Goal: Task Accomplishment & Management: Complete application form

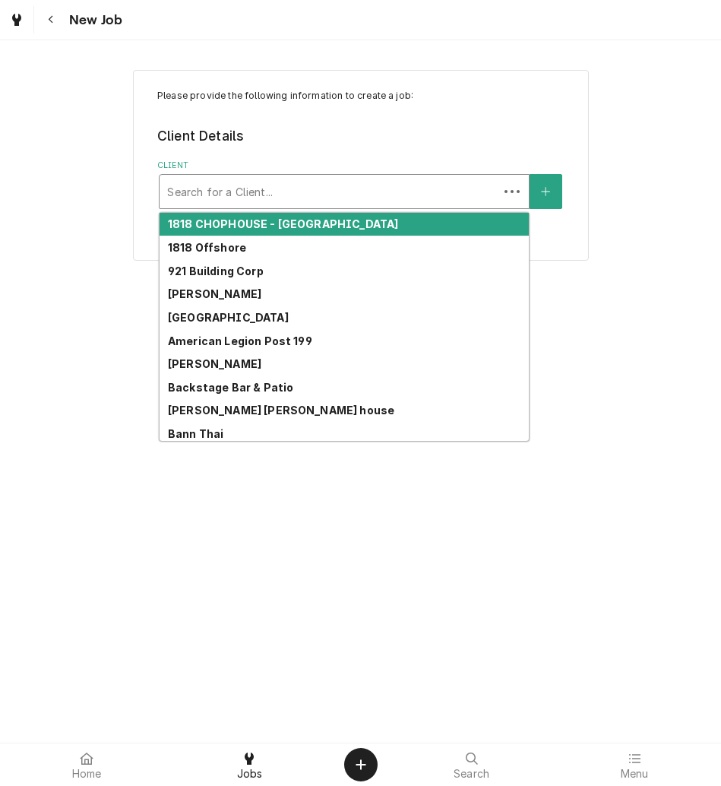
click at [382, 185] on div "Client" at bounding box center [329, 191] width 324 height 27
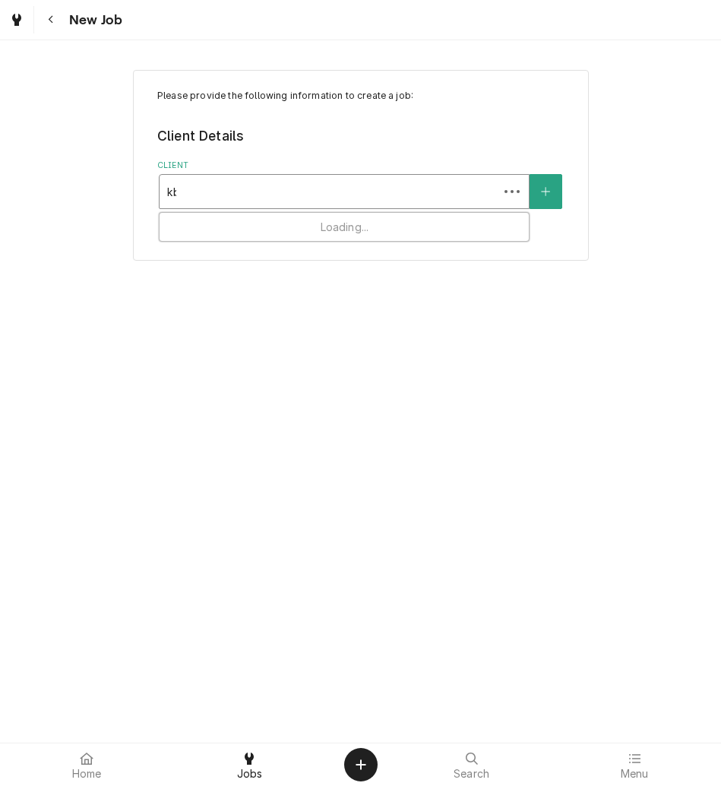
type input "kbp"
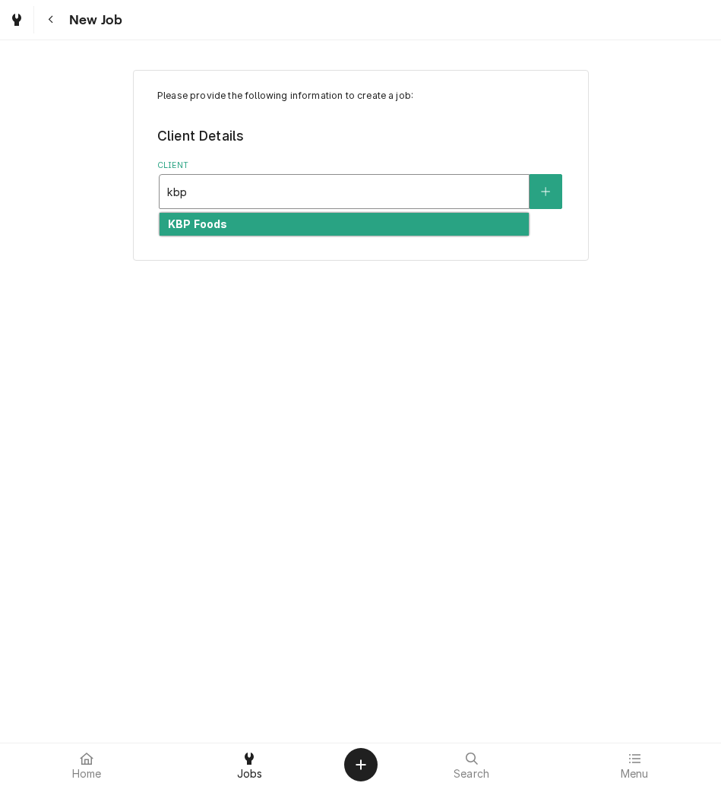
click at [361, 214] on div "KBP Foods" at bounding box center [344, 225] width 369 height 24
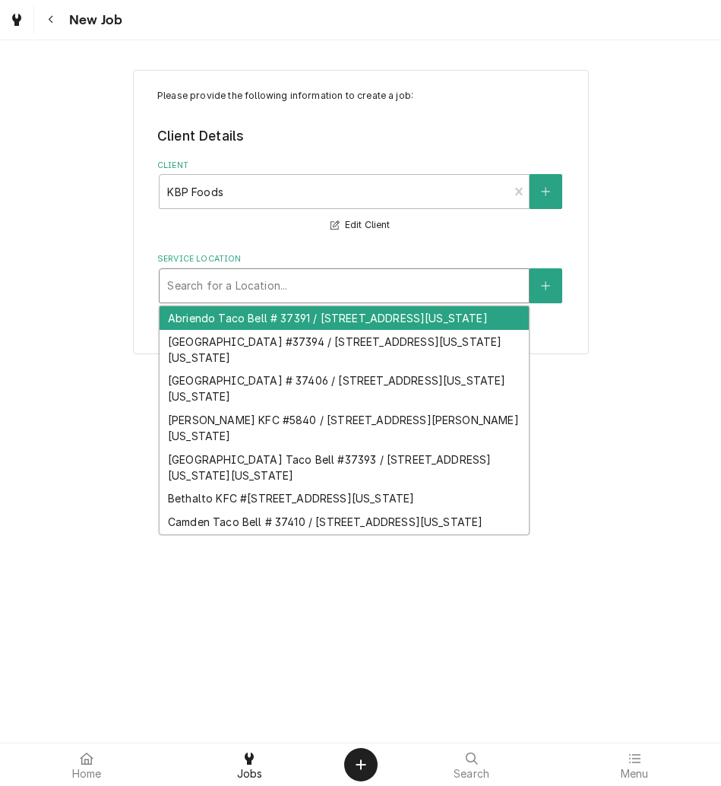
click at [306, 277] on div "Service Location" at bounding box center [344, 285] width 354 height 27
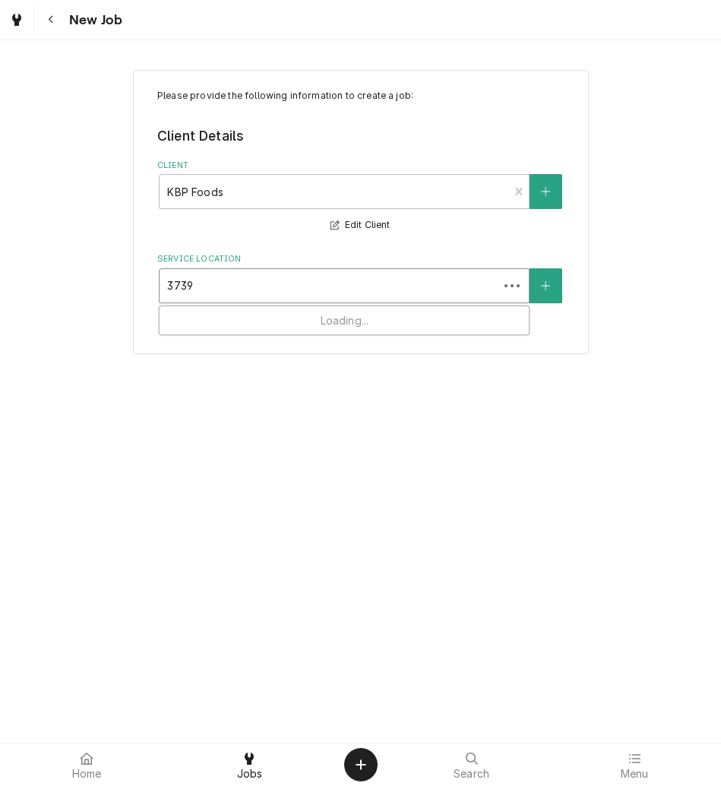
type input "37392"
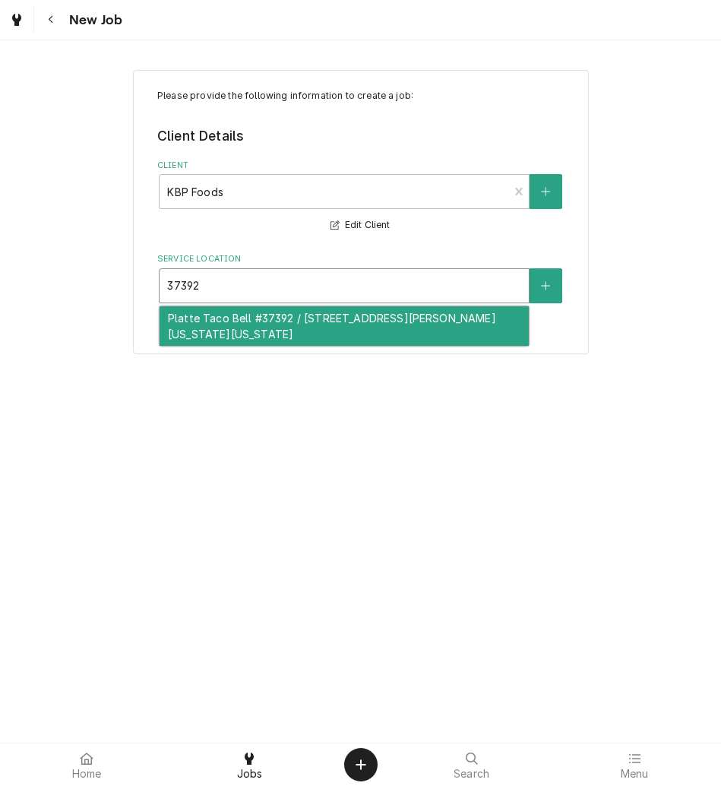
click at [416, 319] on div "Platte Taco Bell #37392 / 405 E. Platte Ave, Colorado Springs, Colorado 80903" at bounding box center [344, 326] width 369 height 40
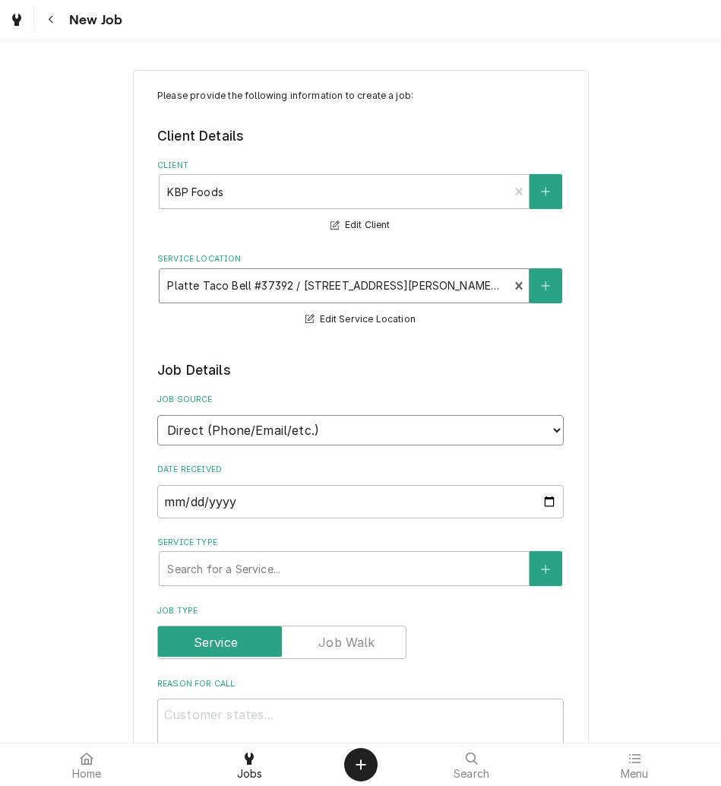
click at [373, 431] on select "Direct (Phone/Email/etc.) Other" at bounding box center [360, 430] width 407 height 30
select select "100"
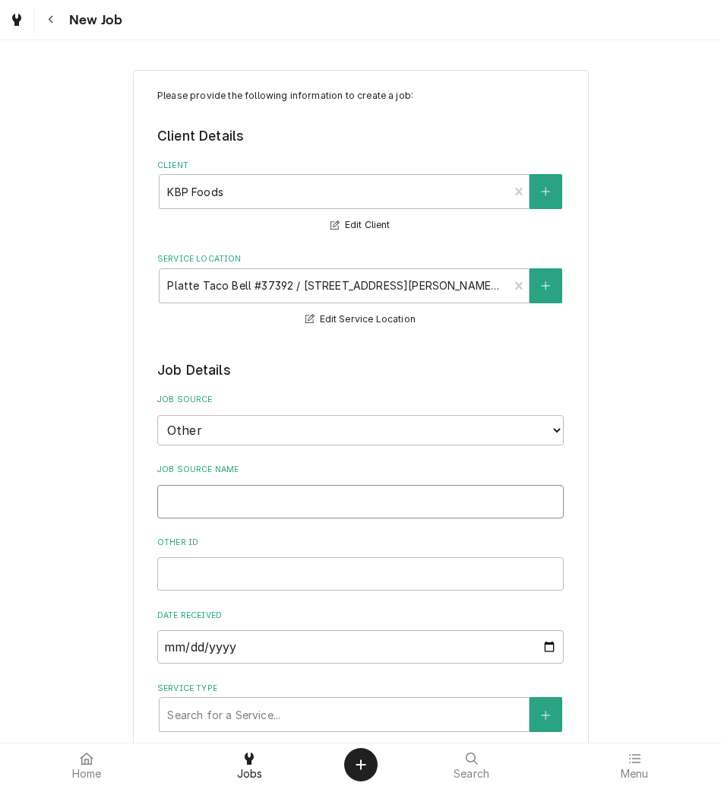
click at [366, 485] on input "Job Source Name" at bounding box center [360, 501] width 407 height 33
type textarea "x"
type input "V"
type textarea "x"
type input "Ve"
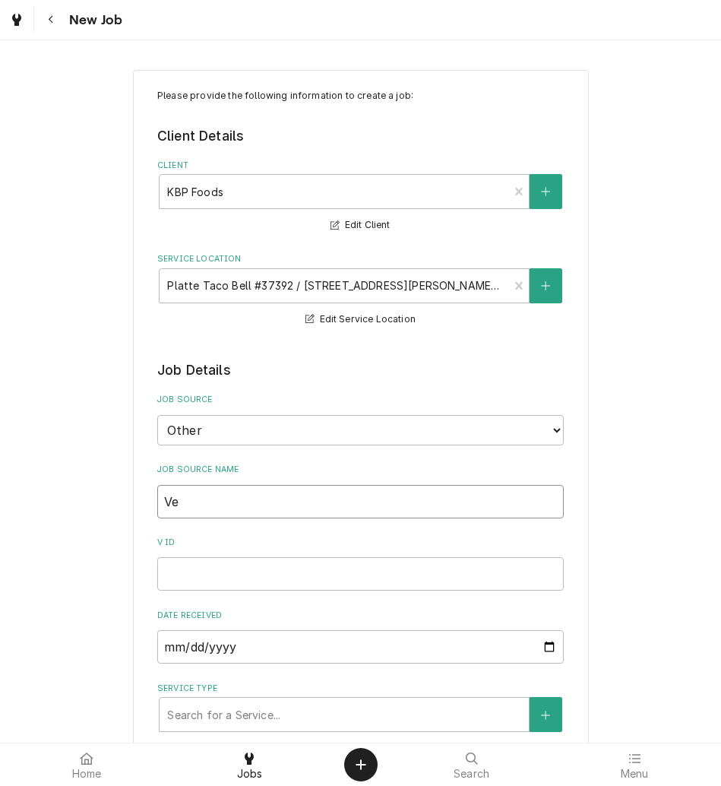
type textarea "x"
type input "Ver"
type textarea "x"
type input "Veri"
type textarea "x"
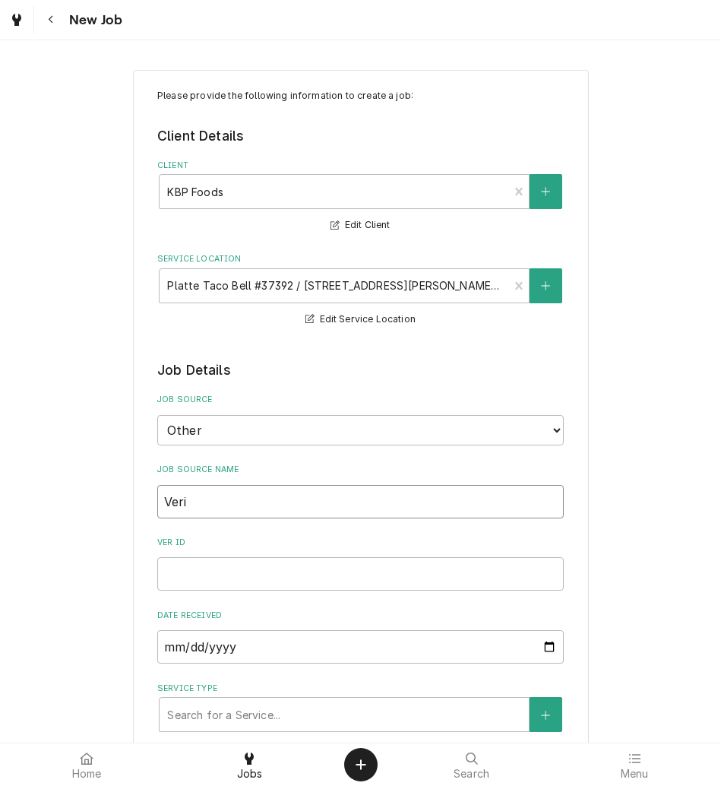
type input "Veris"
type textarea "x"
type input "Verisa"
type textarea "x"
type input "Verisae"
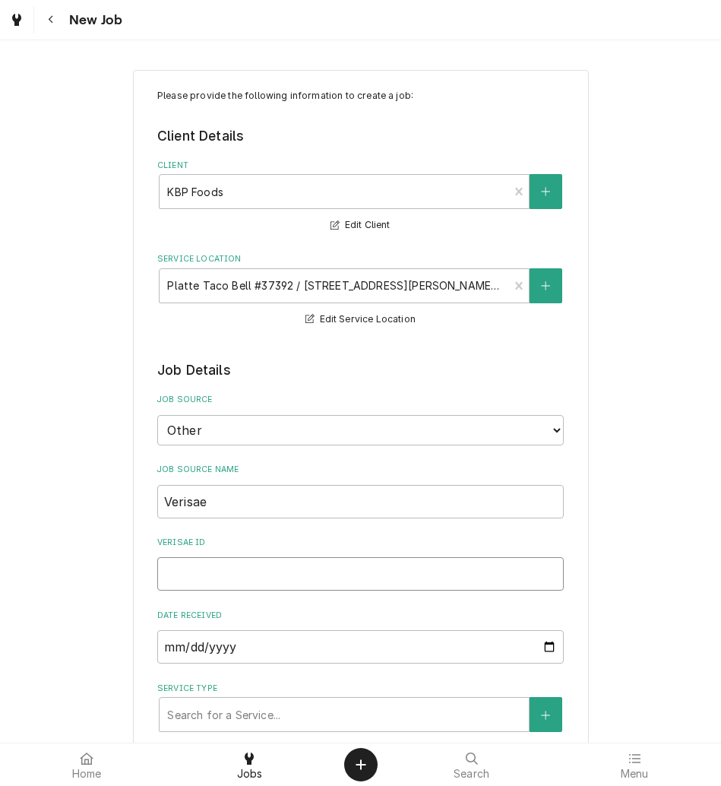
click at [264, 566] on input "Verisae ID" at bounding box center [360, 573] width 407 height 33
paste input "72203193"
type textarea "x"
type input "72203193"
type textarea "x"
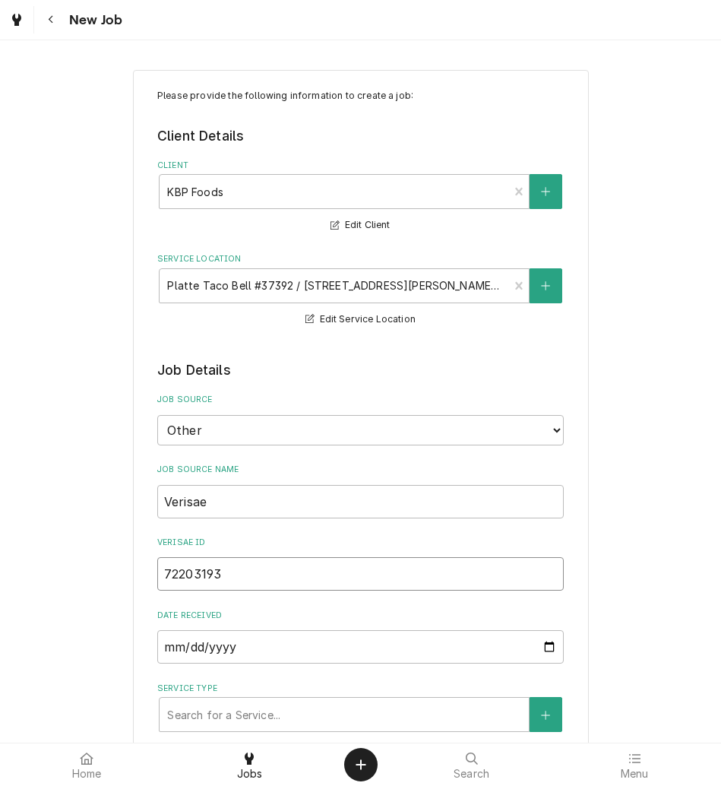
type input "72203193"
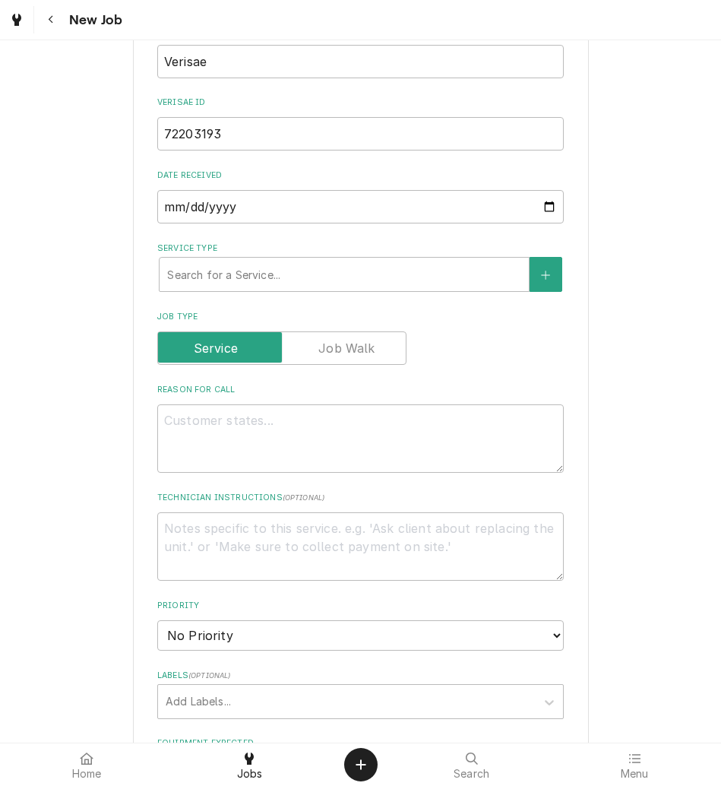
scroll to position [444, 0]
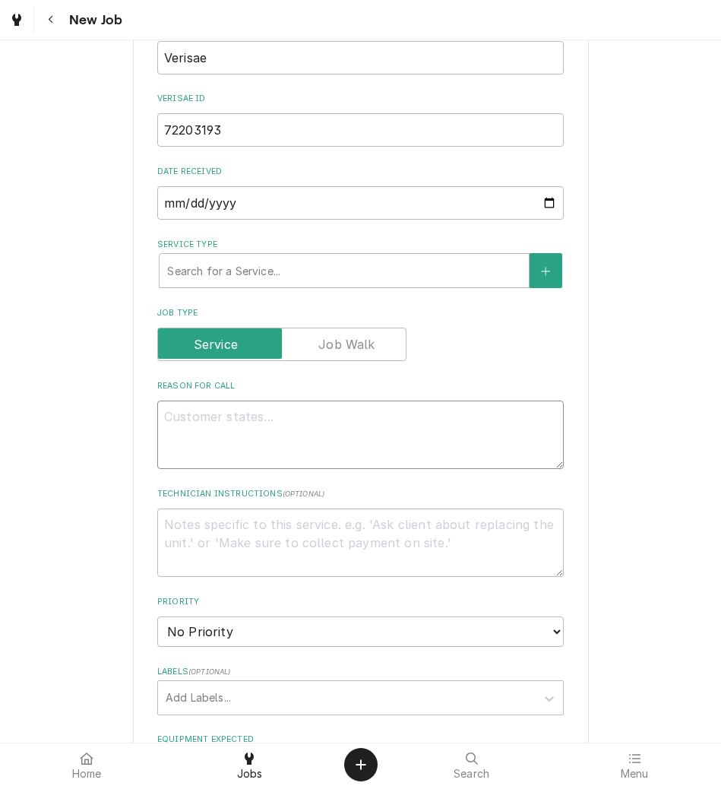
click at [227, 436] on textarea "Reason For Call" at bounding box center [360, 435] width 407 height 68
type textarea "x"
type textarea "N"
type textarea "x"
type textarea "NT"
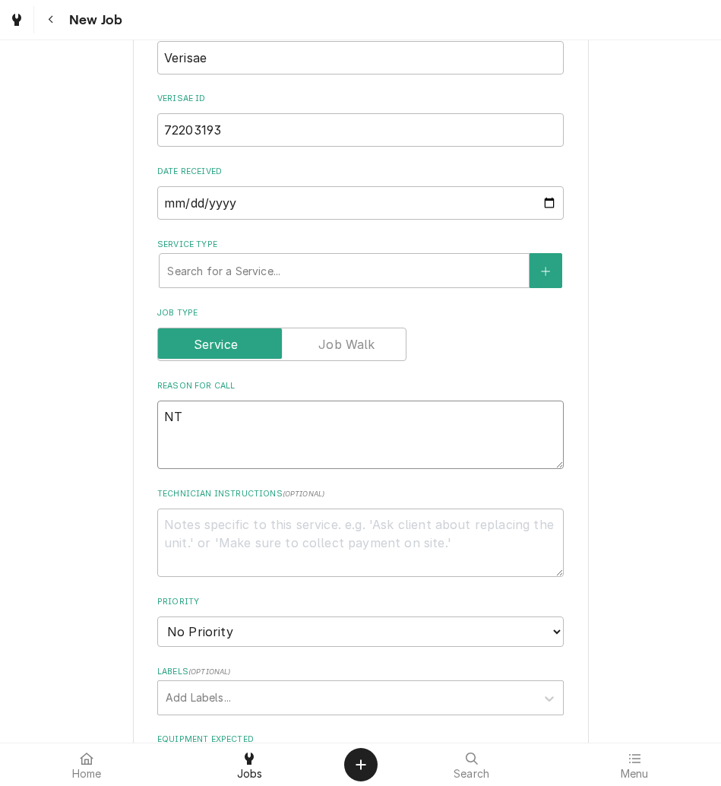
type textarea "x"
type textarea "NTE"
type textarea "x"
type textarea "NTE:"
type textarea "x"
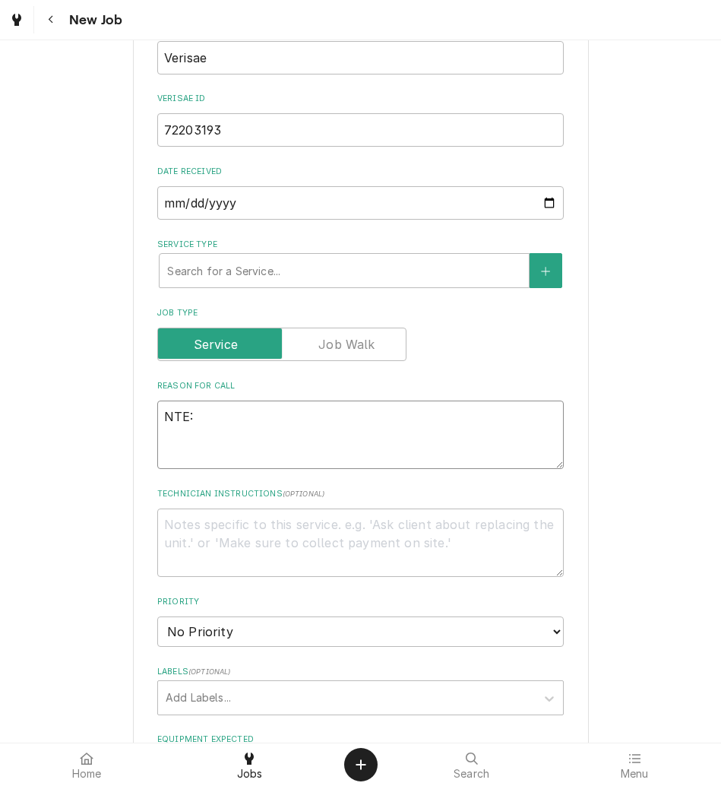
type textarea "NTE:"
type textarea "x"
type textarea "NTE: $"
type textarea "x"
type textarea "NTE: $5"
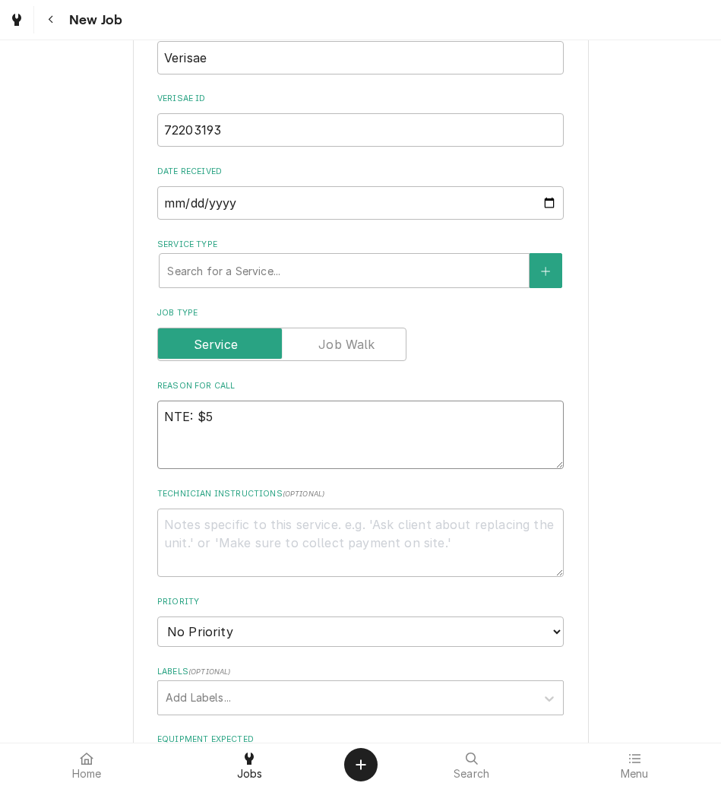
type textarea "x"
type textarea "NTE: $50"
type textarea "x"
type textarea "NTE: $500"
type textarea "x"
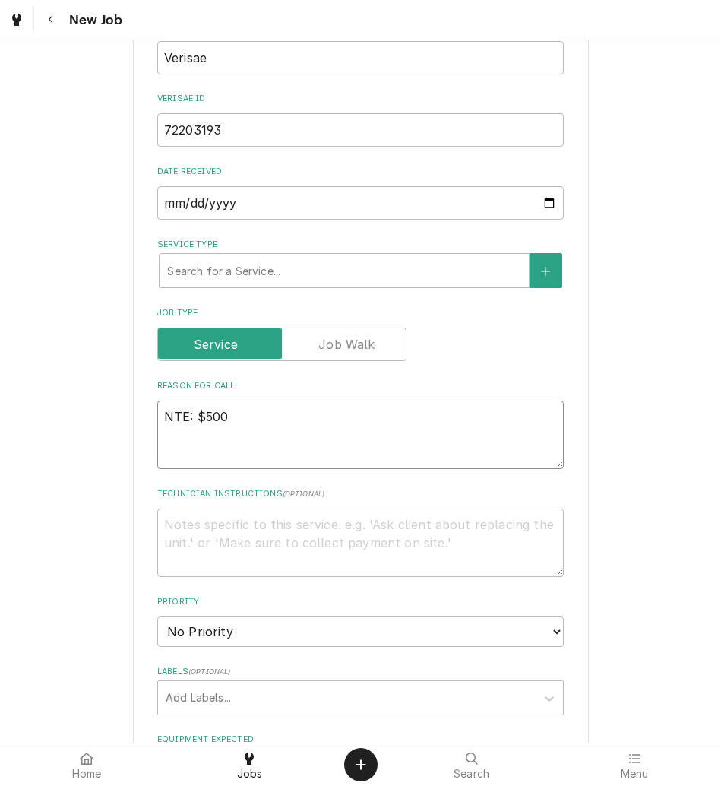
type textarea "NTE: $500"
type textarea "x"
type textarea "NTE: $500 P"
type textarea "x"
type textarea "NTE: $500 PO"
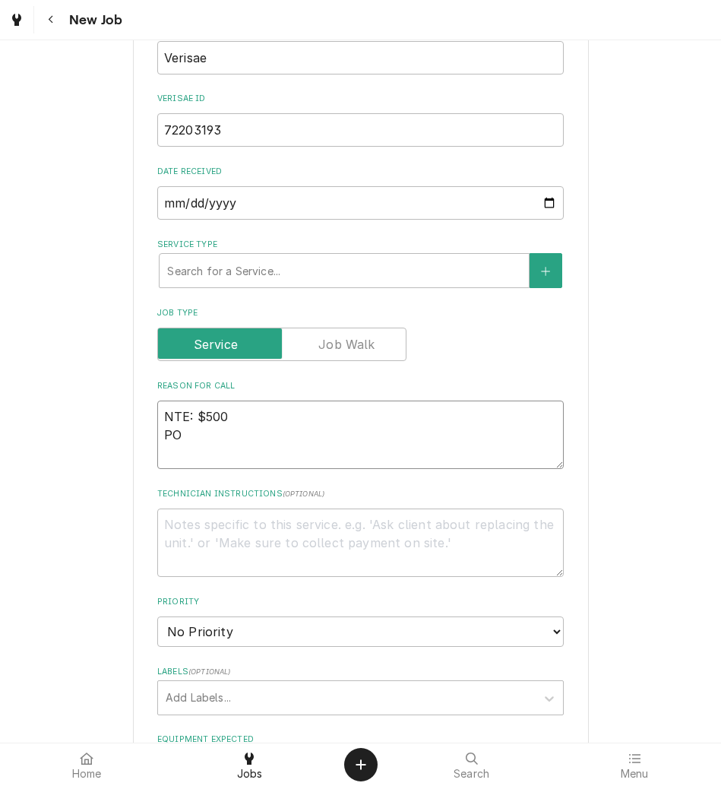
type textarea "x"
type textarea "NTE: $500 PO"
type textarea "x"
type textarea "NTE: $500 PO #"
paste textarea "72203193"
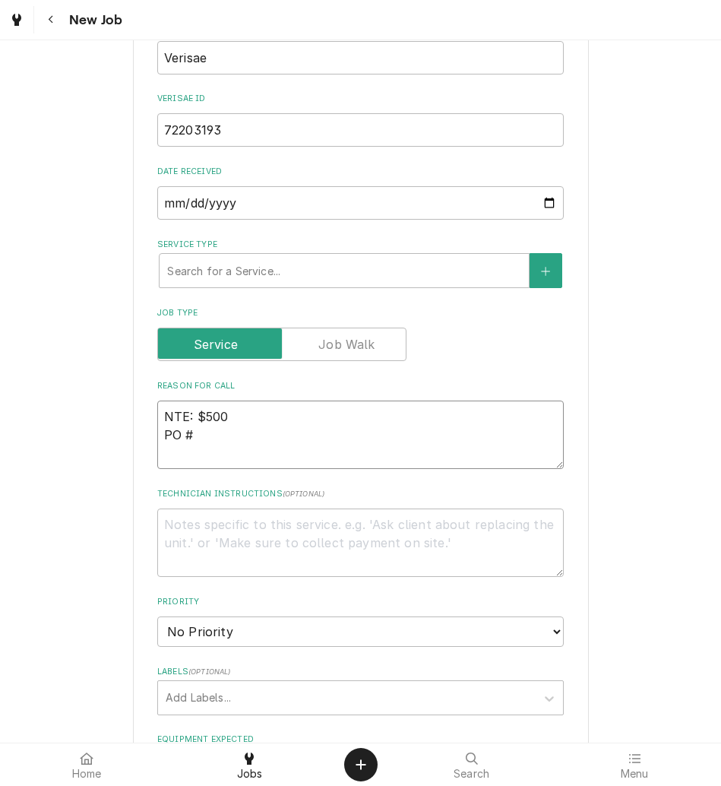
type textarea "x"
type textarea "NTE: $500 PO # 72203193"
click at [157, 417] on textarea "NTE: $500 PO # 72203193" at bounding box center [360, 435] width 407 height 68
type textarea "x"
type textarea "lNTE: $500 PO # 72203193"
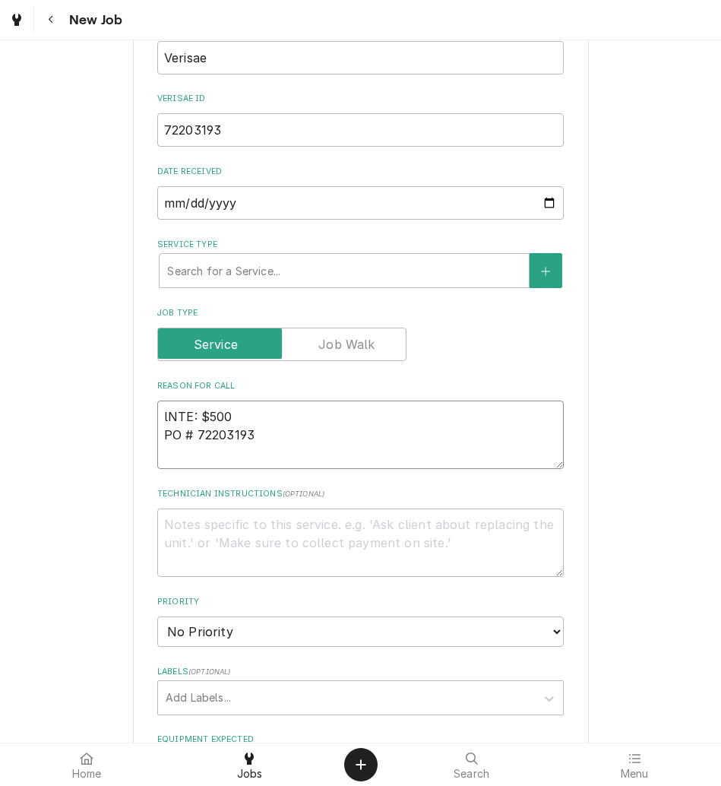
type textarea "x"
type textarea "leNTE: $500 PO # 72203193"
type textarea "x"
type textarea "leaNTE: $500 PO # 72203193"
type textarea "x"
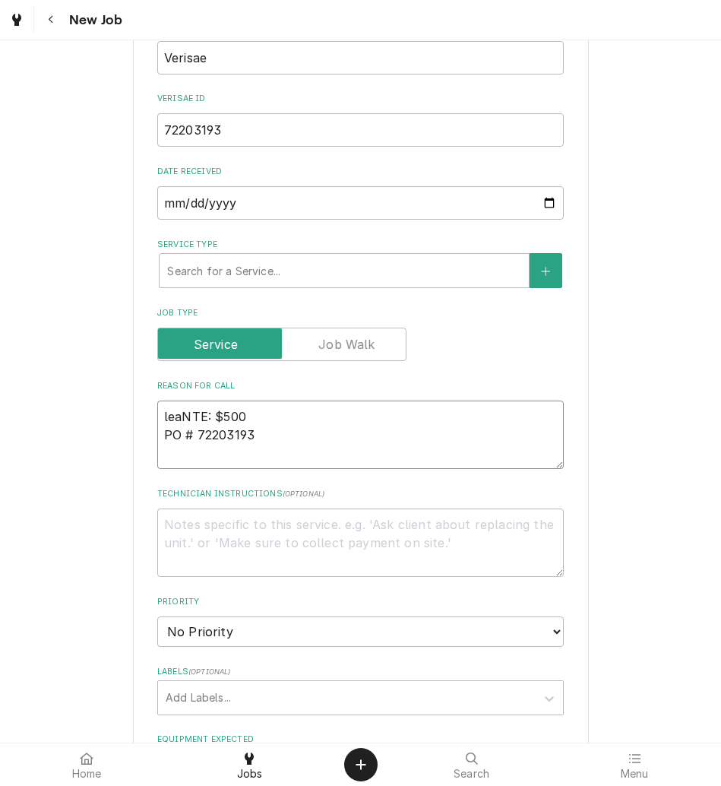
type textarea "leakNTE: $500 PO # 72203193"
type textarea "x"
type textarea "leakiNTE: $500 PO # 72203193"
type textarea "x"
type textarea "leakinNTE: $500 PO # 72203193"
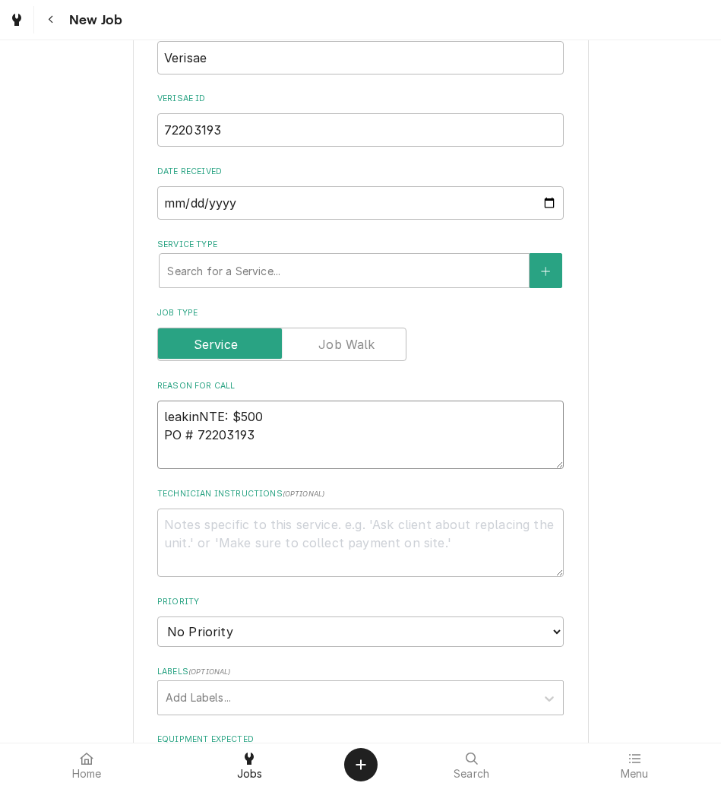
type textarea "x"
type textarea "leakingNTE: $500 PO # 72203193"
type textarea "x"
type textarea "leaking wNTE: $500 PO # 72203193"
type textarea "x"
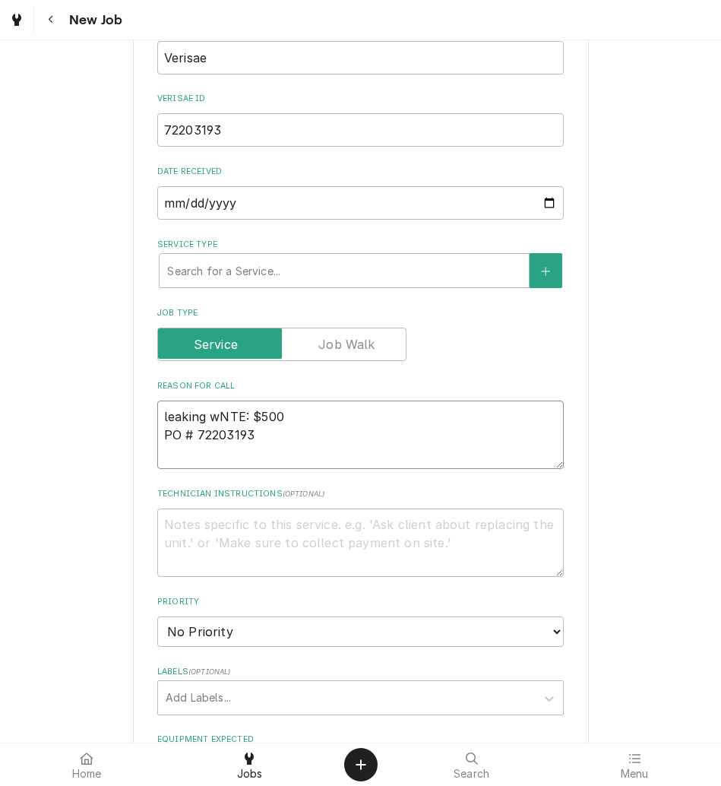
type textarea "leaking waNTE: $500 PO # 72203193"
type textarea "x"
type textarea "leaking watNTE: $500 PO # 72203193"
type textarea "x"
type textarea "leaking wateNTE: $500 PO # 72203193"
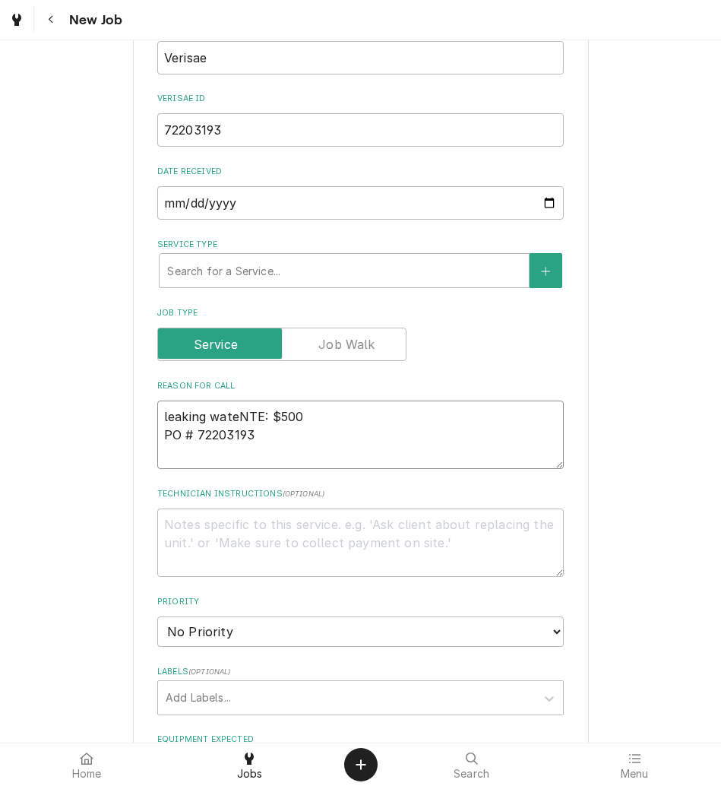
type textarea "x"
type textarea "leaking waterNTE: $500 PO # 72203193"
type textarea "x"
type textarea "leaking water NTE: $500 PO # 72203193"
type textarea "x"
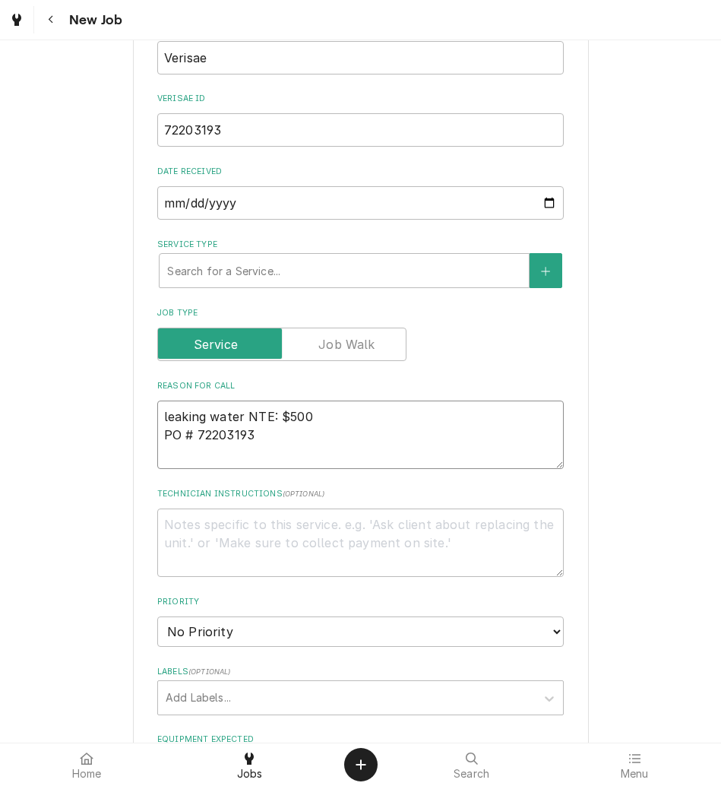
type textarea "leaking water aNTE: $500 PO # 72203193"
type textarea "x"
type textarea "leaking water anNTE: $500 PO # 72203193"
type textarea "x"
type textarea "leaking water and NTE: $500 PO # 72203193"
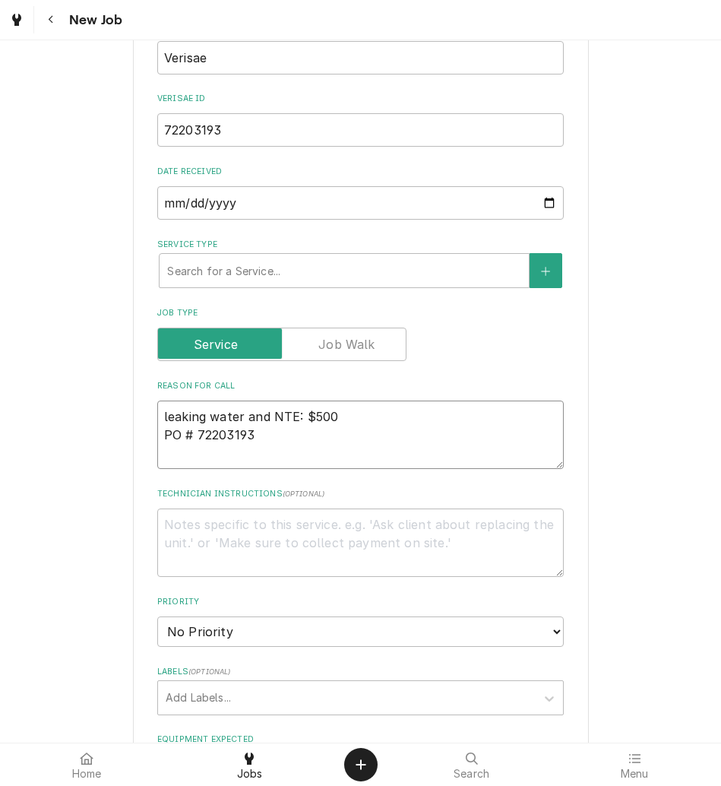
type textarea "x"
type textarea "leaking water and nNTE: $500 PO # 72203193"
type textarea "x"
type textarea "leaking water and noNTE: $500 PO # 72203193"
type textarea "x"
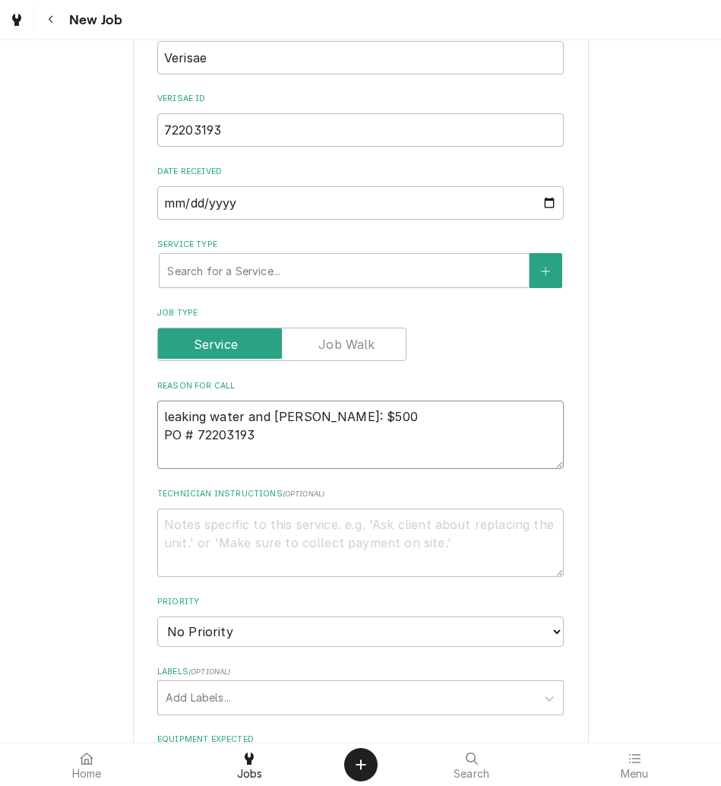
type textarea "leaking water and notNTE: $500 PO # 72203193"
type textarea "x"
type textarea "leaking water and not NTE: $500 PO # 72203193"
type textarea "x"
type textarea "leaking water and not teNTE: $500 PO # 72203193"
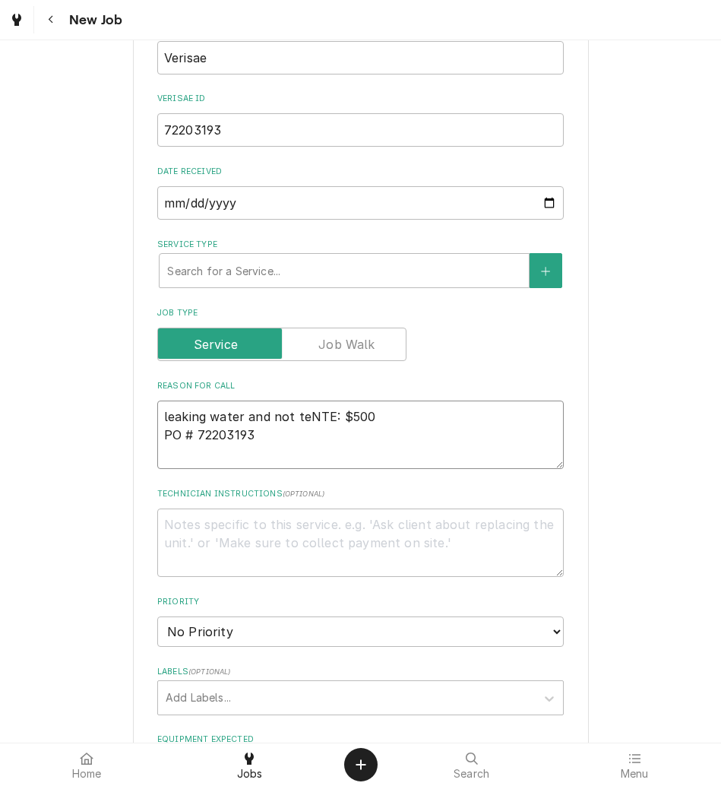
type textarea "x"
type textarea "leaking water and not temNTE: $500 PO # 72203193"
type textarea "x"
type textarea "leaking water and not tempNTE: $500 PO # 72203193"
type textarea "x"
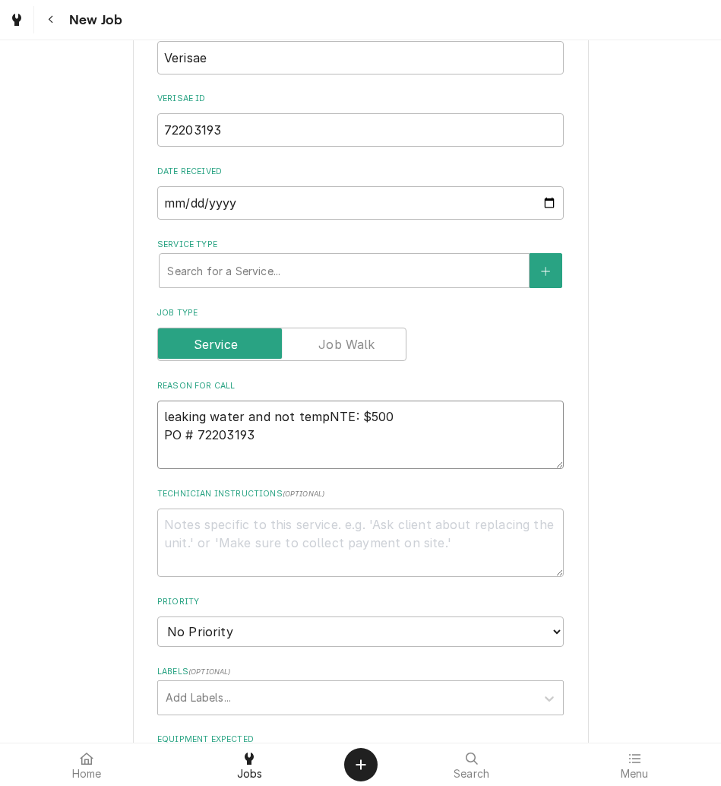
type textarea "leaking water and not tempiNTE: $500 PO # 72203193"
type textarea "x"
type textarea "leaking water and not tempingNTE: $500 PO # 72203193"
type textarea "x"
type textarea "leaking water and not temping NTE: $500 PO # 72203193"
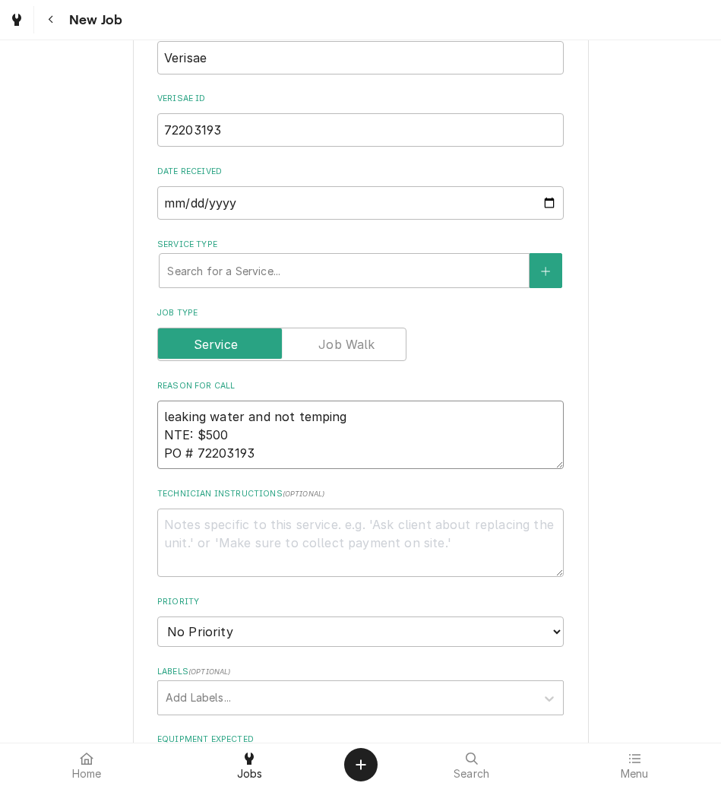
type textarea "x"
type textarea "leaking water and not temping NTE: $500 PO # 72203193"
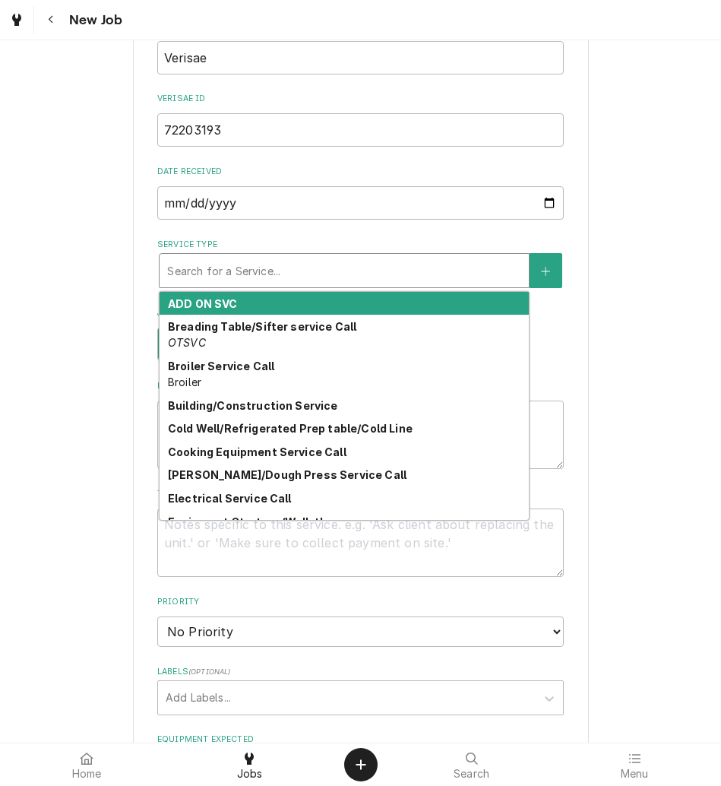
click at [266, 265] on div "Service Type" at bounding box center [344, 270] width 354 height 27
type textarea "x"
type input "r"
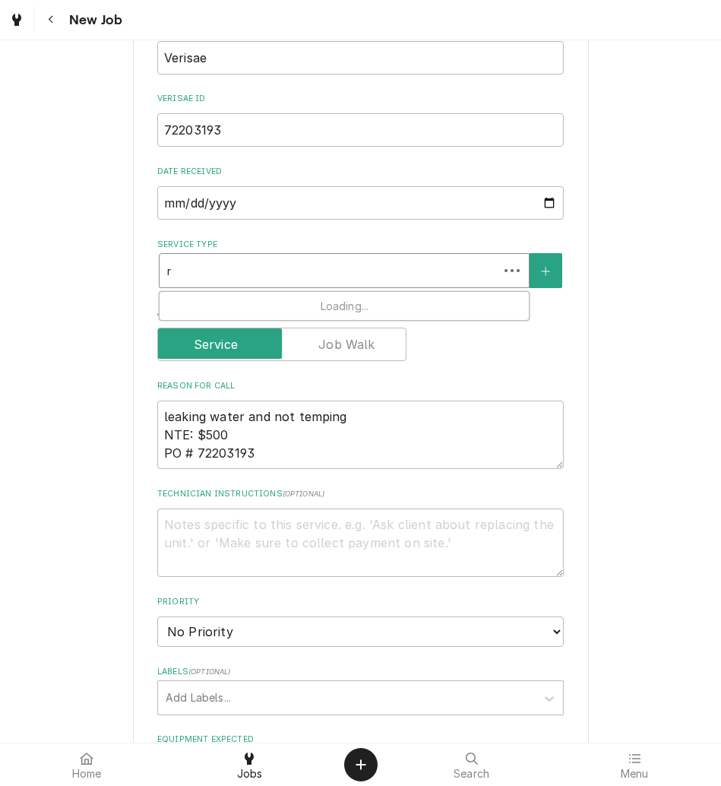
type textarea "x"
type input "re"
type textarea "x"
type input "ret"
type textarea "x"
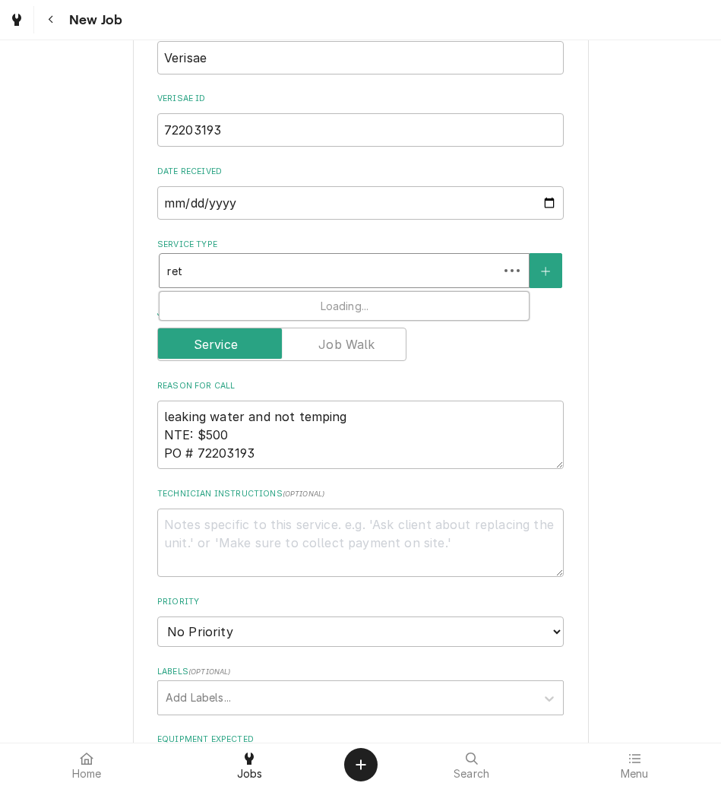
type input "reth"
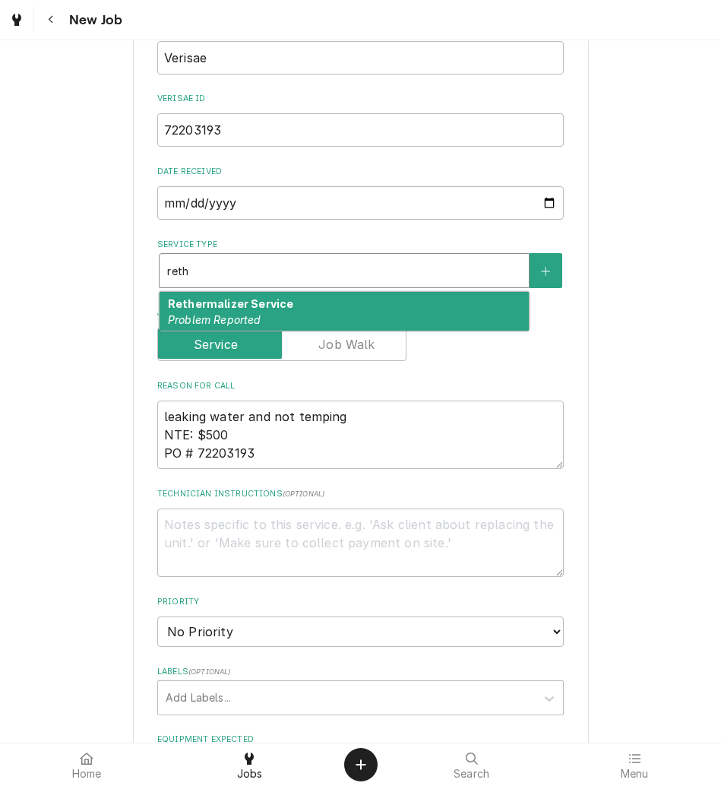
click at [263, 313] on div "Rethermalizer Service Problem Reported" at bounding box center [344, 312] width 369 height 40
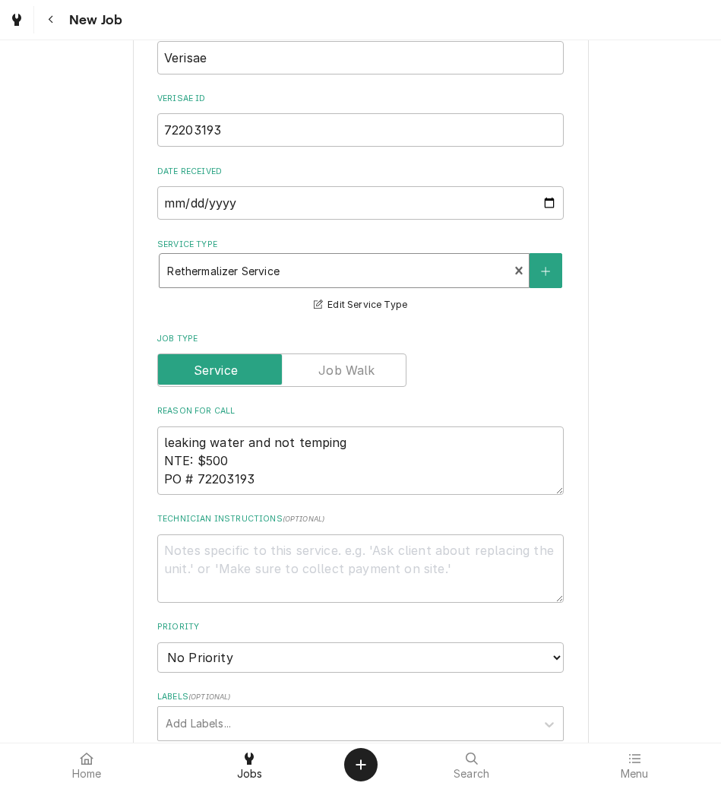
type textarea "x"
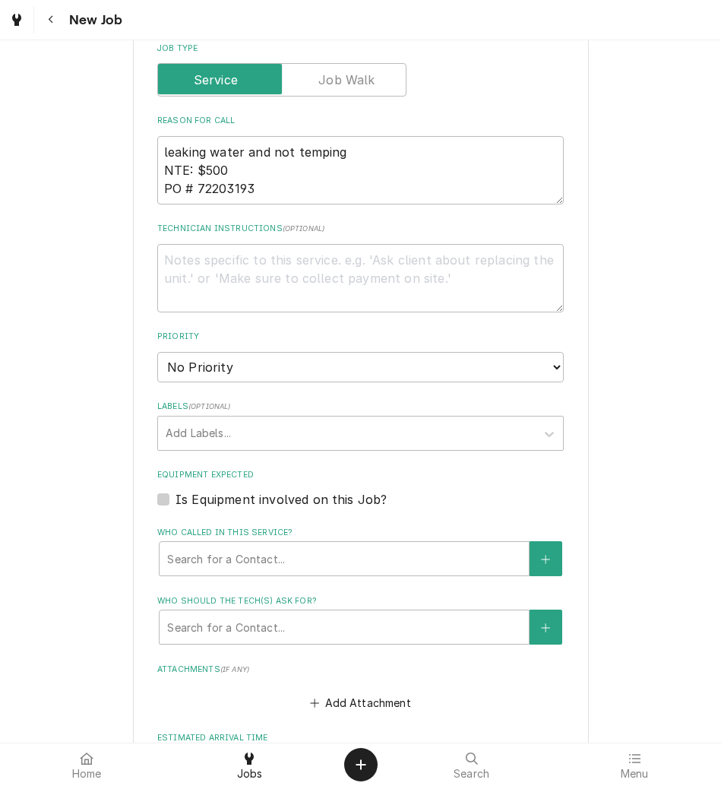
scroll to position [738, 0]
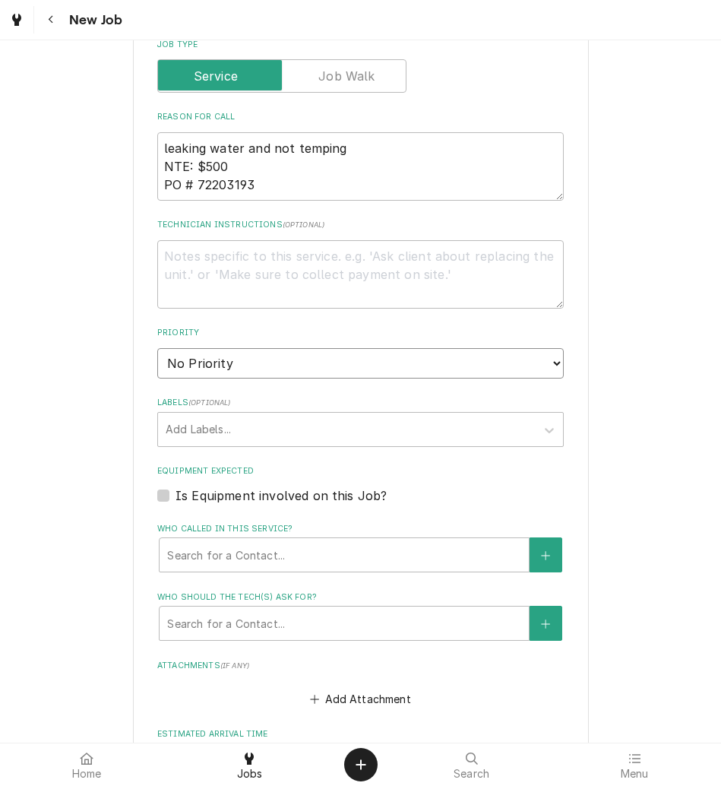
click at [236, 354] on select "No Priority Urgent High Medium Low" at bounding box center [360, 363] width 407 height 30
select select "2"
click at [157, 348] on select "No Priority Urgent High Medium Low" at bounding box center [360, 363] width 407 height 30
type textarea "x"
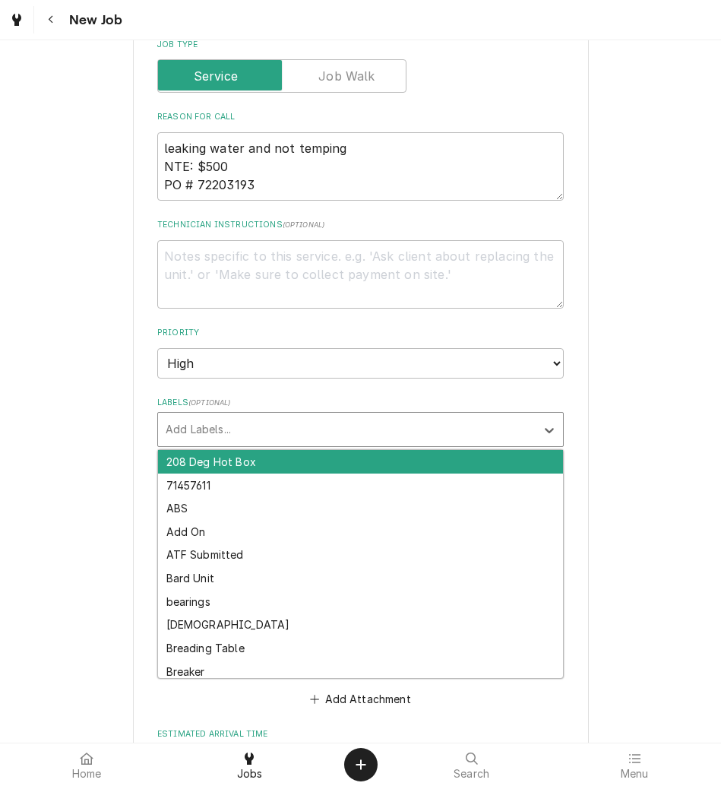
click at [212, 423] on div "Labels" at bounding box center [347, 429] width 363 height 27
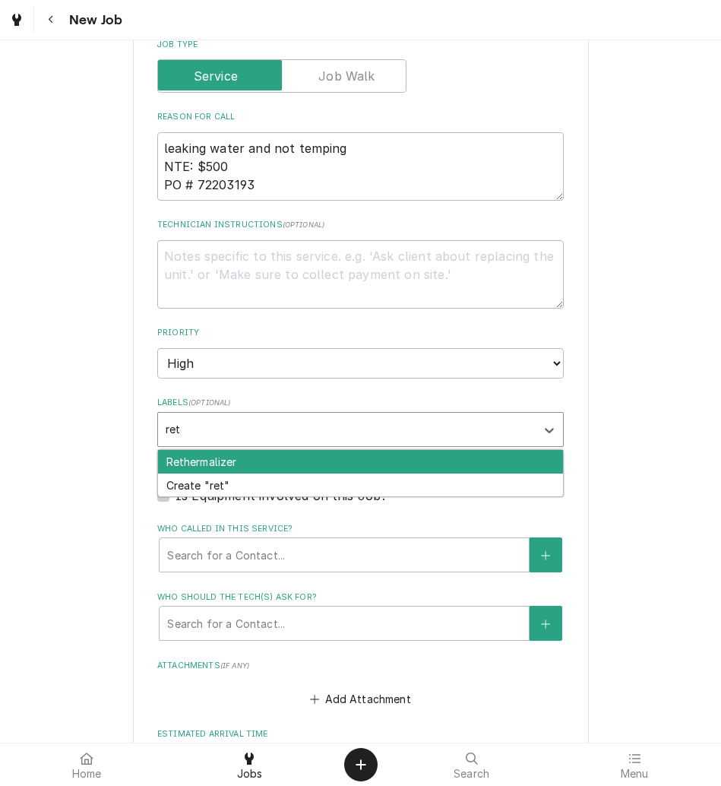
type input "reth"
click at [215, 462] on div "Rethermalizer" at bounding box center [360, 462] width 405 height 24
type textarea "x"
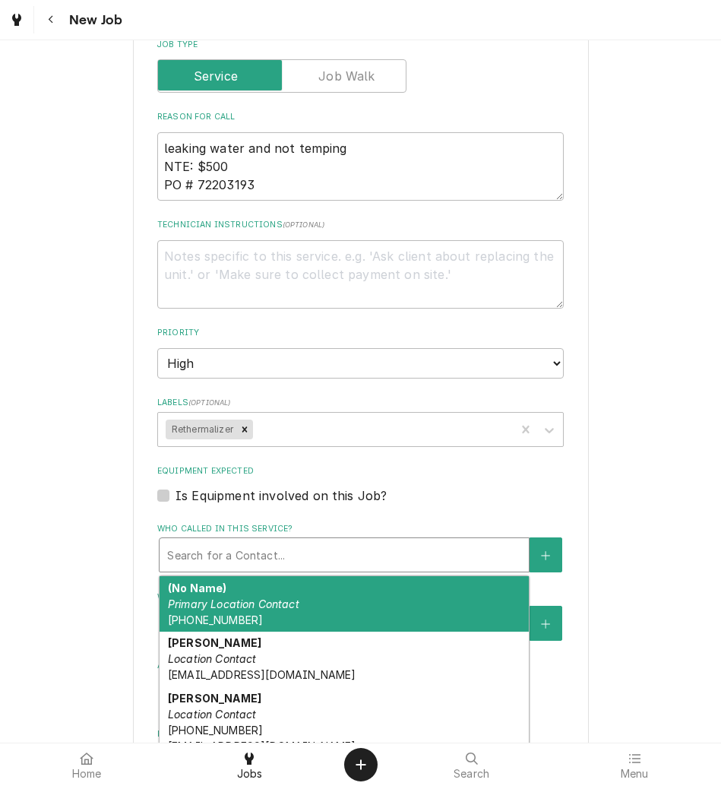
click at [219, 562] on div "Who called in this service?" at bounding box center [344, 554] width 354 height 27
type textarea "x"
type input "a"
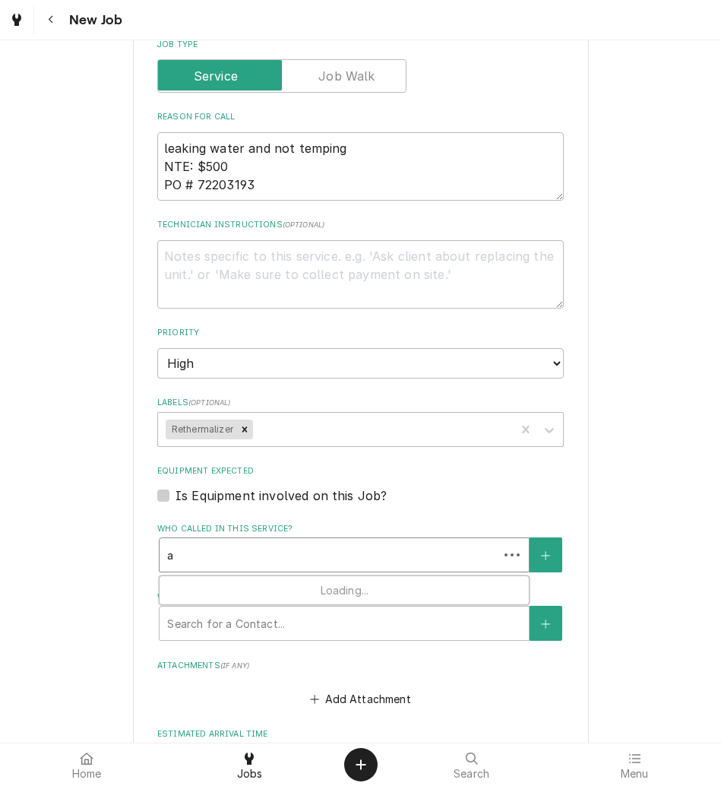
type textarea "x"
type input "am"
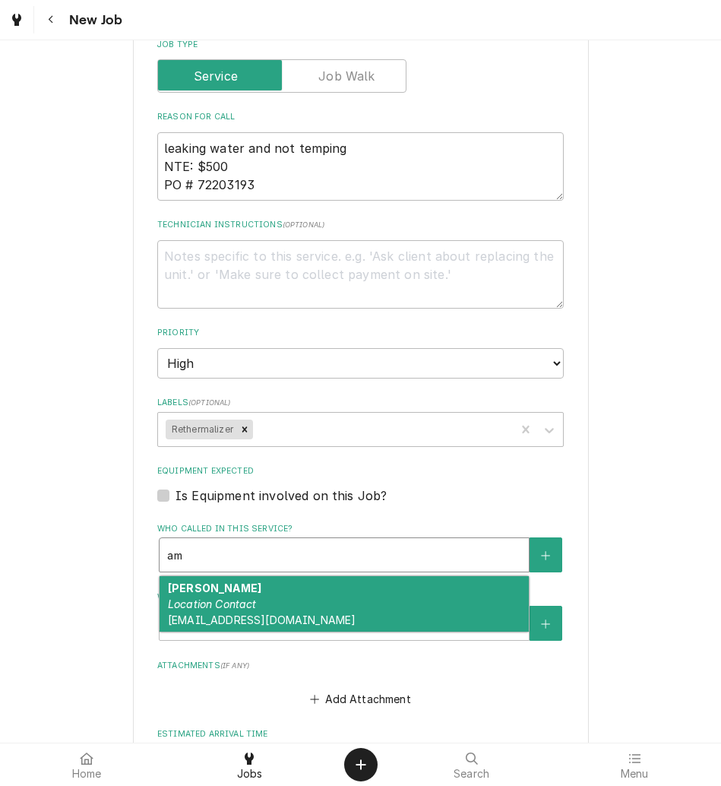
click at [256, 610] on div "Amanda Bernal Location Contact abernal@kbpbells.com" at bounding box center [344, 603] width 369 height 55
type textarea "x"
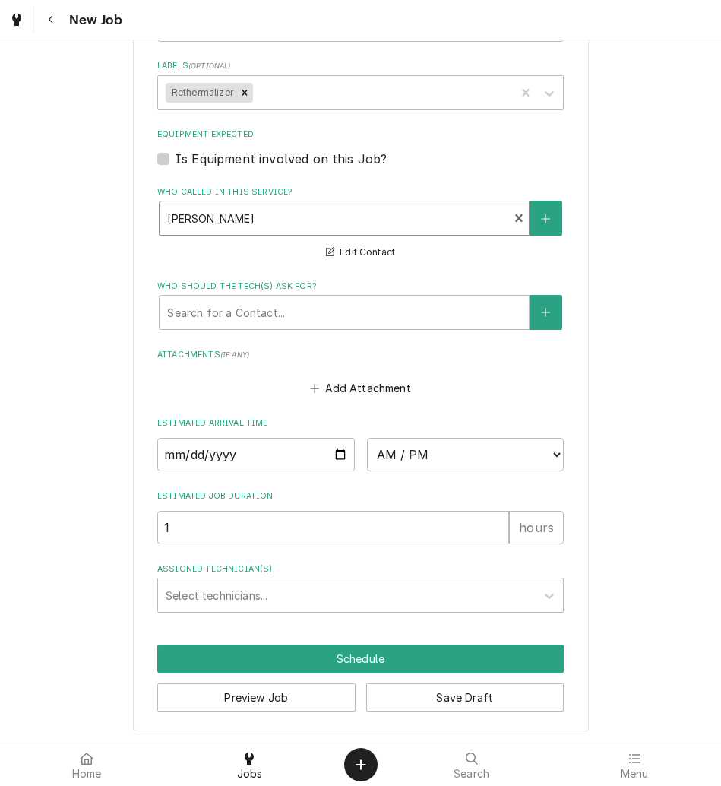
scroll to position [1076, 0]
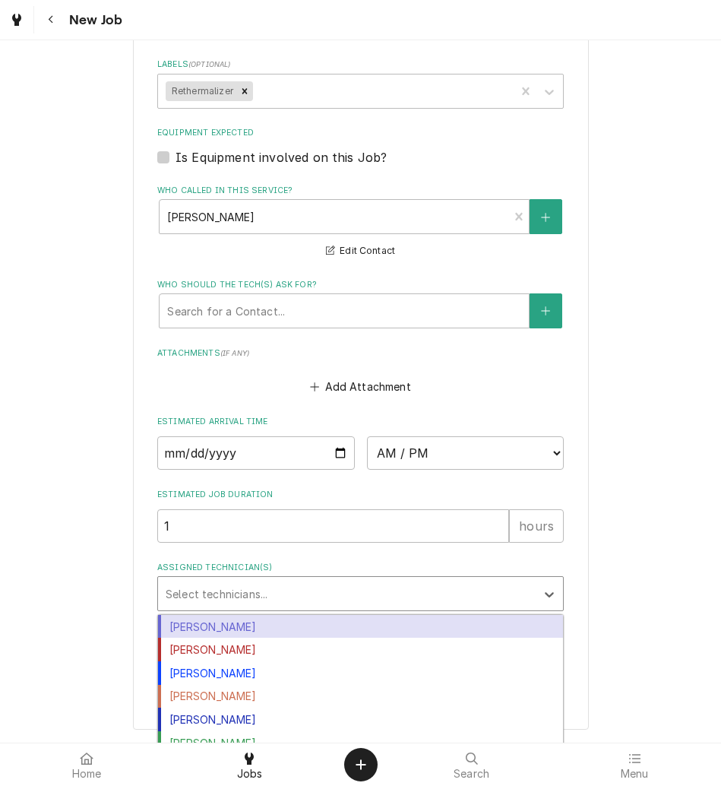
click at [250, 591] on div "Assigned Technician(s)" at bounding box center [347, 593] width 363 height 27
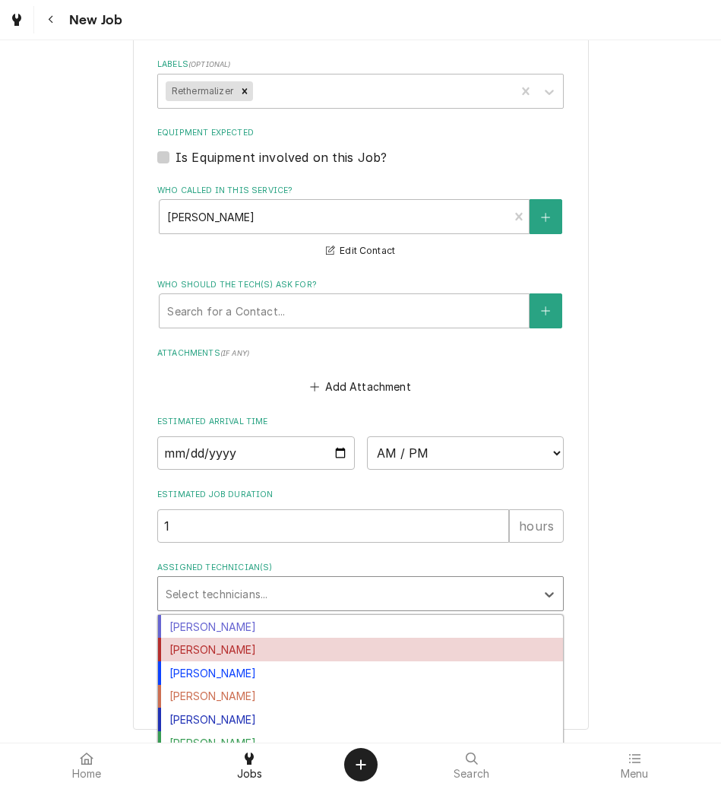
click at [219, 658] on div "[PERSON_NAME]" at bounding box center [360, 650] width 405 height 24
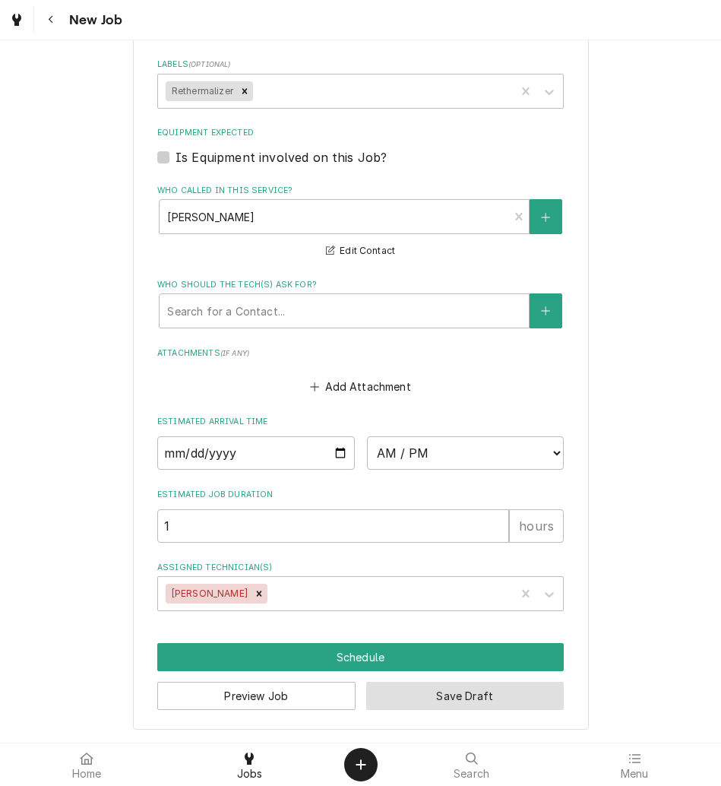
click at [486, 693] on button "Save Draft" at bounding box center [465, 696] width 198 height 28
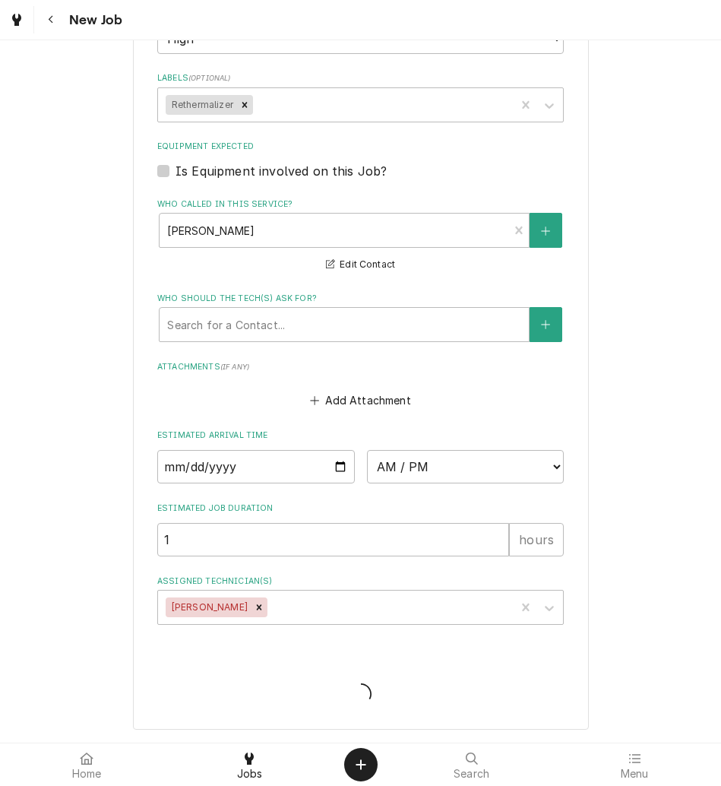
scroll to position [1063, 0]
type textarea "x"
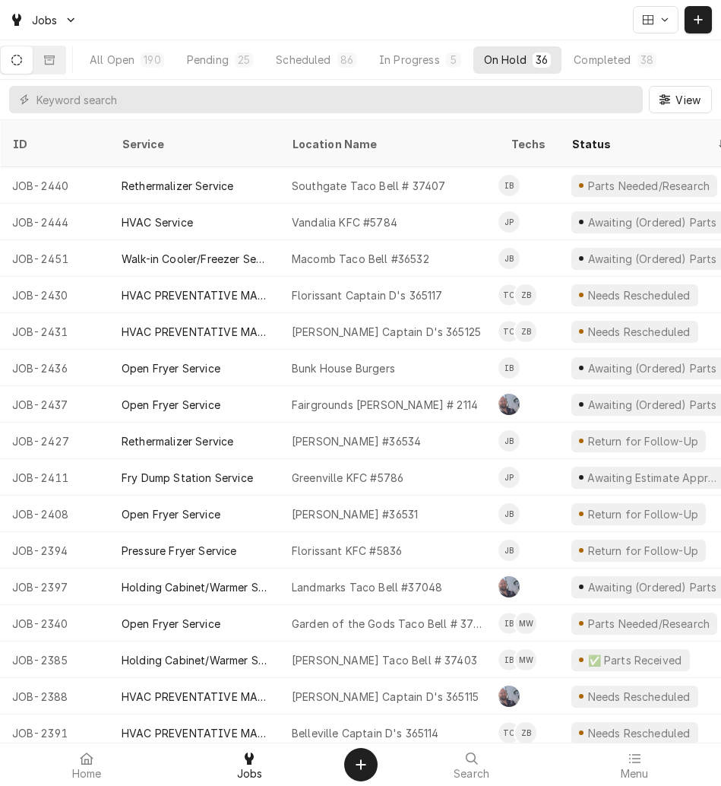
click at [708, 14] on button "Dynamic Content Wrapper" at bounding box center [698, 19] width 27 height 27
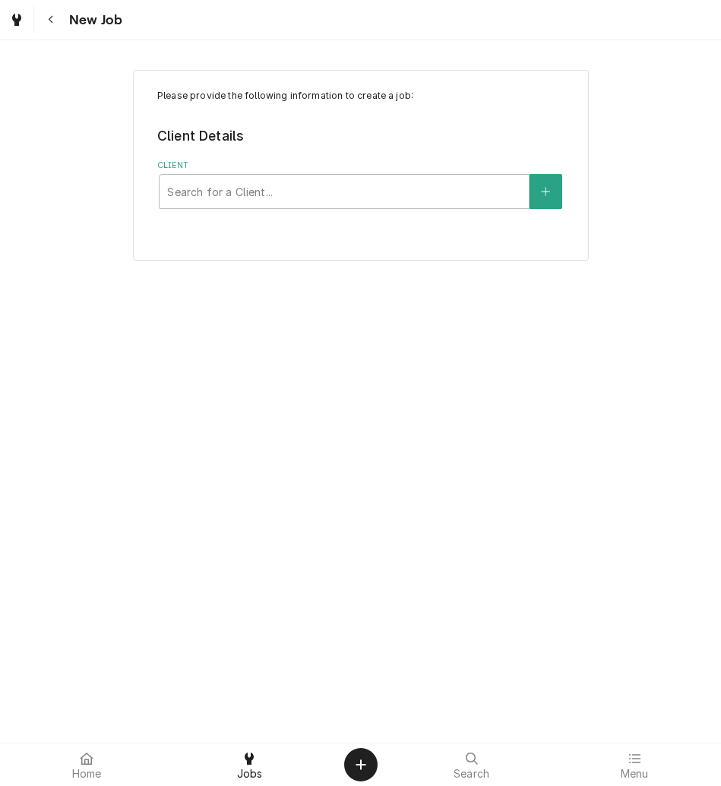
click at [416, 208] on div "Search for a Client..." at bounding box center [344, 191] width 371 height 35
type input "kbp"
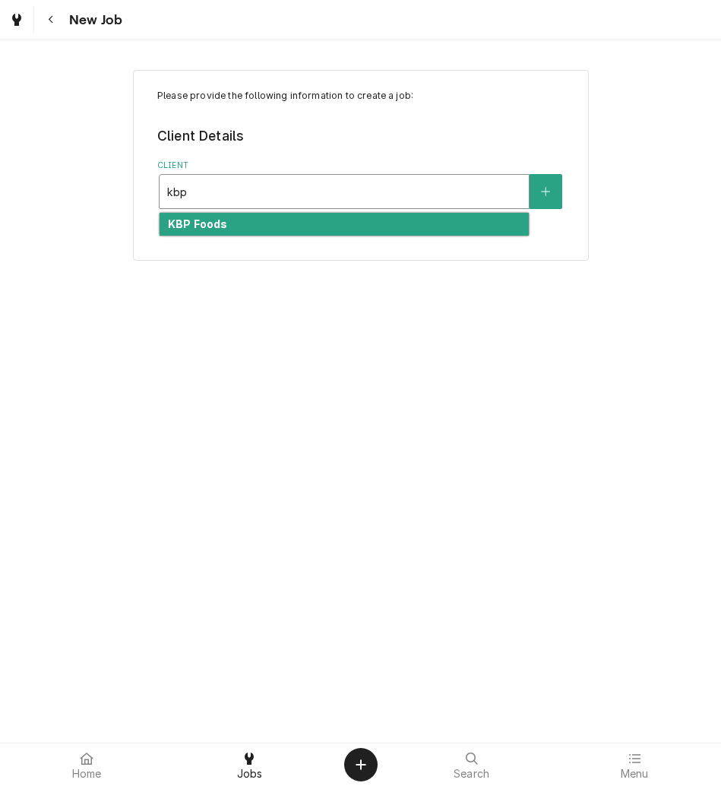
click at [421, 226] on div "KBP Foods" at bounding box center [344, 225] width 369 height 24
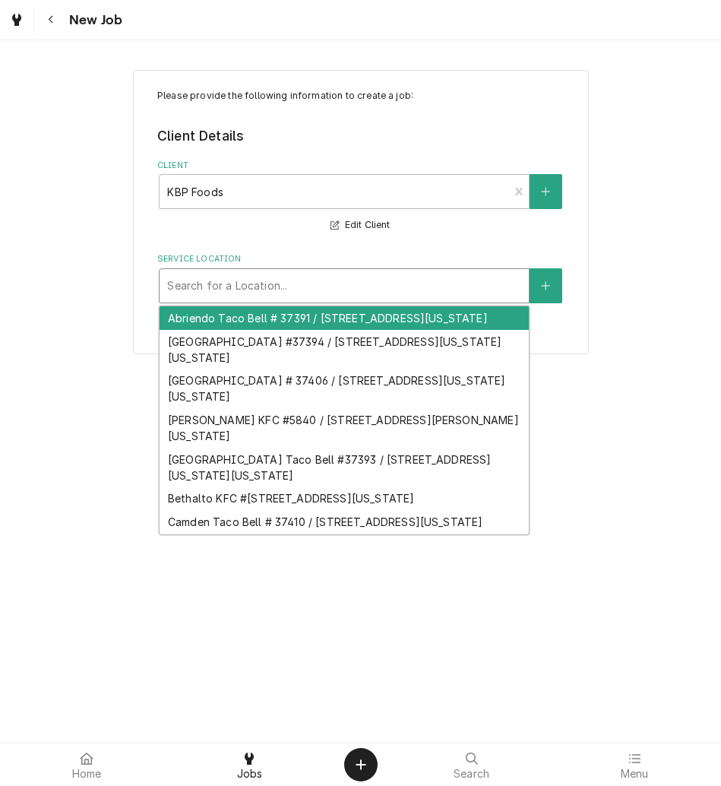
click at [449, 284] on div "Service Location" at bounding box center [344, 285] width 354 height 27
type input "6"
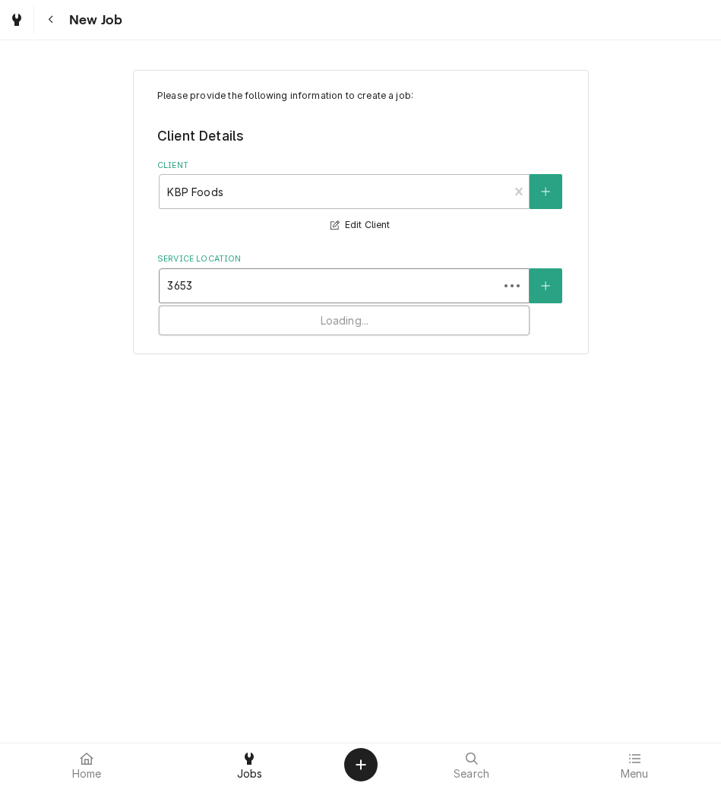
type input "36530"
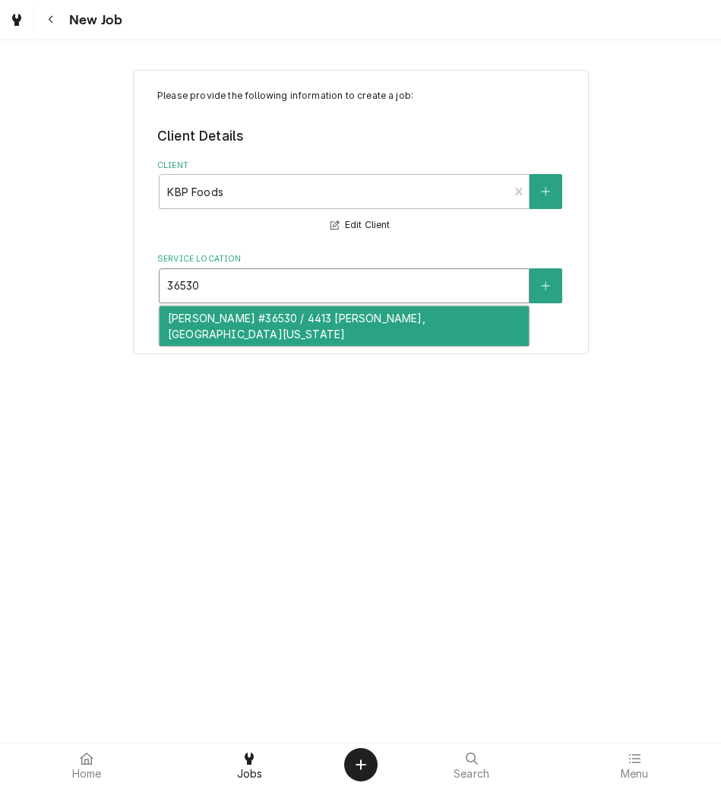
click at [363, 321] on div "Hannibal Taco Bell #36530 / 4413 McMasters, Hannibal, Missouri 63401" at bounding box center [344, 326] width 369 height 40
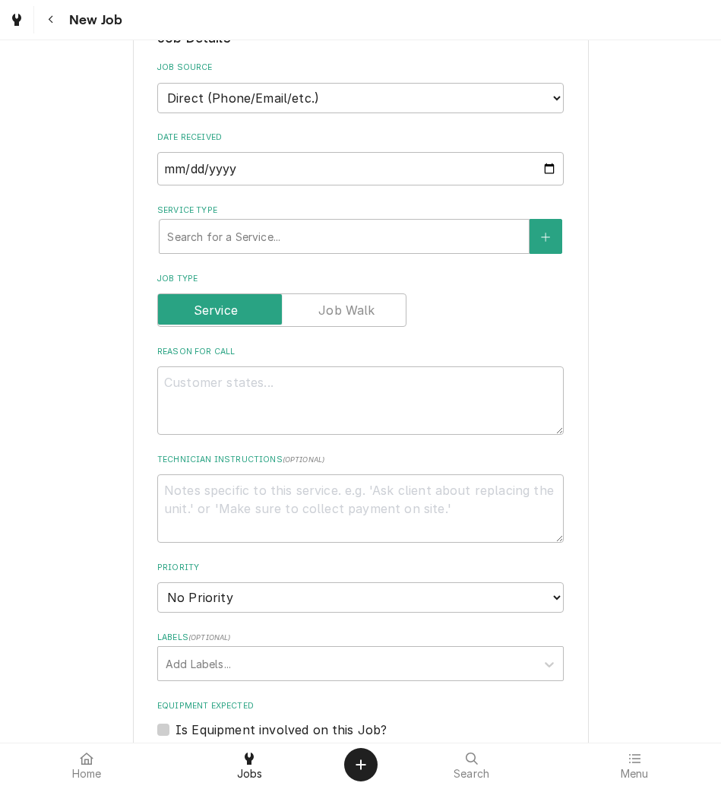
scroll to position [510, 0]
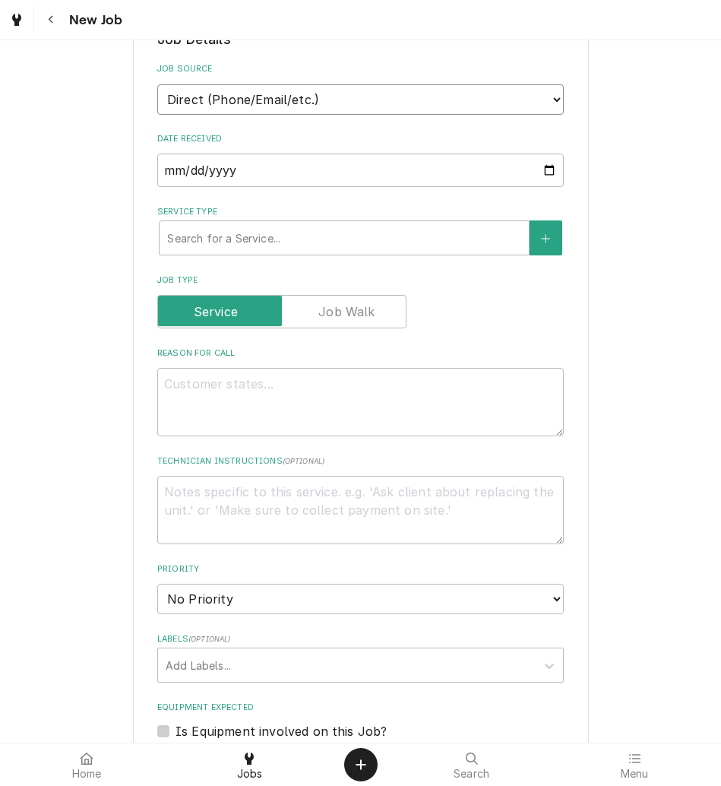
click at [306, 87] on select "Direct (Phone/Email/etc.) Other" at bounding box center [360, 99] width 407 height 30
select select "100"
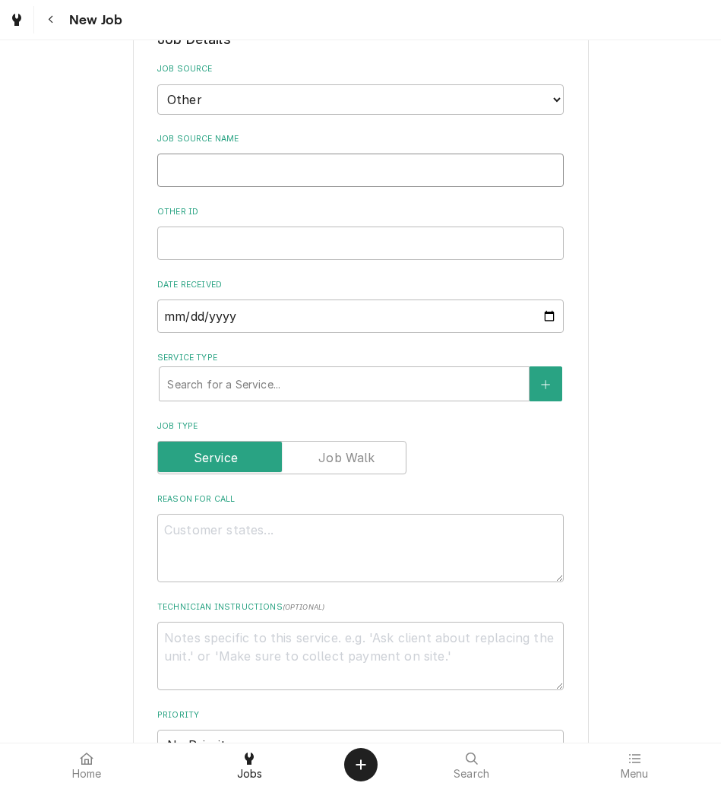
click at [296, 161] on input "Job Source Name" at bounding box center [360, 170] width 407 height 33
type textarea "x"
type input "V"
type textarea "x"
type input "Ve"
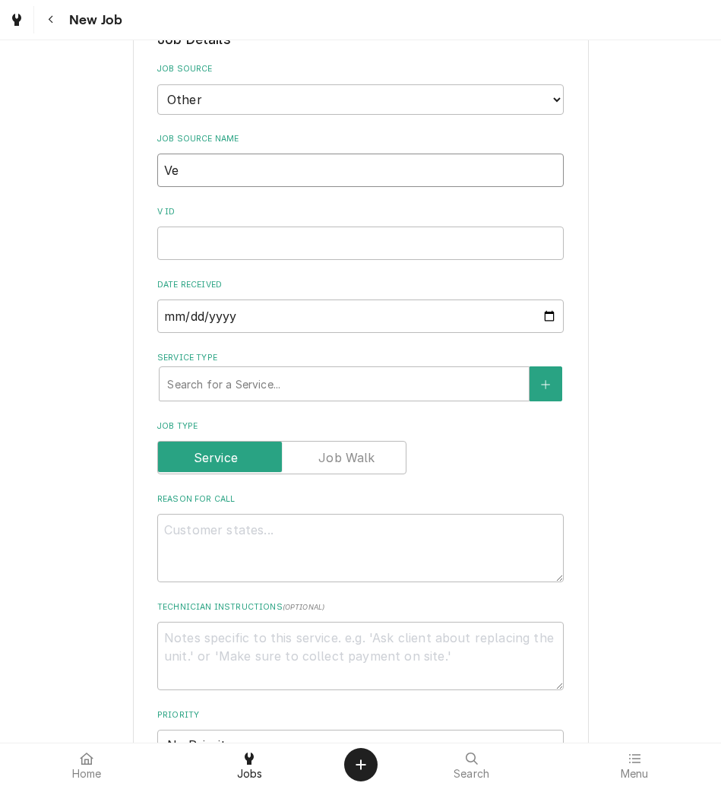
type textarea "x"
type input "Veri"
type textarea "x"
type input "Veris"
type textarea "x"
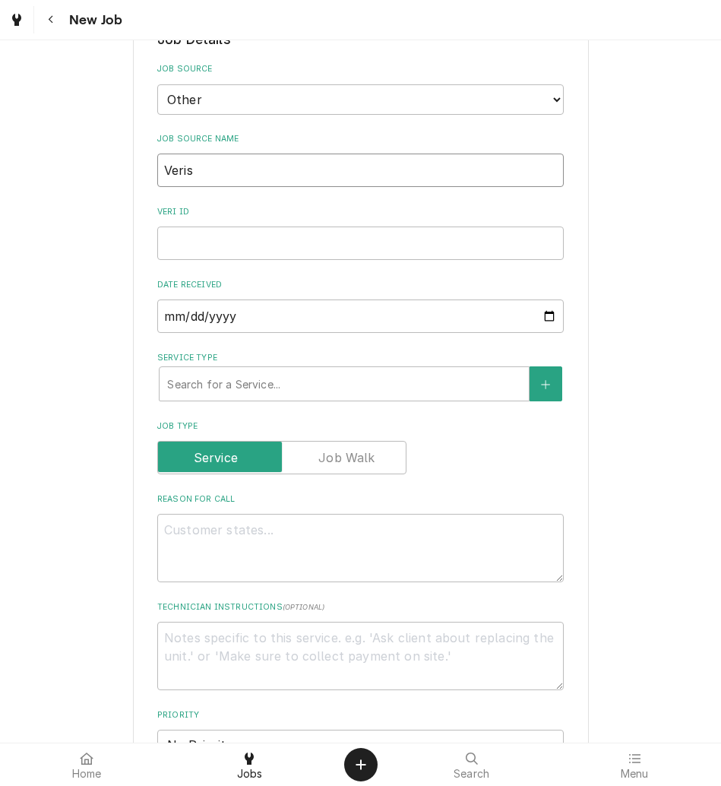
type input "Verisa"
type textarea "x"
type input "Verisas"
type textarea "x"
type input "Verisase"
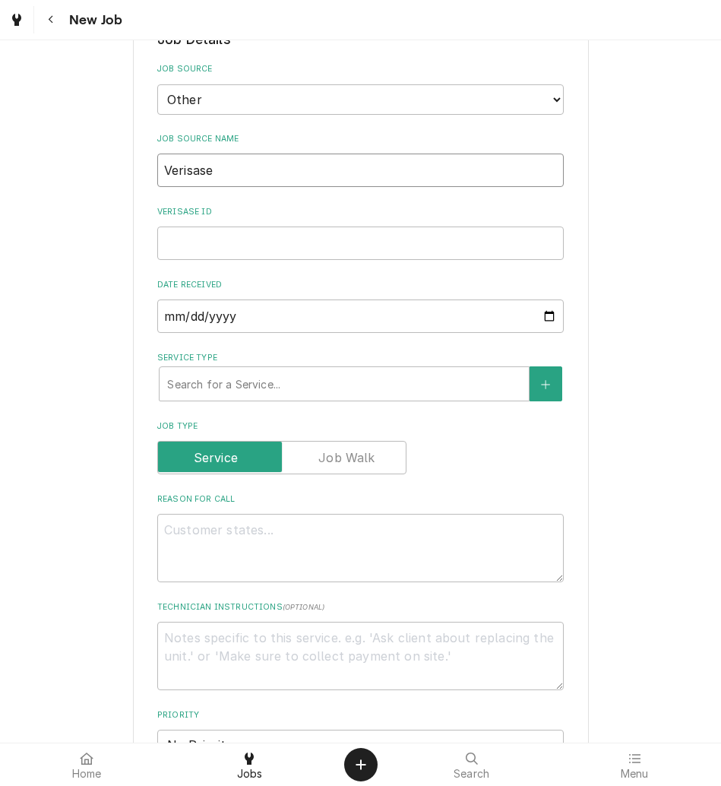
type textarea "x"
type input "Verisas"
type textarea "x"
type input "Verisae"
type textarea "x"
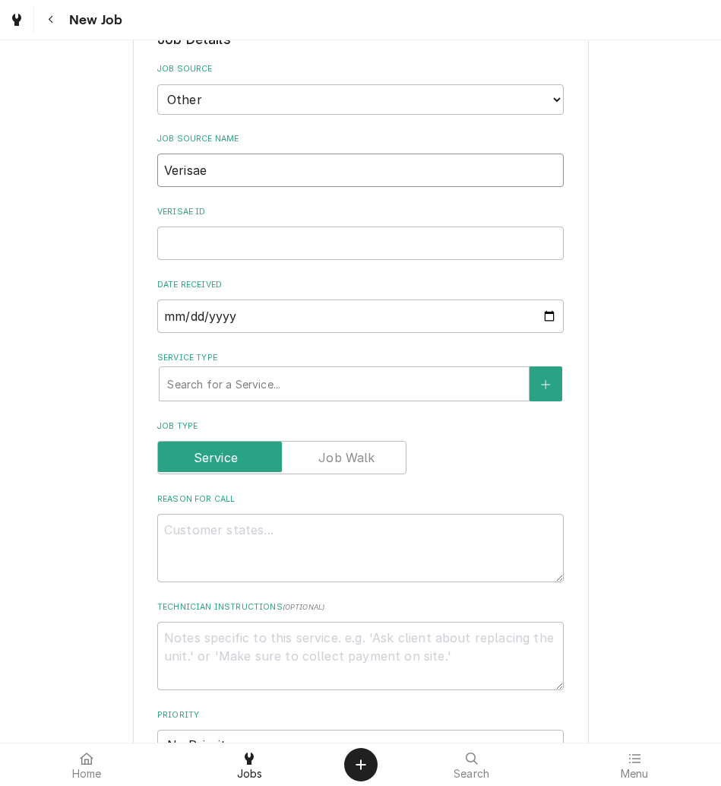
type input "Verisae"
click at [427, 239] on input "Verisae ID" at bounding box center [360, 243] width 407 height 33
paste input "72204275"
type textarea "x"
type input "72204275"
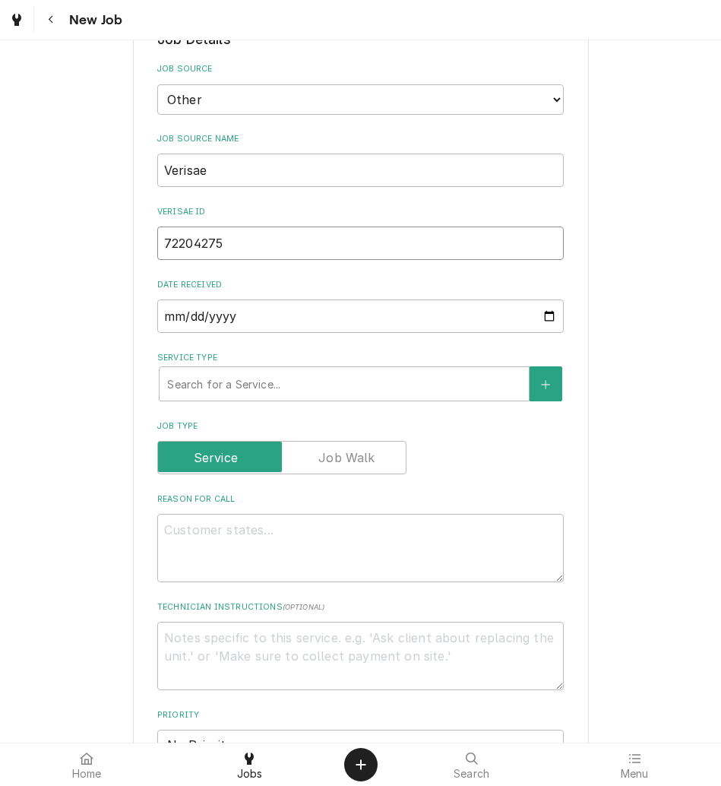
type textarea "x"
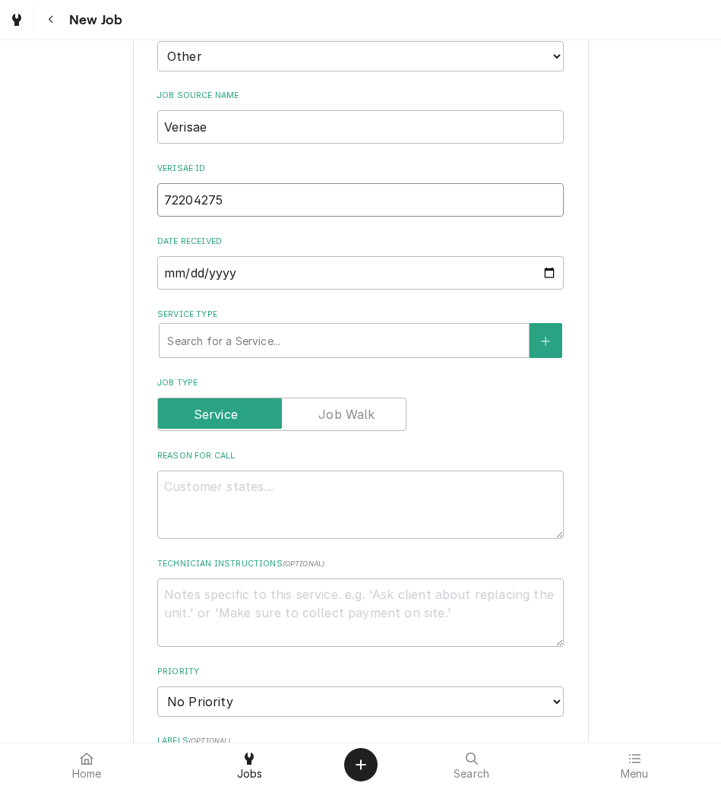
scroll to position [565, 0]
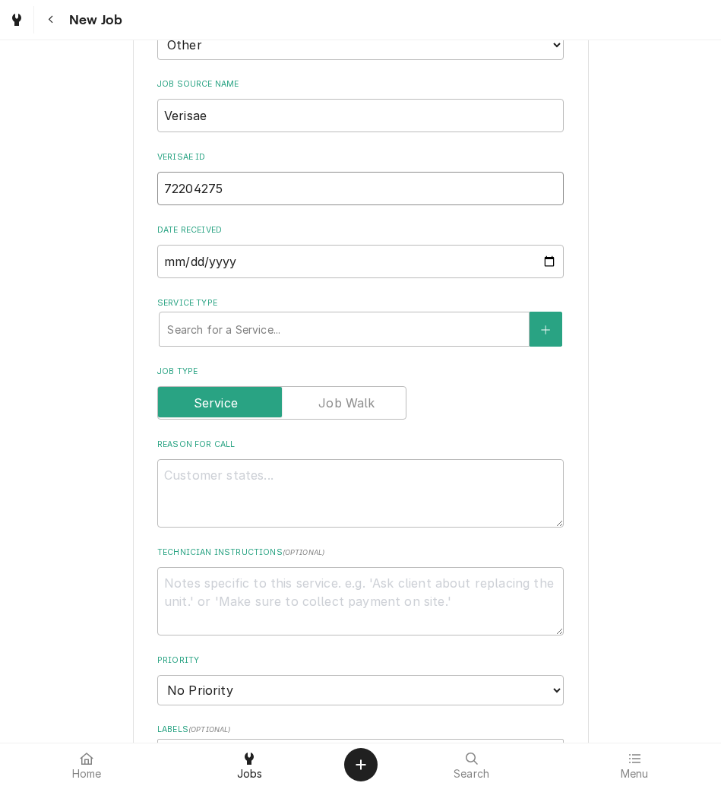
type input "72204275"
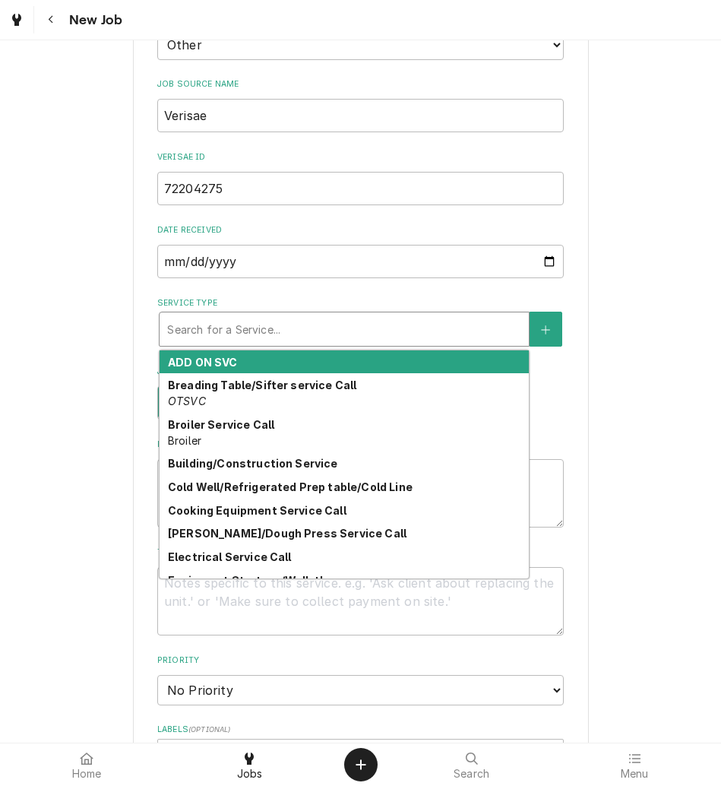
click at [353, 325] on div "Service Type" at bounding box center [344, 328] width 354 height 27
type textarea "x"
type input "w"
type textarea "x"
type input "wa"
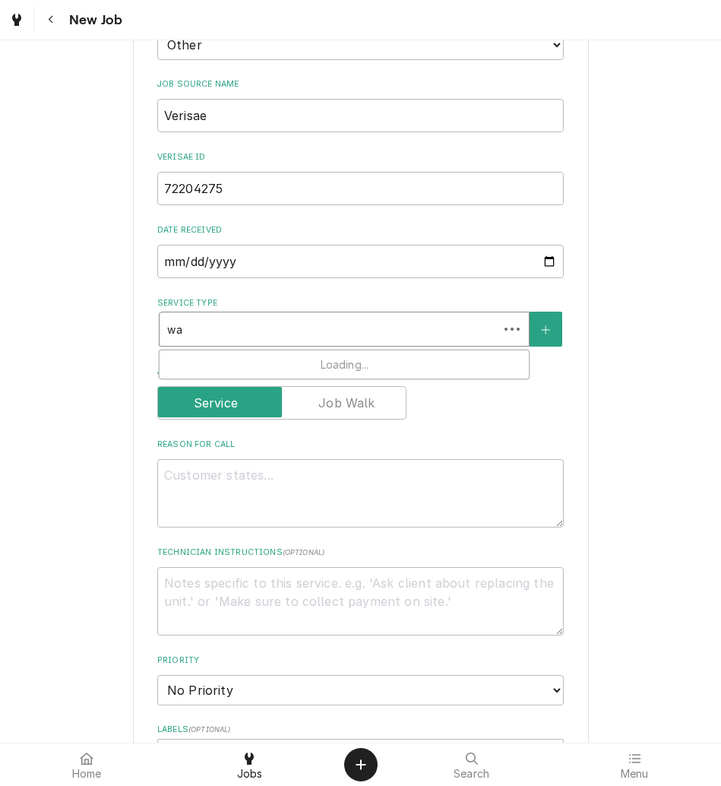
type textarea "x"
type input "wal"
type textarea "x"
type input "walk"
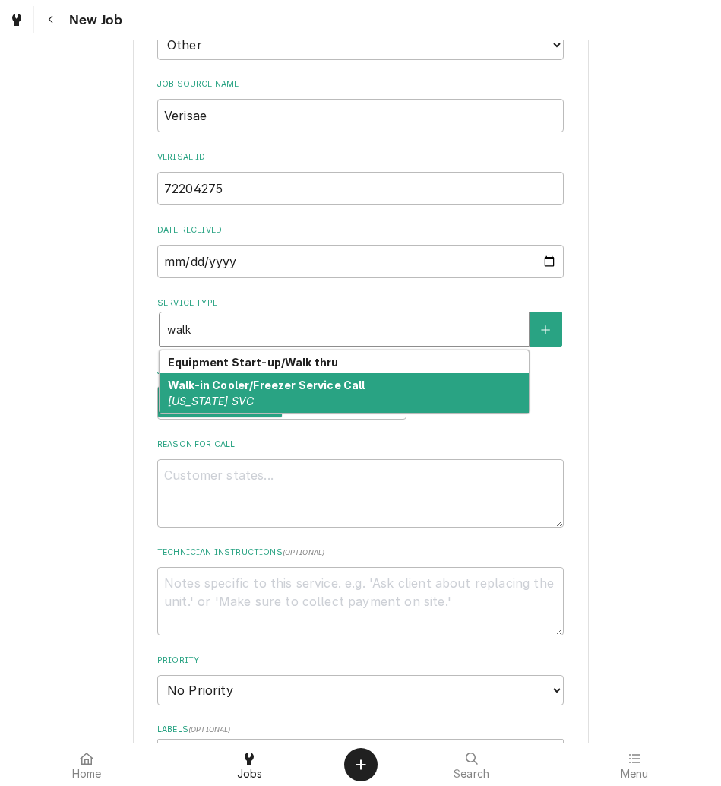
click at [329, 388] on strong "Walk-in Cooler/Freezer Service Call" at bounding box center [267, 385] width 198 height 13
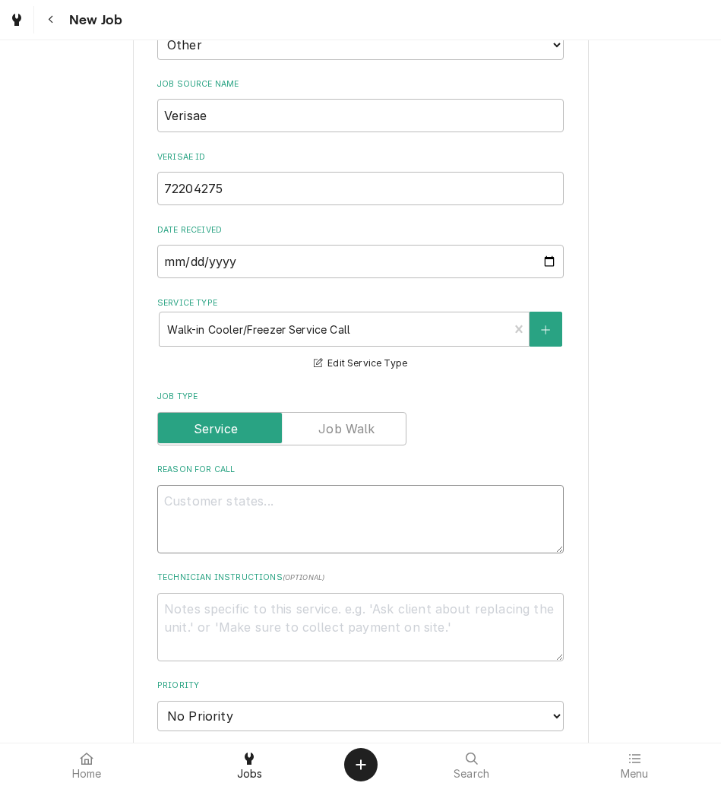
click at [232, 537] on textarea "Reason For Call" at bounding box center [360, 519] width 407 height 68
type textarea "x"
type textarea "N"
type textarea "x"
type textarea "NT"
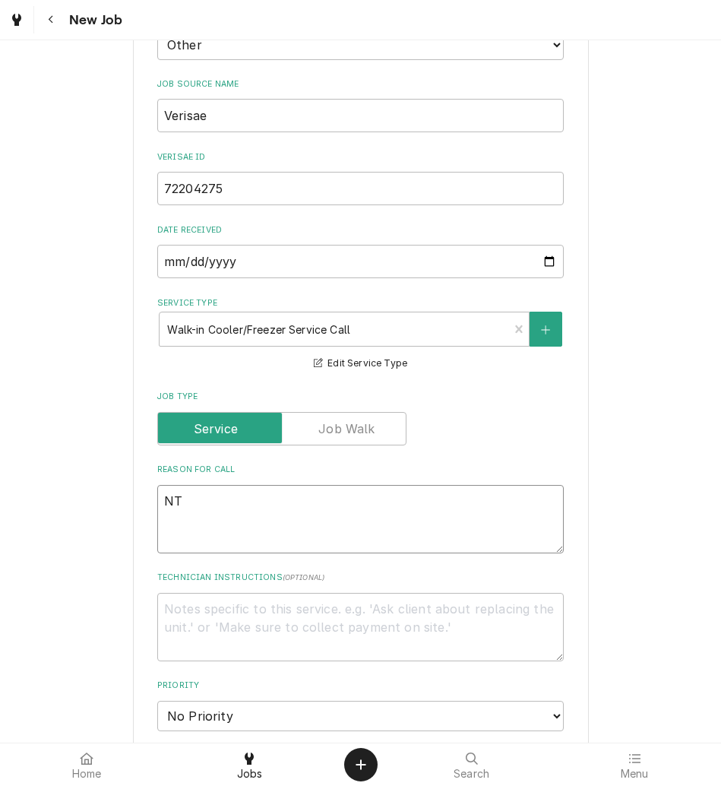
type textarea "x"
type textarea "NTE"
type textarea "x"
type textarea "NTE:"
type textarea "x"
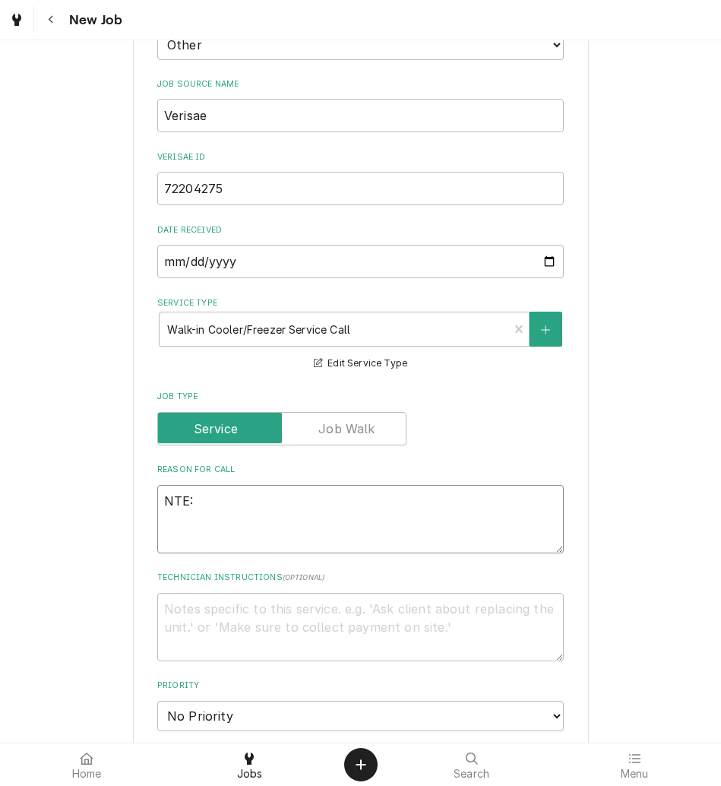
type textarea "NTE:"
type textarea "x"
type textarea "NTE: $"
type textarea "x"
type textarea "NTE: $5"
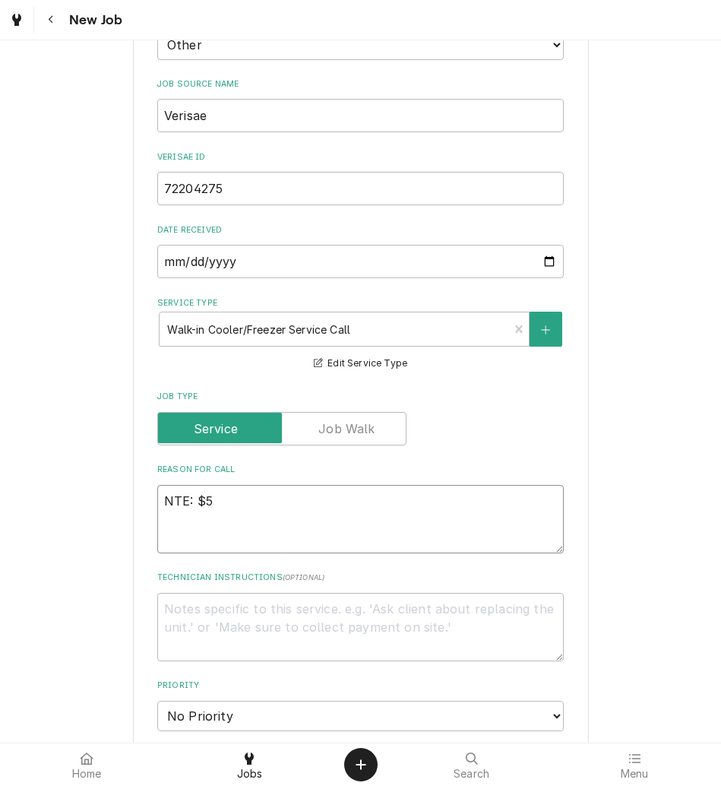
type textarea "x"
type textarea "NTE: $50"
type textarea "x"
type textarea "NTE: $500"
type textarea "x"
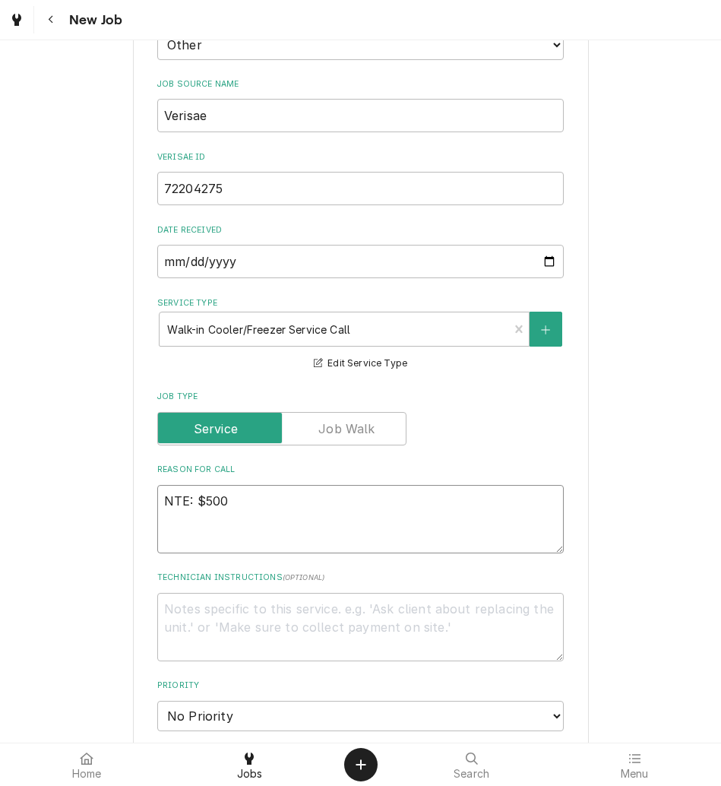
type textarea "NTE: $500"
type textarea "x"
type textarea "NTE: $500 P"
type textarea "x"
type textarea "NTE: $500 PO"
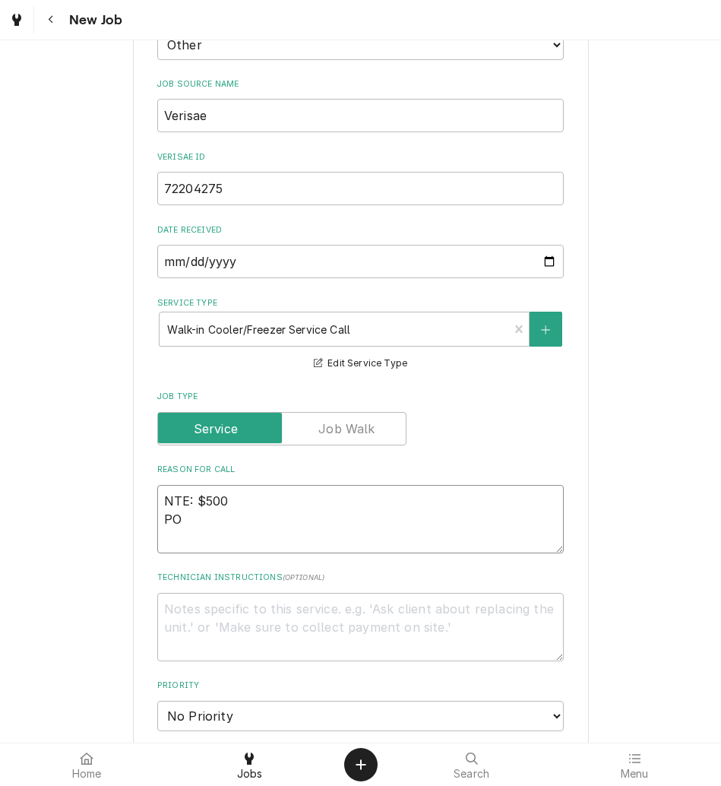
type textarea "x"
type textarea "NTE: $500 PO #"
type textarea "x"
type textarea "NTE: $500 PO #"
paste textarea "72204275"
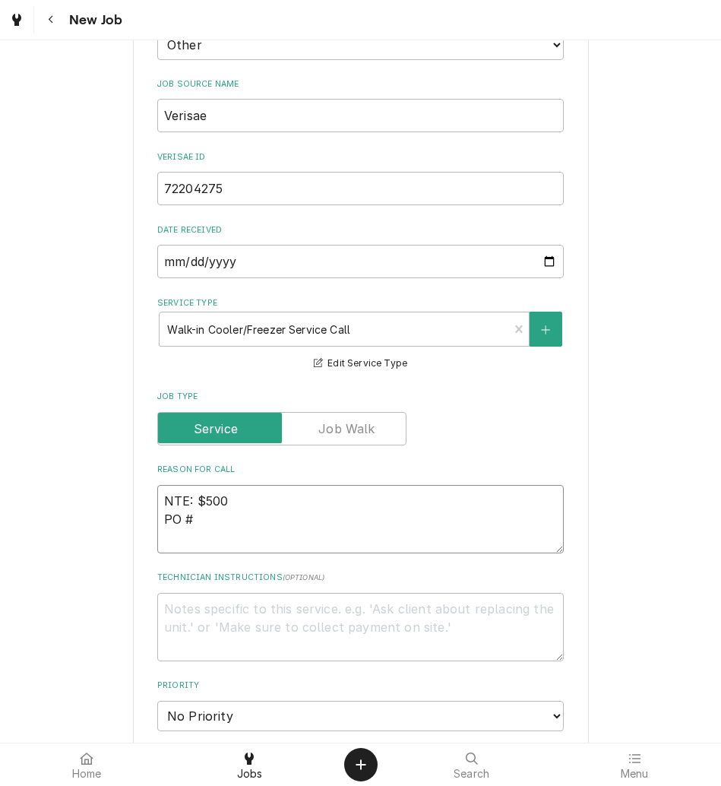
type textarea "x"
type textarea "NTE: $500 PO # 72204275"
type textarea "x"
type textarea "NTE: $500 PO # 72204275"
type textarea "x"
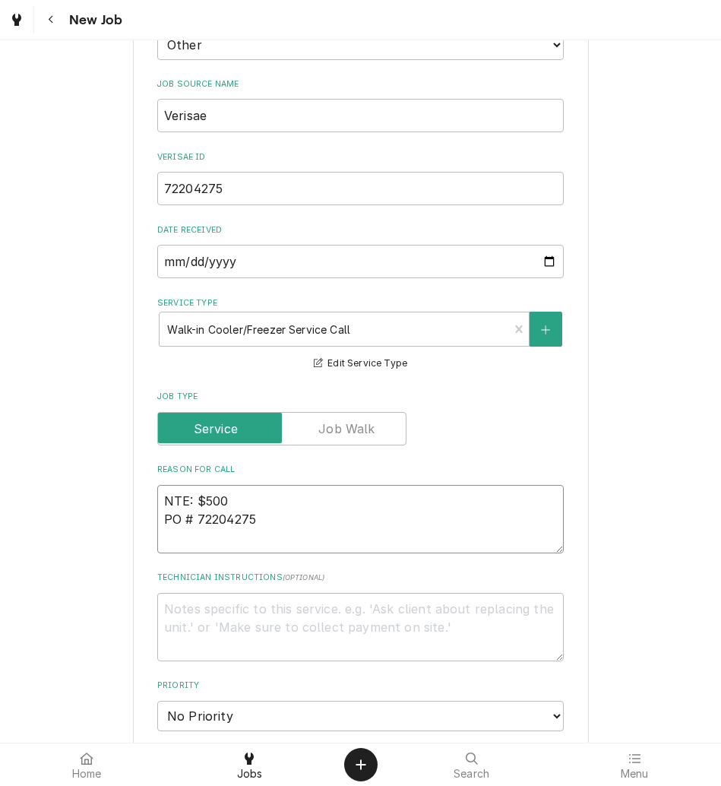
type textarea "NTE: $500 PO # 72204275"
click at [181, 496] on textarea "NTE: $500 PO # 72204275" at bounding box center [360, 519] width 407 height 68
paste textarea "ice dripping and ice building up on boxes"
type textarea "x"
type textarea "ice dripping and ice building up on boxes NTE: $500 PO # 72204275"
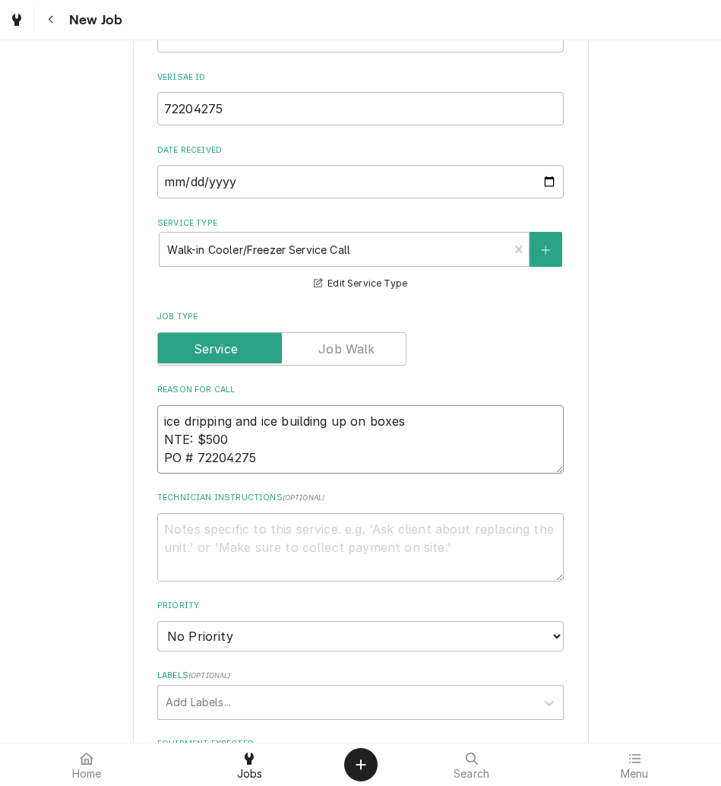
scroll to position [660, 0]
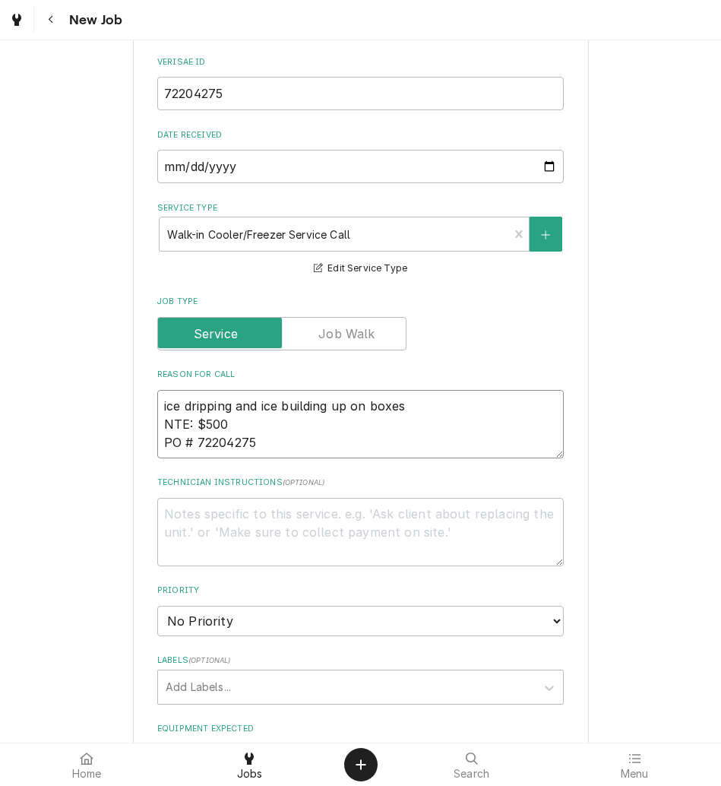
click at [160, 401] on textarea "ice dripping and ice building up on boxes NTE: $500 PO # 72204275" at bounding box center [360, 424] width 407 height 68
type textarea "x"
type textarea "Wice dripping and ice building up on boxes NTE: $500 PO # 72204275"
type textarea "x"
type textarea "WAice dripping and ice building up on boxes NTE: $500 PO # 72204275"
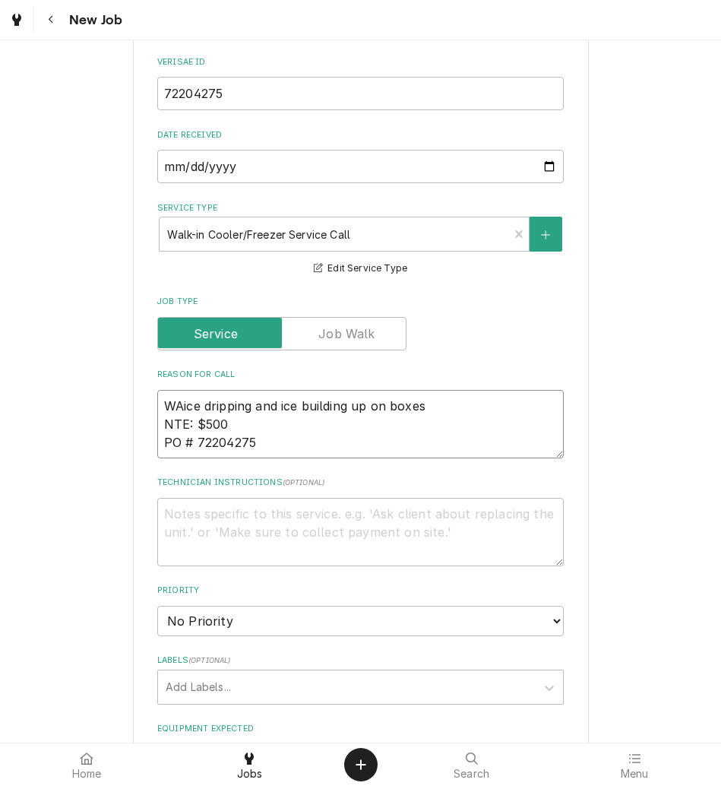
type textarea "x"
type textarea "WALice dripping and ice building up on boxes NTE: $500 PO # 72204275"
type textarea "x"
type textarea "WALKice dripping and ice building up on boxes NTE: $500 PO # 72204275"
type textarea "x"
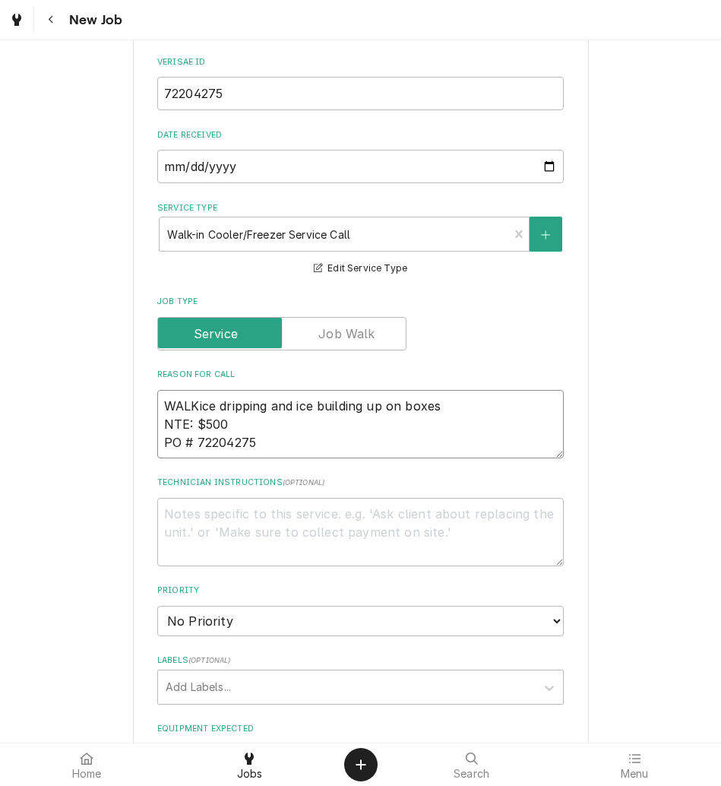
type textarea "WALK ice dripping and ice building up on boxes NTE: $500 PO # 72204275"
type textarea "x"
type textarea "WALK Iice dripping and ice building up on boxes NTE: $500 PO # 72204275"
type textarea "x"
type textarea "WALK IN ice dripping and ice building up on boxes NTE: $500 PO # 72204275"
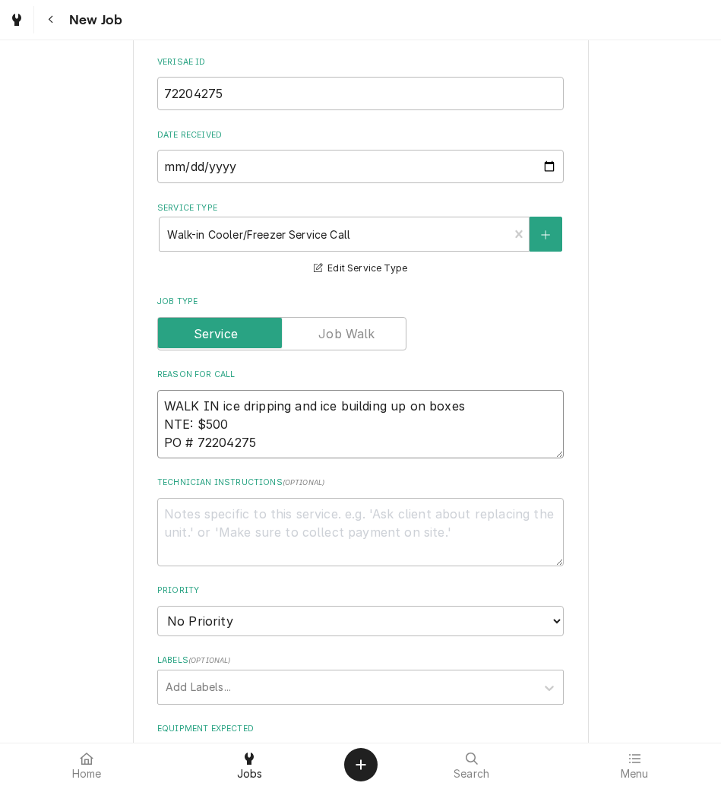
type textarea "x"
type textarea "WALK IN Fice dripping and ice building up on boxes NTE: $500 PO # 72204275"
type textarea "x"
type textarea "WALK IN FRice dripping and ice building up on boxes NTE: $500 PO # 72204275"
type textarea "x"
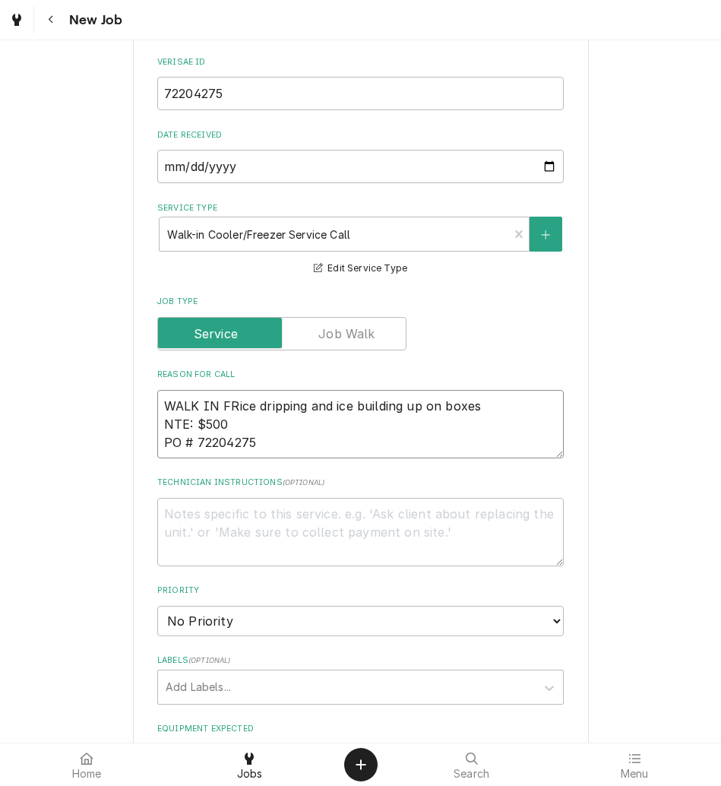
type textarea "WALK IN FREice dripping and ice building up on boxes NTE: $500 PO # 72204275"
type textarea "x"
type textarea "WALK IN FREEice dripping and ice building up on boxes NTE: $500 PO # 72204275"
type textarea "x"
type textarea "WALK IN FREice dripping and ice building up on boxes NTE: $500 PO # 72204275"
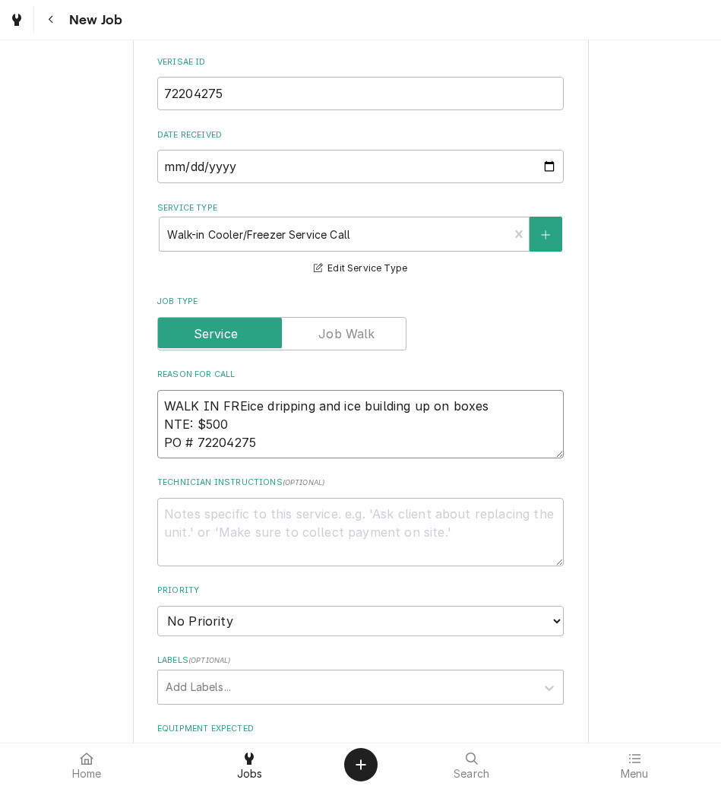
type textarea "x"
type textarea "WALK IN FRice dripping and ice building up on boxes NTE: $500 PO # 72204275"
type textarea "x"
type textarea "WALK IN Fice dripping and ice building up on boxes NTE: $500 PO # 72204275"
type textarea "x"
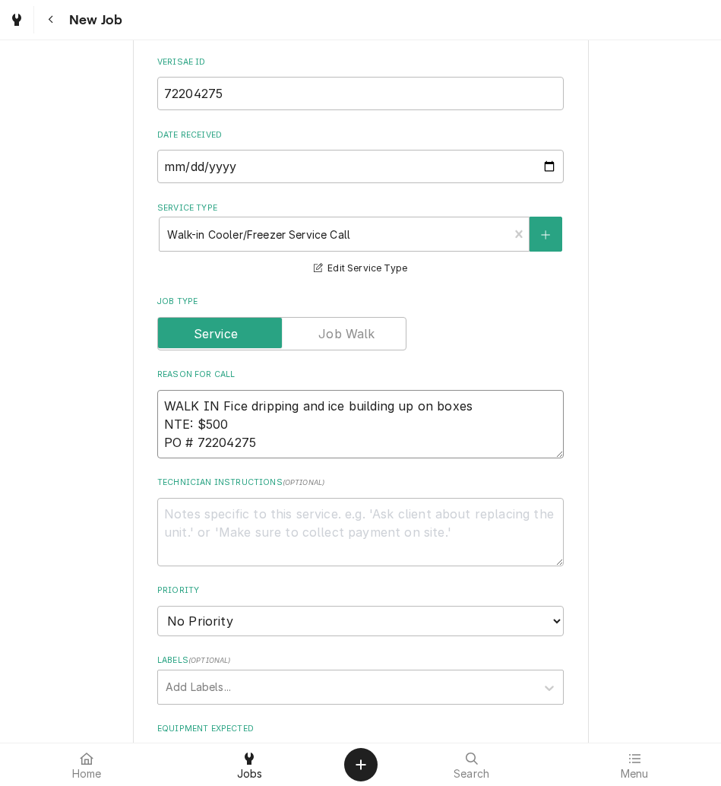
type textarea "WALK IN ice dripping and ice building up on boxes NTE: $500 PO # 72204275"
type textarea "x"
type textarea "WALK INice dripping and ice building up on boxes NTE: $500 PO # 72204275"
type textarea "x"
type textarea "WALK Iice dripping and ice building up on boxes NTE: $500 PO # 72204275"
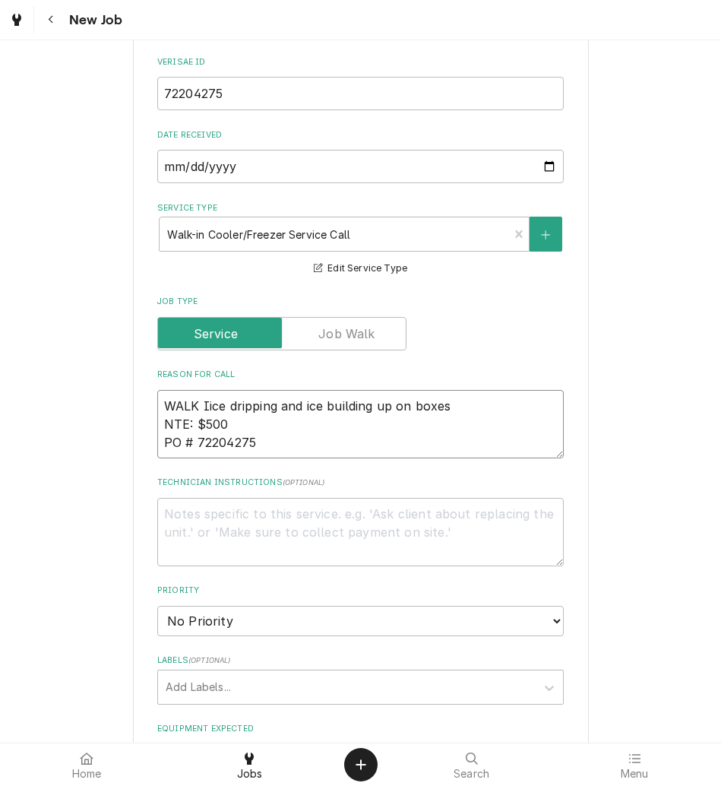
type textarea "x"
type textarea "WALK ice dripping and ice building up on boxes NTE: $500 PO # 72204275"
type textarea "x"
type textarea "WALKice dripping and ice building up on boxes NTE: $500 PO # 72204275"
type textarea "x"
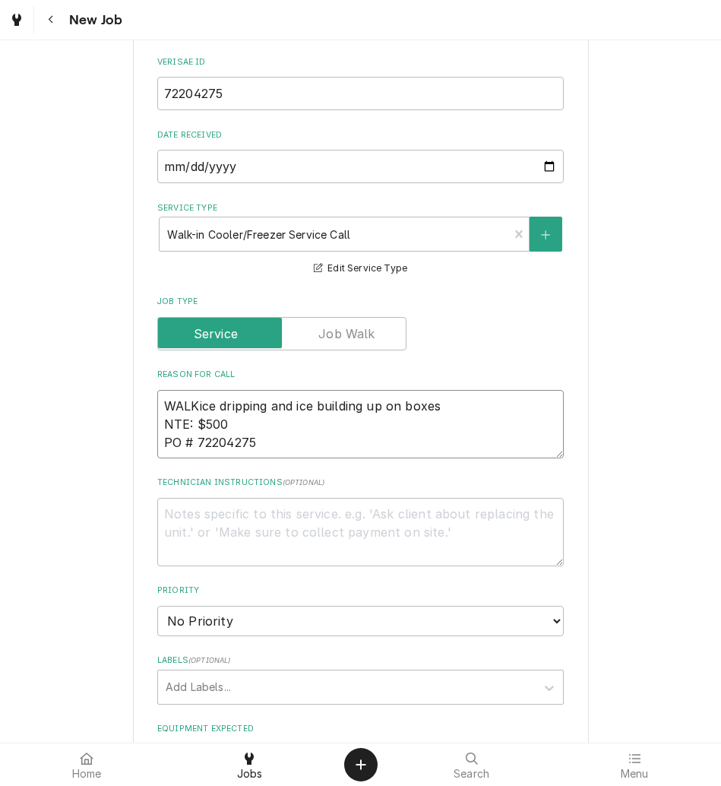
type textarea "WALice dripping and ice building up on boxes NTE: $500 PO # 72204275"
type textarea "x"
type textarea "WAice dripping and ice building up on boxes NTE: $500 PO # 72204275"
type textarea "x"
type textarea "Wice dripping and ice building up on boxes NTE: $500 PO # 72204275"
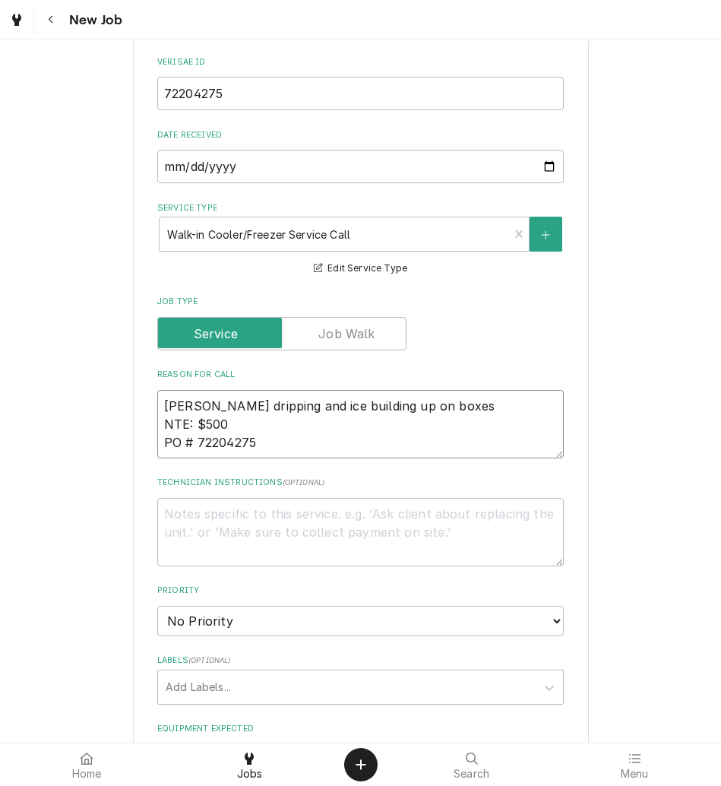
type textarea "x"
type textarea "ice dripping and ice building up on boxes NTE: $500 PO # 72204275"
type textarea "x"
type textarea "ice dripping and ice building up on boxes NTE: $500 PO # 72204275"
type textarea "x"
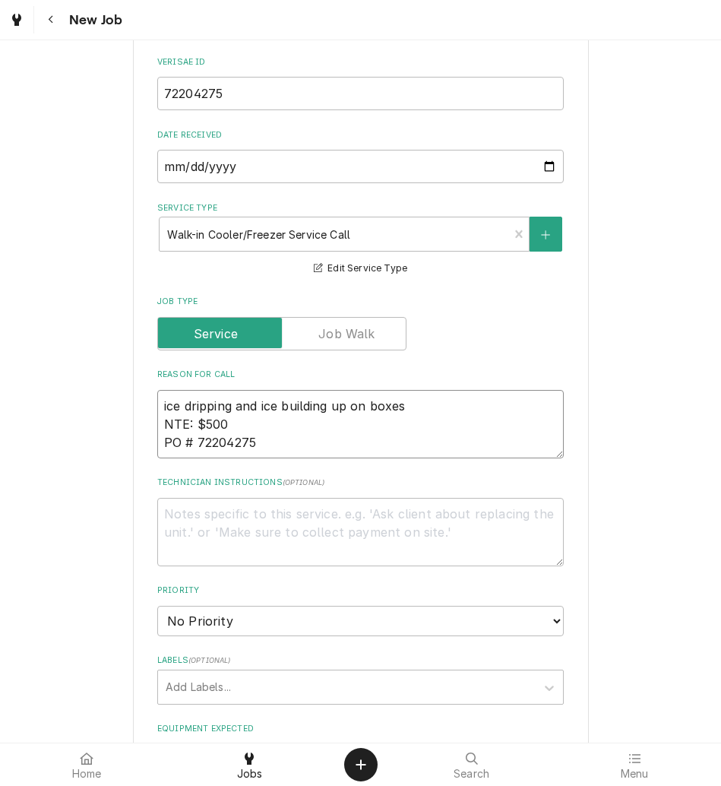
type textarea "wice dripping and ice building up on boxes NTE: $500 PO # 72204275"
type textarea "x"
type textarea "waice dripping and ice building up on boxes NTE: $500 PO # 72204275"
type textarea "x"
type textarea "walice dripping and ice building up on boxes NTE: $500 PO # 72204275"
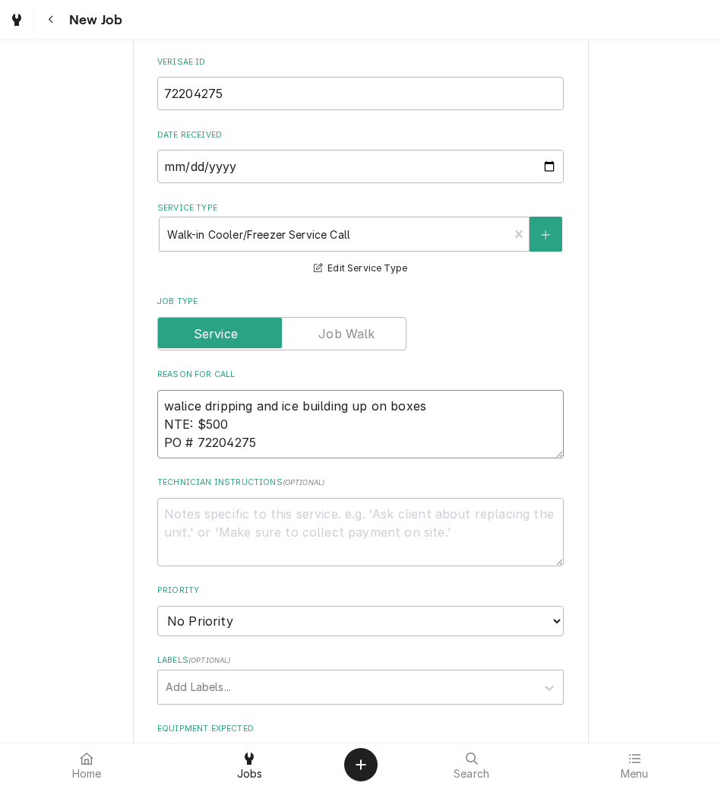
type textarea "x"
type textarea "walkice dripping and ice building up on boxes NTE: $500 PO # 72204275"
type textarea "x"
type textarea "walk ice dripping and ice building up on boxes NTE: $500 PO # 72204275"
type textarea "x"
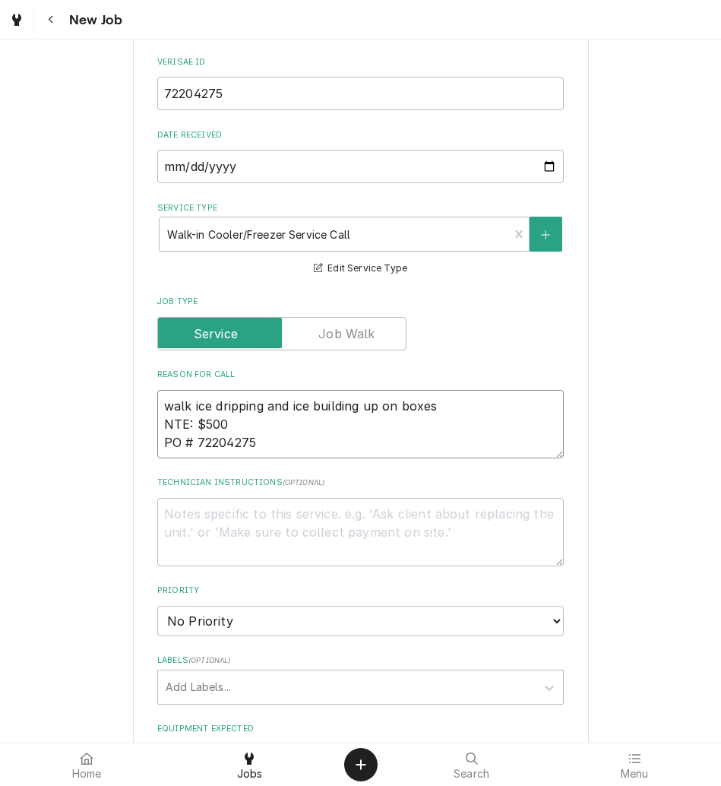
type textarea "walk iice dripping and ice building up on boxes NTE: $500 PO # 72204275"
type textarea "x"
type textarea "walk in ice dripping and ice building up on boxes NTE: $500 PO # 72204275"
type textarea "x"
type textarea "walk in fice dripping and ice building up on boxes NTE: $500 PO # 72204275"
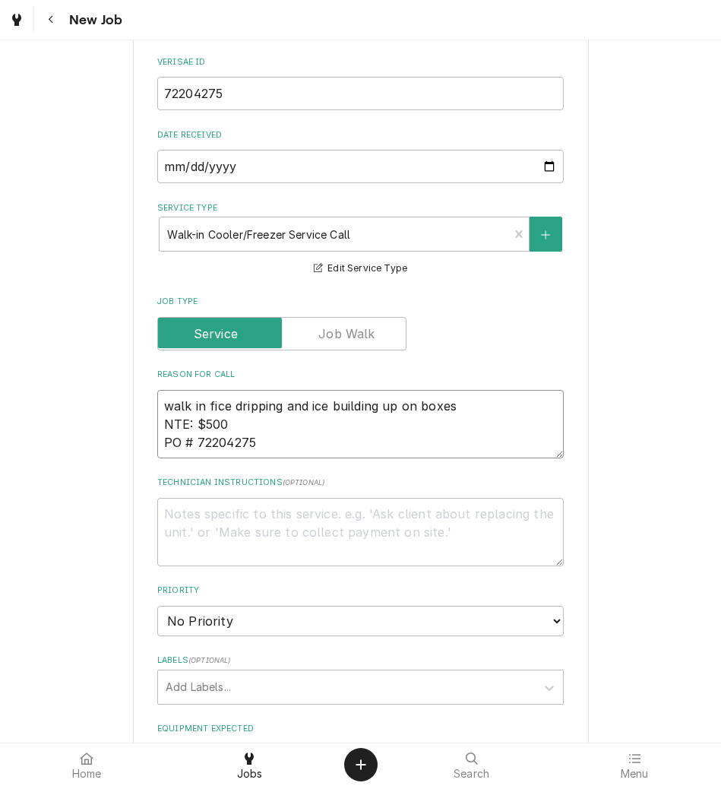
type textarea "x"
type textarea "walk in frice dripping and ice building up on boxes NTE: $500 PO # 72204275"
type textarea "x"
type textarea "walk in freice dripping and ice building up on boxes NTE: $500 PO # 72204275"
type textarea "x"
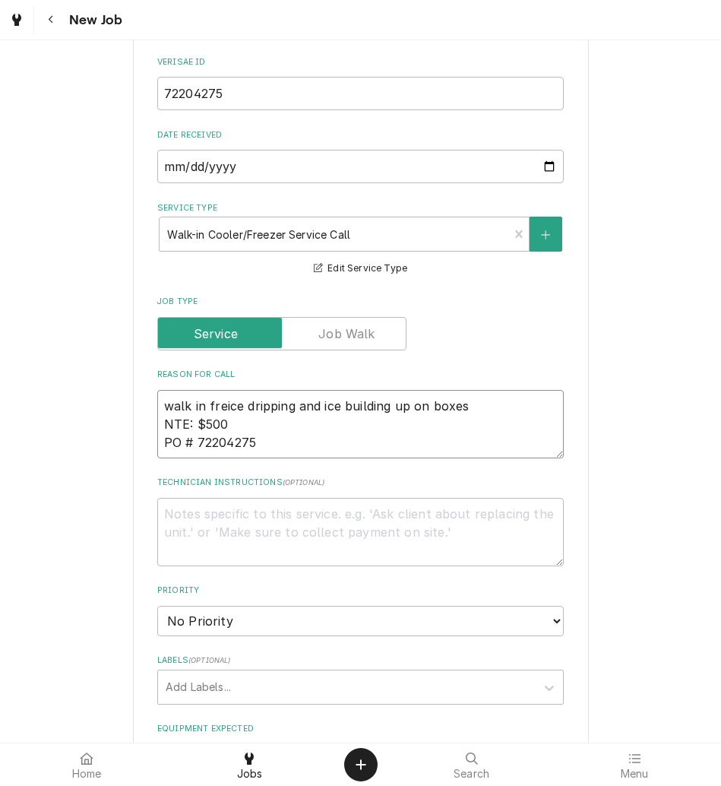
type textarea "walk in freeice dripping and ice building up on boxes NTE: $500 PO # 72204275"
type textarea "x"
type textarea "walk in freezice dripping and ice building up on boxes NTE: $500 PO # 72204275"
type textarea "x"
type textarea "walk in freezeice dripping and ice building up on boxes NTE: $500 PO # 72204275"
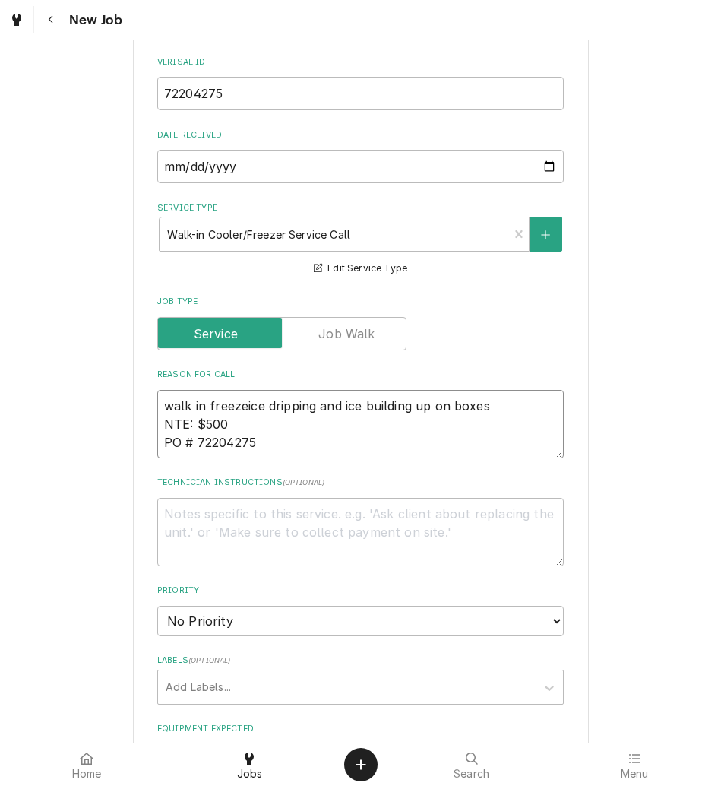
type textarea "x"
type textarea "walk in freezerice dripping and ice building up on boxes NTE: $500 PO # 72204275"
type textarea "x"
type textarea "walk in freezer ice dripping and ice building up on boxes NTE: $500 PO # 722042…"
type textarea "x"
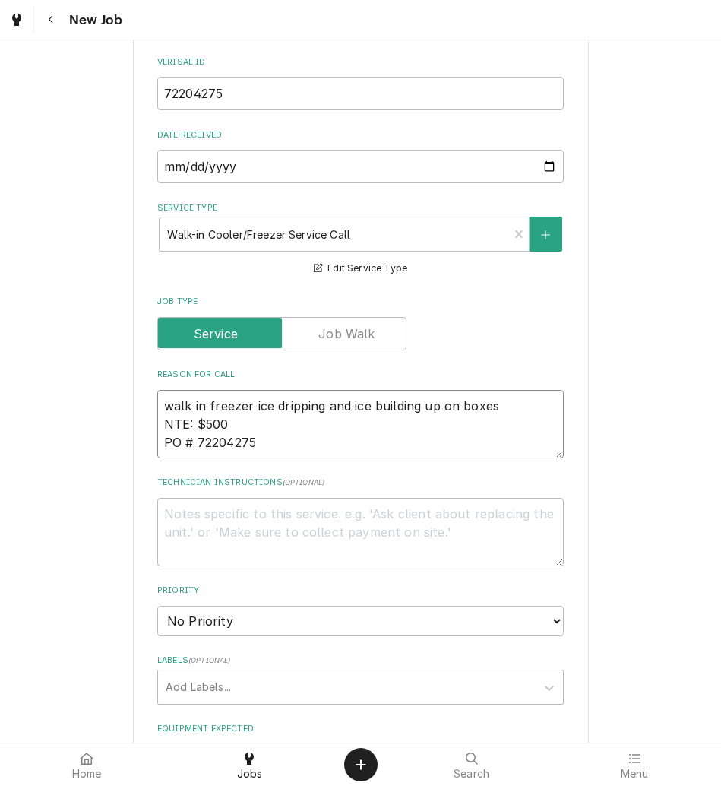
type textarea "walk in freezer eice dripping and ice building up on boxes NTE: $500 PO # 72204…"
type textarea "x"
type textarea "walk in freezer ecice dripping and ice building up on boxes NTE: $500 PO # 7220…"
type textarea "x"
type textarea "walk in freezer eice dripping and ice building up on boxes NTE: $500 PO # 72204…"
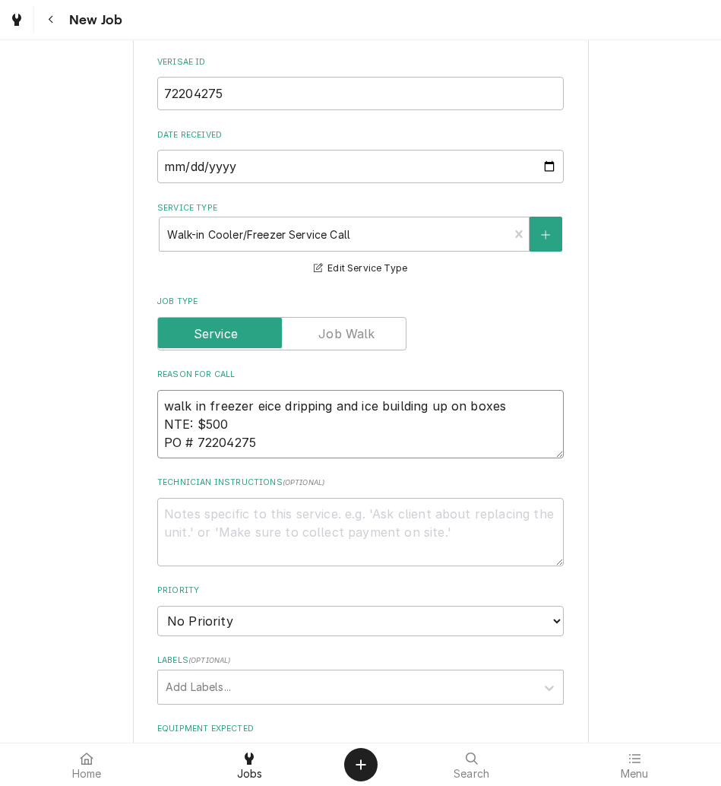
type textarea "x"
type textarea "walk in freezer evice dripping and ice building up on boxes NTE: $500 PO # 7220…"
type textarea "x"
type textarea "walk in freezer evaice dripping and ice building up on boxes NTE: $500 PO # 722…"
type textarea "x"
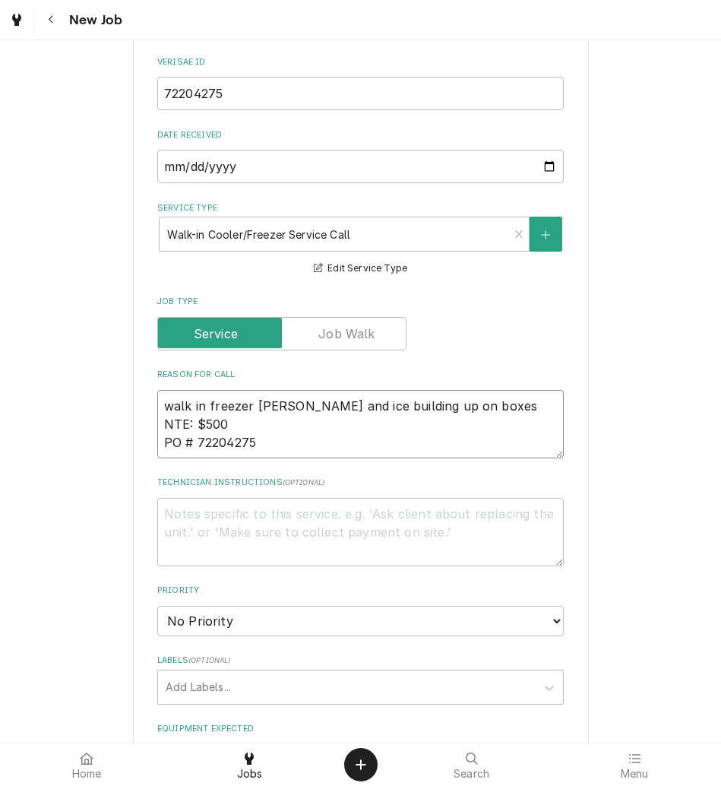
type textarea "walk in freezer evapice dripping and ice building up on boxes NTE: $500 PO # 72…"
type textarea "x"
type textarea "walk in freezer evapoice dripping and ice building up on boxes NTE: $500 PO # 7…"
type textarea "x"
type textarea "walk in freezer evaporice dripping and ice building up on boxes NTE: $500 PO # …"
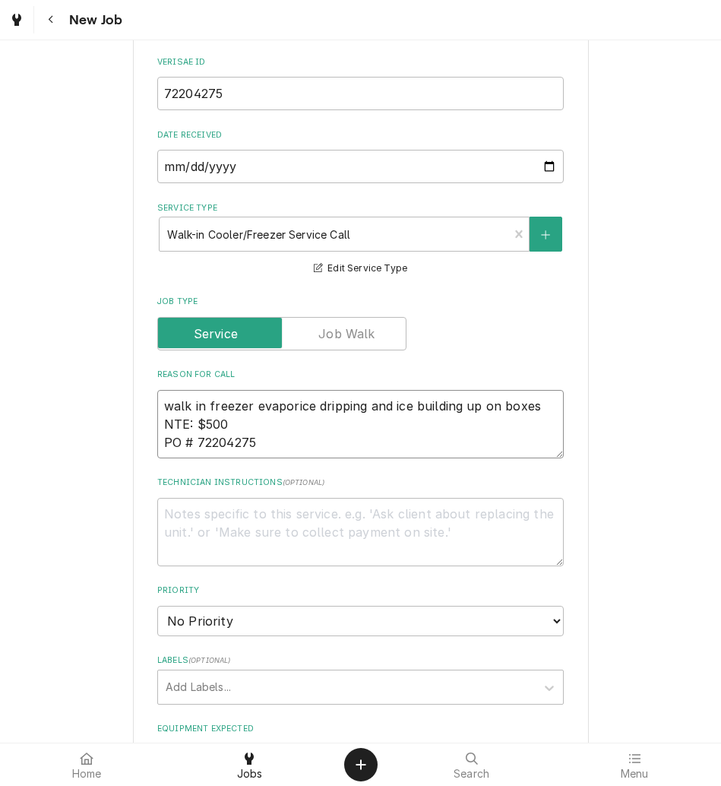
type textarea "x"
type textarea "walk in freezer evaporaice dripping and ice building up on boxes NTE: $500 PO #…"
type textarea "x"
type textarea "walk in freezer evaporatice dripping and ice building up on boxes NTE: $500 PO …"
type textarea "x"
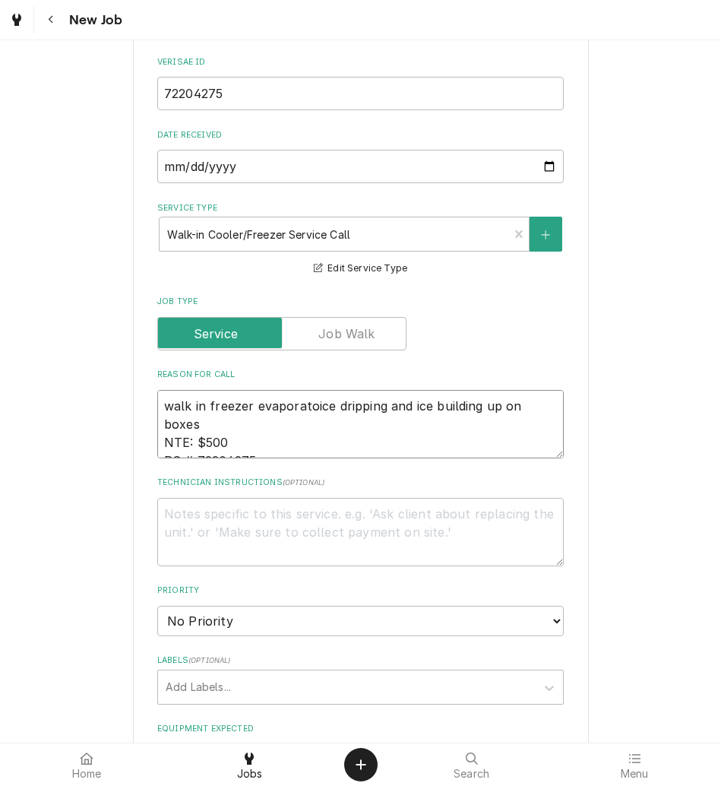
type textarea "walk in freezer evaporatorice dripping and ice building up on boxes NTE: $500 P…"
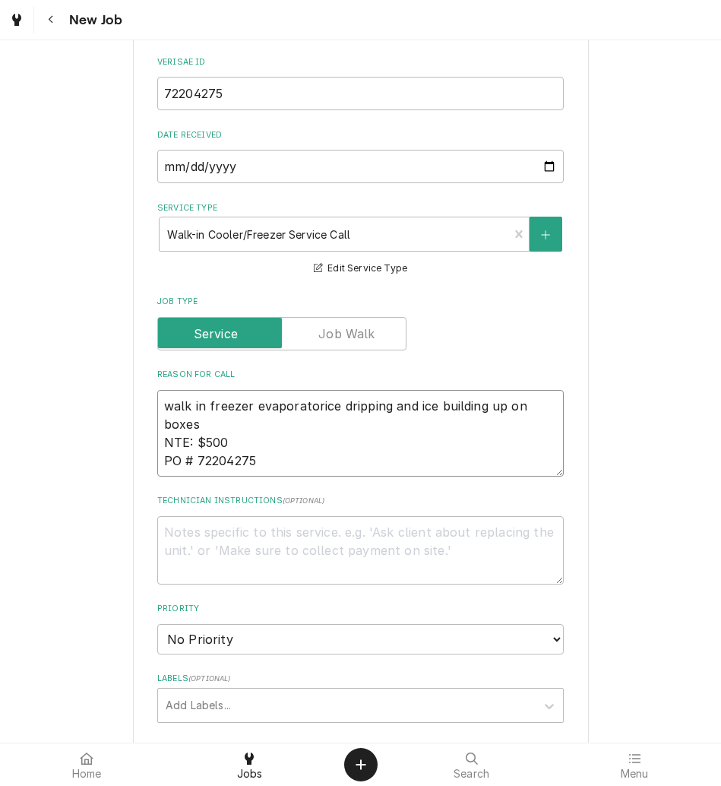
type textarea "x"
type textarea "walk in freezer evaporator ice dripping and ice building up on boxes NTE: $500 …"
type textarea "x"
type textarea "walk in freezer evaporator hice dripping and ice building up on boxes NTE: $500…"
type textarea "x"
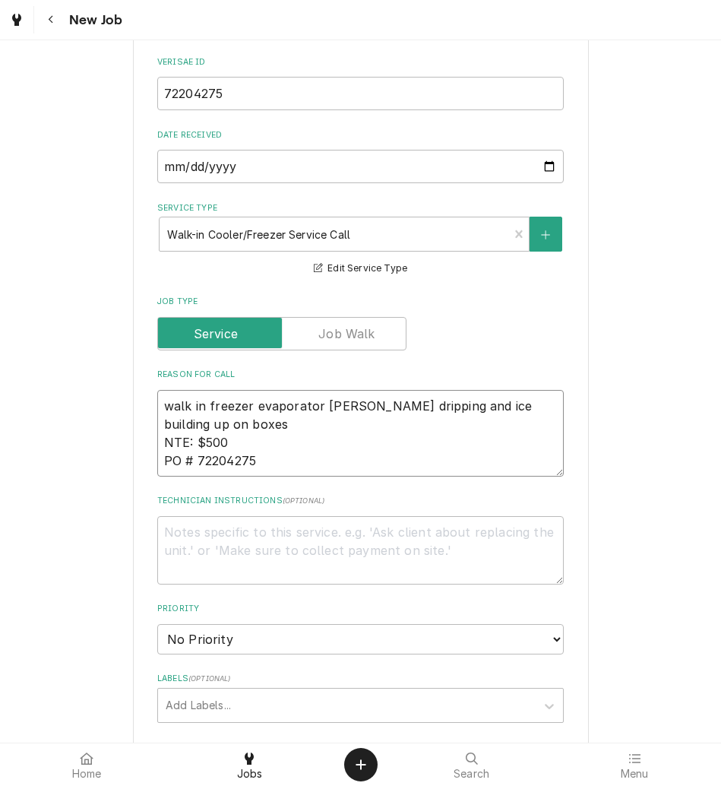
type textarea "walk in freezer evaporator haice dripping and ice building up on boxes NTE: $50…"
type textarea "x"
type textarea "walk in freezer evaporator hasice dripping and ice building up on boxes NTE: $5…"
type textarea "x"
type textarea "walk in freezer evaporator has ice dripping and ice building up on boxes NTE: $…"
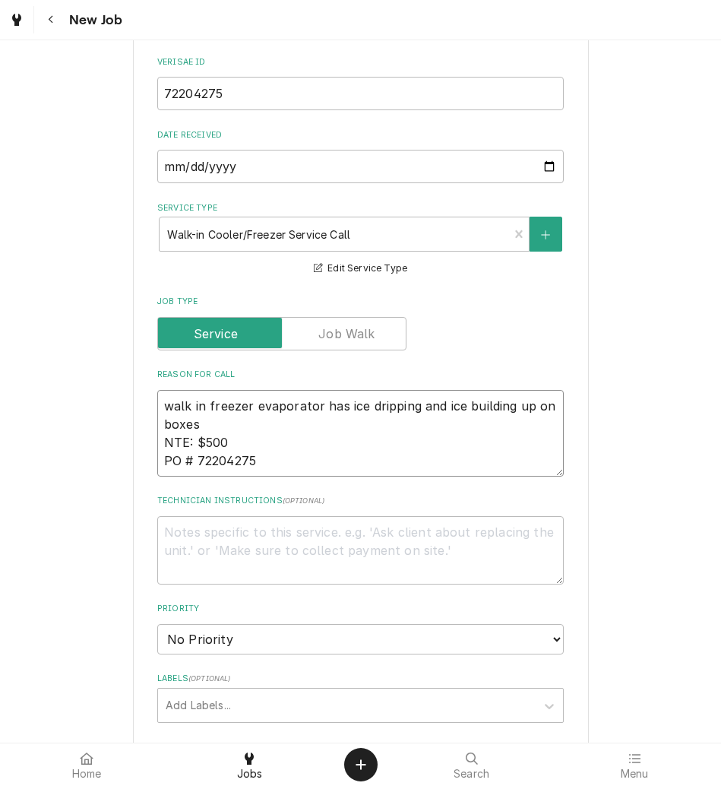
type textarea "x"
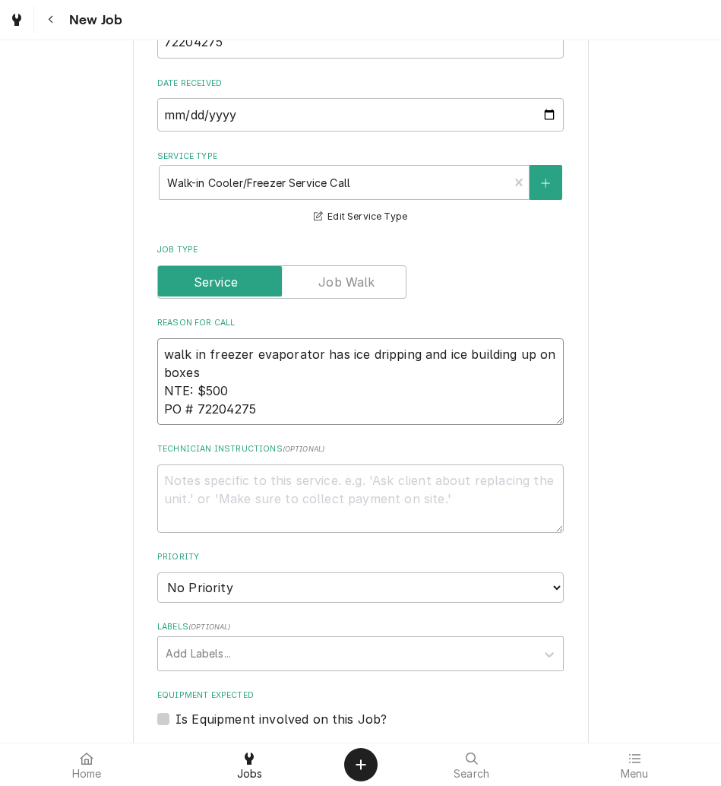
scroll to position [715, 0]
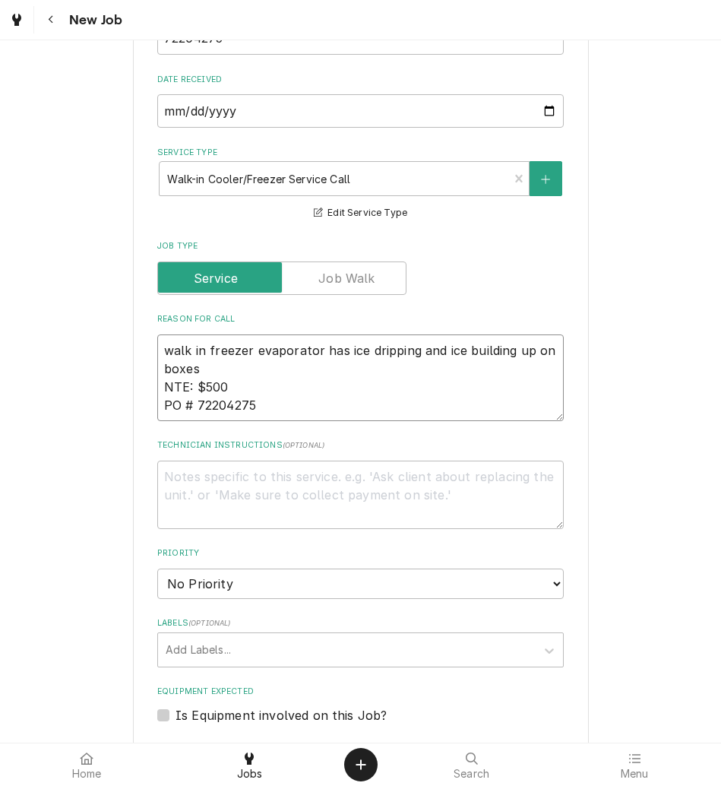
type textarea "walk in freezer evaporator has ice dripping and ice building up on boxes NTE: $…"
click at [239, 575] on select "No Priority Urgent High Medium Low" at bounding box center [360, 584] width 407 height 30
select select "3"
click at [157, 569] on select "No Priority Urgent High Medium Low" at bounding box center [360, 584] width 407 height 30
type textarea "x"
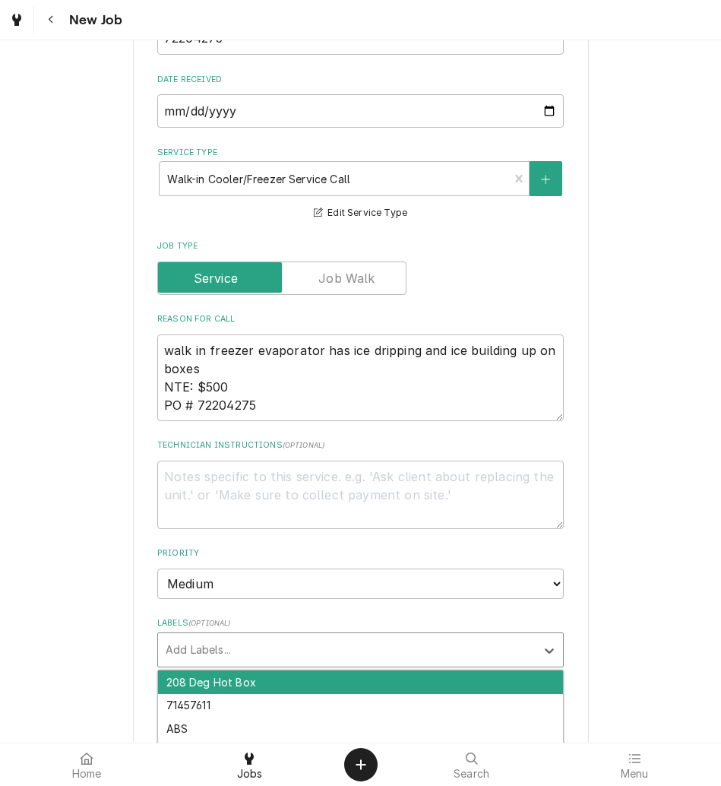
click at [239, 658] on div "Labels" at bounding box center [347, 649] width 363 height 27
type input "walk"
click at [242, 680] on div "Walk-in" at bounding box center [360, 682] width 405 height 24
type textarea "x"
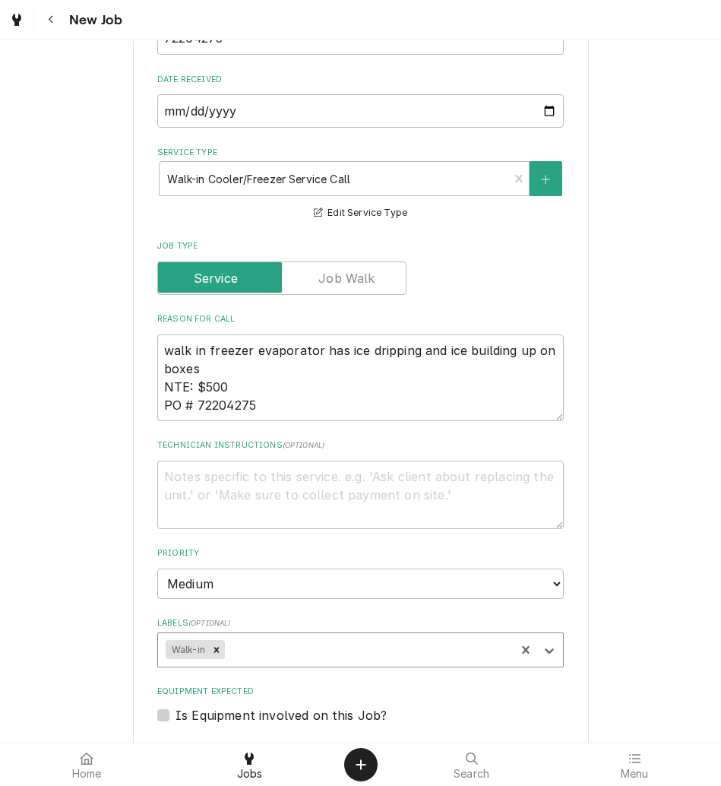
type textarea "x"
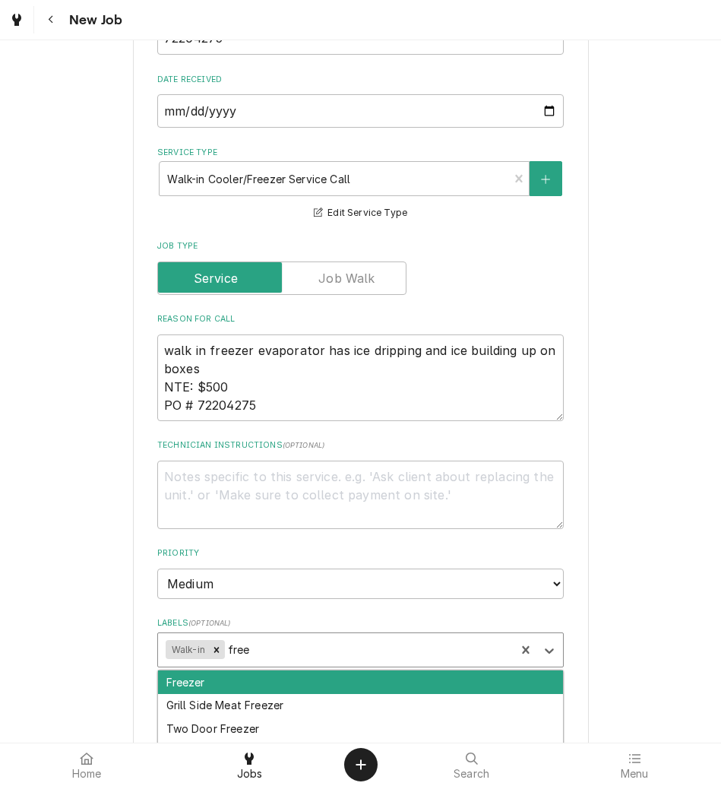
type input "free"
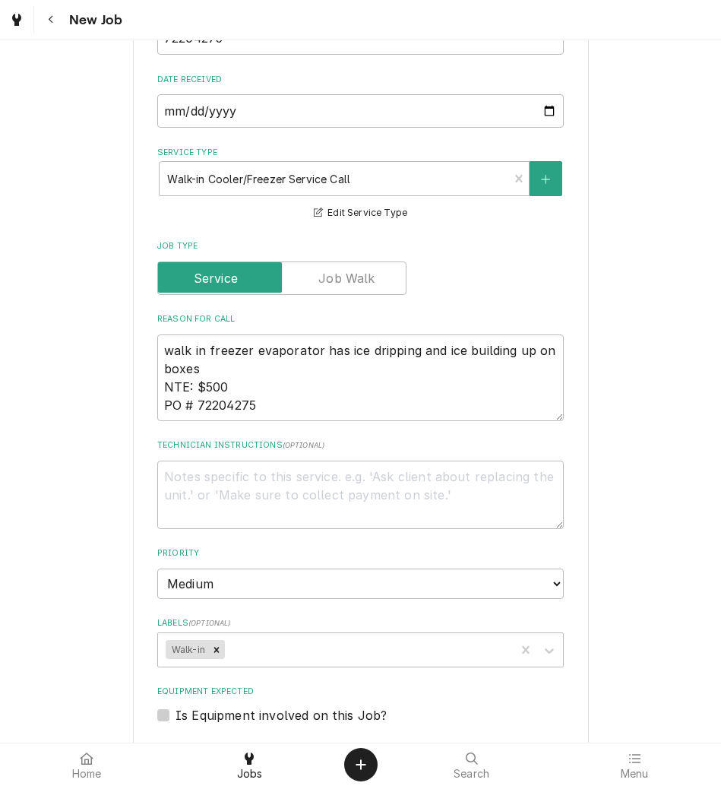
drag, startPoint x: 242, startPoint y: 680, endPoint x: 224, endPoint y: 647, distance: 37.7
click at [228, 647] on div "Labels" at bounding box center [368, 649] width 280 height 27
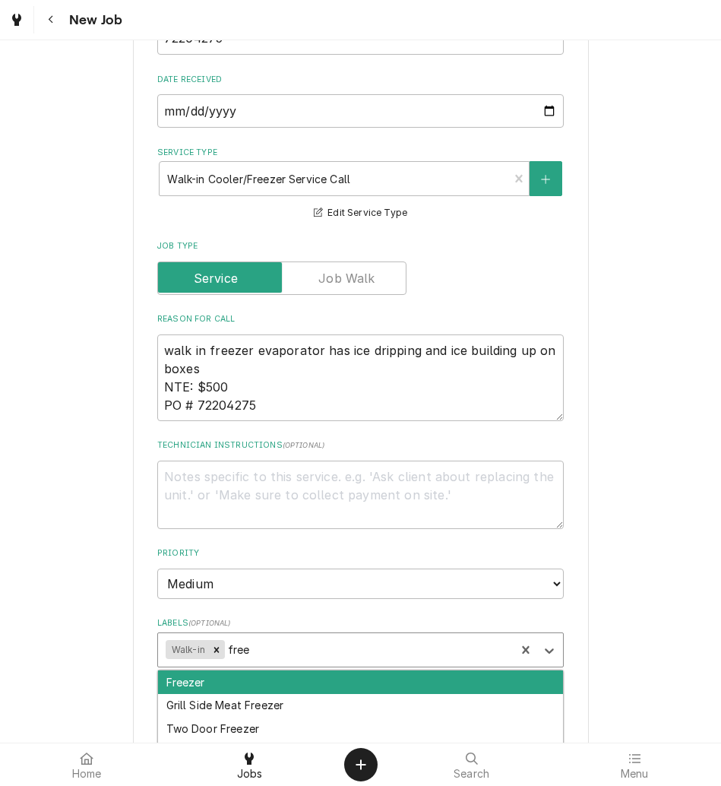
type input "freez"
click at [266, 680] on div "Freezer" at bounding box center [360, 682] width 405 height 24
type textarea "x"
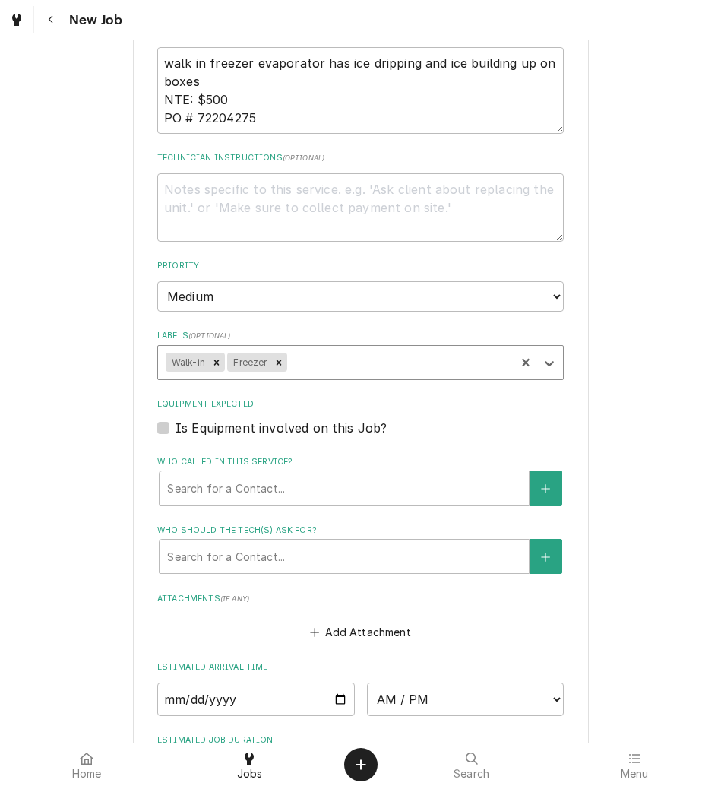
scroll to position [1015, 0]
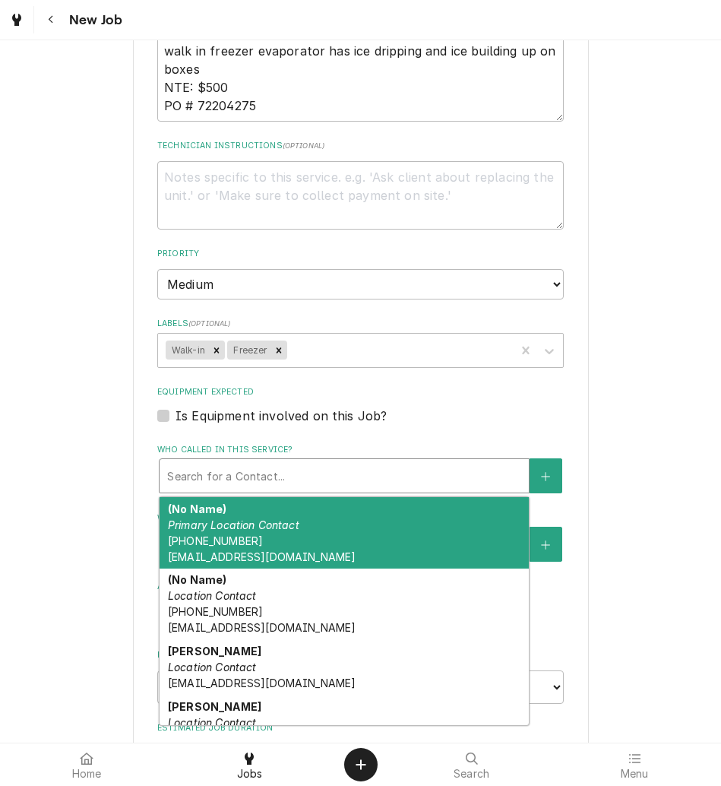
click at [257, 468] on div "Who called in this service?" at bounding box center [344, 475] width 354 height 27
type textarea "x"
type input "r"
type textarea "x"
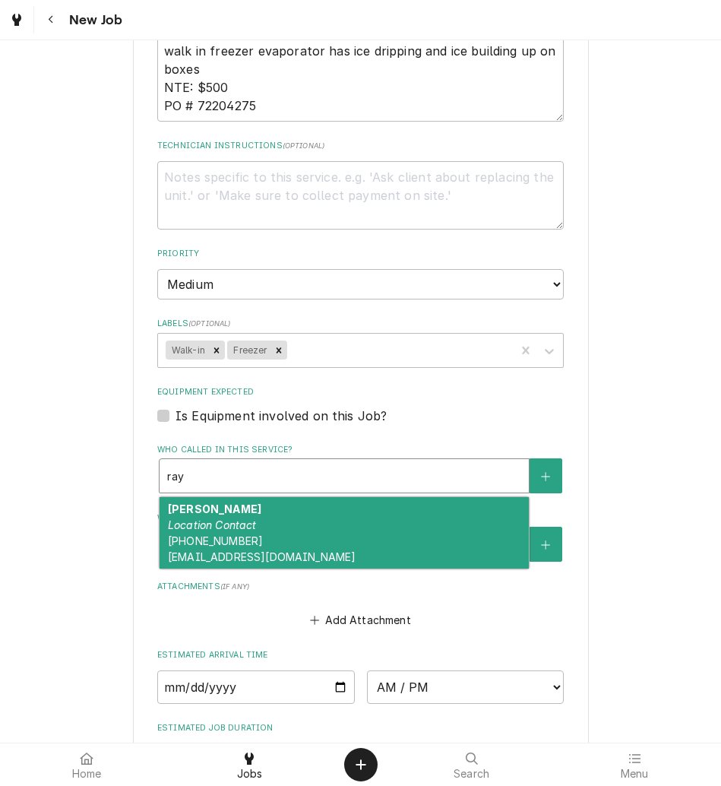
click at [293, 528] on div "Rayvette Wilson Location Contact (217) 506-9415 rwilson@kbpbells.com" at bounding box center [344, 532] width 369 height 71
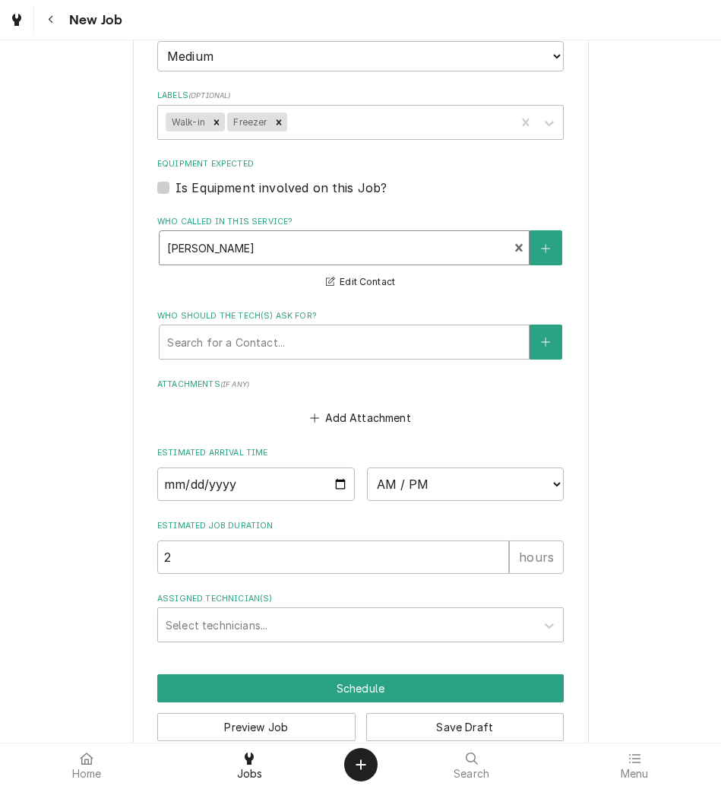
scroll to position [1274, 0]
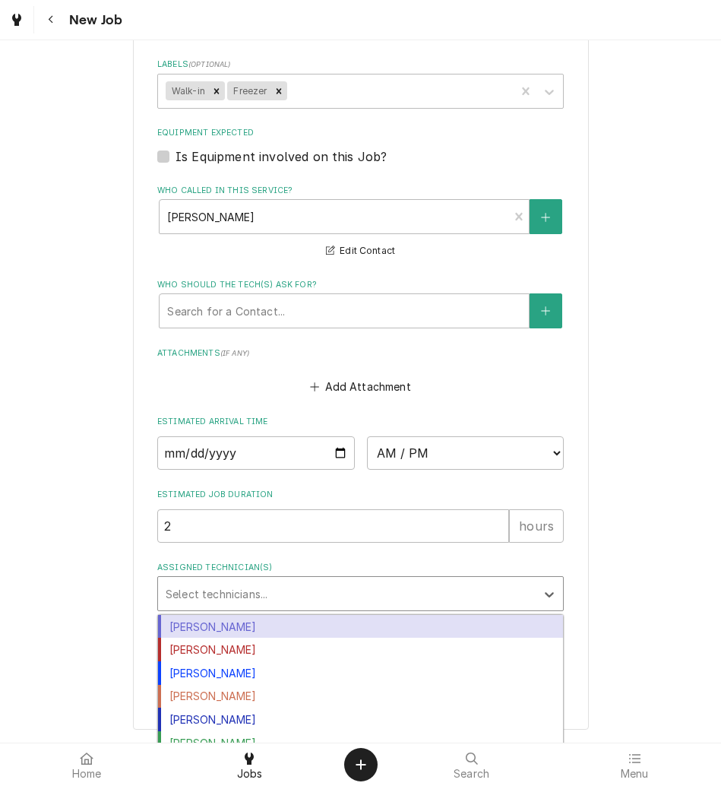
click at [418, 582] on div "Assigned Technician(s)" at bounding box center [347, 593] width 363 height 27
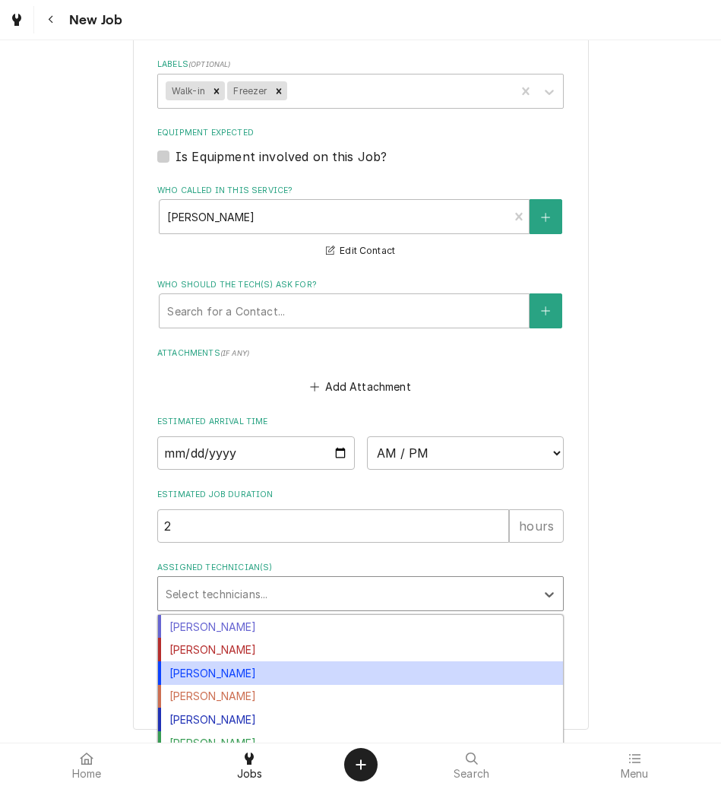
click at [280, 667] on div "James Bain" at bounding box center [360, 673] width 405 height 24
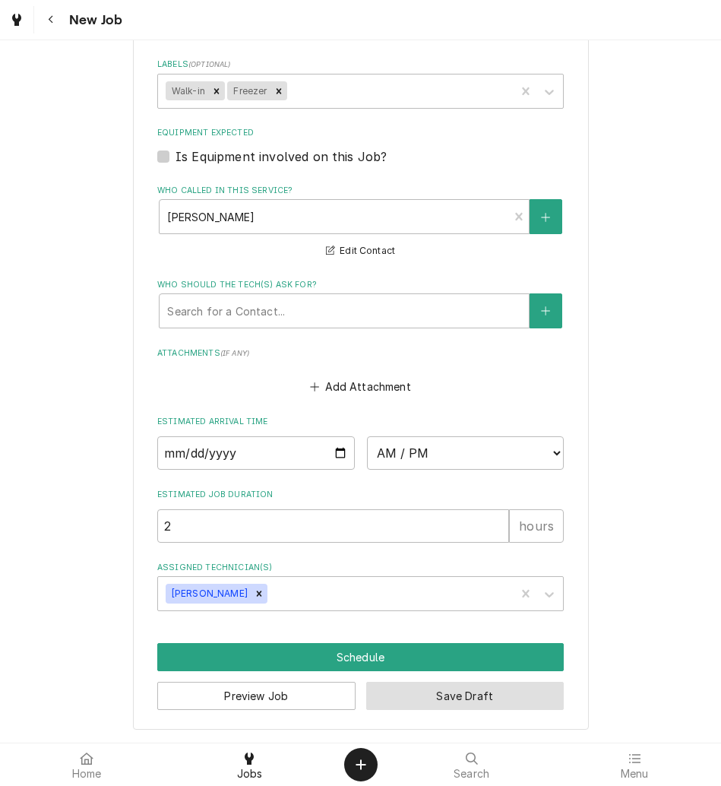
click at [438, 709] on button "Save Draft" at bounding box center [465, 696] width 198 height 28
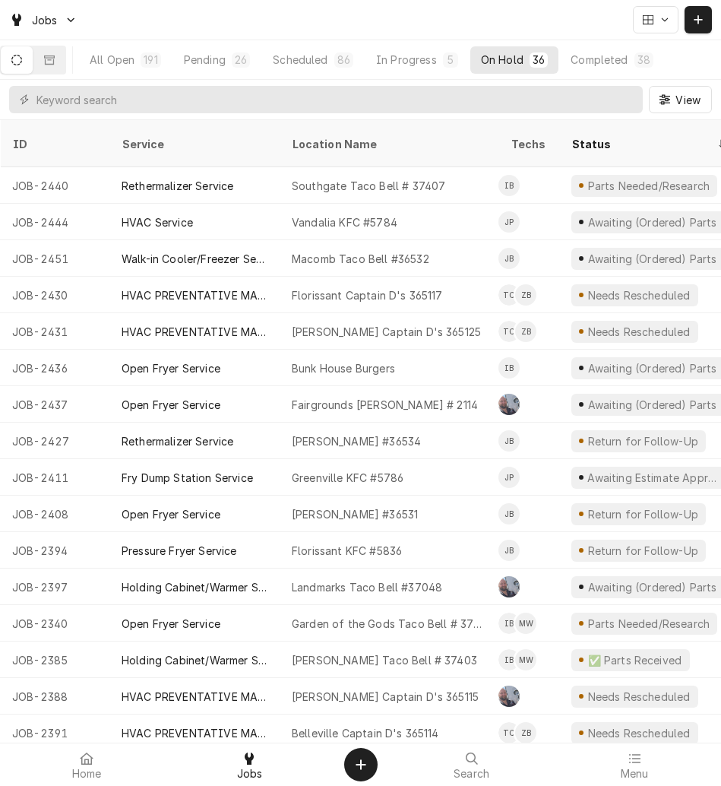
click at [220, 62] on div "Pending" at bounding box center [205, 60] width 42 height 16
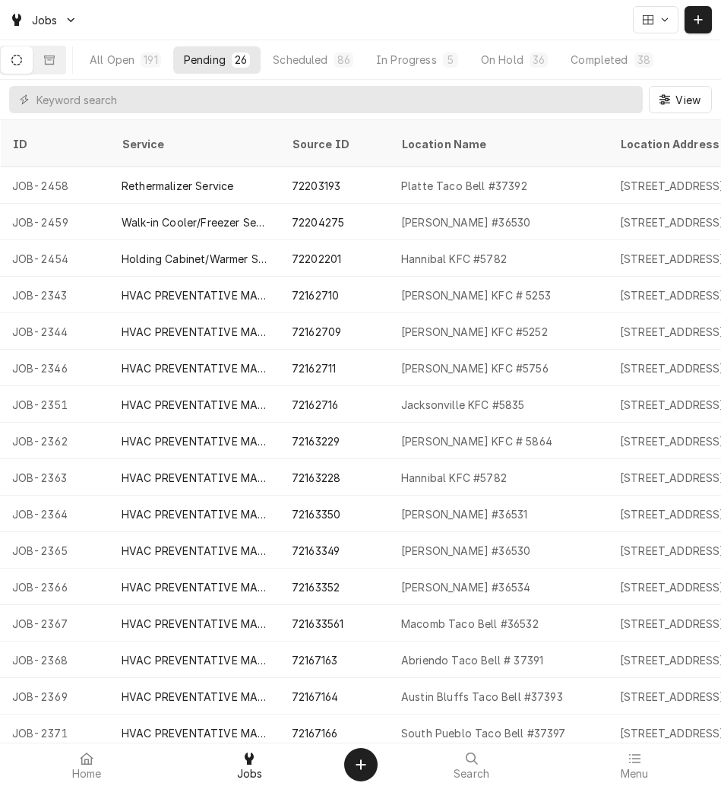
click at [701, 22] on icon "Dynamic Content Wrapper" at bounding box center [698, 19] width 9 height 11
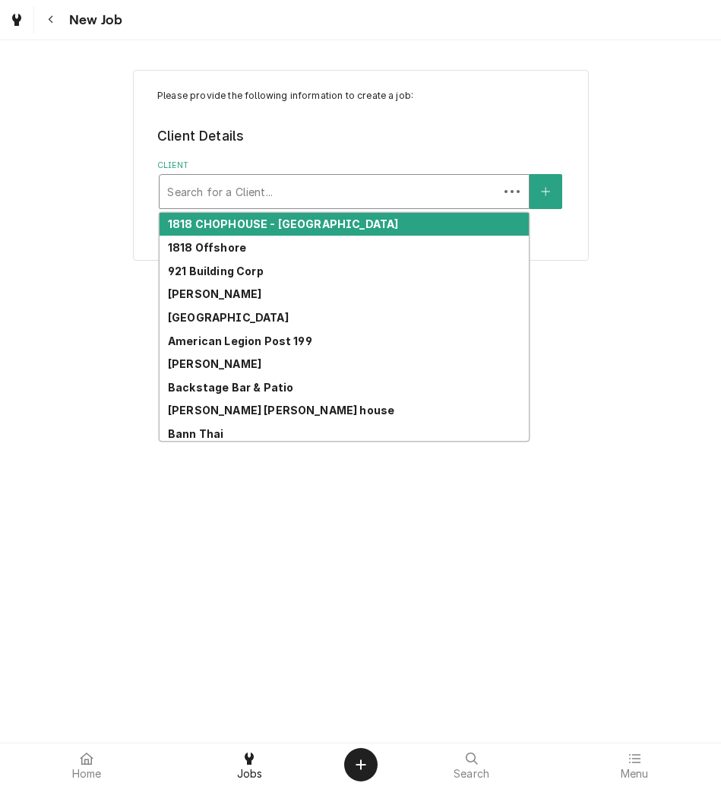
click at [295, 189] on div "Client" at bounding box center [329, 191] width 324 height 27
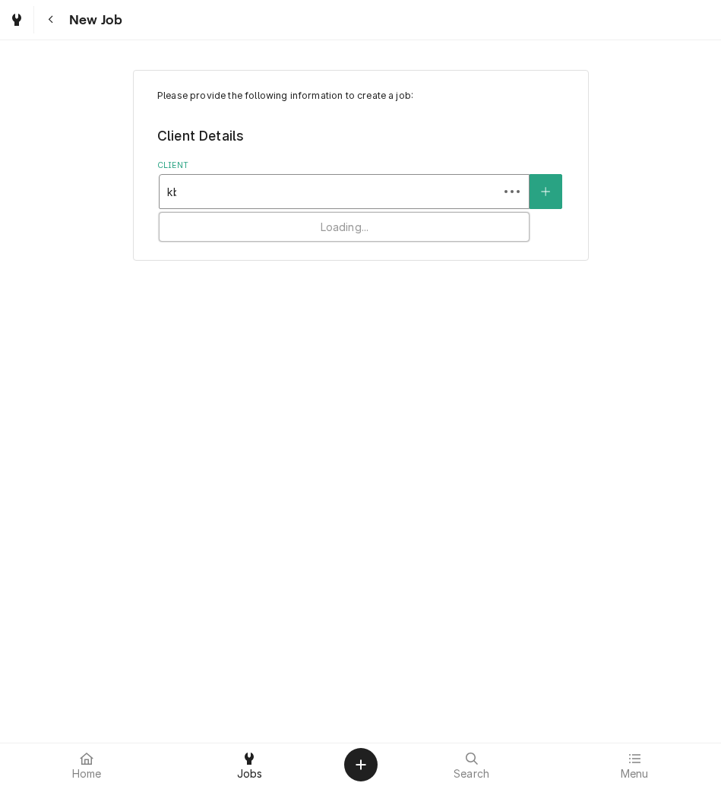
type input "kbp"
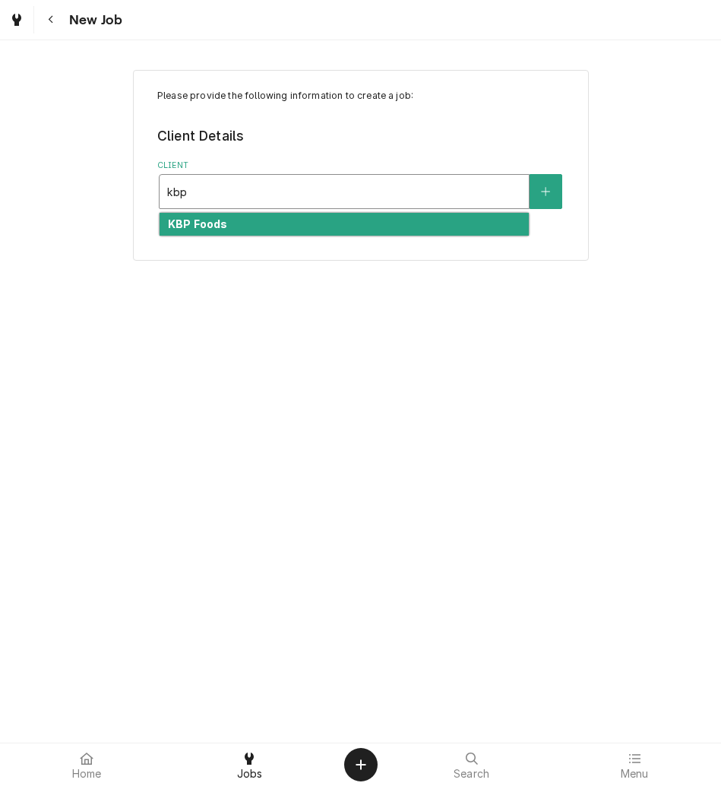
click at [325, 226] on div "KBP Foods" at bounding box center [344, 225] width 369 height 24
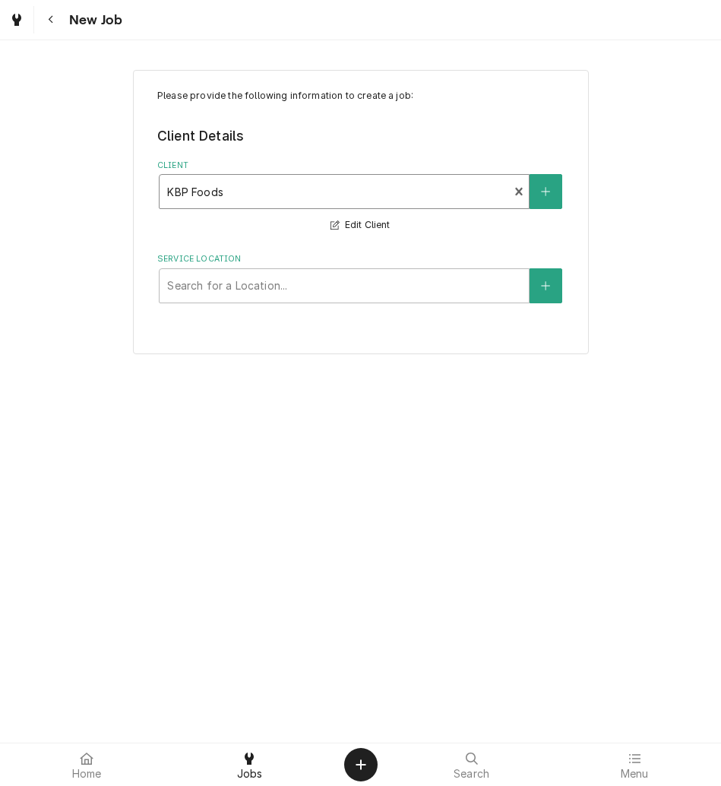
click at [290, 290] on div "Service Location" at bounding box center [344, 285] width 354 height 27
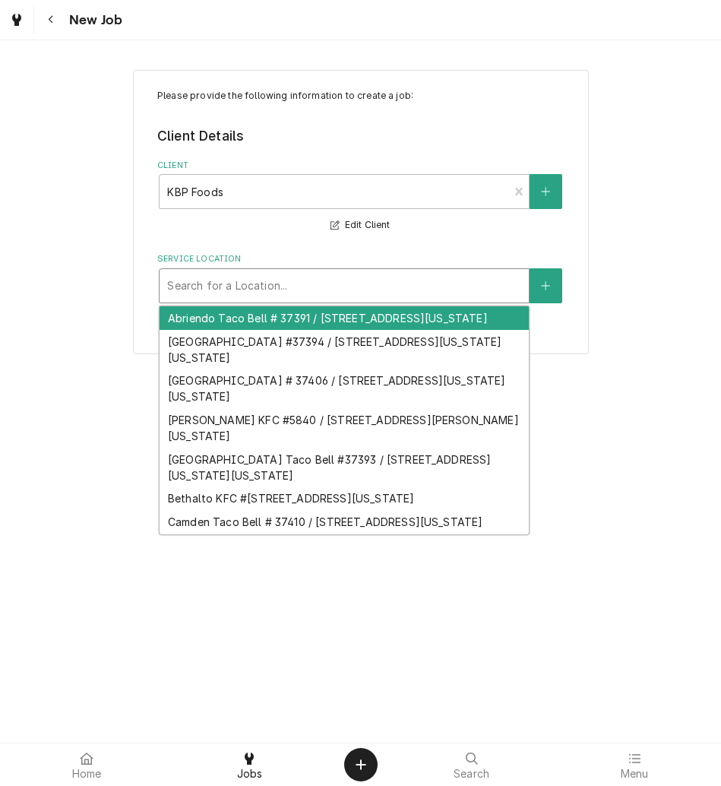
click at [230, 291] on div "Service Location" at bounding box center [344, 285] width 354 height 27
click at [255, 272] on div "Service Location" at bounding box center [344, 285] width 354 height 27
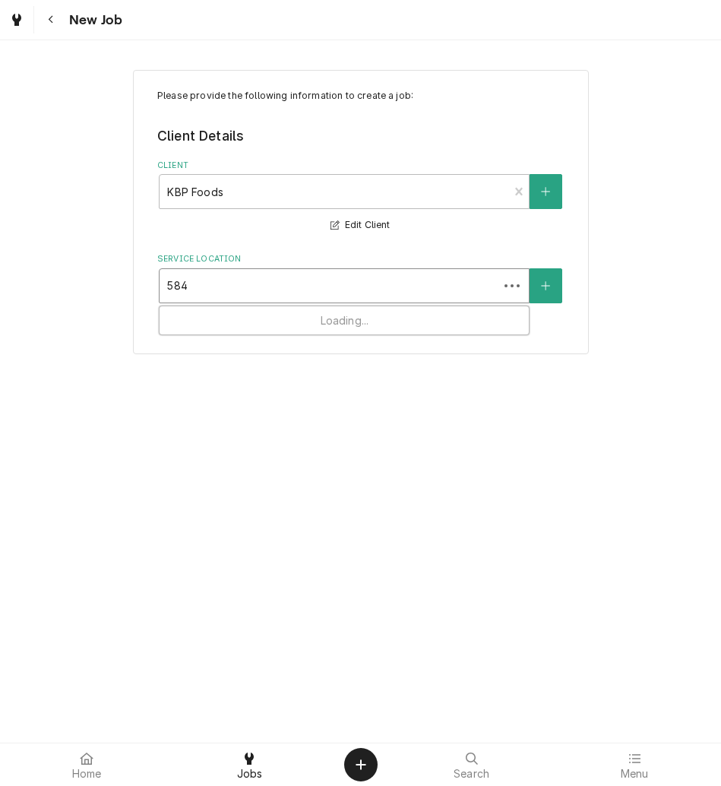
type input "5843"
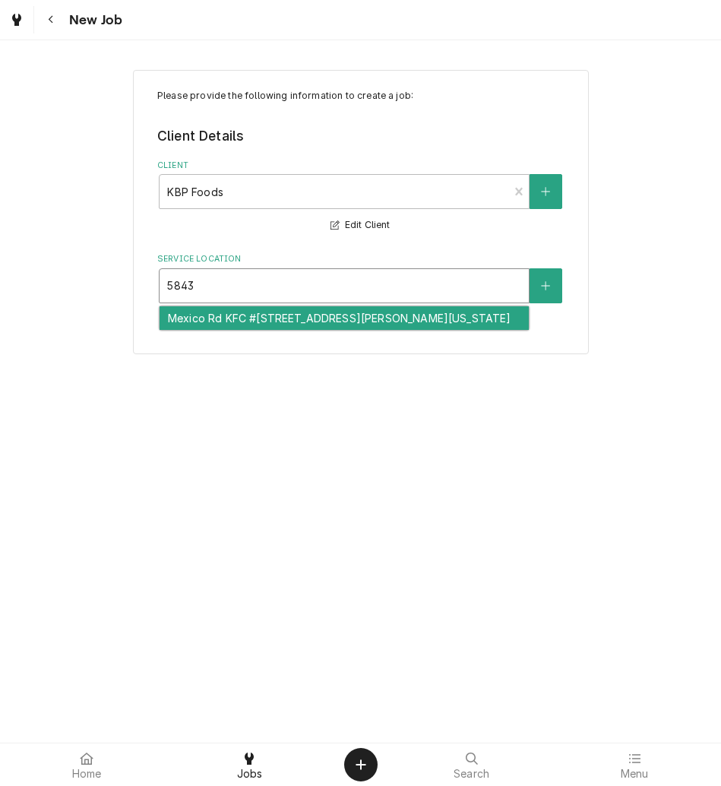
click at [245, 319] on div "Mexico Rd KFC #[STREET_ADDRESS][PERSON_NAME][US_STATE]" at bounding box center [344, 318] width 369 height 24
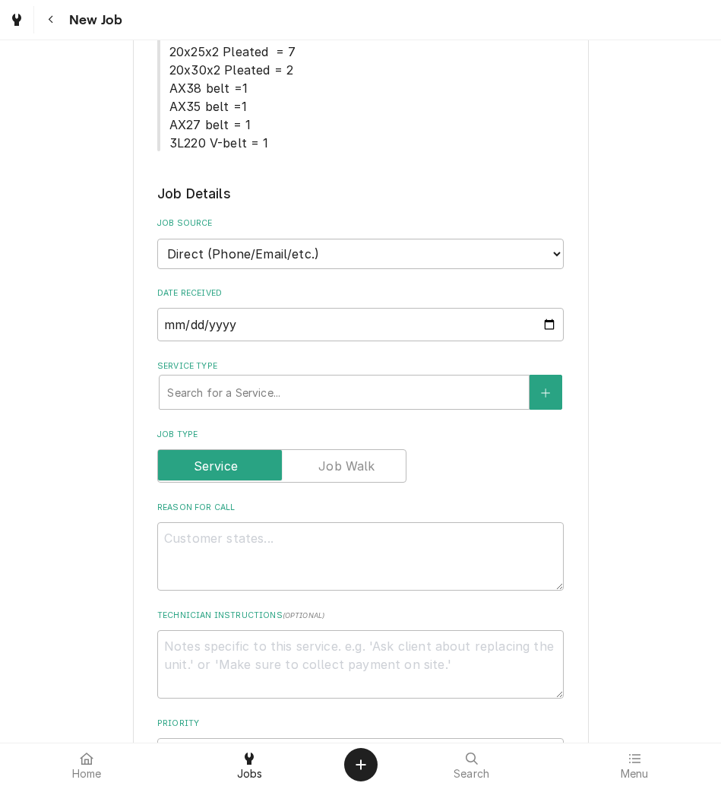
scroll to position [345, 0]
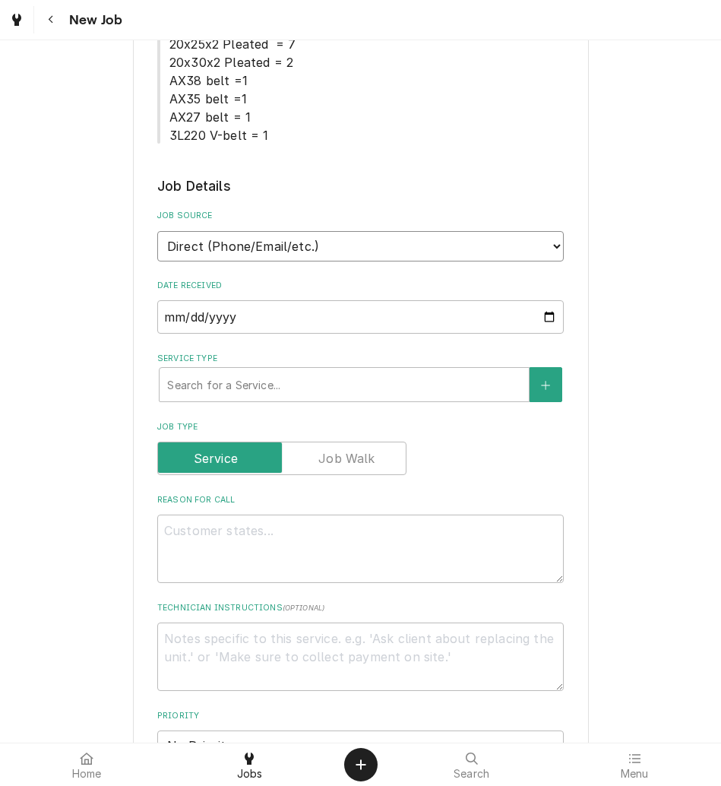
click at [268, 255] on select "Direct (Phone/Email/etc.) Other" at bounding box center [360, 246] width 407 height 30
select select "100"
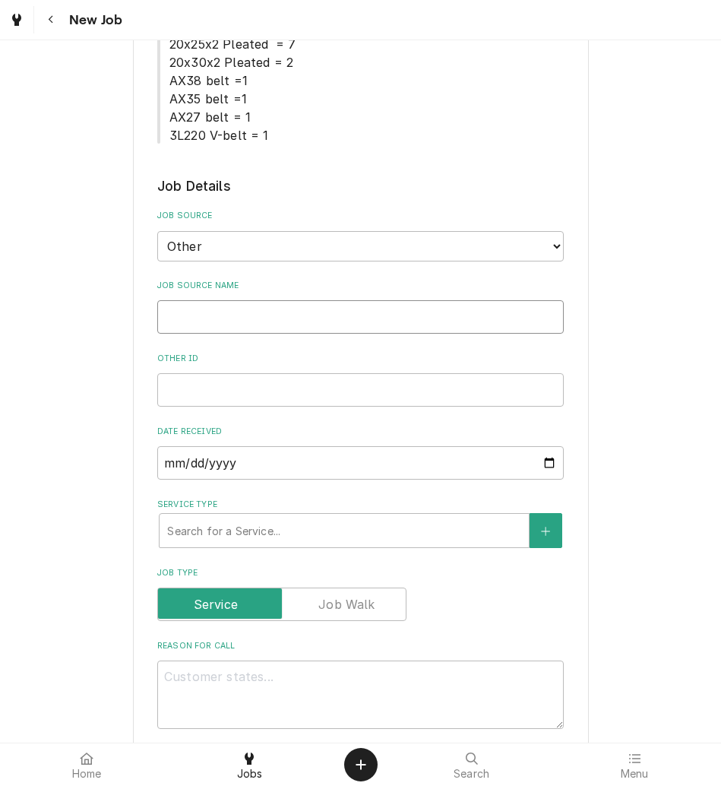
click at [264, 309] on input "Job Source Name" at bounding box center [360, 316] width 407 height 33
type textarea "x"
type input "V"
type textarea "x"
type input "Ve"
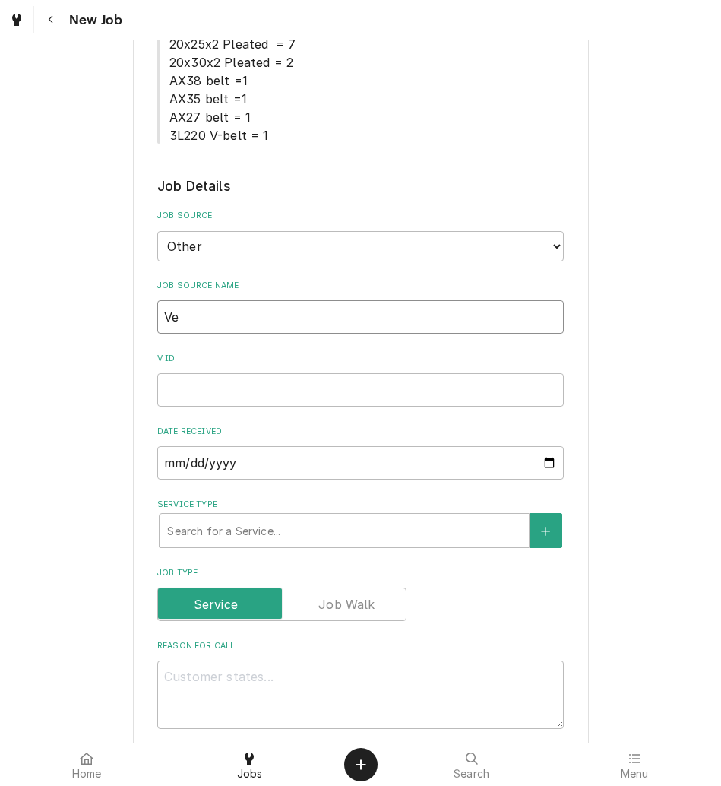
type textarea "x"
type input "Ver"
type textarea "x"
type input "Veri"
type textarea "x"
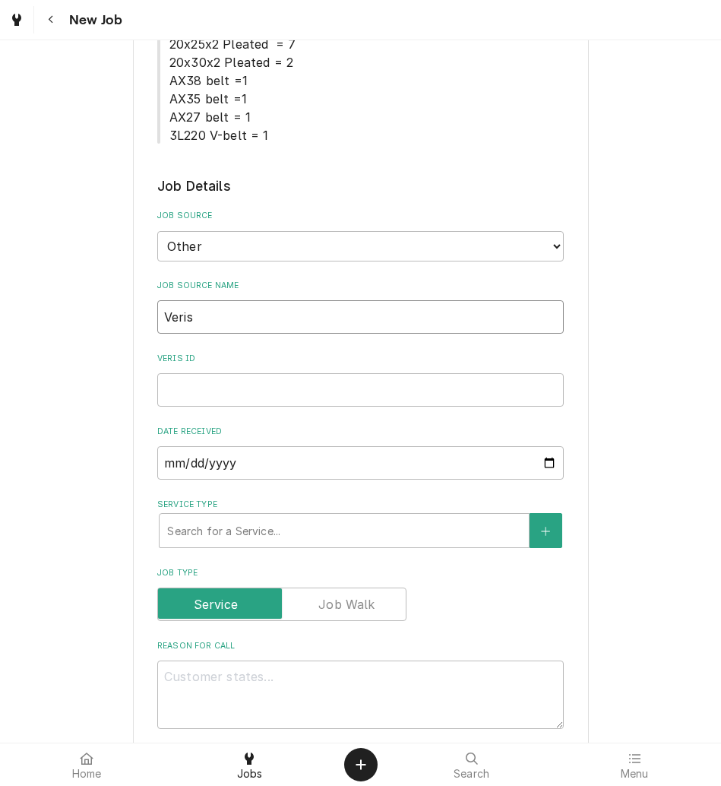
type input "Verisa"
type textarea "x"
type input "Verisae"
click at [188, 393] on input "Verisae ID" at bounding box center [360, 389] width 407 height 33
paste input "72206511"
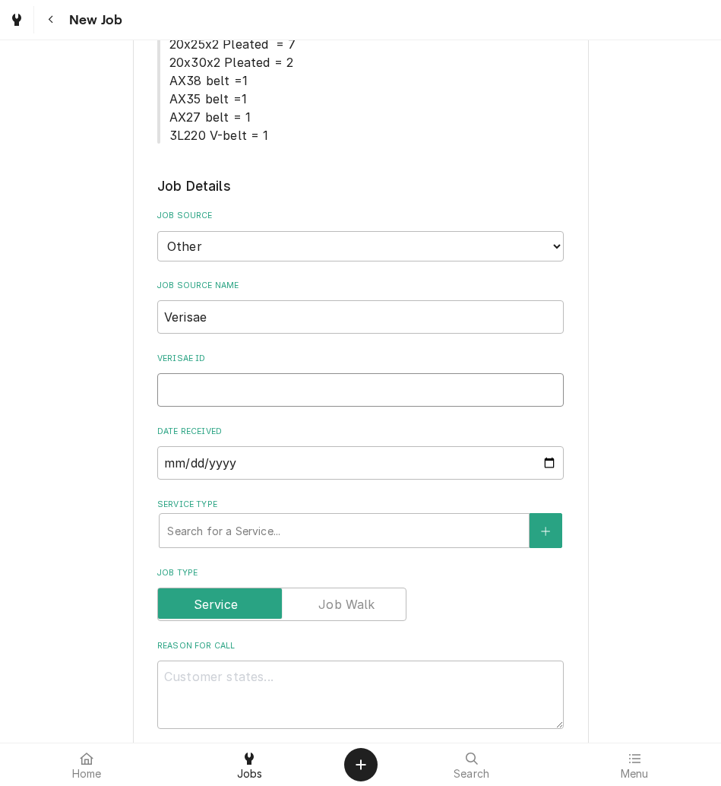
type textarea "x"
type input "72206511"
type textarea "x"
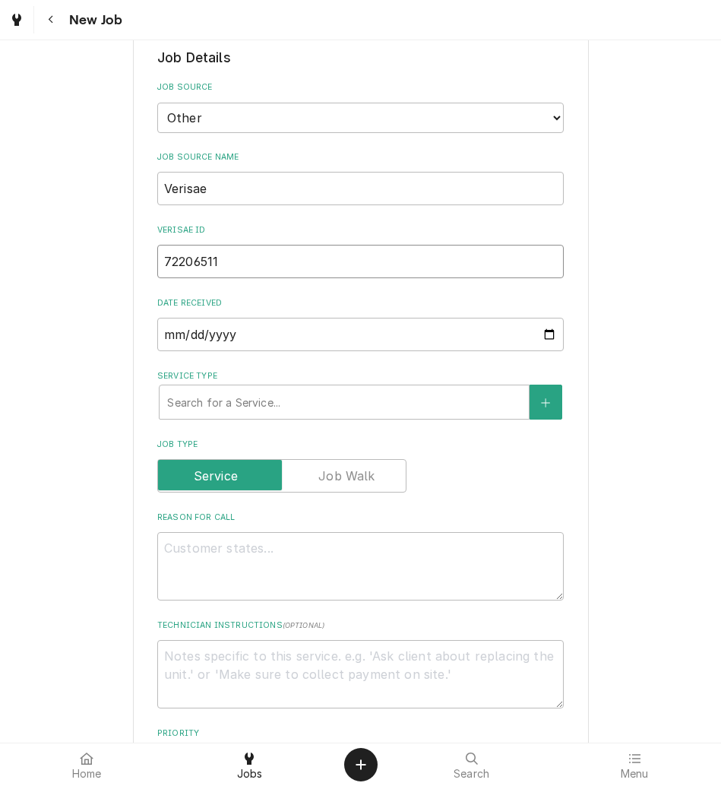
scroll to position [474, 0]
type input "72206511"
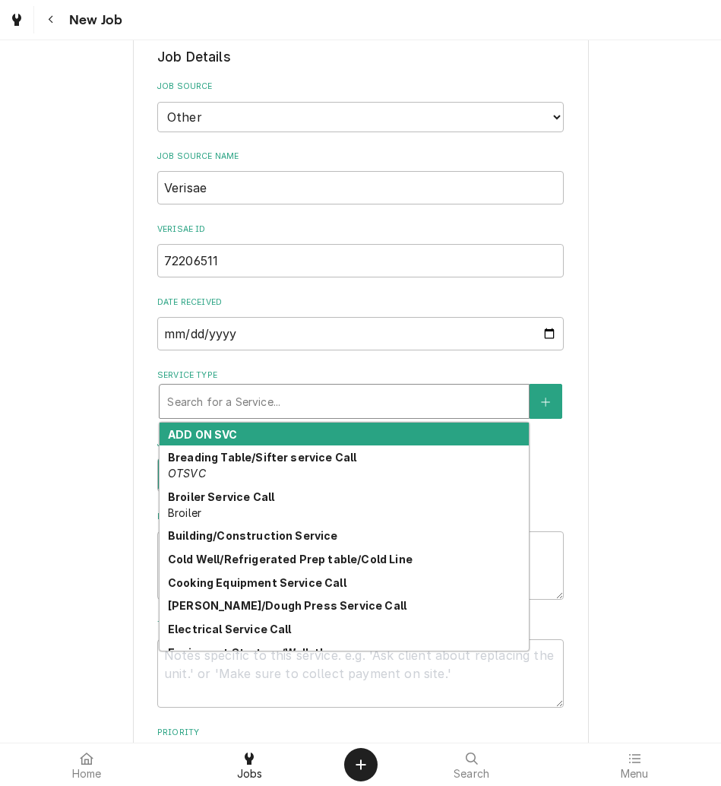
click at [258, 393] on div "Service Type" at bounding box center [344, 401] width 354 height 27
type textarea "x"
type input "h"
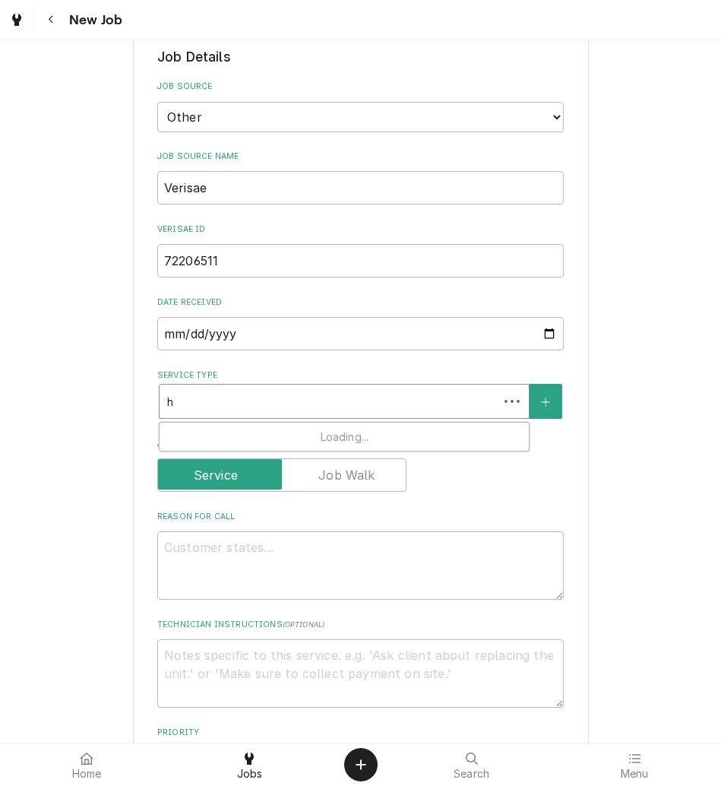
type textarea "x"
type input "ho"
type textarea "x"
type input "hoo"
type textarea "x"
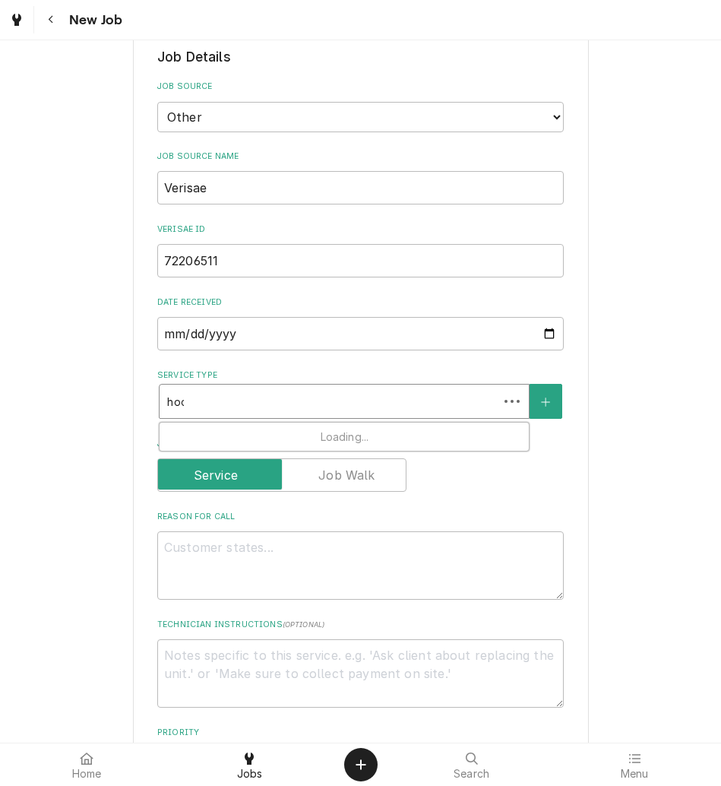
type input "hood"
type textarea "x"
type input "hoo"
type textarea "x"
type input "ho"
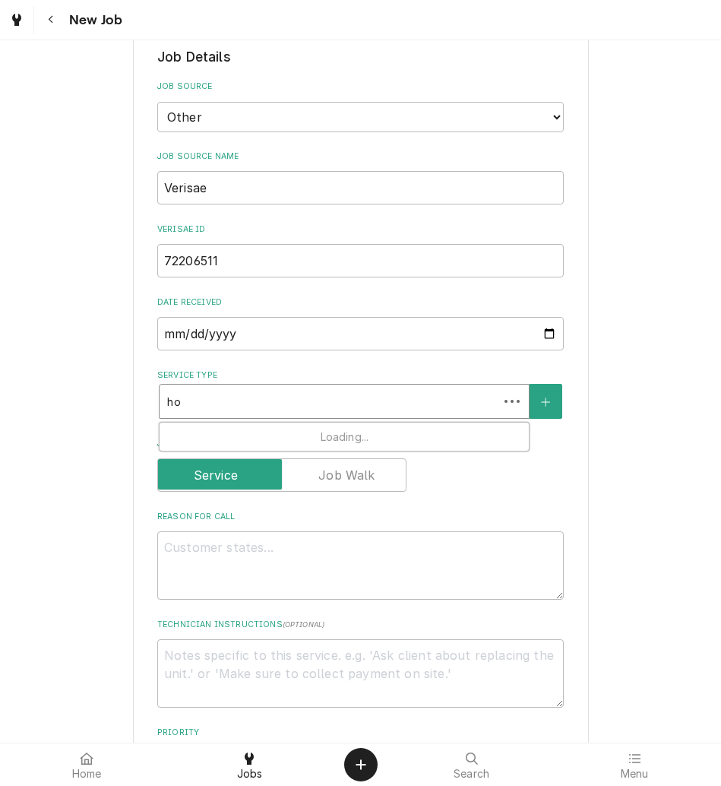
type textarea "x"
type input "hod"
type textarea "x"
type input "ho"
type textarea "x"
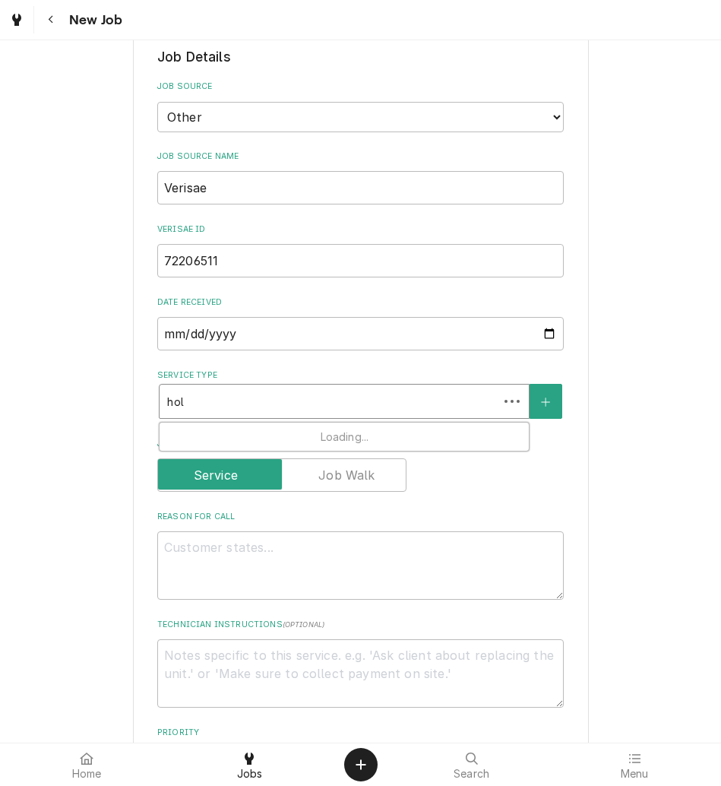
type input "hold"
type textarea "x"
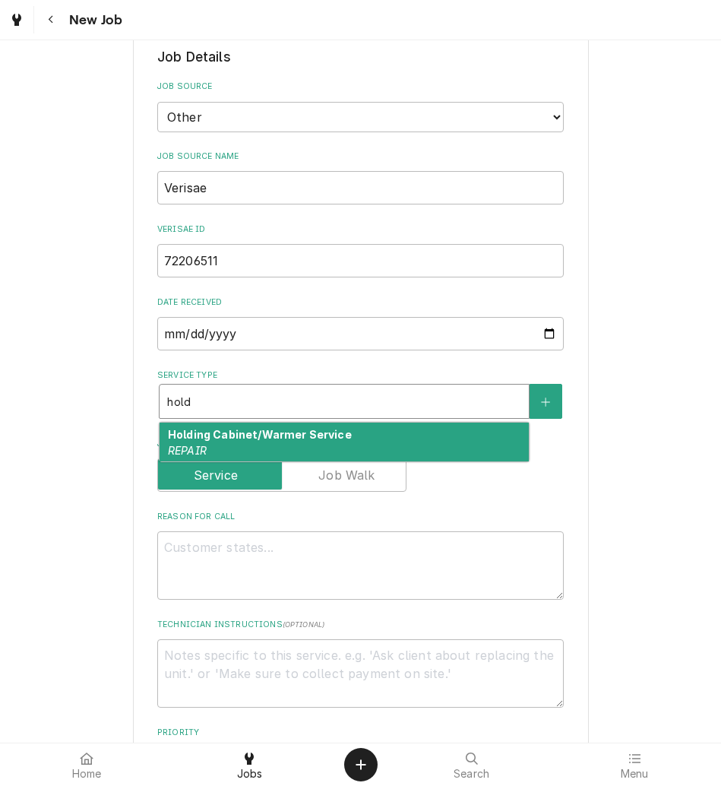
click at [210, 438] on strong "Holding Cabinet/Warmer Service" at bounding box center [260, 434] width 184 height 13
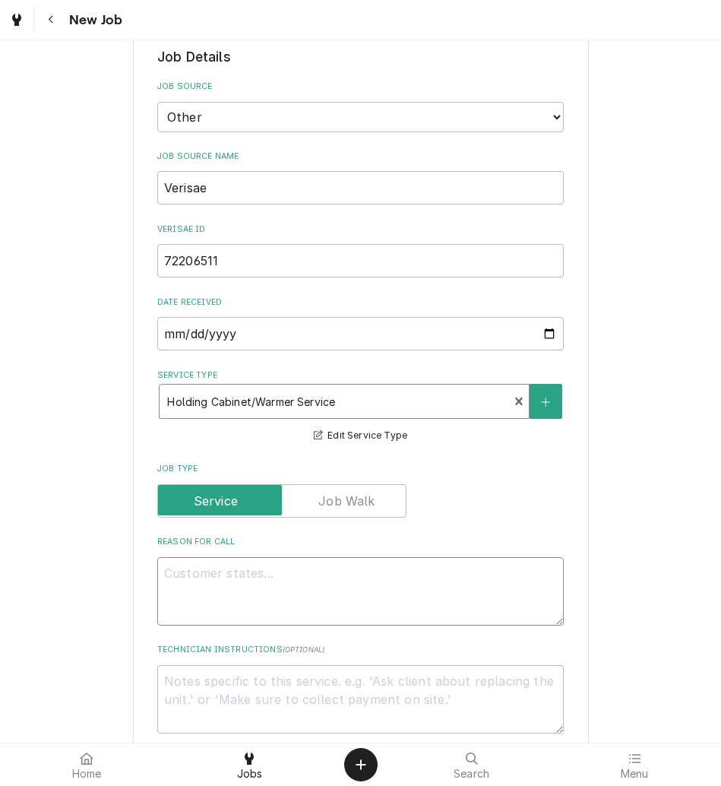
click at [196, 602] on textarea "Reason For Call" at bounding box center [360, 591] width 407 height 68
click at [371, 583] on textarea "Reason For Call" at bounding box center [360, 591] width 407 height 68
paste textarea "Call Description: Not coming on, unit shows random letters on the display screen"
type textarea "x"
type textarea "Call Description: Not coming on, unit shows random letters on the display screen"
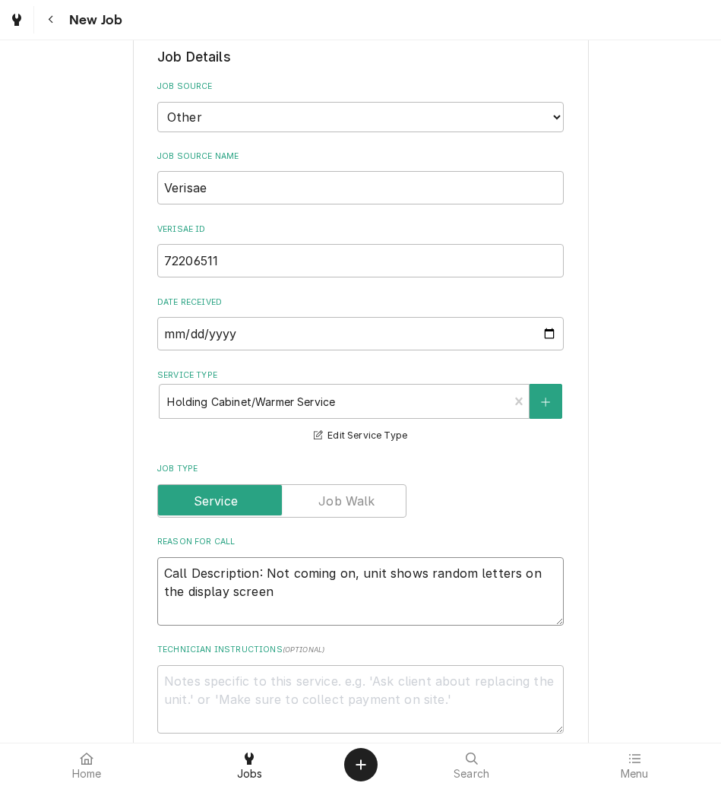
drag, startPoint x: 255, startPoint y: 573, endPoint x: -5, endPoint y: 575, distance: 260.0
click at [0, 575] on html "New Job Please provide the following information to create a job: Client Detail…" at bounding box center [360, 393] width 721 height 786
type textarea "x"
type textarea "Not coming on, unit shows random letters on the display screen"
type textarea "x"
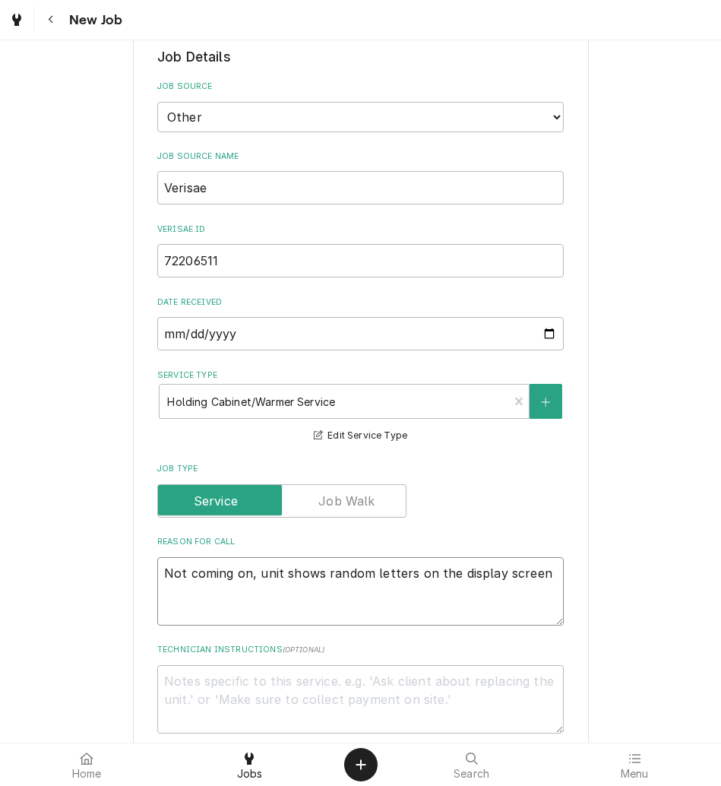
type textarea "Not coming on, unit shows random letters on the display screen"
type textarea "x"
type textarea "Not coming on, unit shows random letters on the display screen"
click at [273, 268] on input "72206511" at bounding box center [360, 260] width 407 height 33
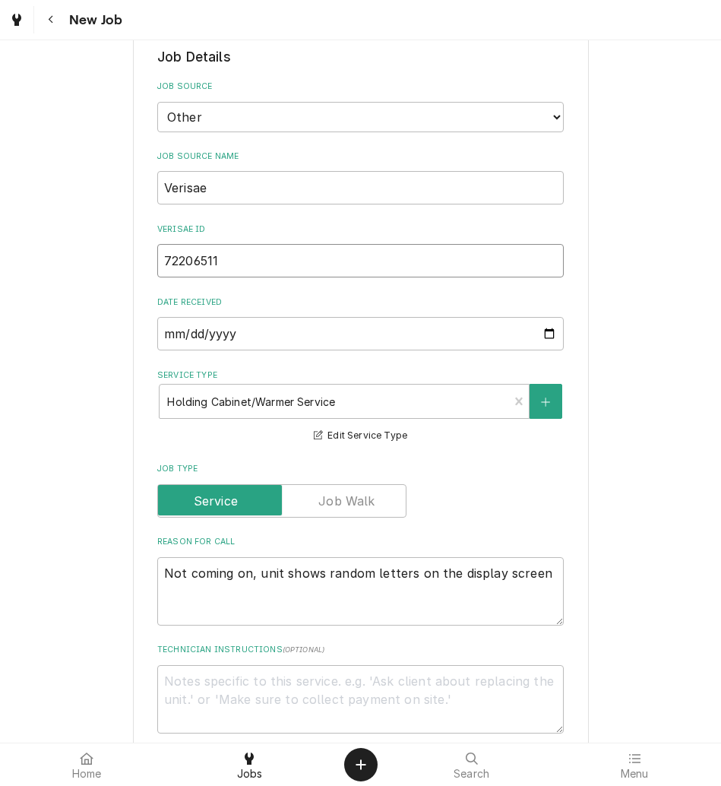
click at [273, 268] on input "72206511" at bounding box center [360, 260] width 407 height 33
click at [182, 611] on textarea "Not coming on, unit shows random letters on the display screen" at bounding box center [360, 591] width 407 height 68
type textarea "x"
type textarea "Not coming on, unit shows random letters on the display screen N"
type textarea "x"
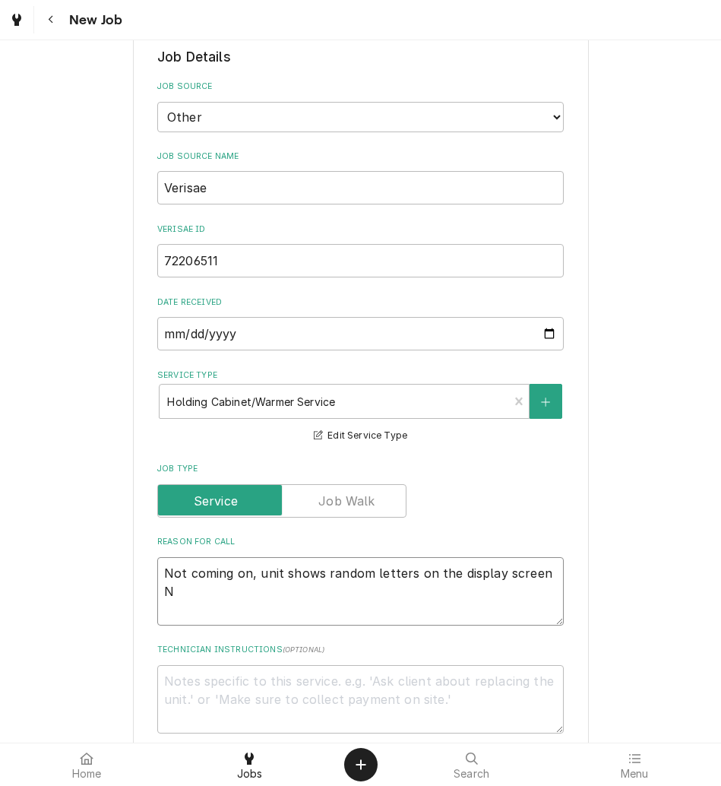
type textarea "Not coming on, unit shows random letters on the display screen NT"
type textarea "x"
type textarea "Not coming on, unit shows random letters on the display screen NTE"
type textarea "x"
type textarea "Not coming on, unit shows random letters on the display screen NTE:"
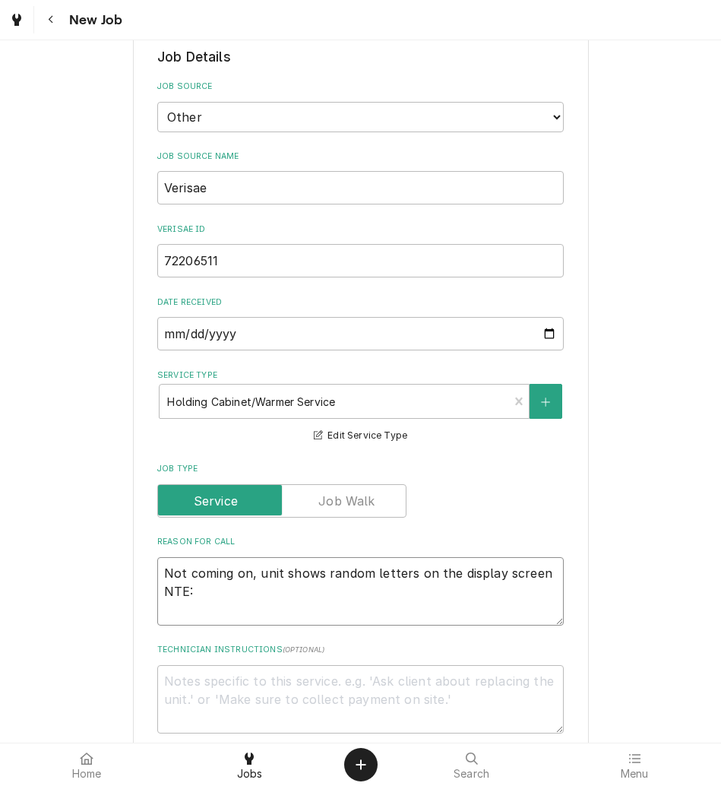
type textarea "x"
type textarea "Not coming on, unit shows random letters on the display screen NTE:"
type textarea "x"
type textarea "Not coming on, unit shows random letters on the display screen NTE: $"
type textarea "x"
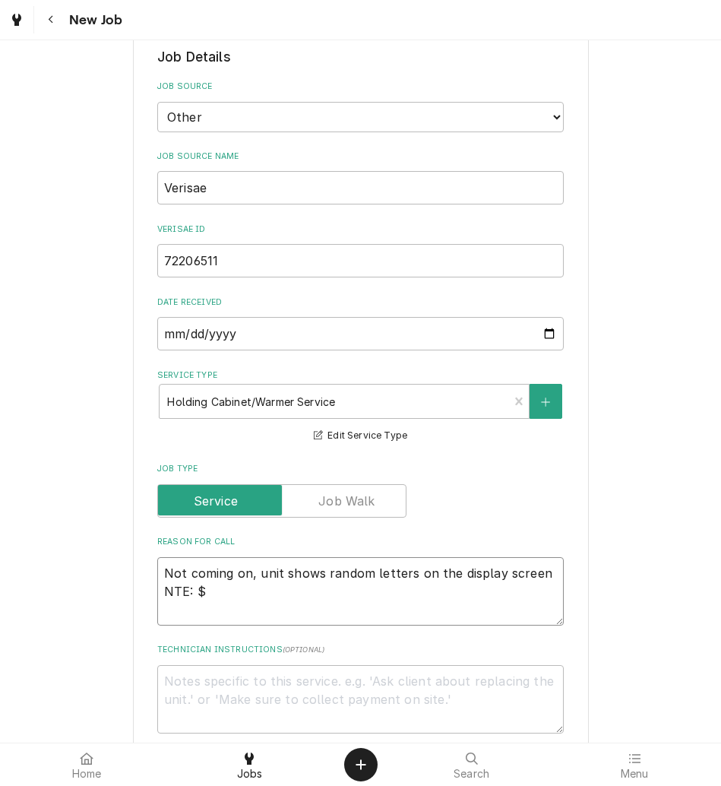
type textarea "Not coming on, unit shows random letters on the display screen NTE: $5"
type textarea "x"
type textarea "Not coming on, unit shows random letters on the display screen NTE: $5-"
type textarea "x"
type textarea "Not coming on, unit shows random letters on the display screen NTE: $5-0"
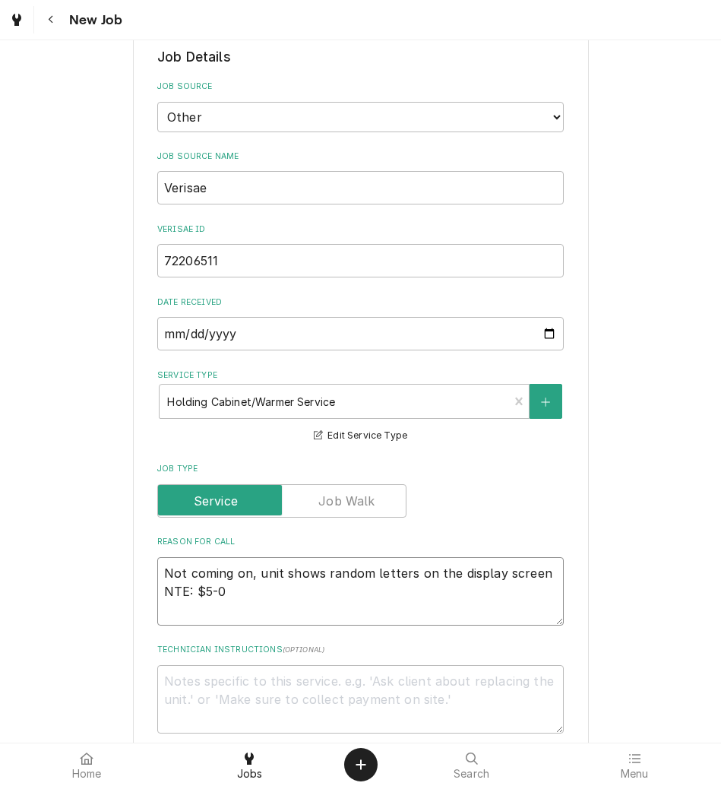
type textarea "x"
type textarea "Not coming on, unit shows random letters on the display screen NTE: $5-"
type textarea "x"
type textarea "Not coming on, unit shows random letters on the display screen NTE: $5"
type textarea "x"
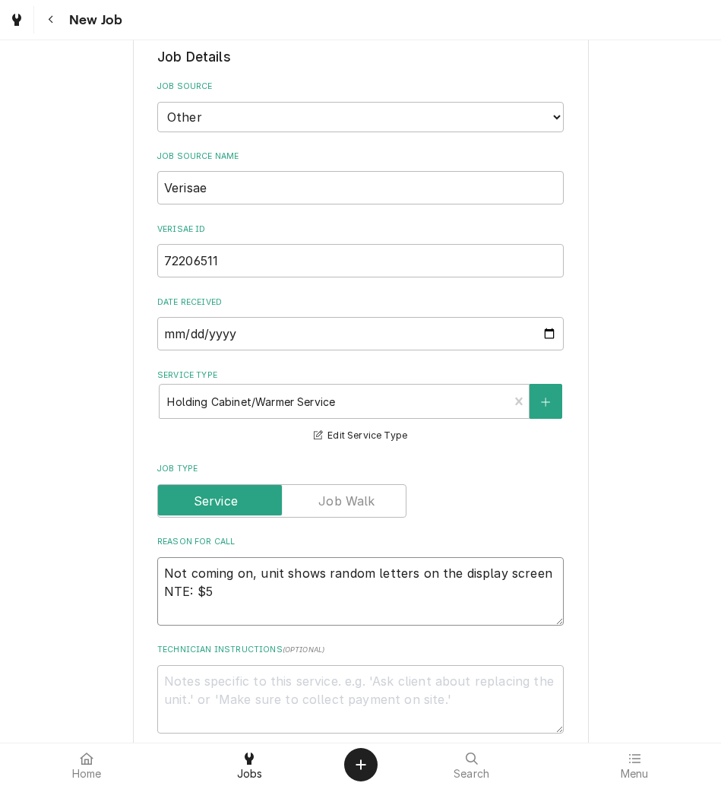
type textarea "Not coming on, unit shows random letters on the display screen NTE: $50"
type textarea "x"
type textarea "Not coming on, unit shows random letters on the display screen NTE: $500"
type textarea "x"
type textarea "Not coming on, unit shows random letters on the display screen NTE: $500"
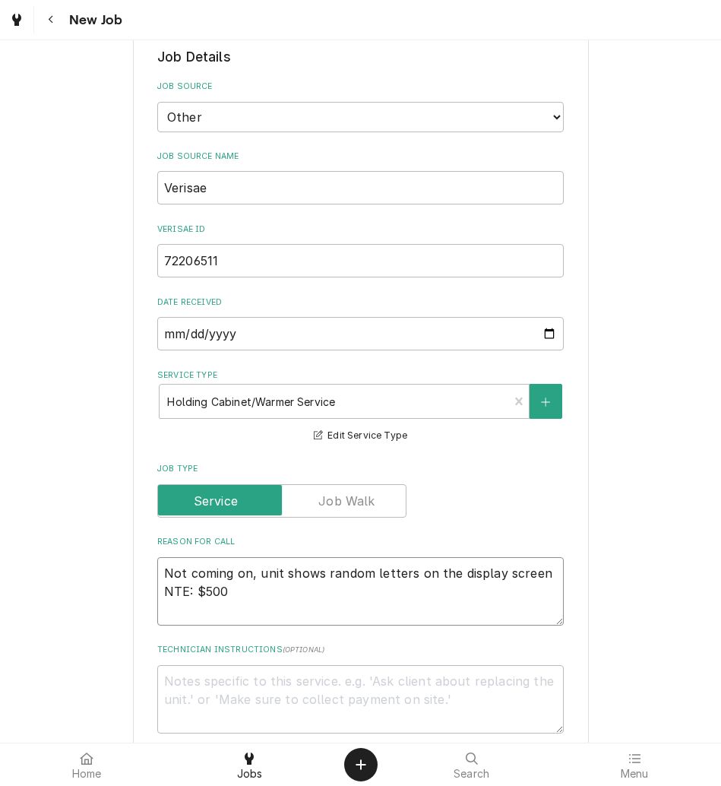
type textarea "x"
type textarea "Not coming on, unit shows random letters on the display screen NTE: $500 P"
type textarea "x"
type textarea "Not coming on, unit shows random letters on the display screen NTE: $500 PO"
type textarea "x"
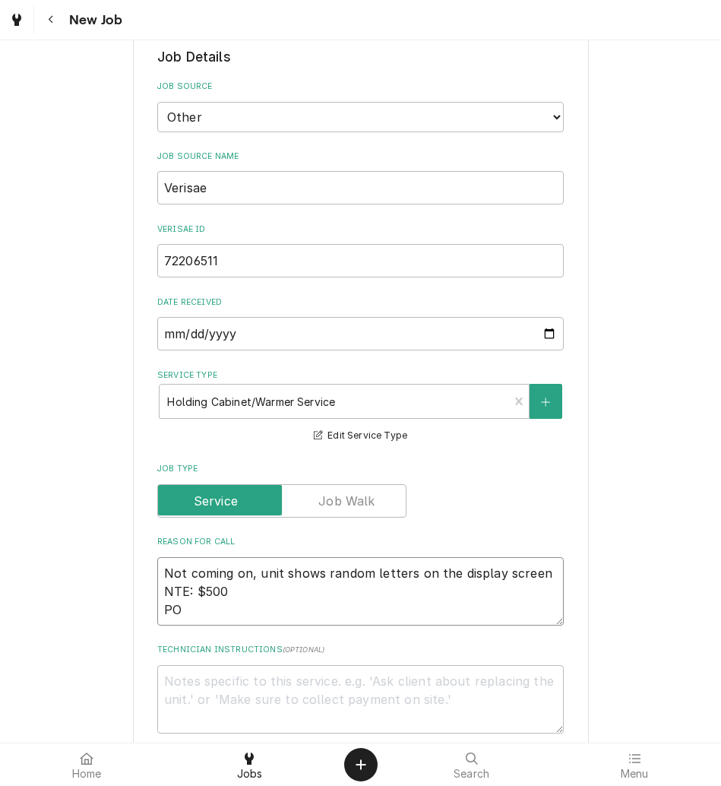
type textarea "Not coming on, unit shows random letters on the display screen NTE: $500 PO"
type textarea "x"
type textarea "Not coming on, unit shows random letters on the display screen NTE: $500 PO #"
type textarea "x"
type textarea "Not coming on, unit shows random letters on the display screen NTE: $500 PO #"
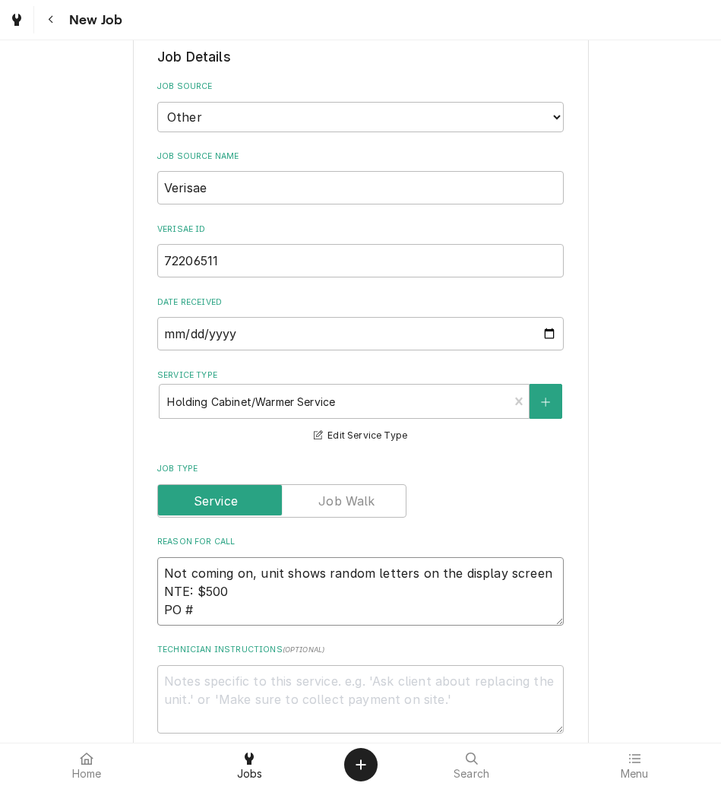
paste textarea "72206511"
type textarea "x"
type textarea "Not coming on, unit shows random letters on the display screen NTE: $500 PO # 7…"
type textarea "x"
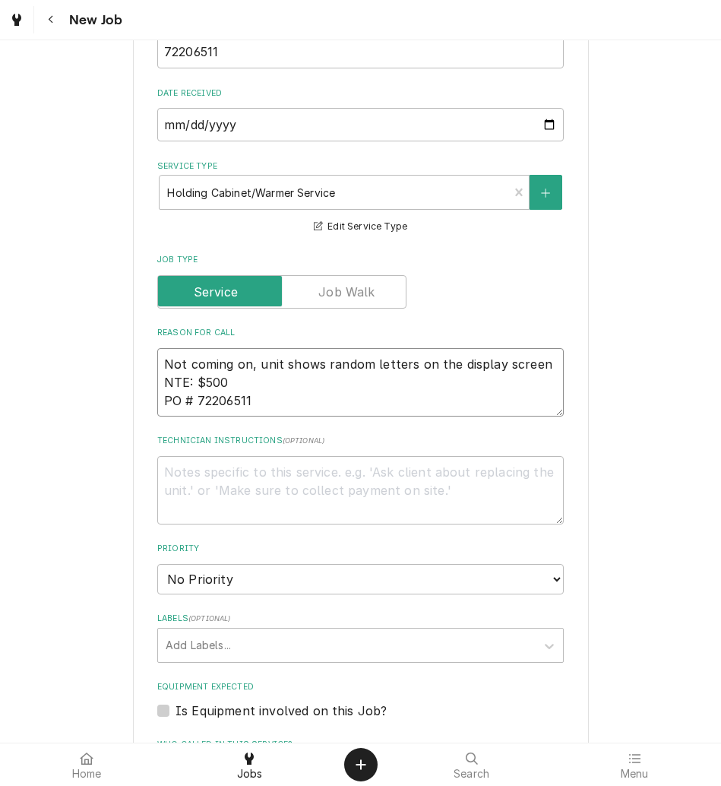
scroll to position [718, 0]
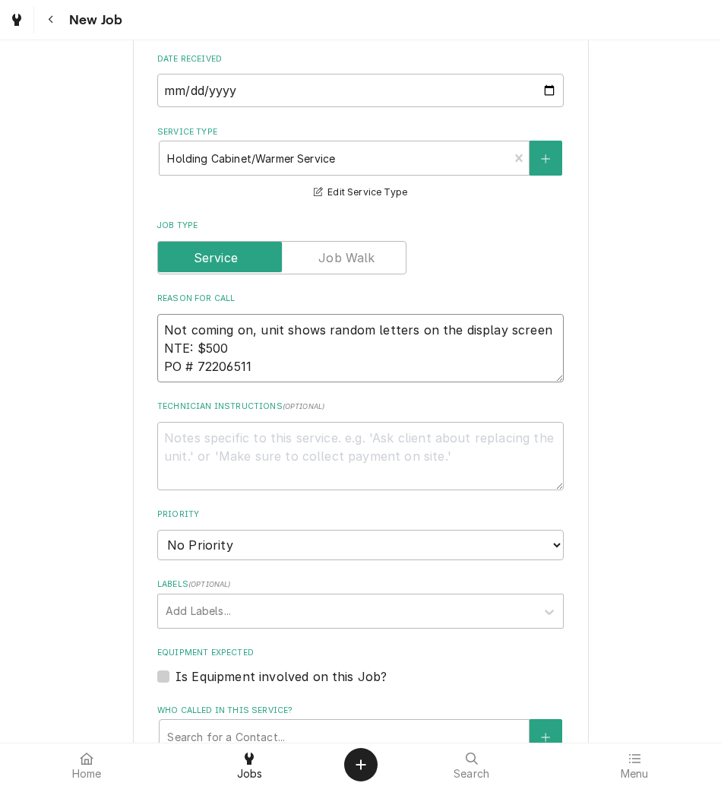
type textarea "Not coming on, unit shows random letters on the display screen NTE: $500 PO # 7…"
click at [329, 531] on select "No Priority Urgent High Medium Low" at bounding box center [360, 545] width 407 height 30
select select "2"
click at [157, 530] on select "No Priority Urgent High Medium Low" at bounding box center [360, 545] width 407 height 30
type textarea "x"
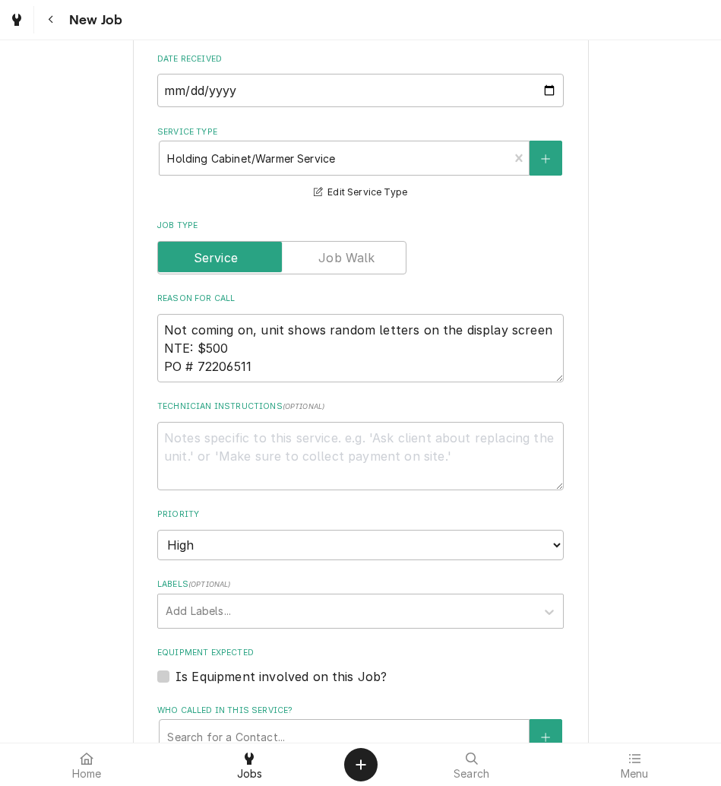
click at [303, 605] on div "Labels" at bounding box center [347, 611] width 363 height 27
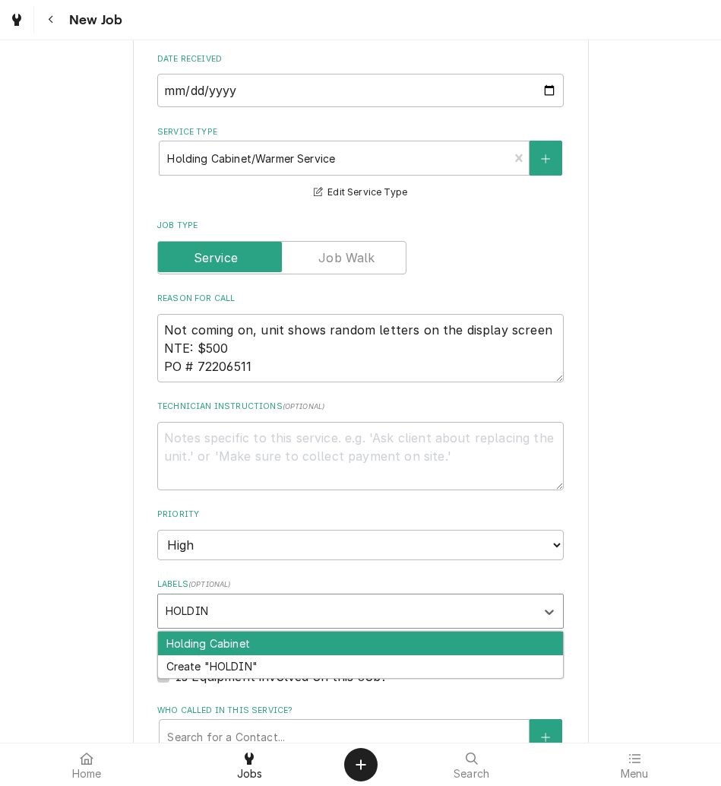
type input "HOLDING"
click at [316, 645] on div "Holding Cabinet" at bounding box center [360, 644] width 405 height 24
type textarea "x"
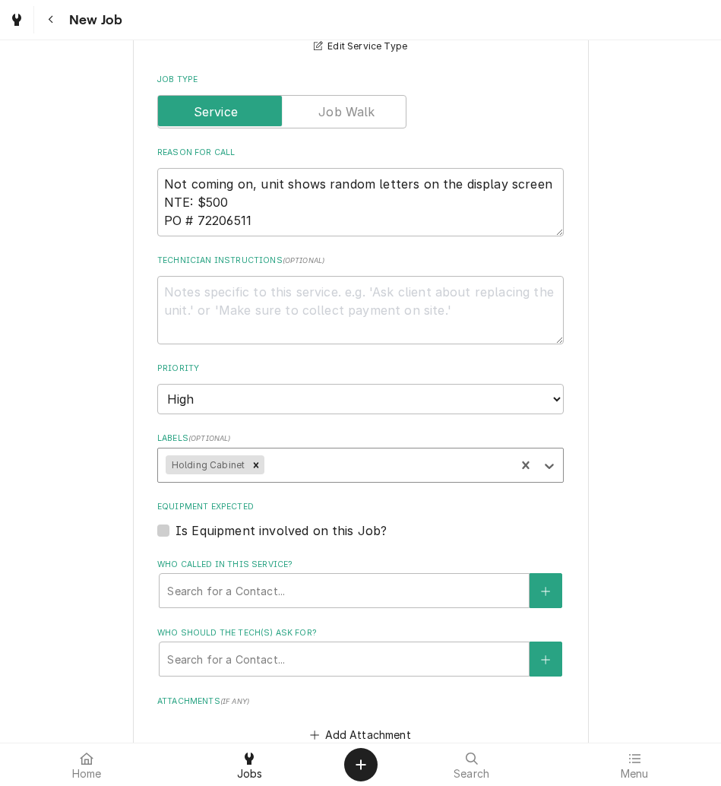
scroll to position [867, 0]
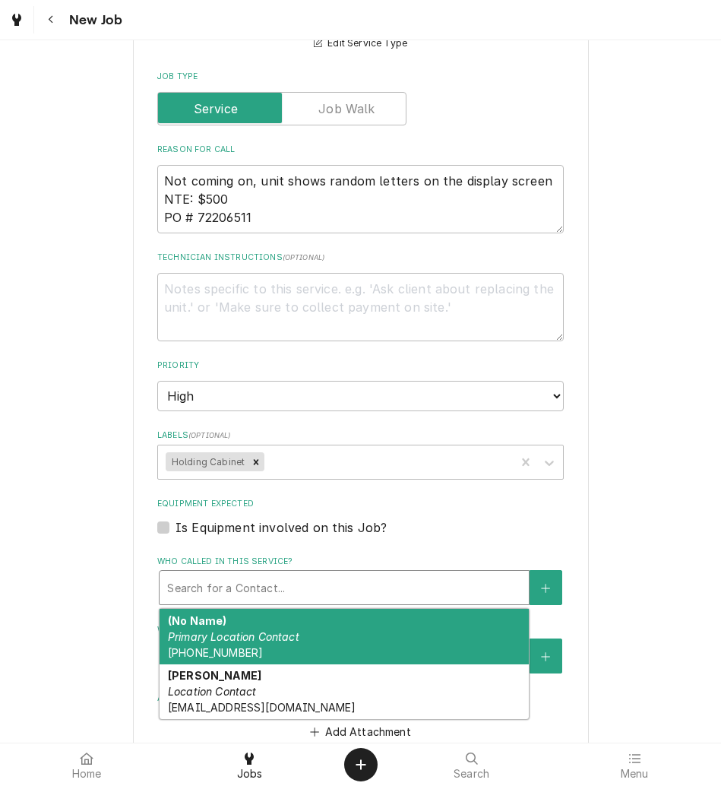
click at [302, 588] on div "Who called in this service?" at bounding box center [344, 587] width 354 height 27
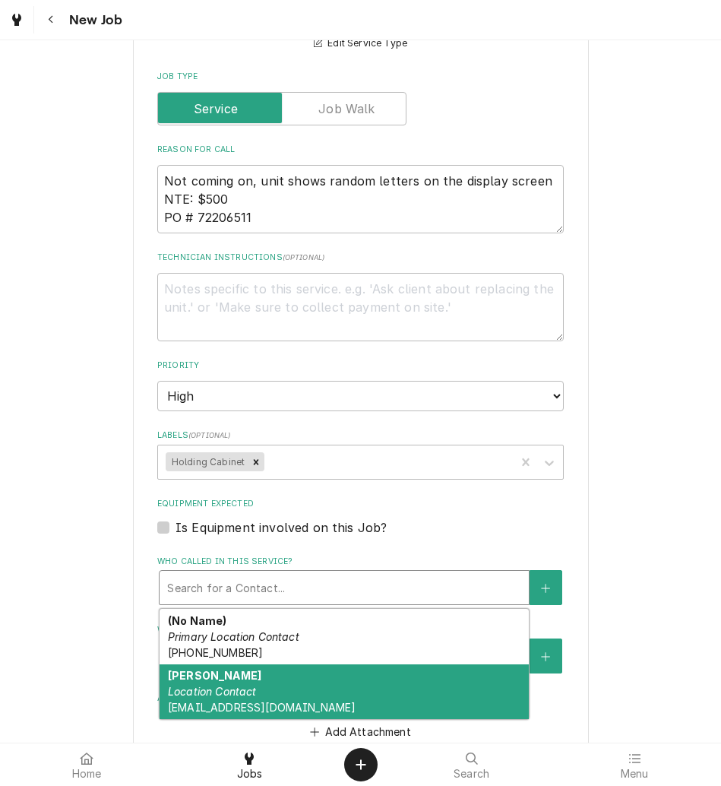
click at [206, 686] on em "Location Contact" at bounding box center [212, 691] width 89 height 13
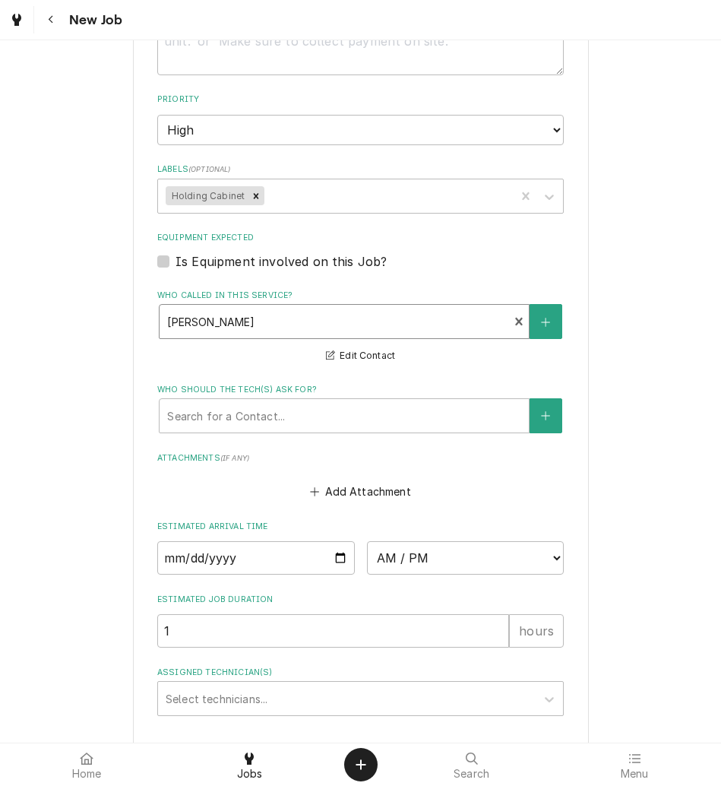
scroll to position [1238, 0]
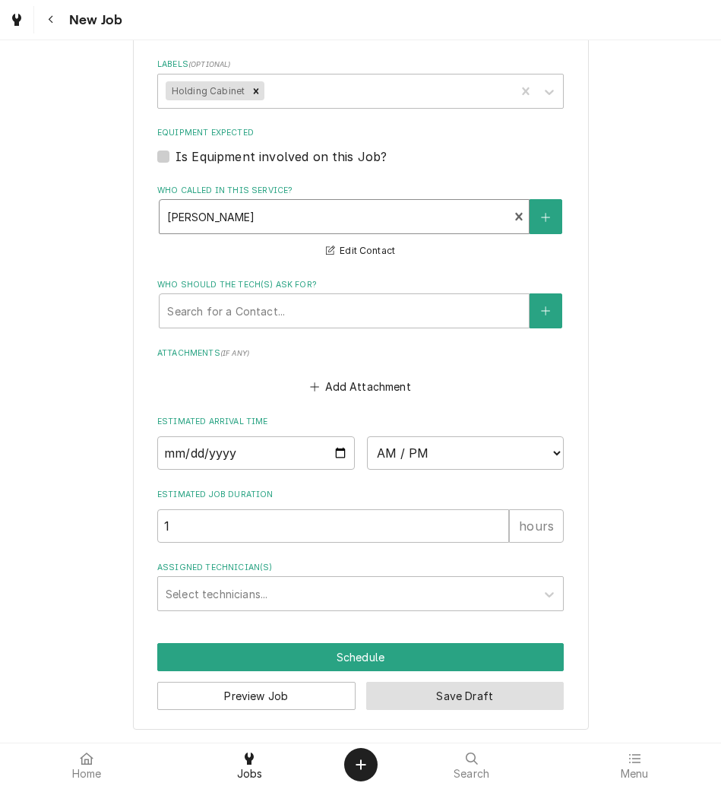
click at [411, 684] on button "Save Draft" at bounding box center [465, 696] width 198 height 28
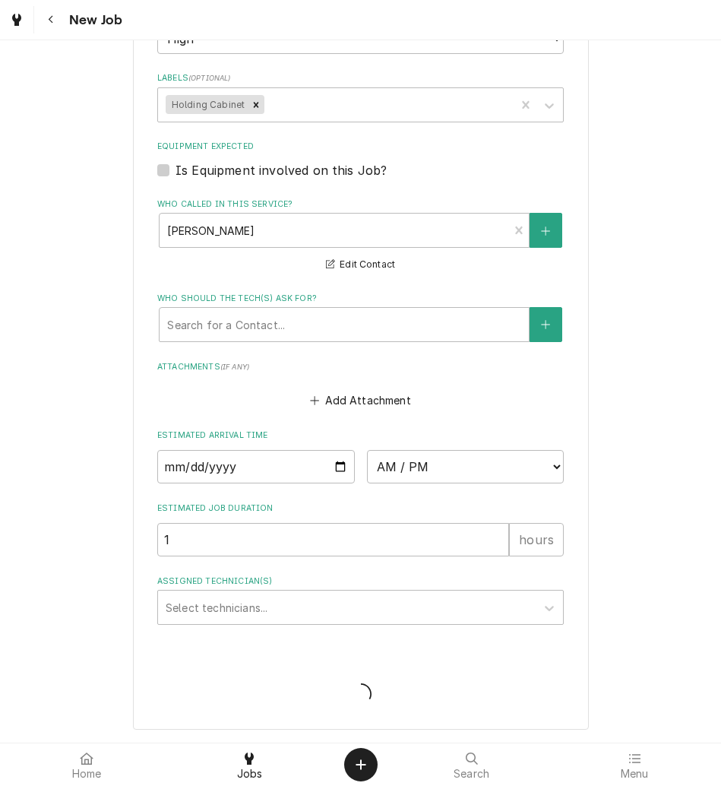
scroll to position [1224, 0]
type textarea "x"
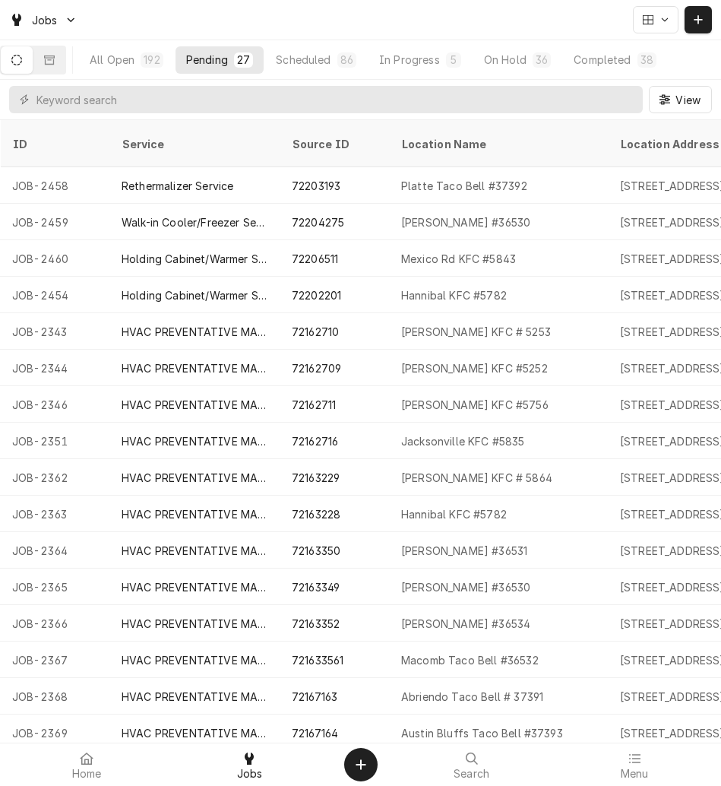
click at [691, 20] on div "Dynamic Content Wrapper" at bounding box center [698, 19] width 15 height 15
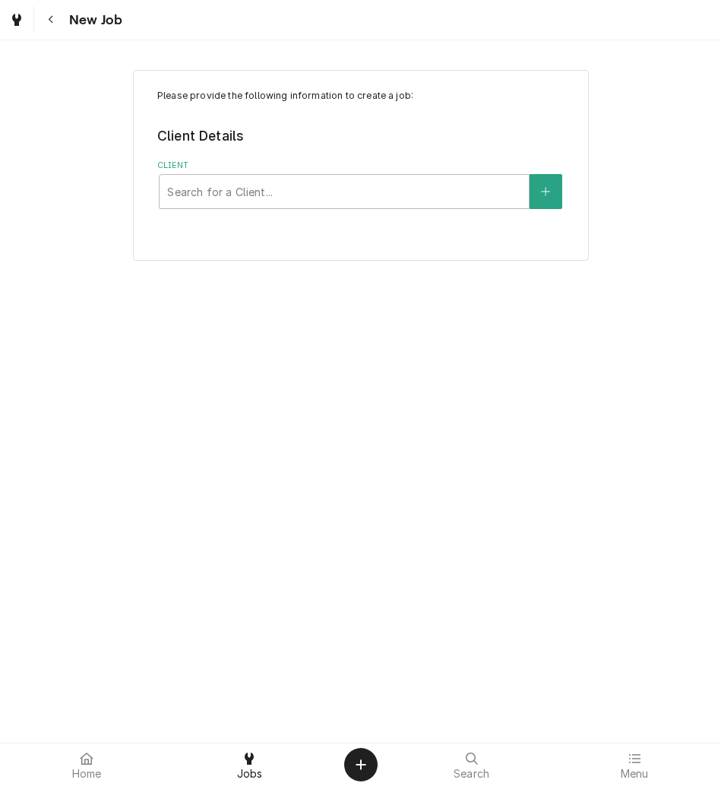
click at [258, 182] on div "Client" at bounding box center [344, 191] width 354 height 27
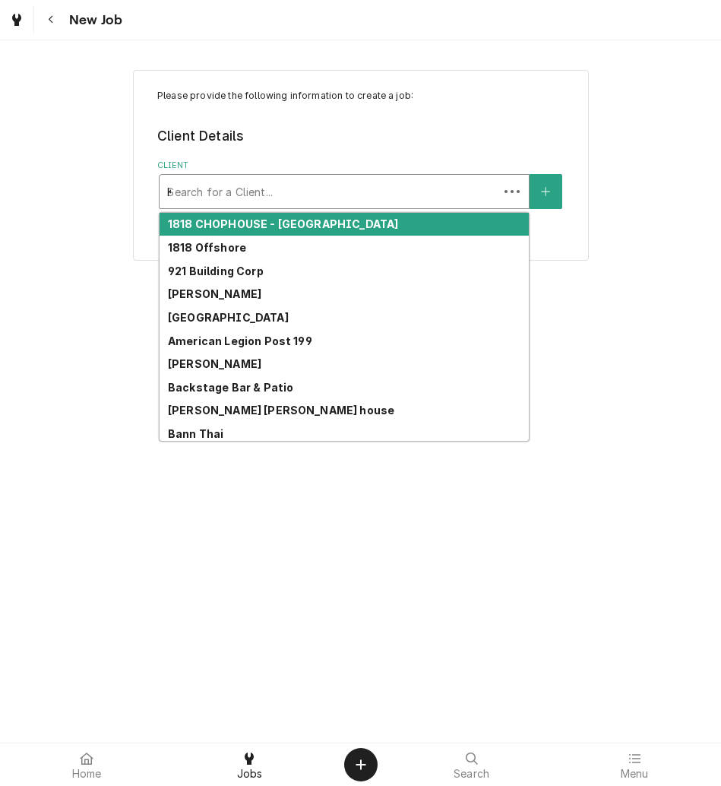
type input "KBP"
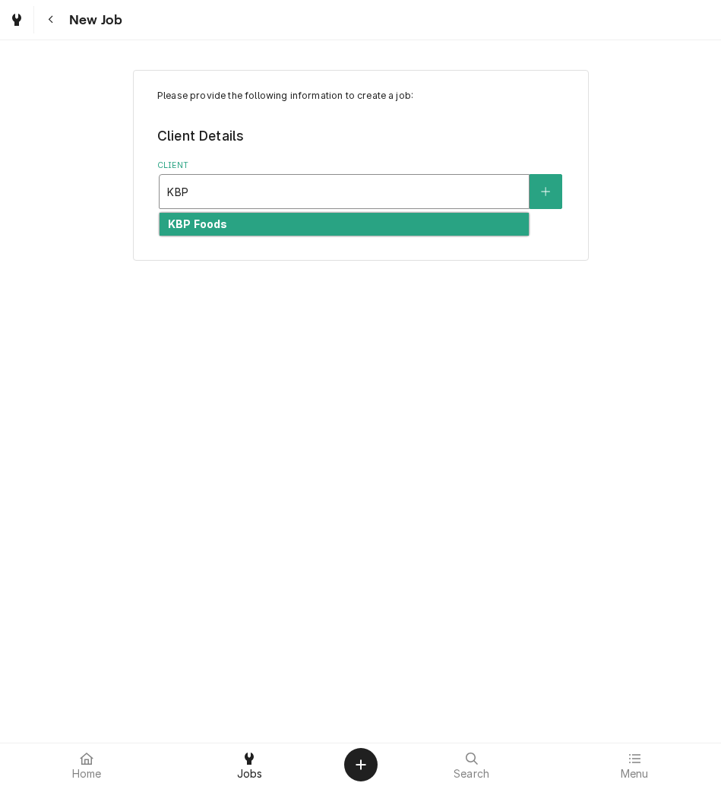
click at [258, 227] on div "KBP Foods" at bounding box center [344, 225] width 369 height 24
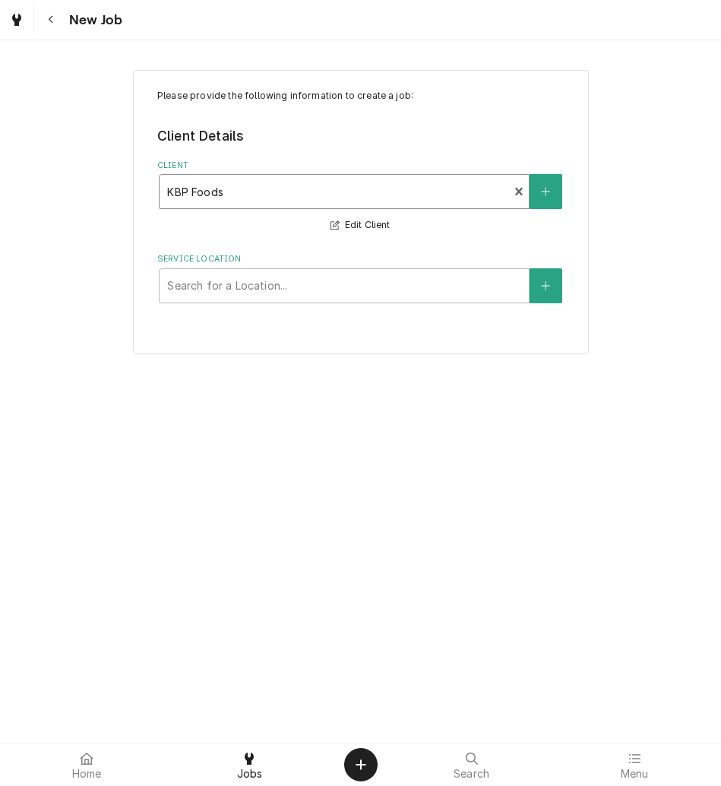
click at [249, 281] on div "Service Location" at bounding box center [344, 285] width 354 height 27
type input "37402"
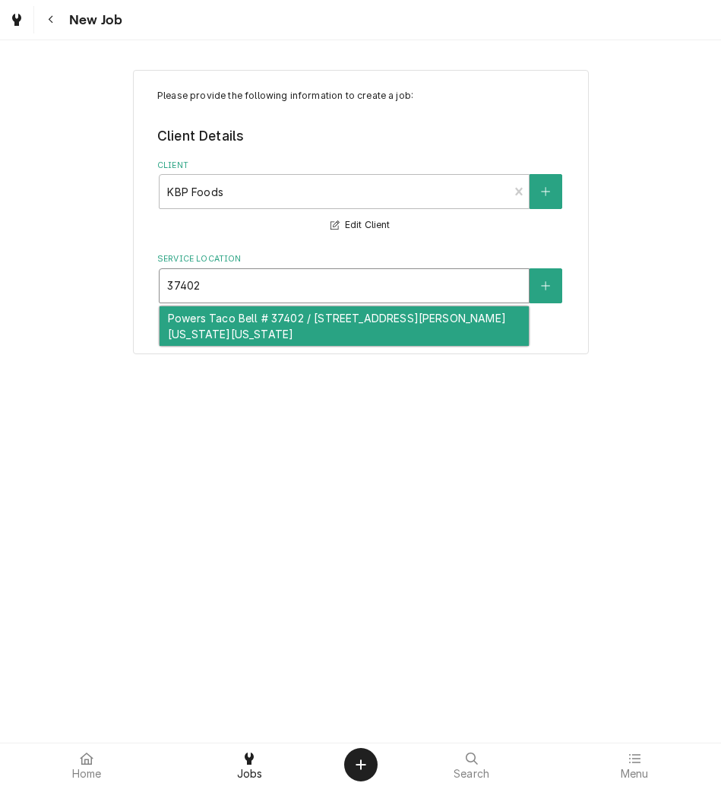
click at [248, 314] on div "Powers Taco Bell # 37402 / [STREET_ADDRESS][PERSON_NAME][US_STATE][US_STATE]" at bounding box center [344, 326] width 369 height 40
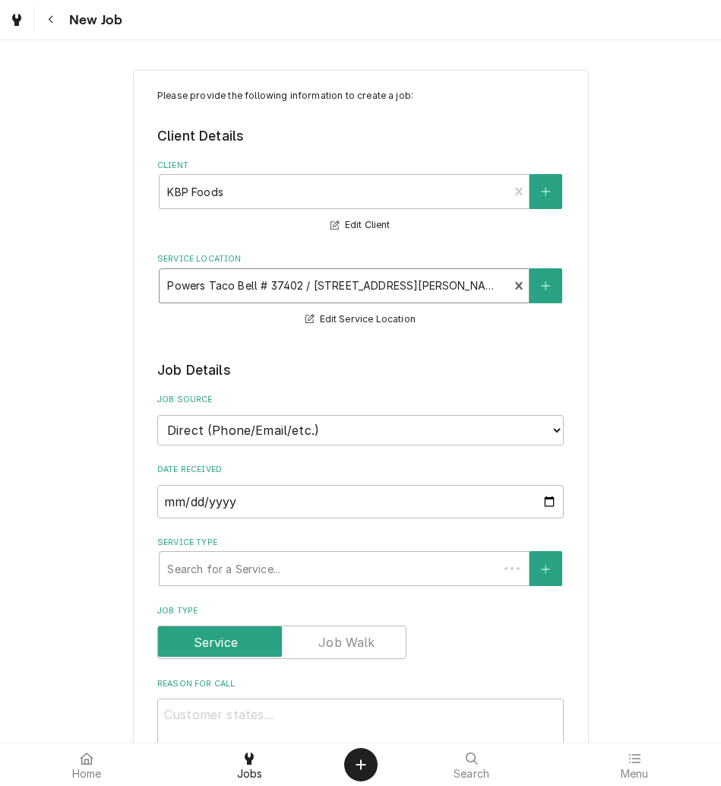
scroll to position [155, 0]
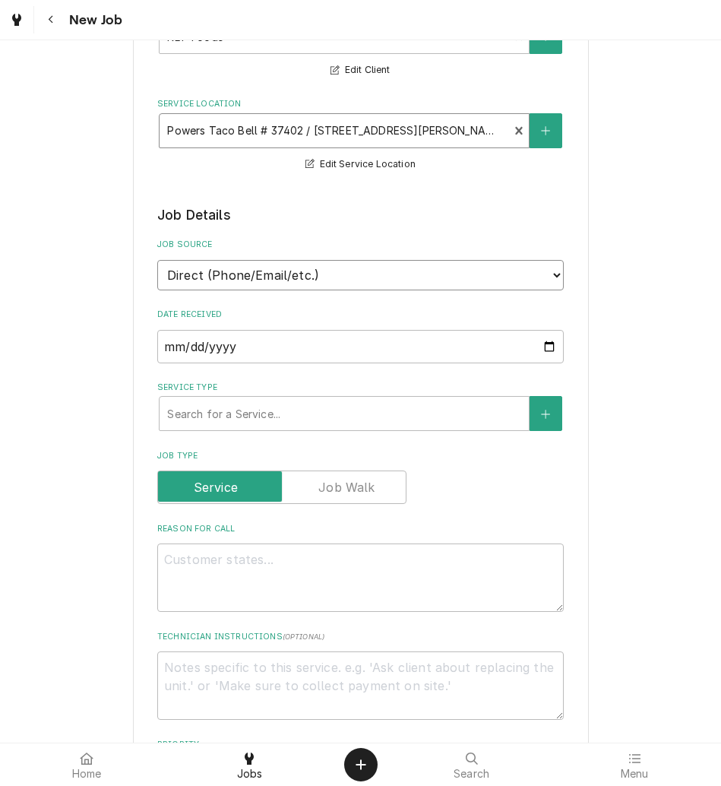
click at [250, 287] on select "Direct (Phone/Email/etc.) Other" at bounding box center [360, 275] width 407 height 30
select select "100"
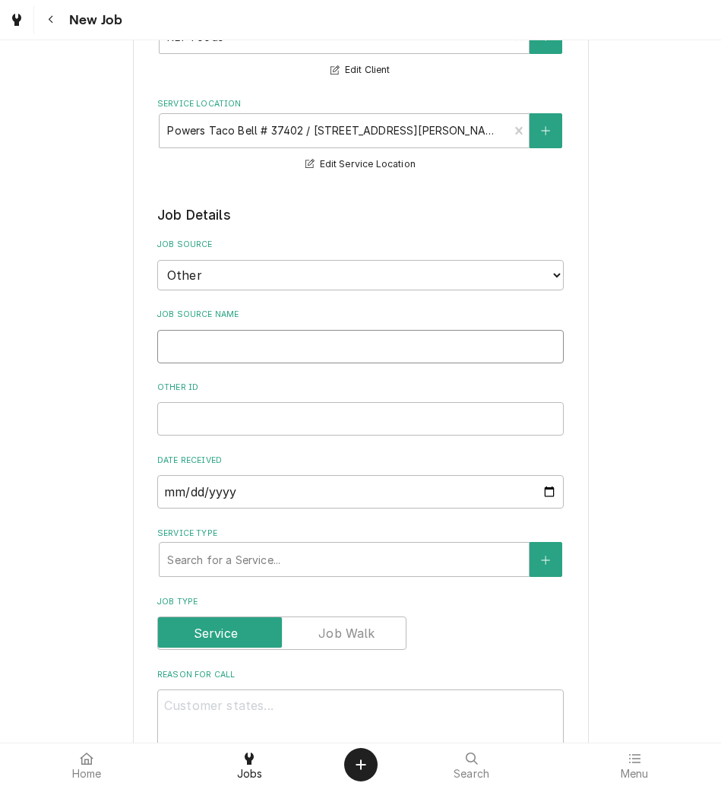
click at [227, 347] on input "Job Source Name" at bounding box center [360, 346] width 407 height 33
type textarea "x"
type input "v"
type textarea "x"
type input "vER"
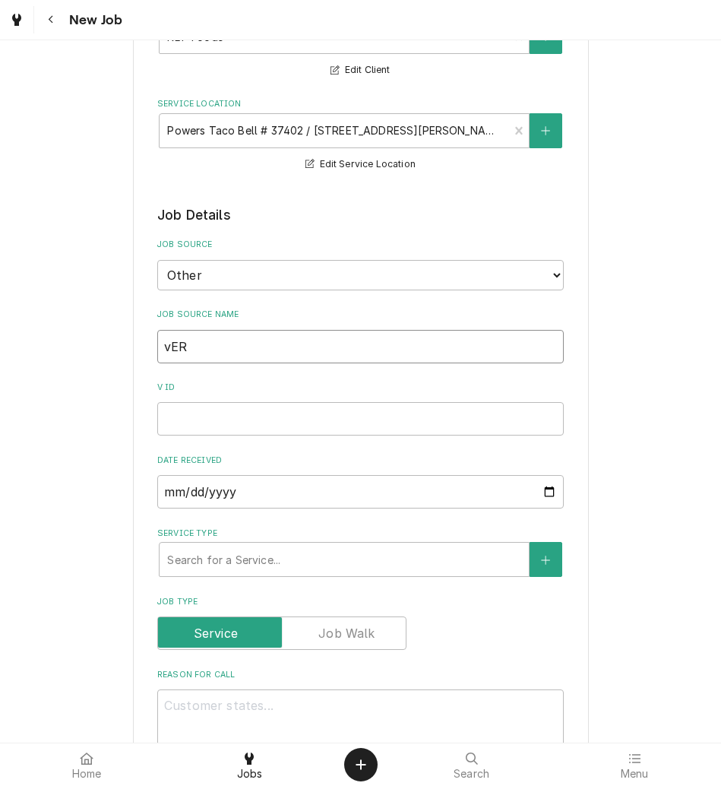
type textarea "x"
type input "vERI"
type textarea "x"
type input "vERIS"
type textarea "x"
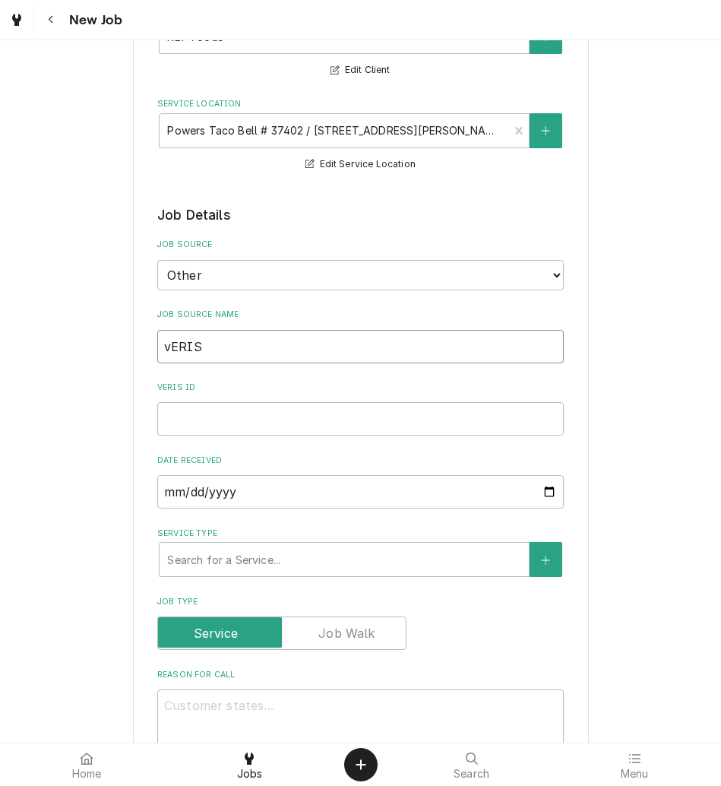
type input "vERIS="
type textarea "x"
type input "vERIS"
type textarea "x"
type input "vERI"
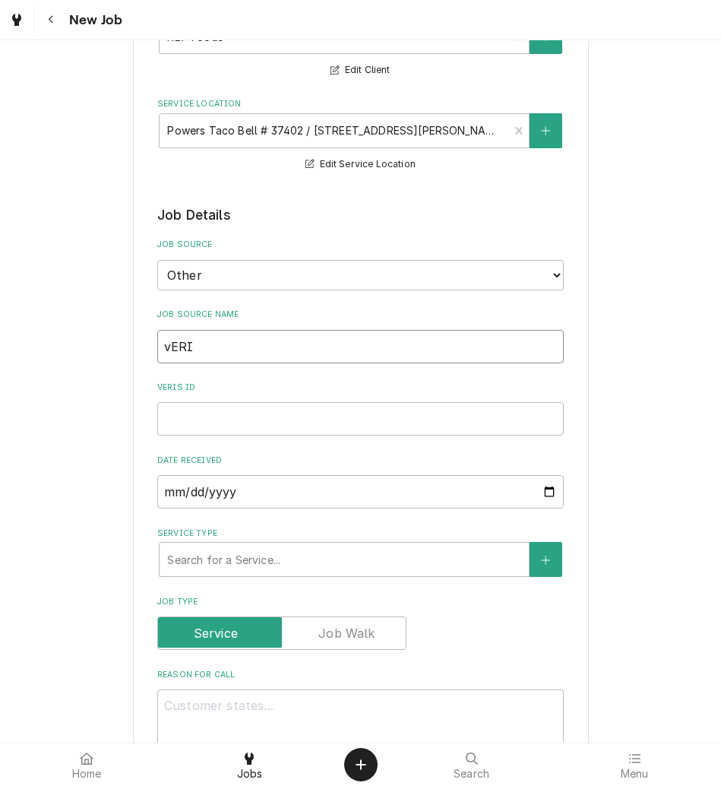
type textarea "x"
type input "vER"
type textarea "x"
type input "vE"
type textarea "x"
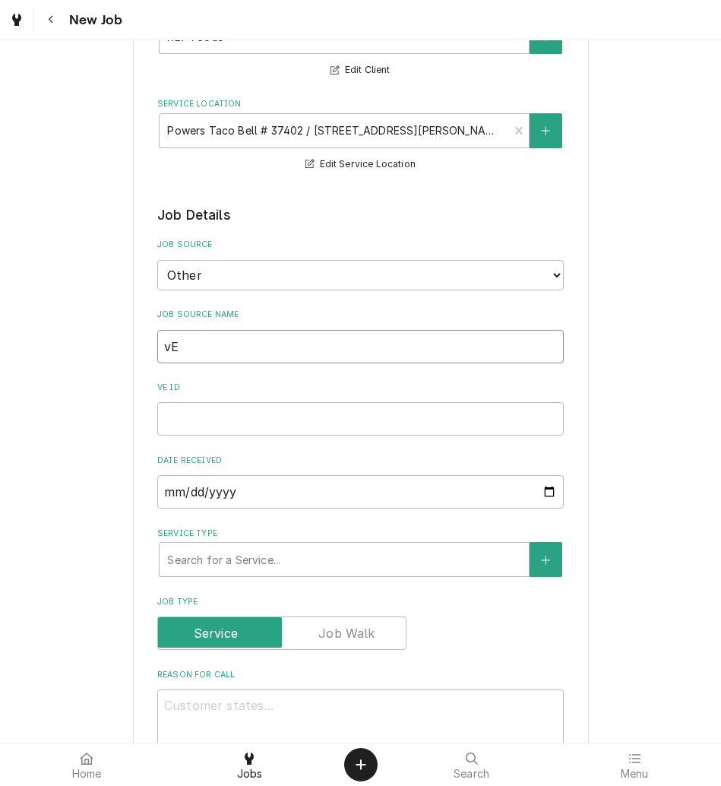
type input "v"
type textarea "x"
type input "V"
type textarea "x"
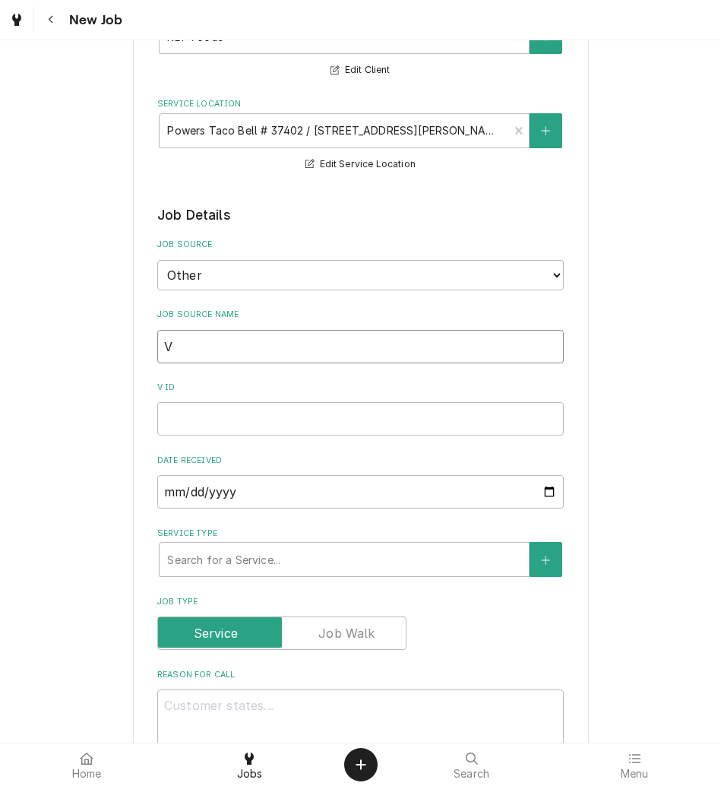
type input "Ve"
type textarea "x"
type input "Veri"
type textarea "x"
type input "Veris"
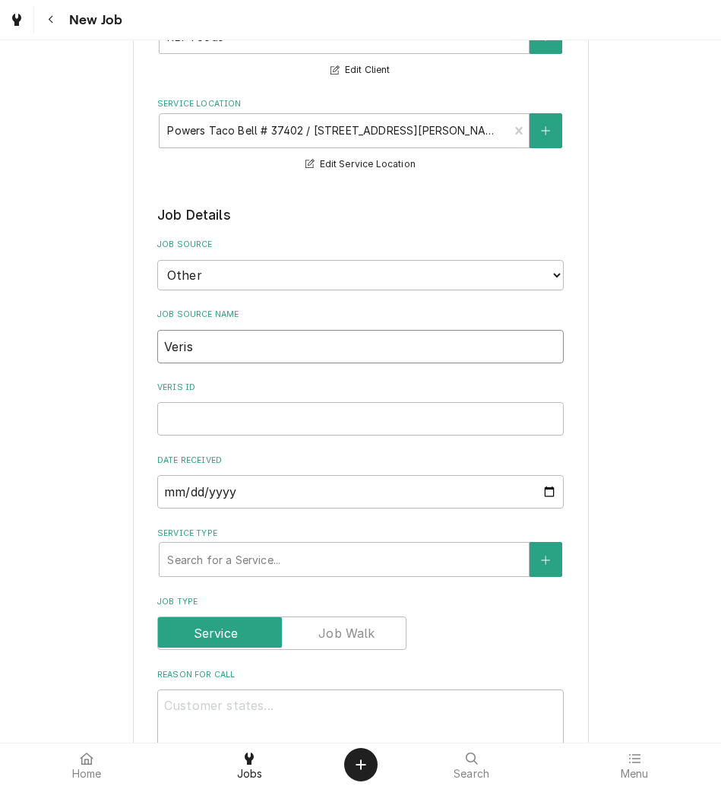
type textarea "x"
type input "Verisa"
type textarea "x"
type input "Verisae"
type textarea "x"
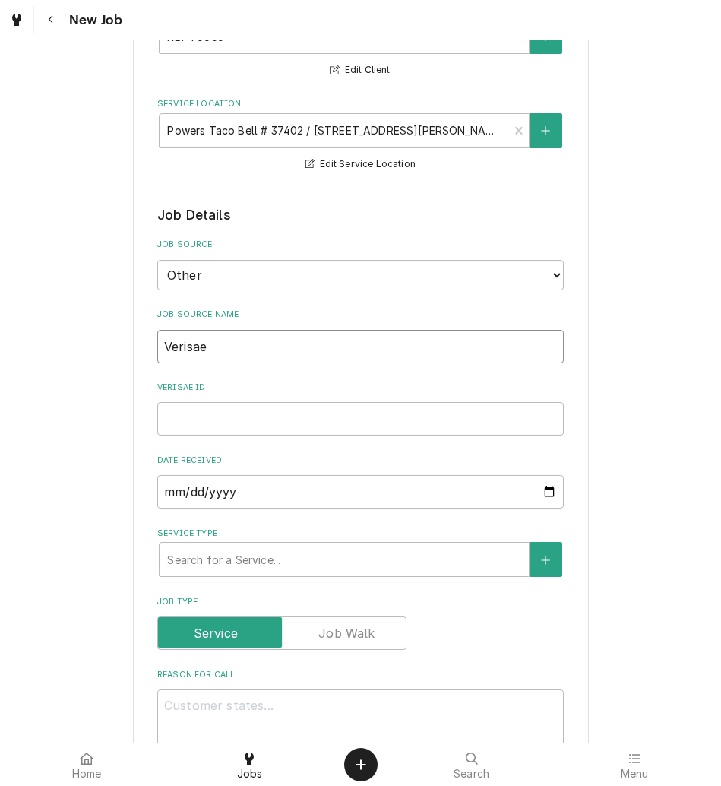
type input "Verisae"
click at [449, 421] on input "Verisae ID" at bounding box center [360, 418] width 407 height 33
paste input "72206389"
type textarea "x"
type input "72206389"
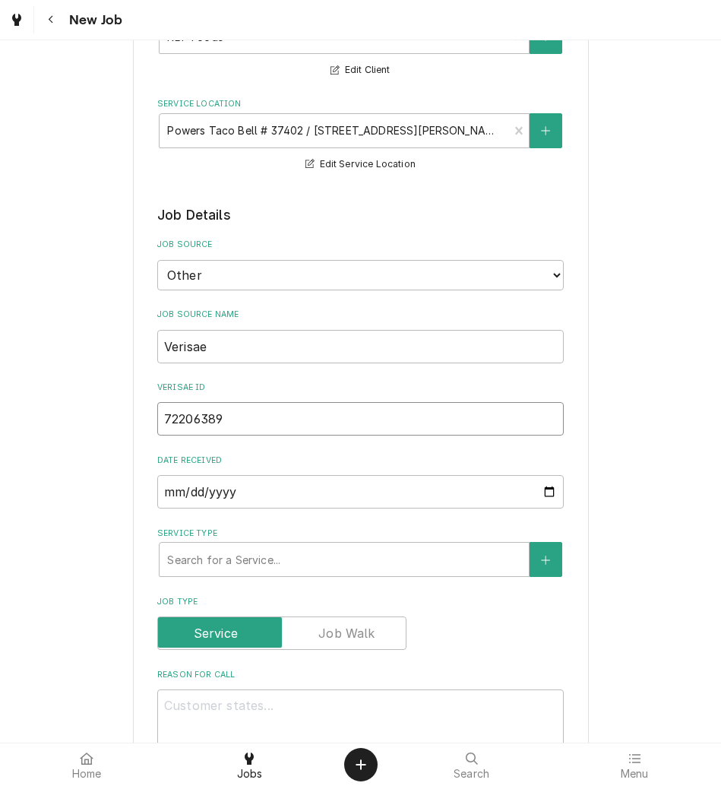
type textarea "x"
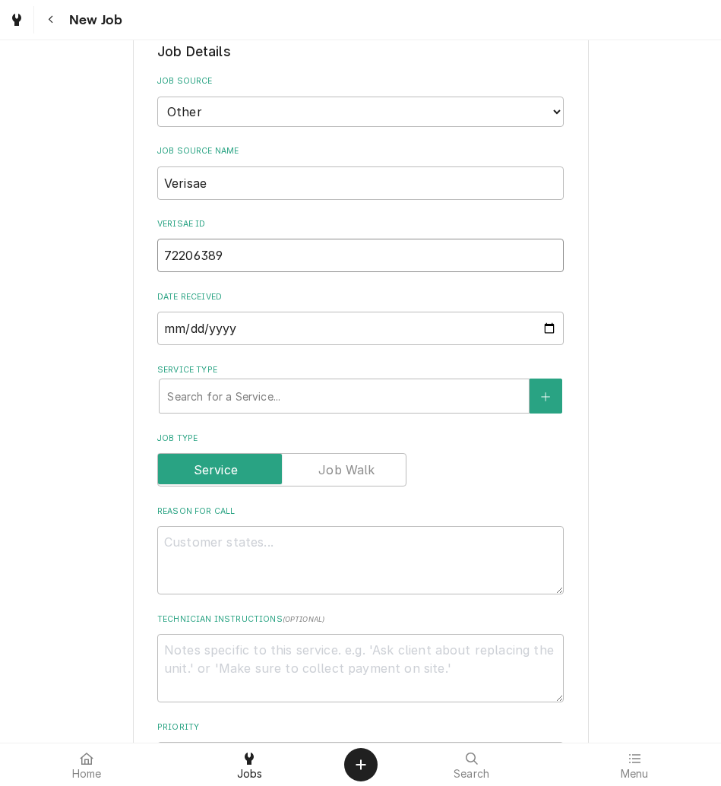
scroll to position [319, 0]
type input "72206389"
click at [288, 567] on textarea "Reason For Call" at bounding box center [360, 559] width 407 height 68
type textarea "x"
type textarea "n"
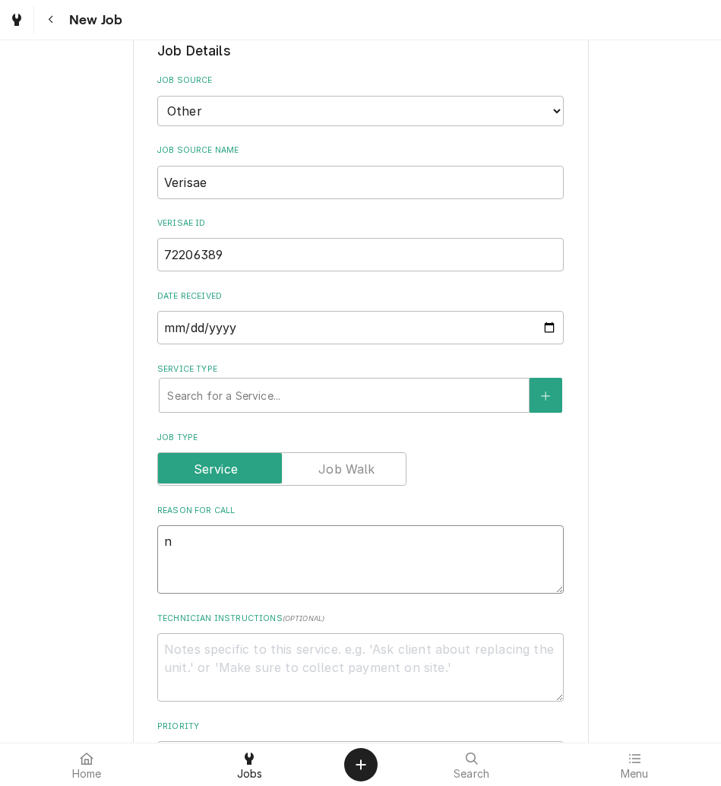
type textarea "x"
type textarea "nt"
type textarea "x"
type textarea "nte"
type textarea "x"
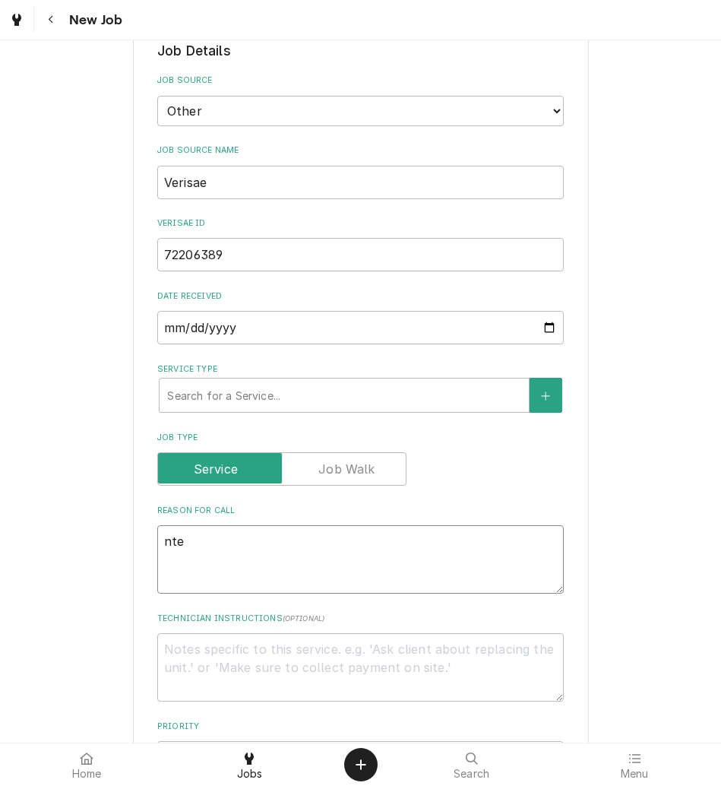
type textarea "nte:"
type textarea "x"
type textarea "nte:"
type textarea "x"
type textarea "nte: $"
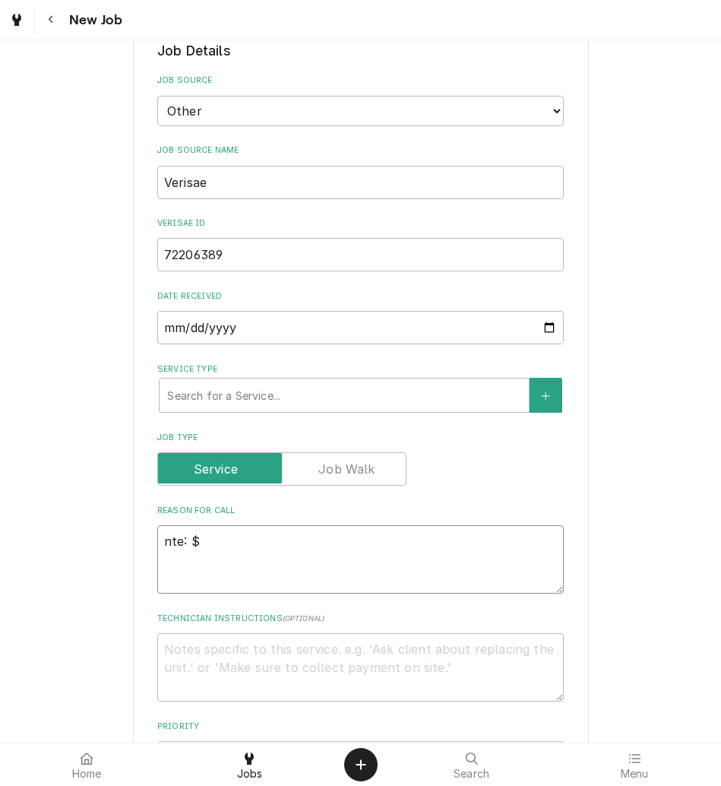
type textarea "x"
type textarea "nte: $5"
type textarea "x"
type textarea "nte: $50"
type textarea "x"
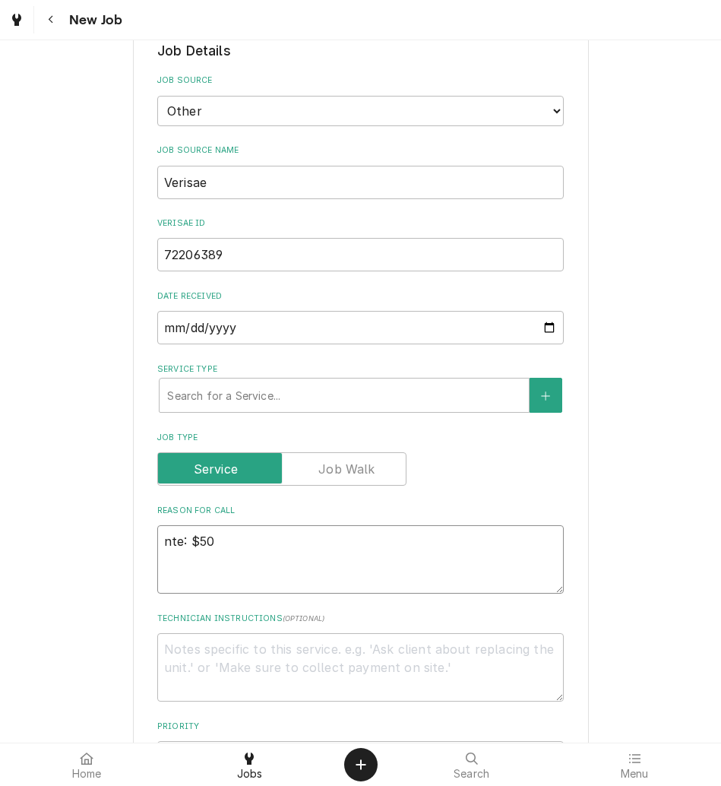
type textarea "nte: $5"
type textarea "x"
type textarea "nte: $"
type textarea "x"
type textarea "nte:"
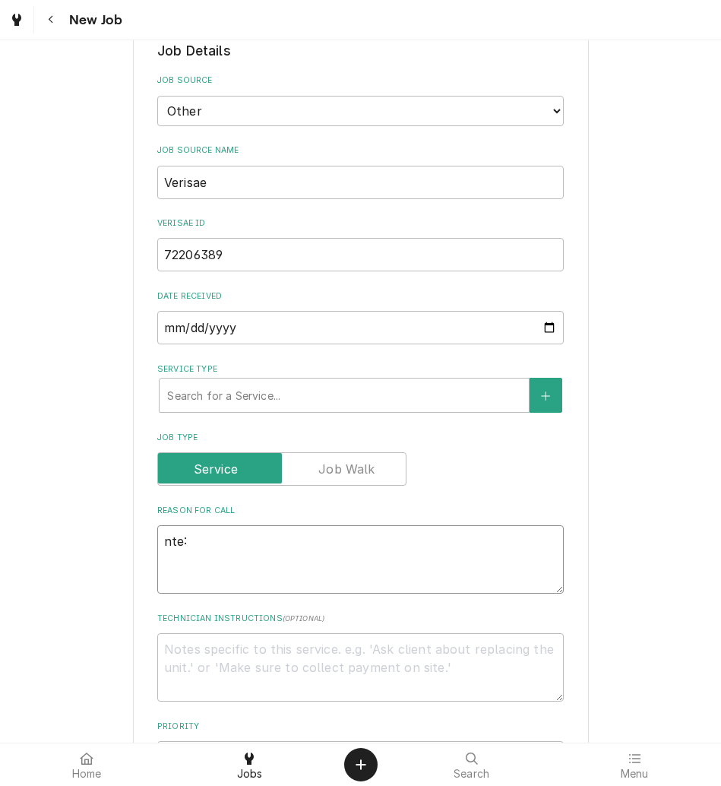
type textarea "x"
type textarea "nte:"
type textarea "x"
type textarea "nte"
type textarea "x"
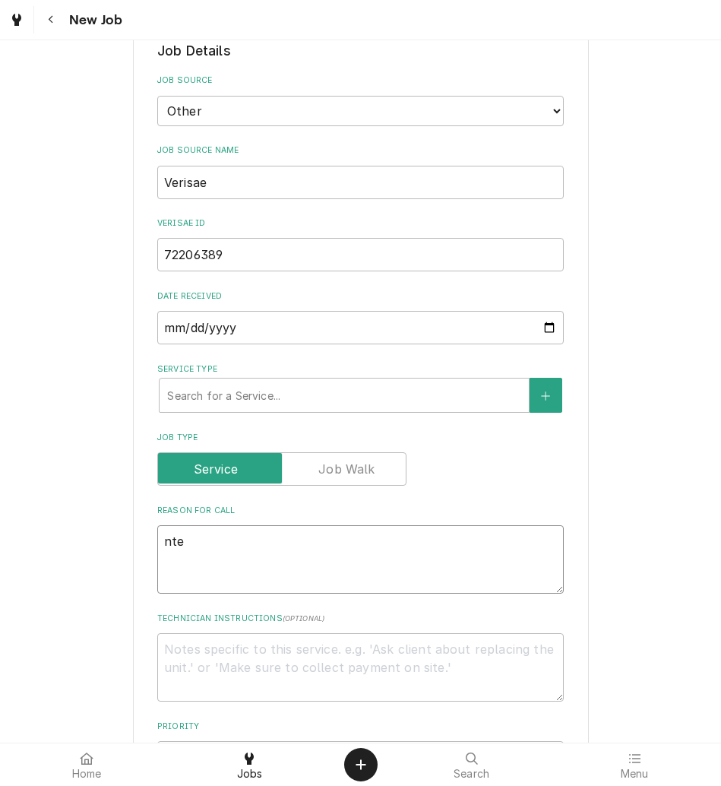
type textarea "nt"
type textarea "x"
type textarea "n"
type textarea "x"
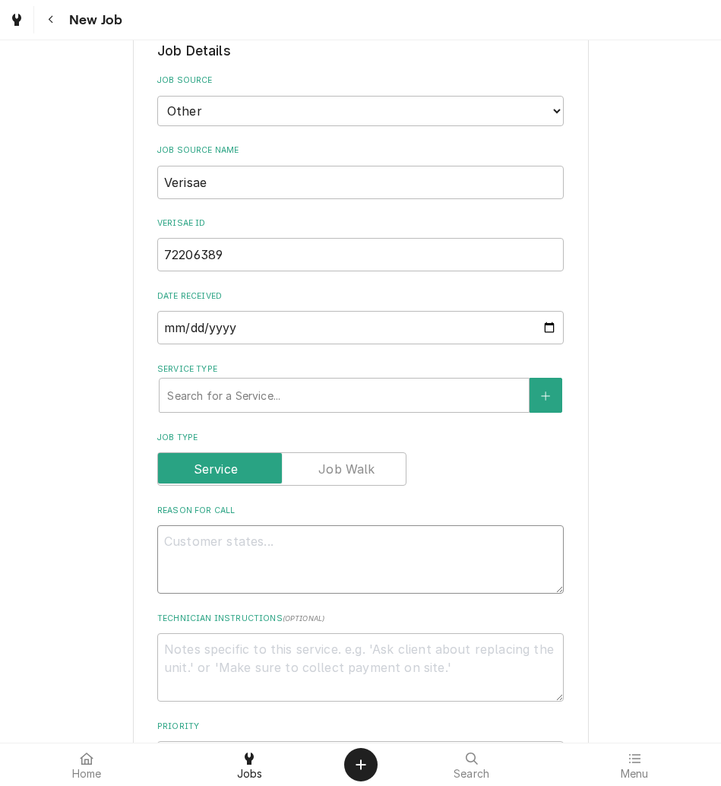
type textarea "N"
type textarea "x"
type textarea "NT"
type textarea "x"
type textarea "NTE"
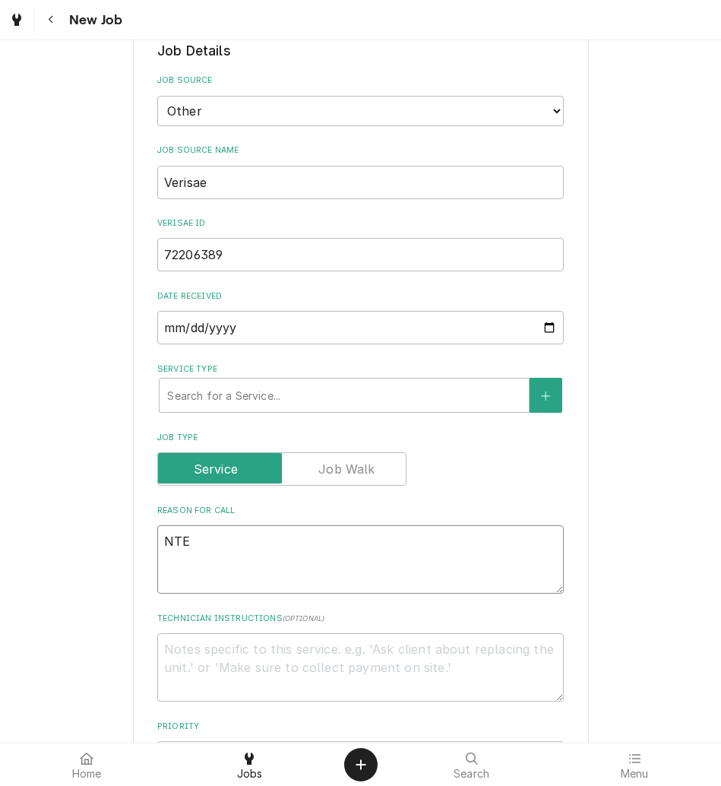
type textarea "x"
type textarea "NTE:"
type textarea "x"
type textarea "NTE:"
type textarea "x"
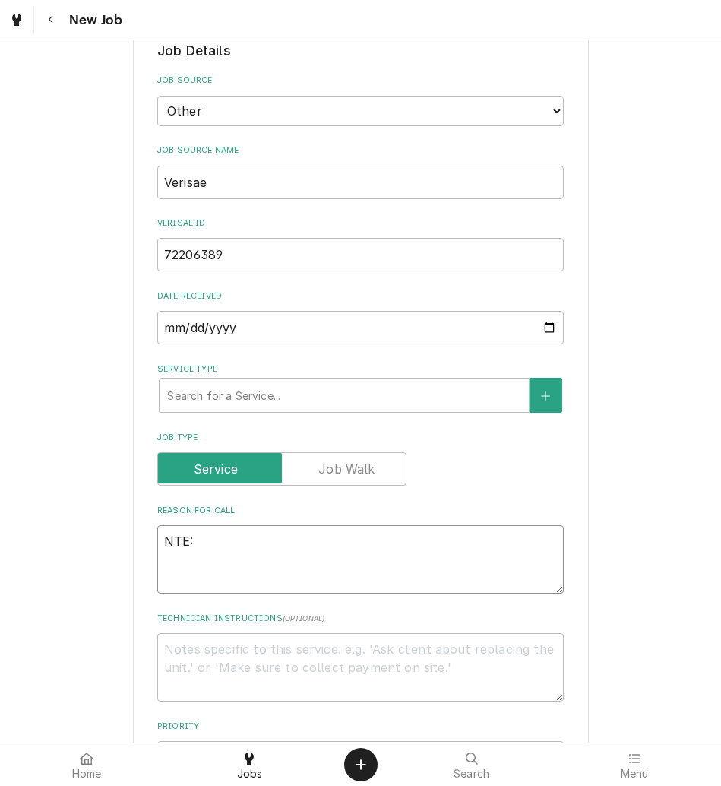
type textarea "NTE: $"
type textarea "x"
type textarea "NTE: $5"
type textarea "x"
type textarea "NTE: $50"
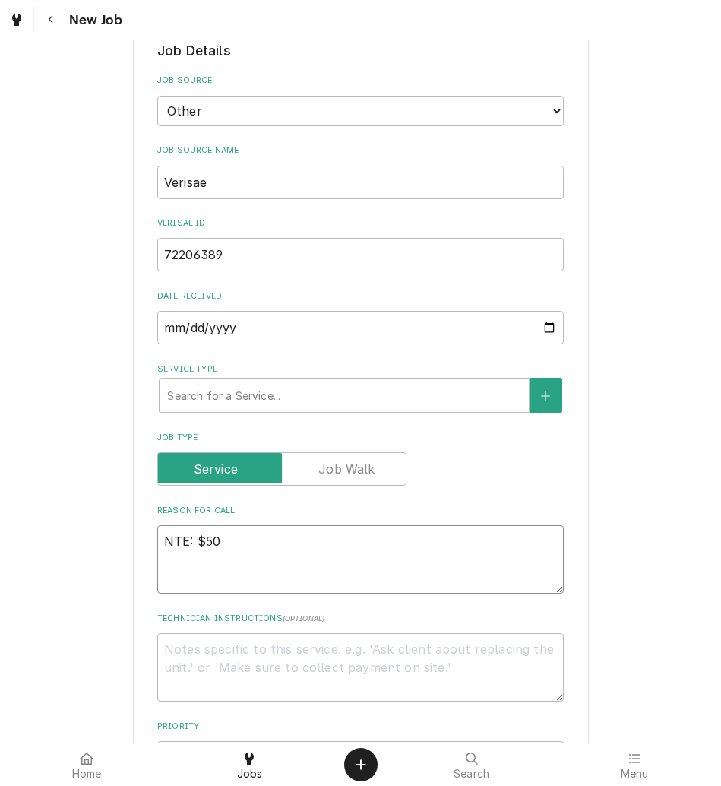
type textarea "x"
type textarea "NTE: $500"
type textarea "x"
type textarea "NTE: $500"
type textarea "x"
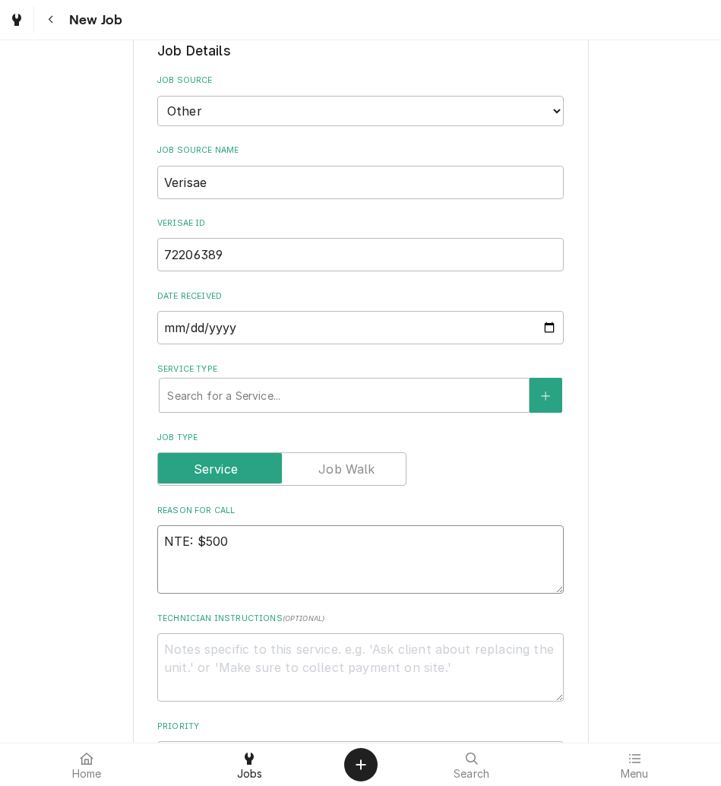
type textarea "NTE: $500 P"
type textarea "x"
type textarea "NTE: $500 PO"
type textarea "x"
type textarea "NTE: $500 PO"
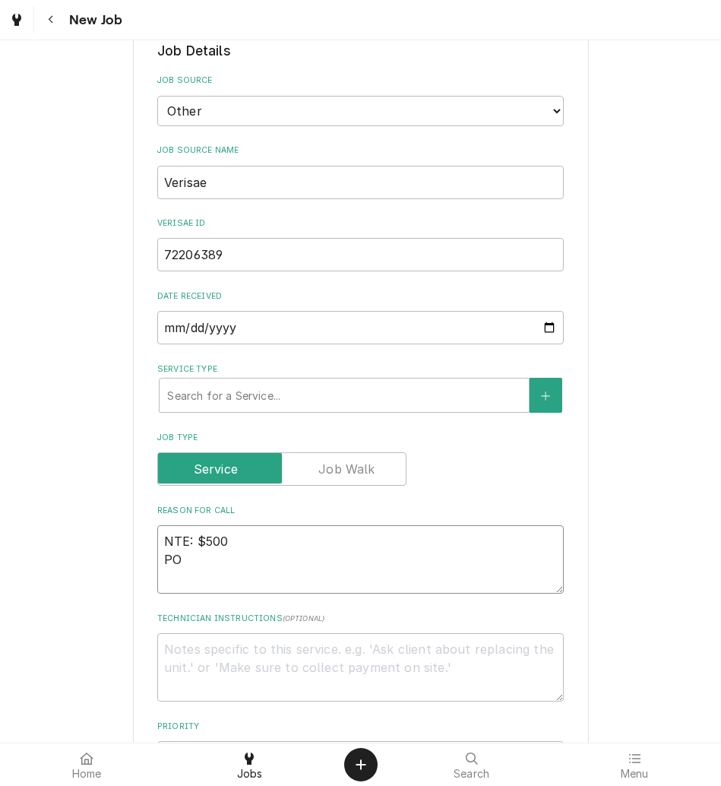
type textarea "x"
type textarea "NTE: $500 PO #"
type textarea "x"
type textarea "NTE: $500 PO #"
paste textarea "72206389"
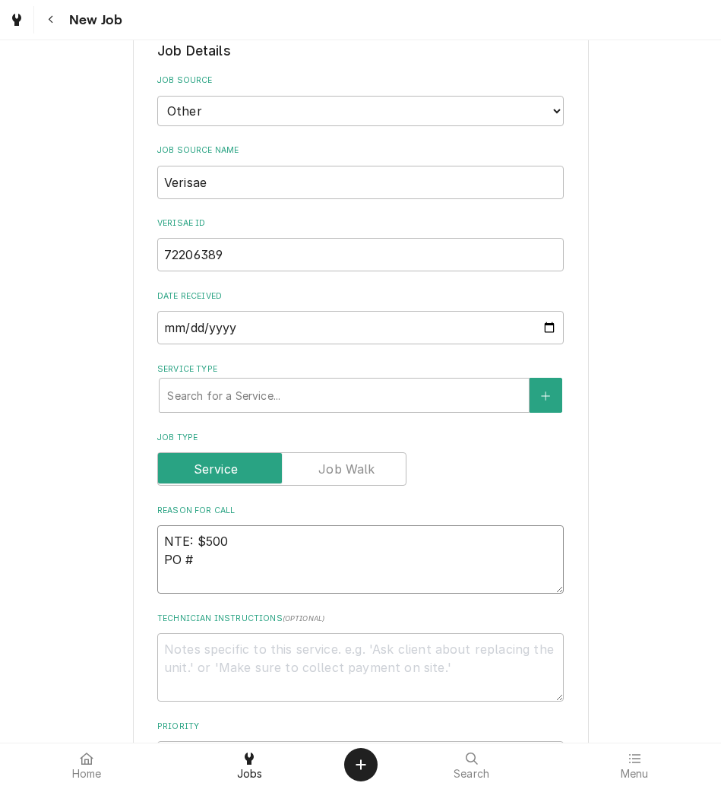
type textarea "x"
type textarea "NTE: $500 PO # 72206389"
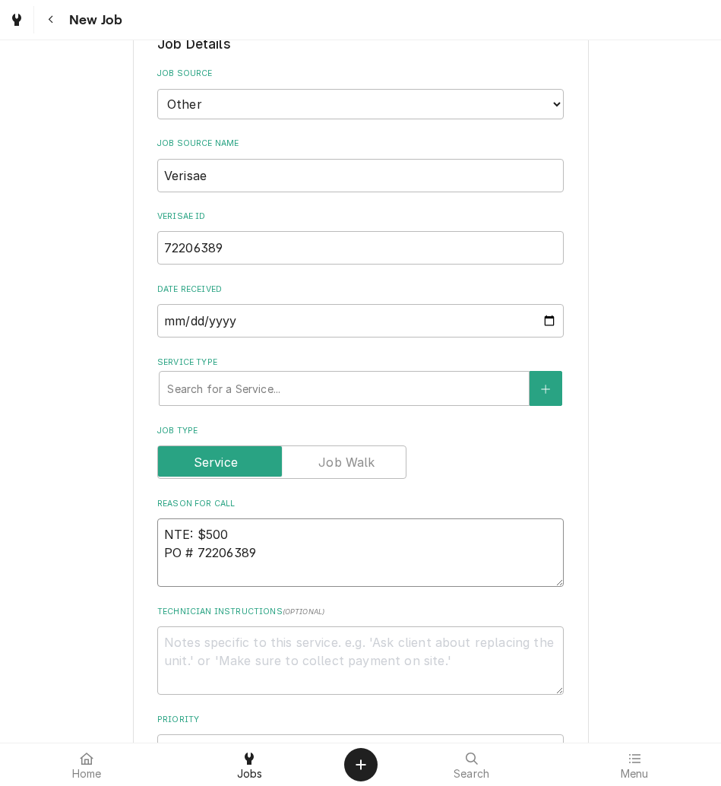
scroll to position [331, 0]
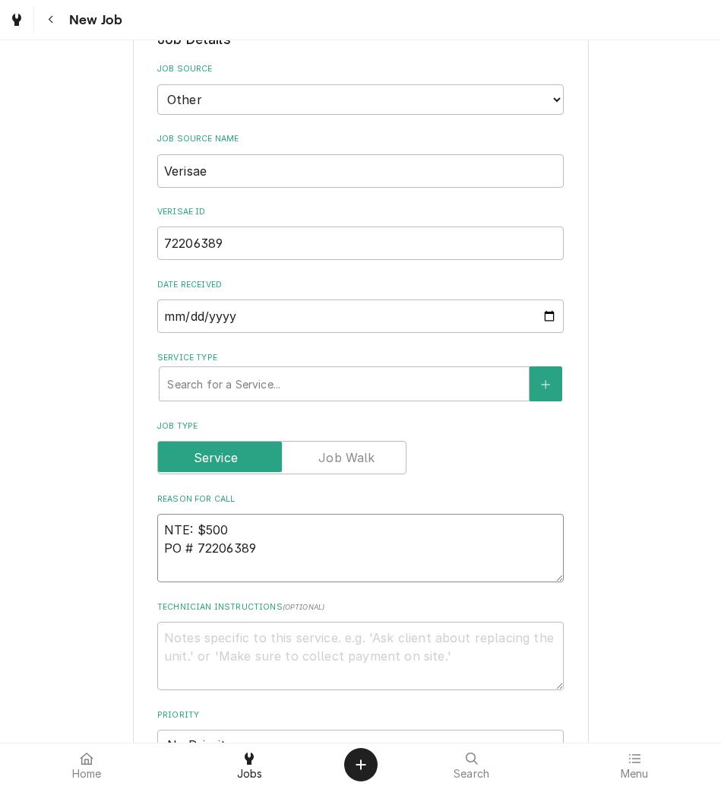
type textarea "x"
type textarea "NTE: $500 PO # 72206389"
type textarea "x"
type textarea "NTE: $500 PO # 72206389"
click at [161, 528] on textarea "NTE: $500 PO # 72206389" at bounding box center [360, 548] width 407 height 68
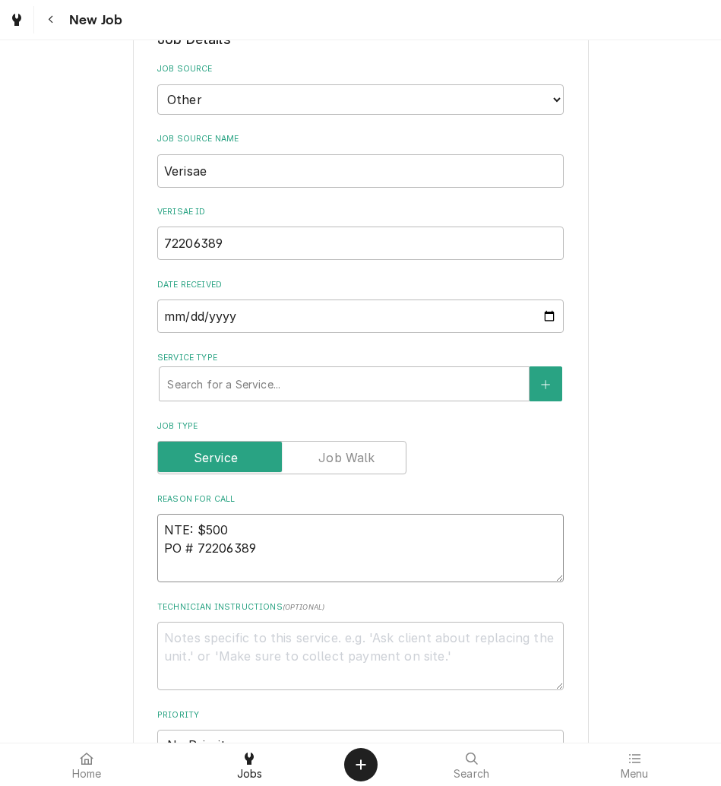
paste textarea "Call Description: The grill on lobby side isnt heating up it does turn on but w…"
type textarea "x"
type textarea "Call Description: The grill on lobby side isnt heating up it does turn on but w…"
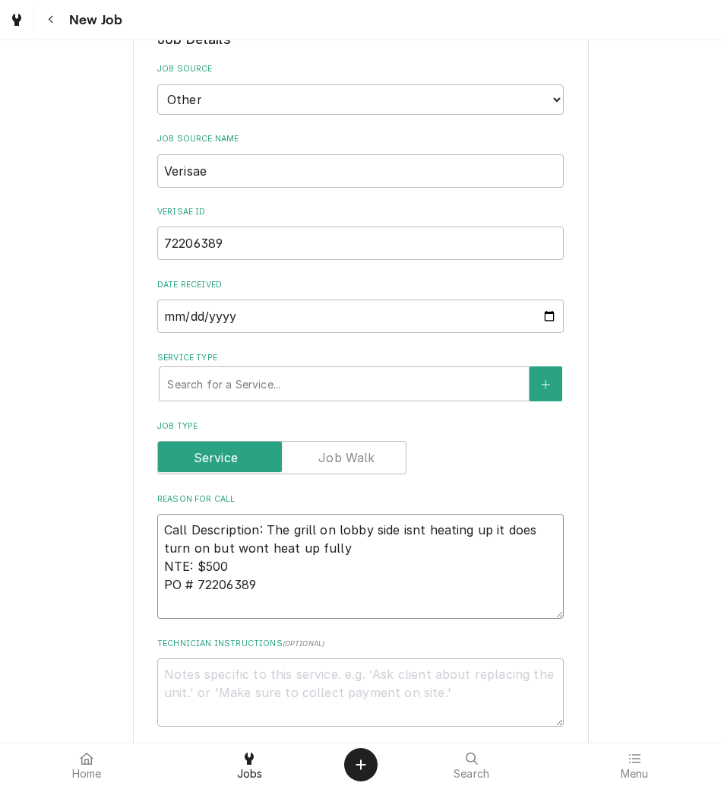
drag, startPoint x: 255, startPoint y: 530, endPoint x: -5, endPoint y: 487, distance: 263.6
click at [0, 487] on html "New Job Please provide the following information to create a job: Client Detail…" at bounding box center [360, 393] width 721 height 786
type textarea "x"
type textarea "The grill on lobby side isnt heating up it does turn on but wont heat up fully …"
type textarea "x"
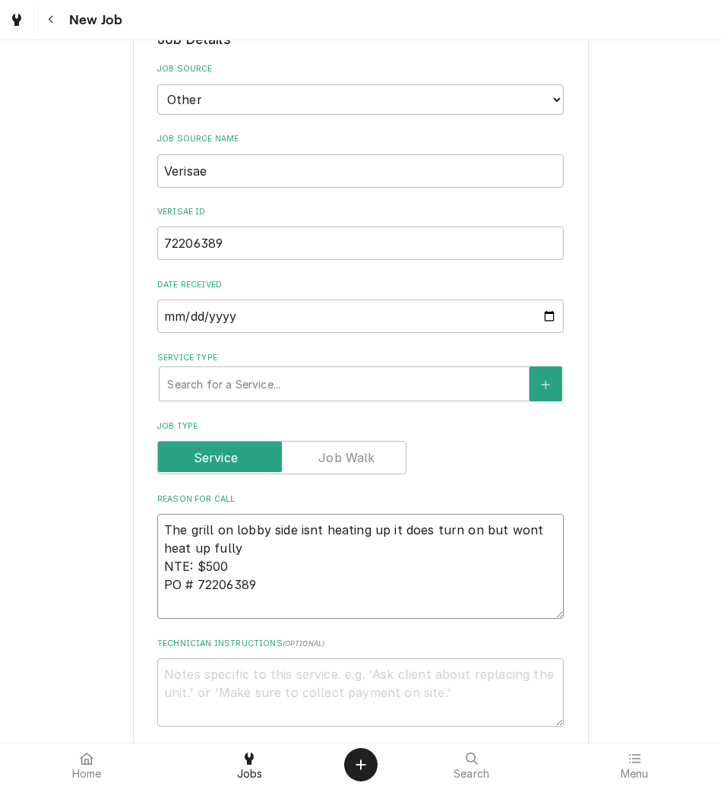
type textarea "The grill on lobby side isnt heating up it does turn on but wont heat up fully …"
type textarea "x"
type textarea "The grill on lobby side isnt heating up it does turn on but wont heat up fully …"
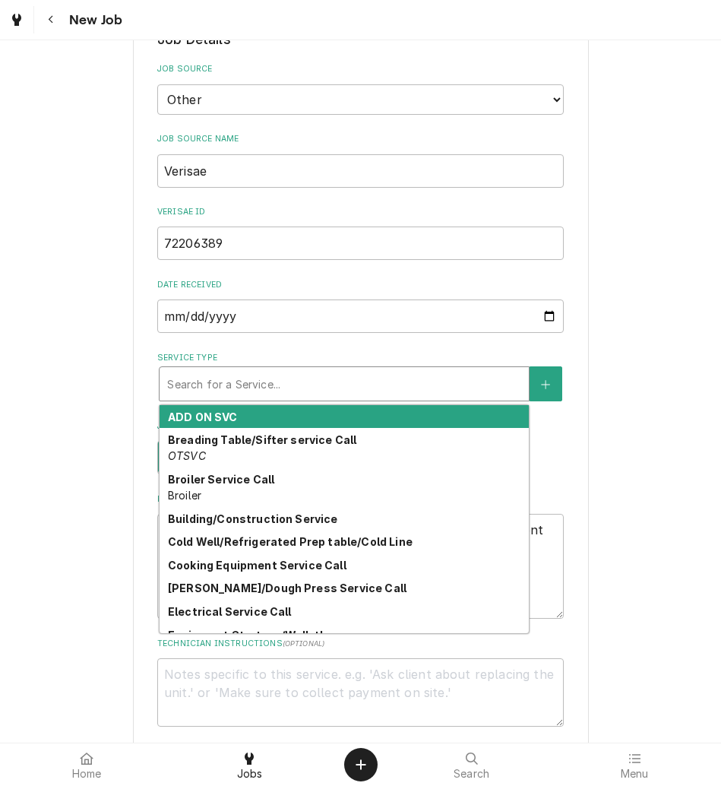
click at [170, 381] on div "Service Type" at bounding box center [344, 383] width 354 height 27
type textarea "x"
type input "CL"
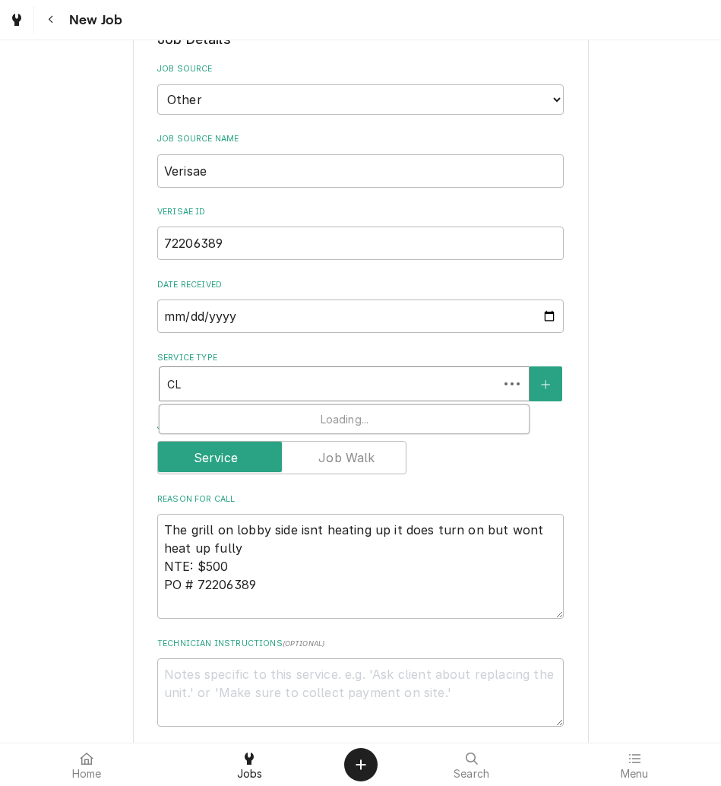
type textarea "x"
type input "CLA"
type textarea "x"
type input "CLAM"
type textarea "x"
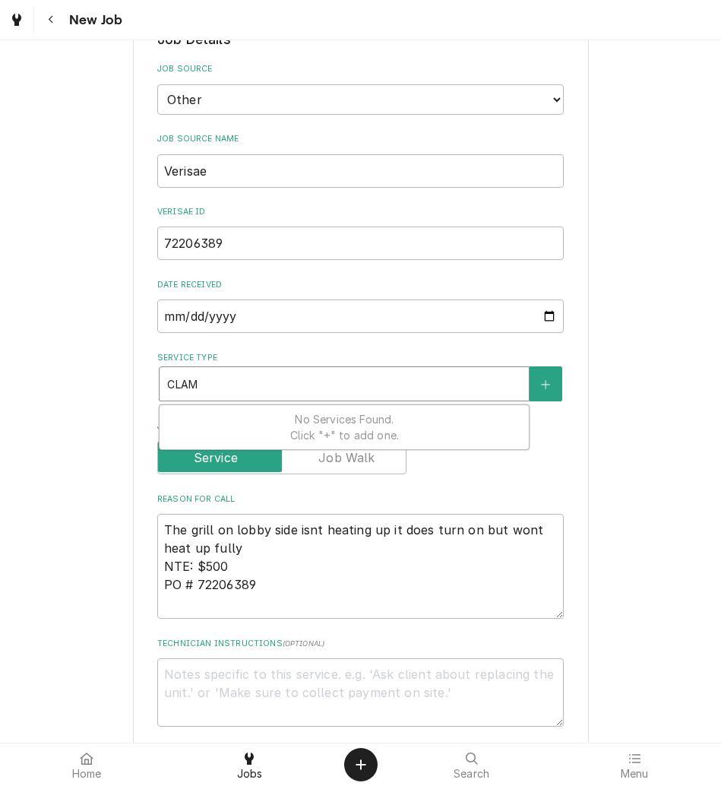
type input "CLA"
type textarea "x"
type input "CL"
type textarea "x"
type input "C"
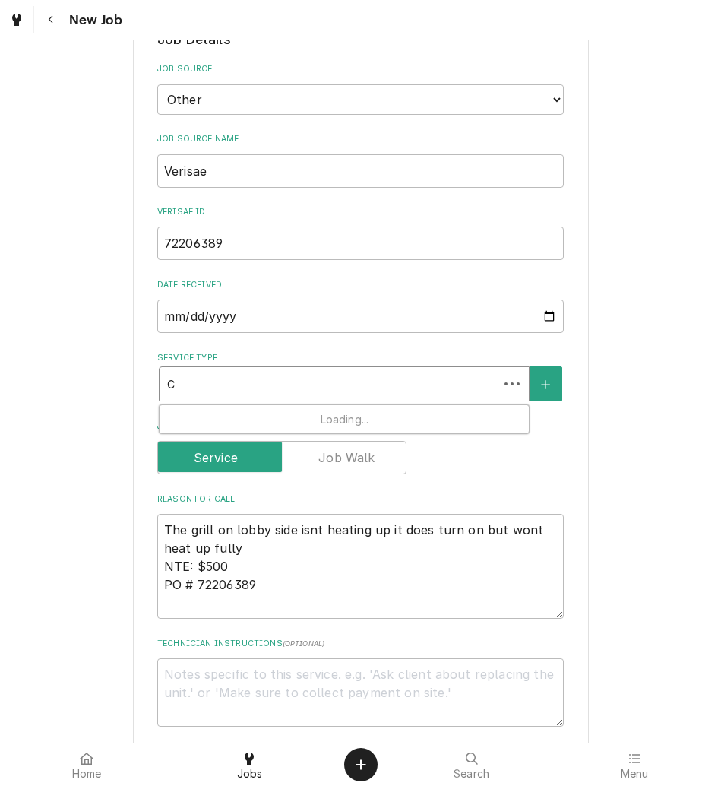
type textarea "x"
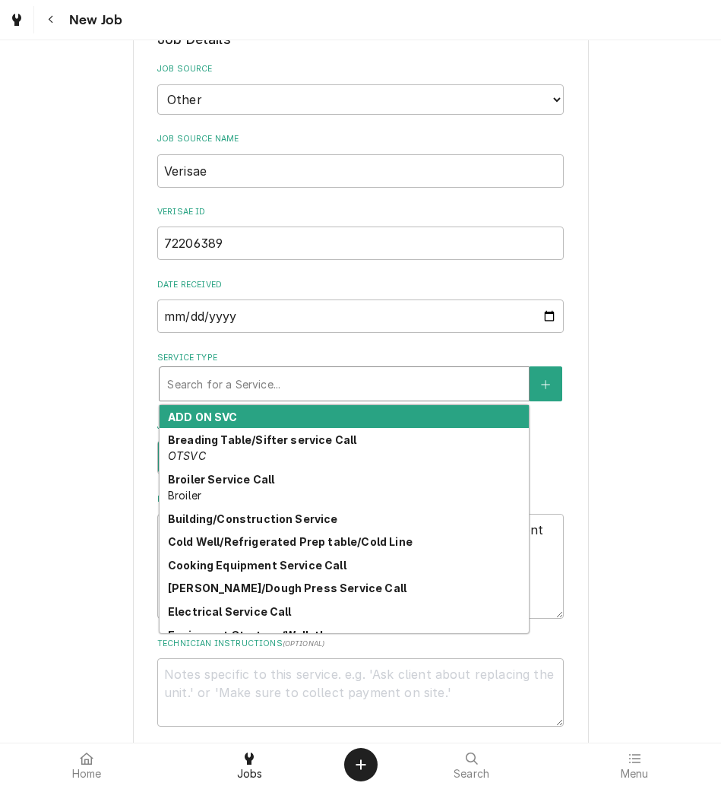
type textarea "x"
type input "G"
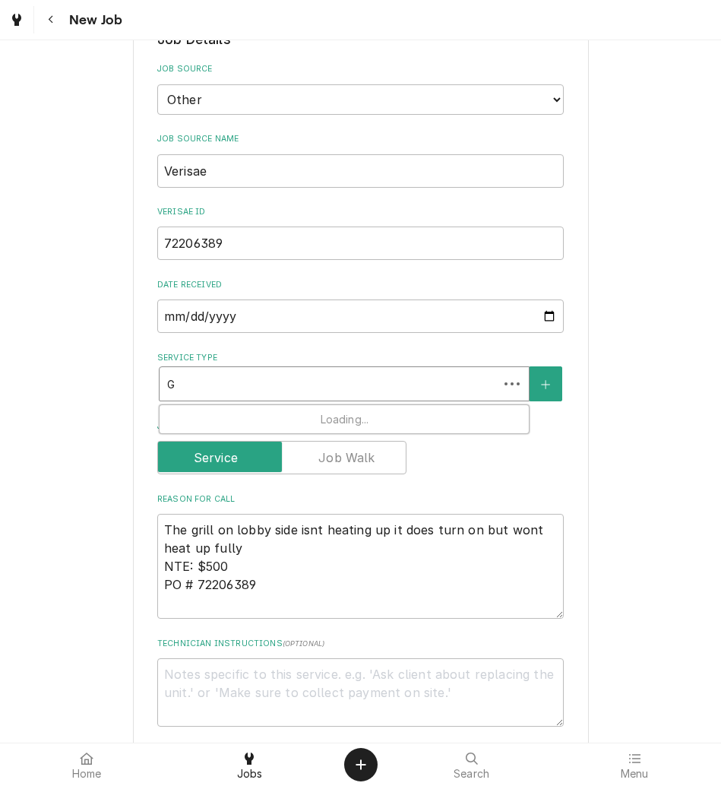
type textarea "x"
type input "GRI"
type textarea "x"
type input "GRIL"
type textarea "x"
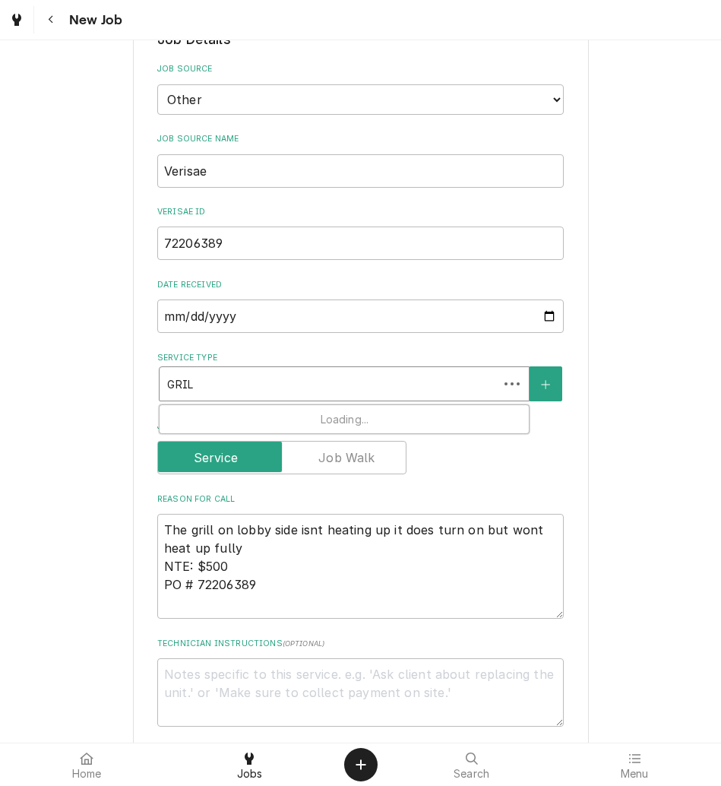
type input "GRILL"
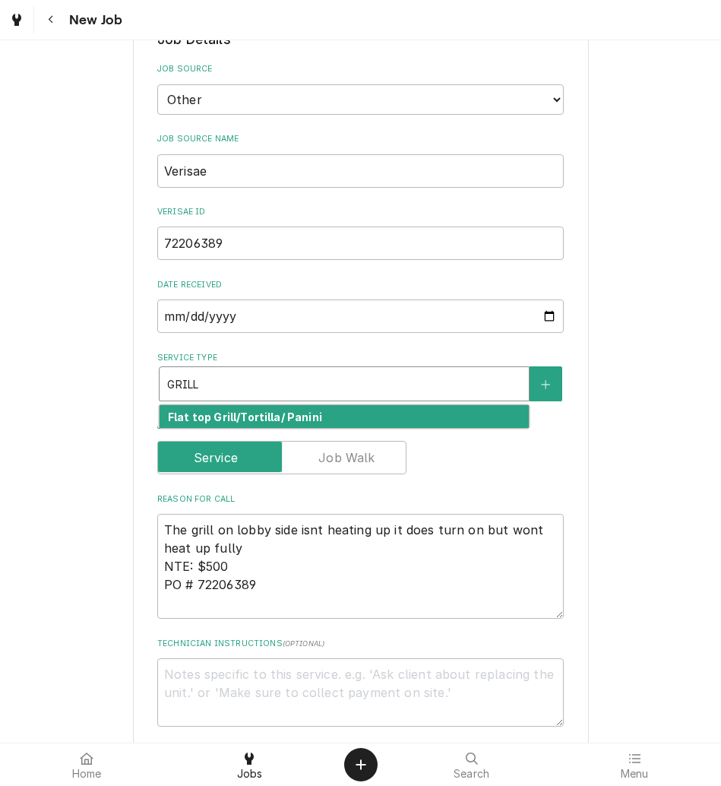
click at [211, 422] on strong "Flat top Grill/Tortilla/ Panini" at bounding box center [245, 417] width 154 height 13
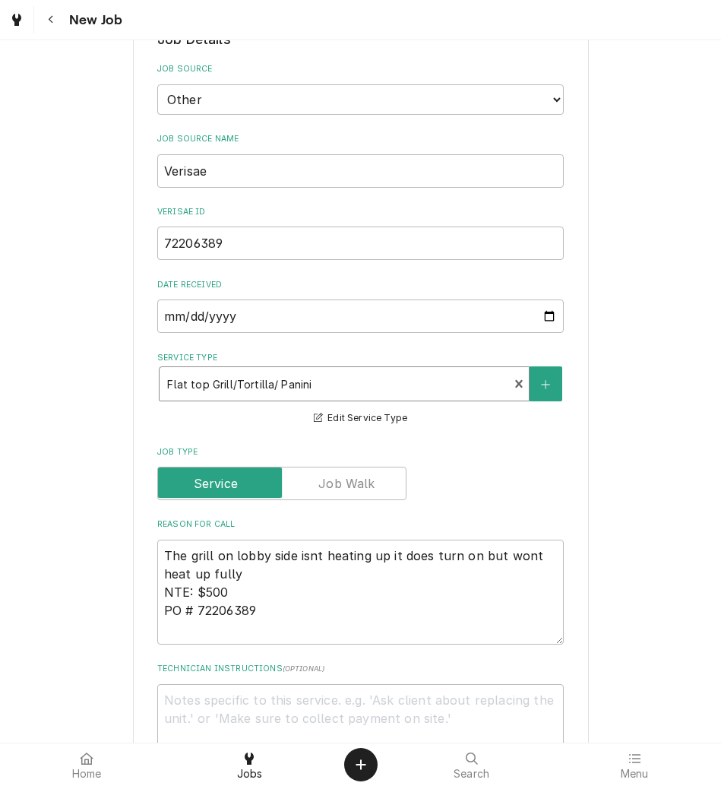
type textarea "x"
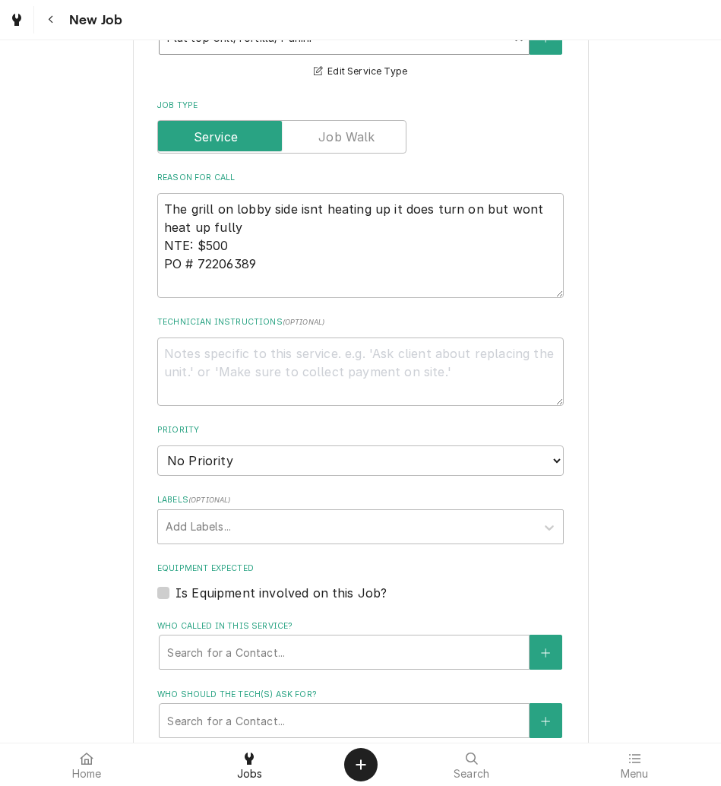
scroll to position [679, 0]
click at [237, 461] on select "No Priority Urgent High Medium Low" at bounding box center [360, 459] width 407 height 30
select select "3"
click at [157, 444] on select "No Priority Urgent High Medium Low" at bounding box center [360, 459] width 407 height 30
type textarea "x"
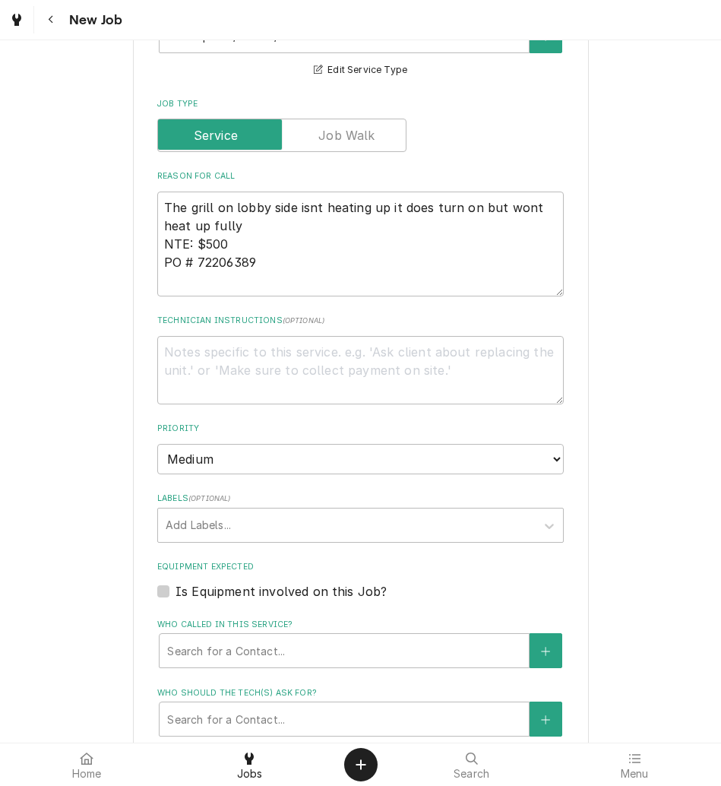
click at [237, 532] on div "Labels" at bounding box center [347, 525] width 363 height 27
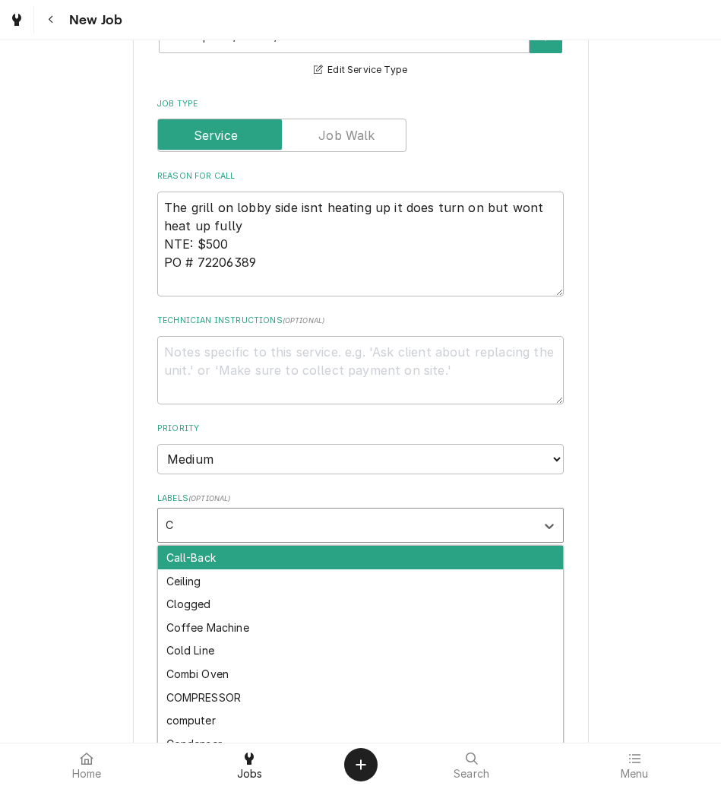
type input "CL"
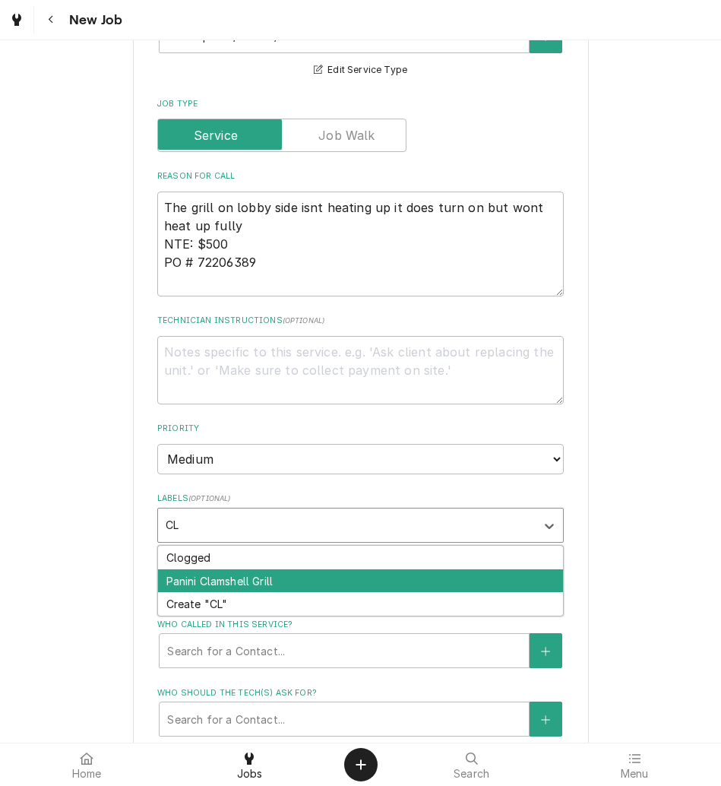
click at [249, 587] on div "Panini Clamshell Grill" at bounding box center [360, 581] width 405 height 24
type textarea "x"
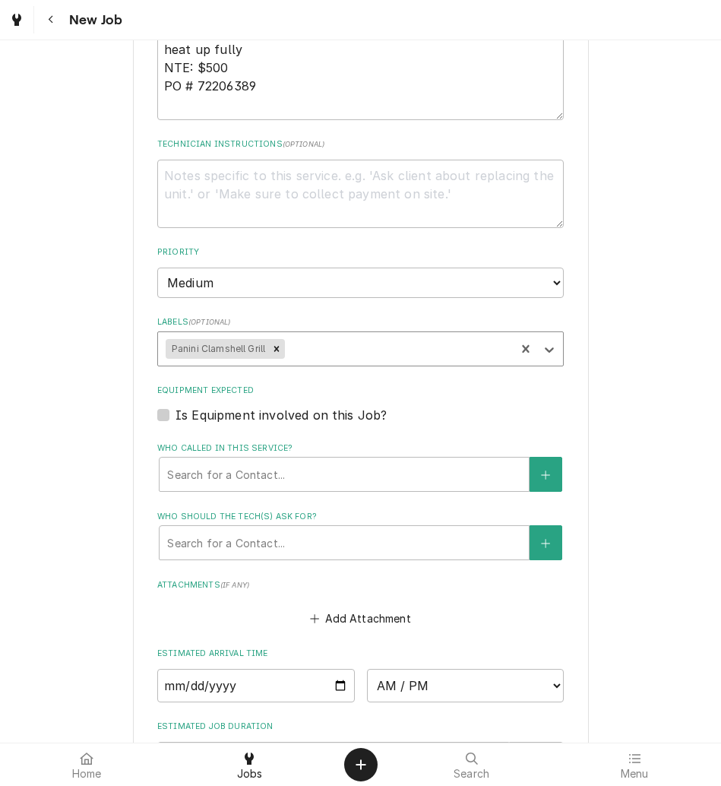
scroll to position [858, 0]
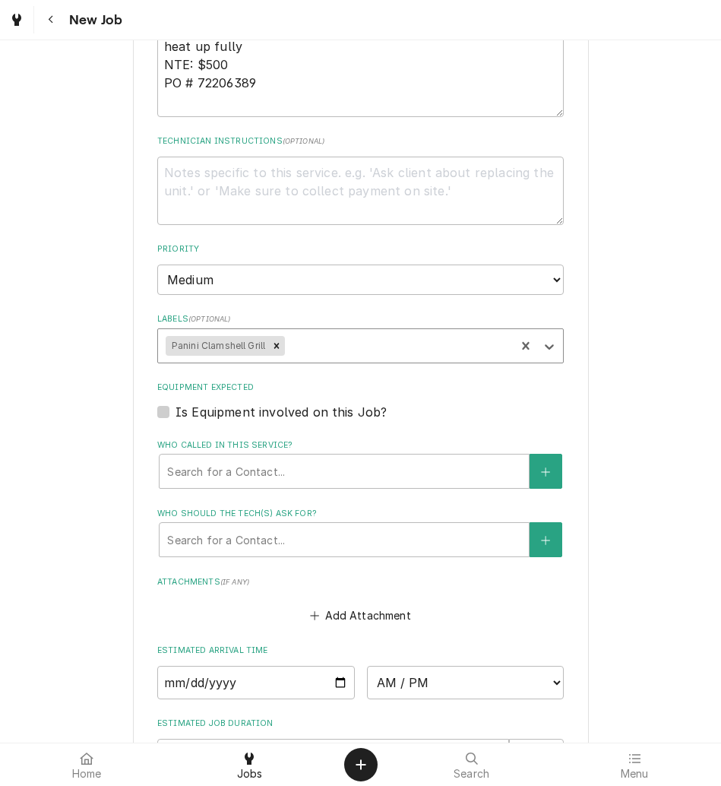
click at [234, 466] on div "Who called in this service?" at bounding box center [344, 471] width 354 height 27
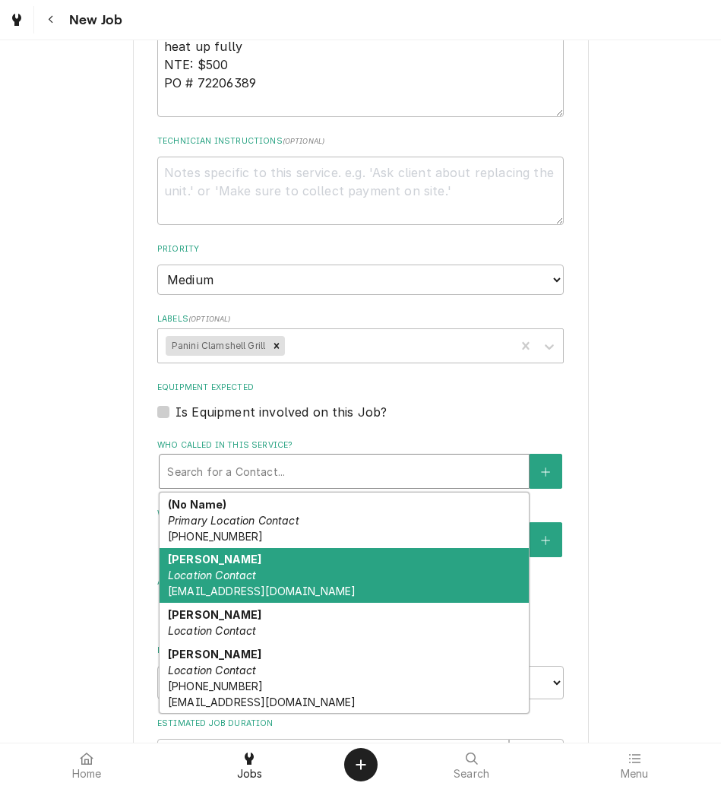
click at [248, 563] on div "Cecilia Deemie Location Contact cdeemie@kbpbells.com" at bounding box center [344, 575] width 369 height 55
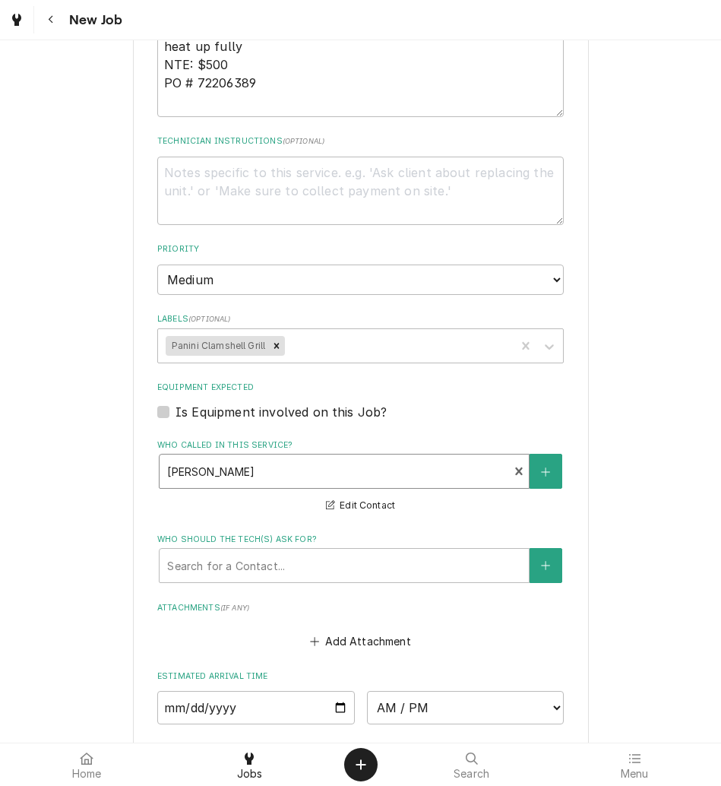
scroll to position [1113, 0]
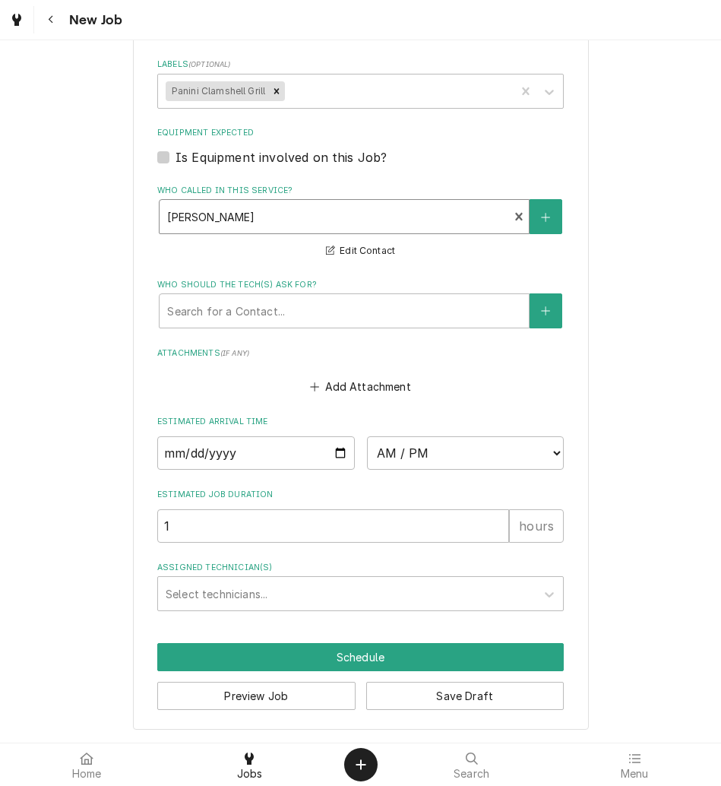
click at [249, 600] on div "Assigned Technician(s)" at bounding box center [347, 593] width 363 height 27
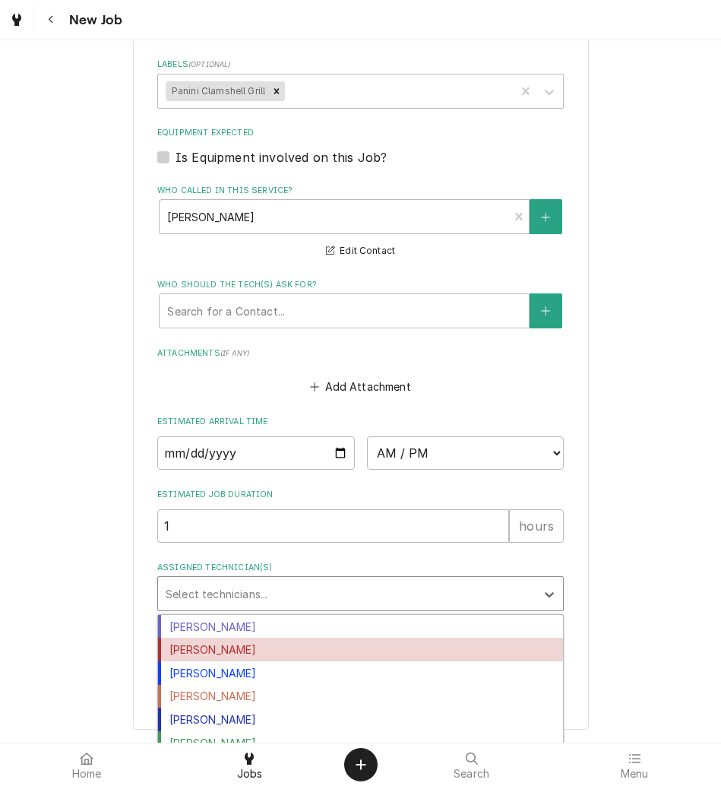
click at [231, 651] on div "Izaia Bain" at bounding box center [360, 650] width 405 height 24
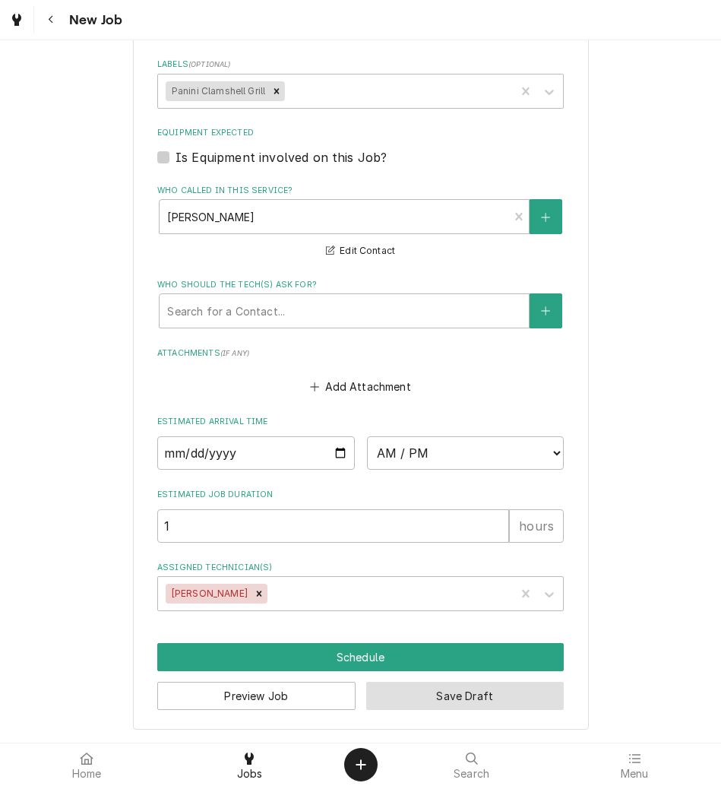
click at [428, 700] on button "Save Draft" at bounding box center [465, 696] width 198 height 28
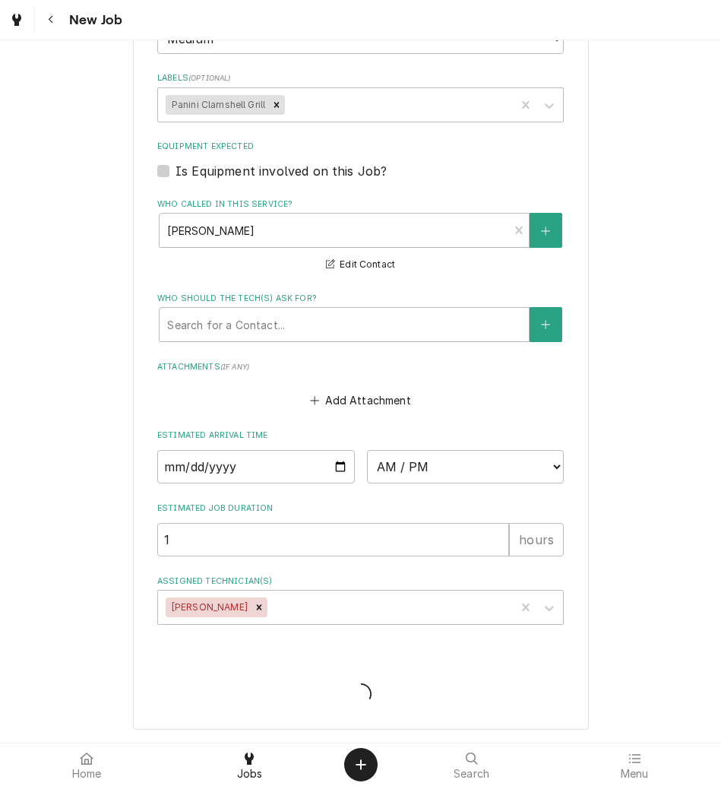
type textarea "x"
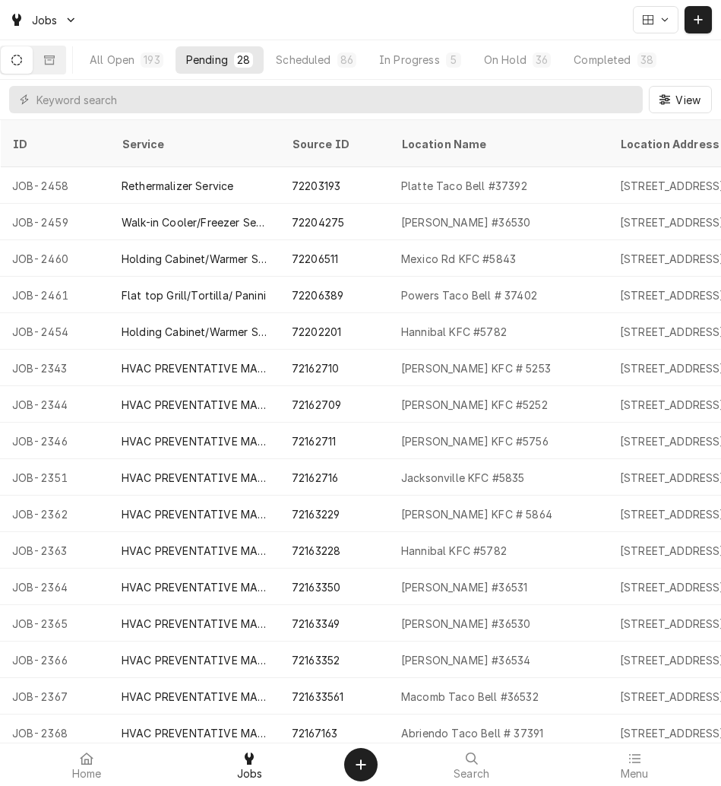
click at [688, 13] on button "Dynamic Content Wrapper" at bounding box center [698, 19] width 27 height 27
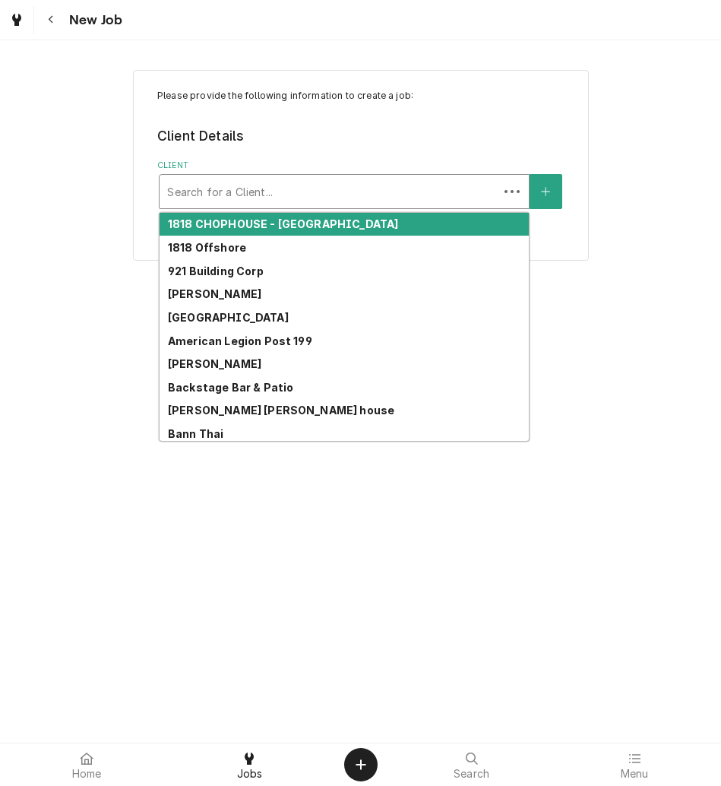
click at [333, 199] on div "Client" at bounding box center [329, 191] width 324 height 27
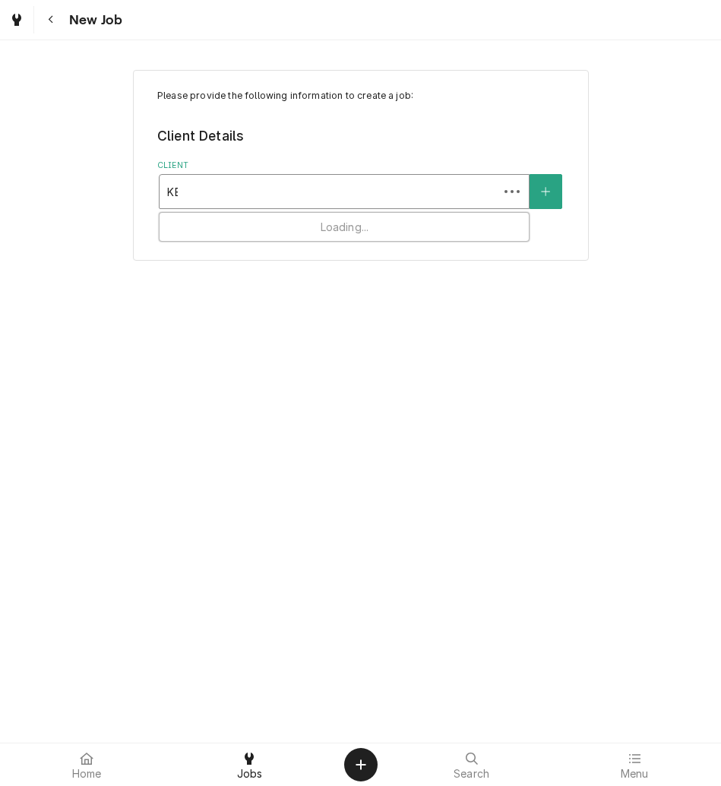
type input "KBP"
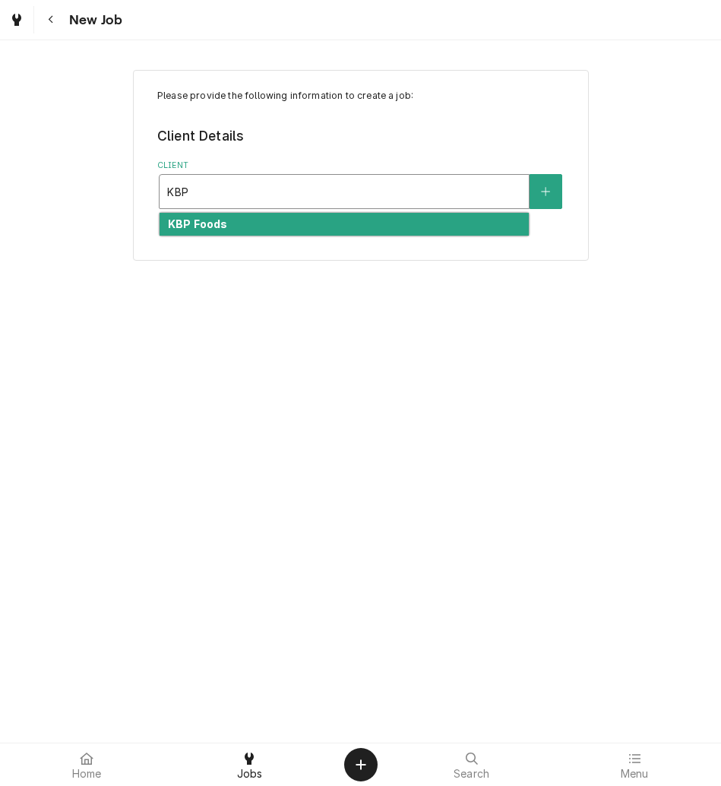
click at [333, 229] on div "KBP Foods" at bounding box center [344, 225] width 369 height 24
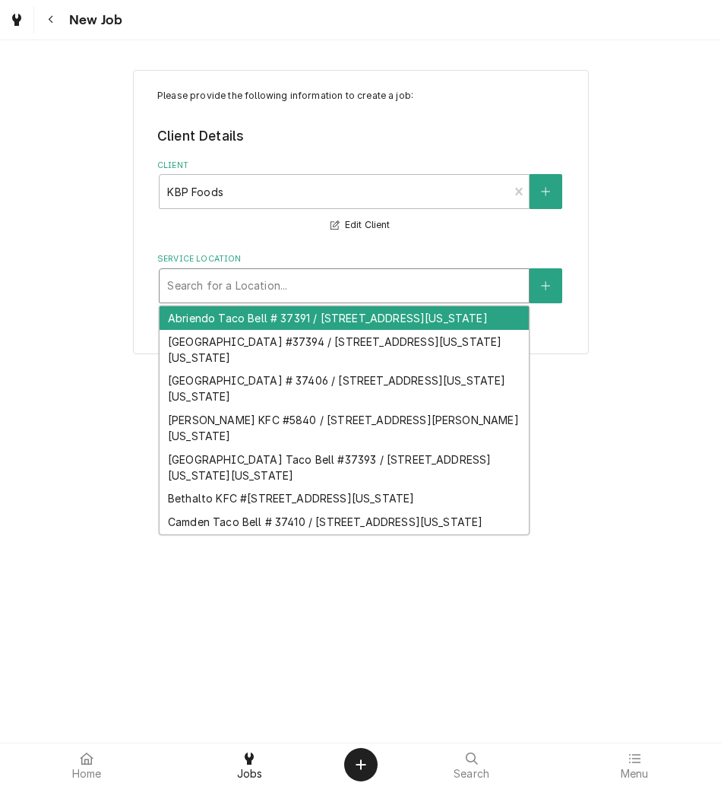
click at [385, 288] on div "Service Location" at bounding box center [344, 285] width 354 height 27
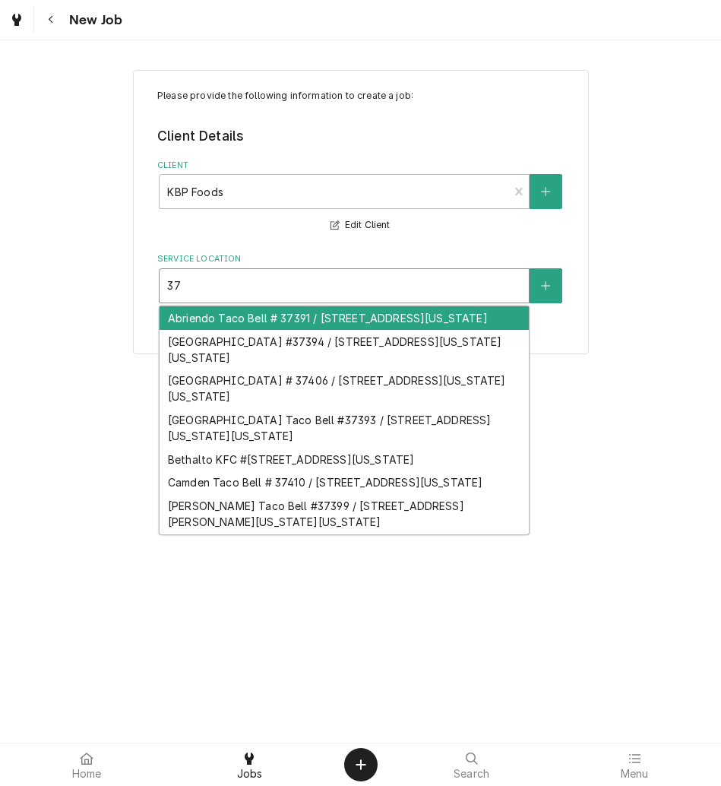
type input "3"
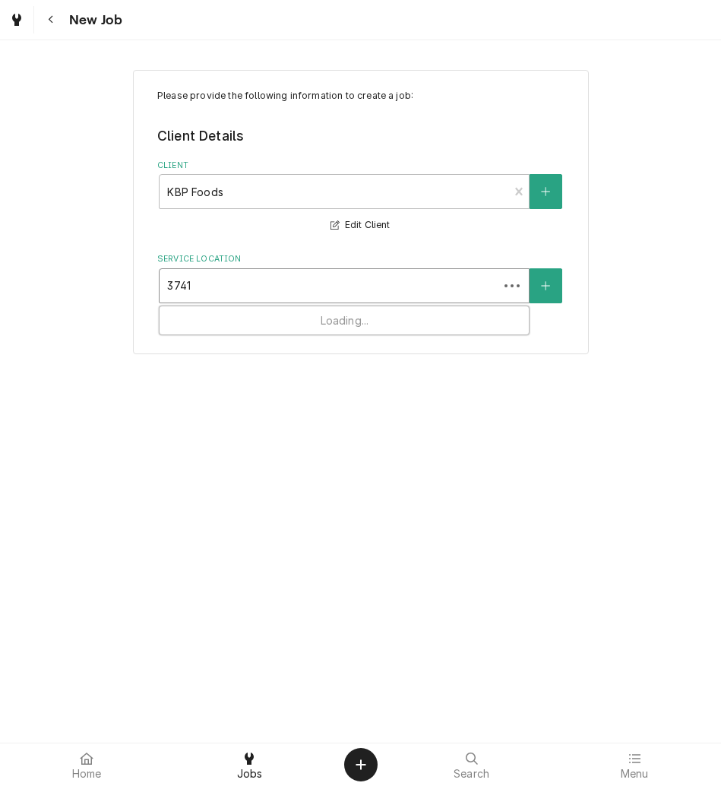
type input "37412"
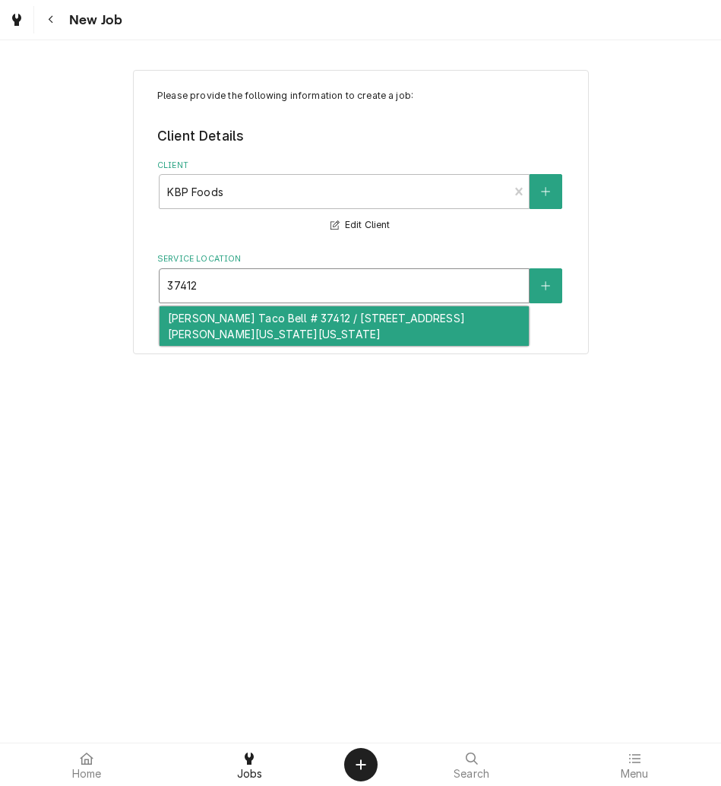
click at [334, 331] on div "Hancock Taco Bell # 37412 / 2935 Hancock Expressway, Colorado Springs, Colorado…" at bounding box center [344, 326] width 369 height 40
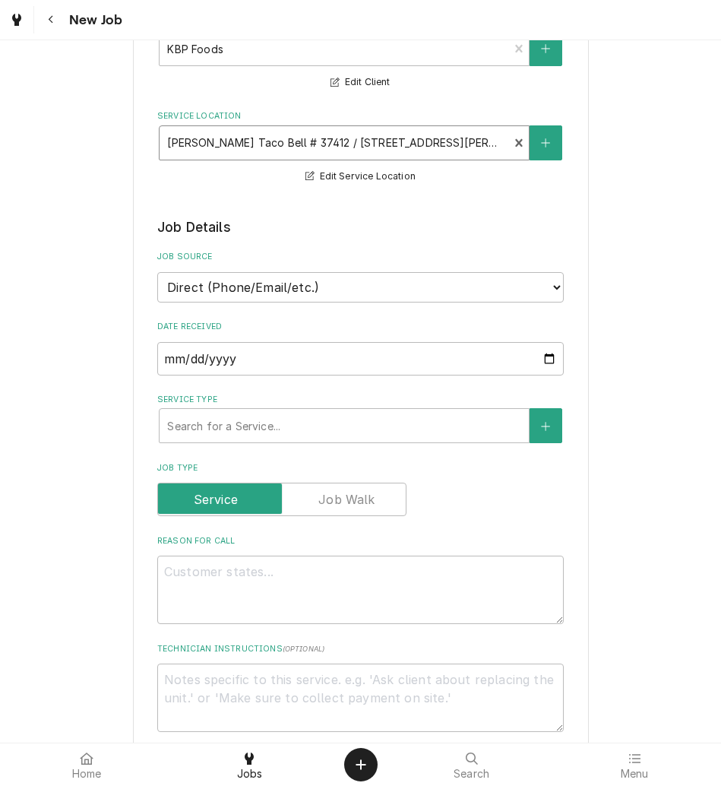
scroll to position [144, 0]
click at [319, 290] on select "Direct (Phone/Email/etc.) Other" at bounding box center [360, 286] width 407 height 30
select select "100"
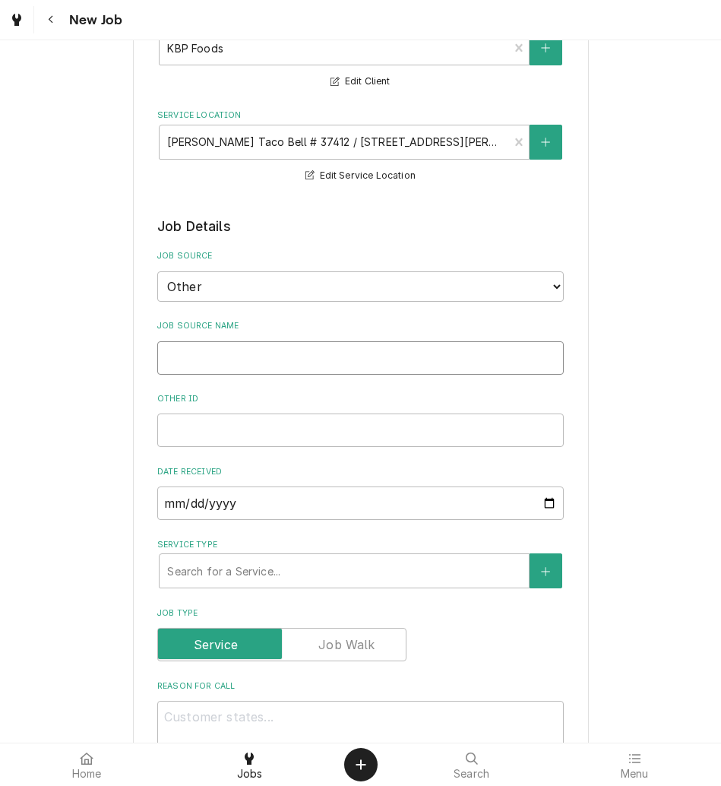
click at [287, 364] on input "Job Source Name" at bounding box center [360, 357] width 407 height 33
type textarea "x"
type input "V"
type textarea "x"
type input "Ve"
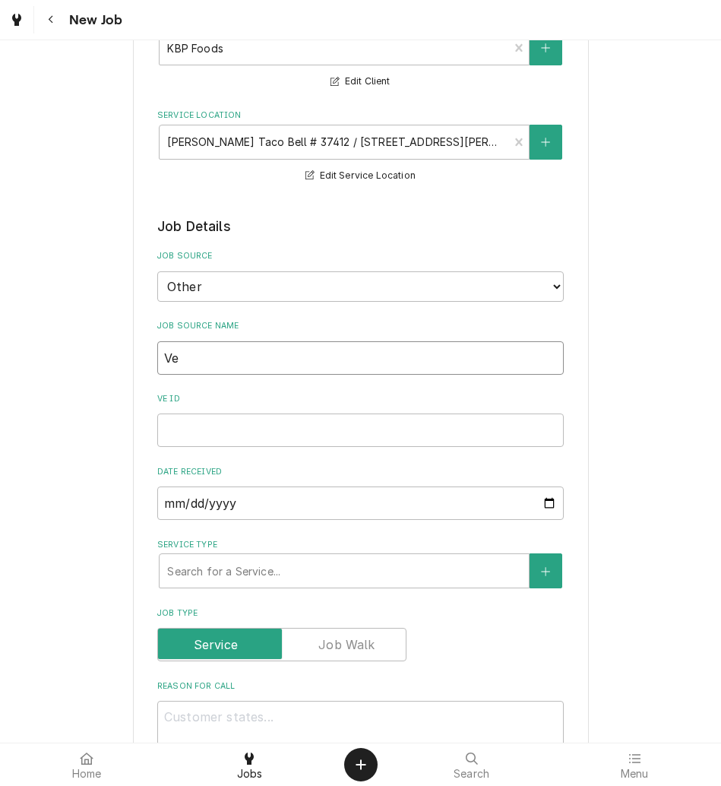
type textarea "x"
type input "Ver"
type textarea "x"
type input "Veri"
type textarea "x"
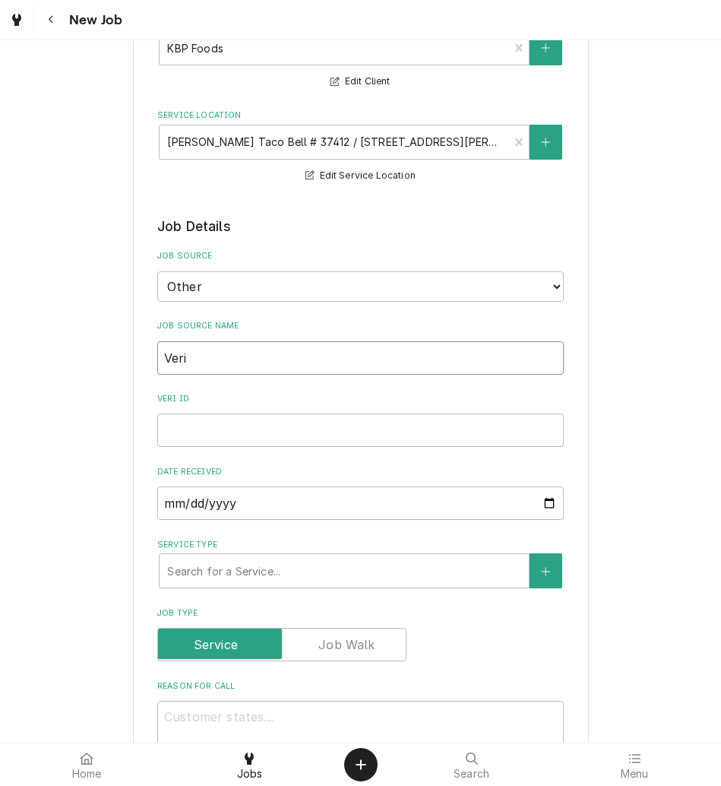
type input "Verid"
type textarea "x"
type input "Verida"
type textarea "x"
type input "Veridae"
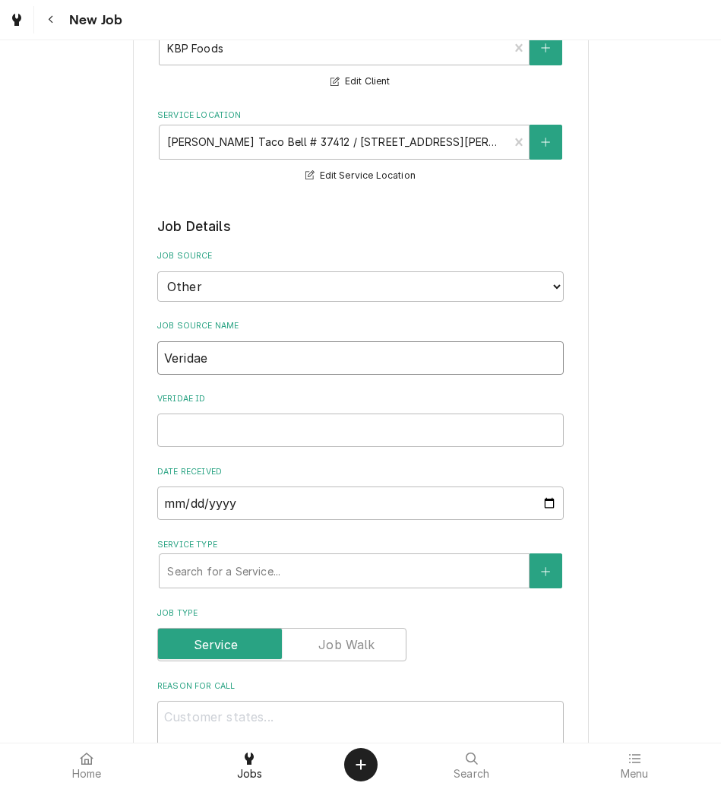
type textarea "x"
type input "Verida"
type textarea "x"
type input "Verid"
type textarea "x"
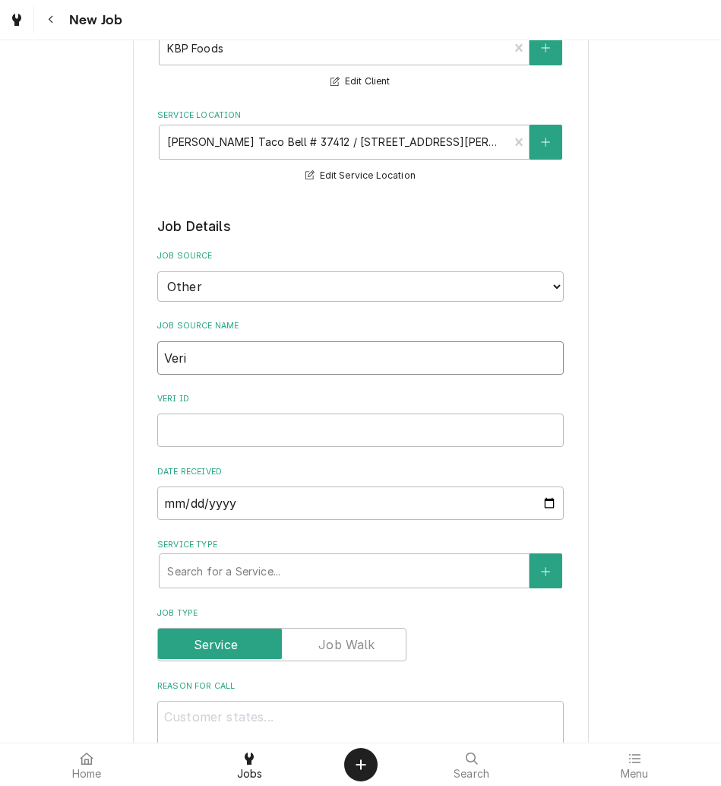
type input "Veris"
type textarea "x"
type input "Verisa"
type textarea "x"
type input "Verisae"
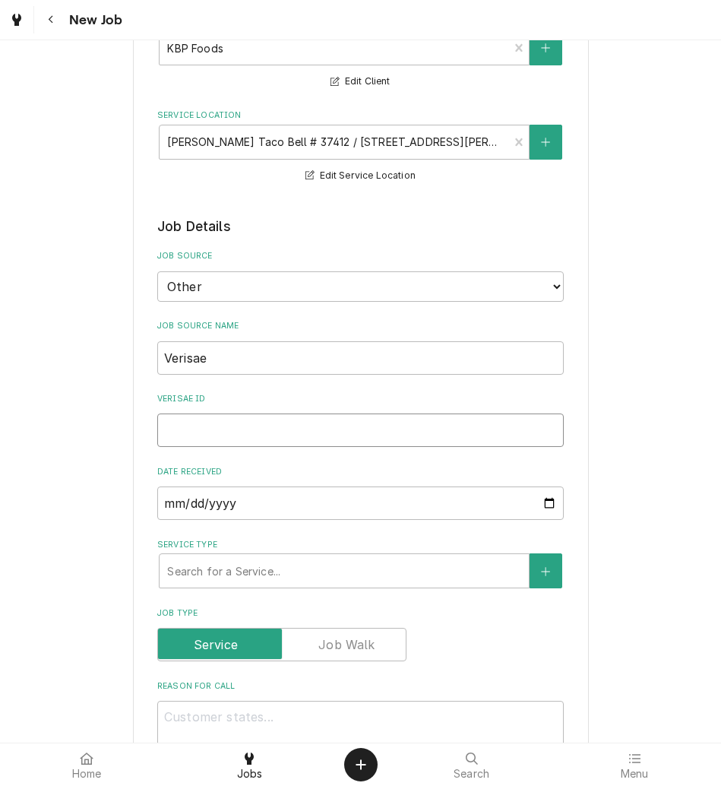
click at [257, 427] on input "Verisae ID" at bounding box center [360, 430] width 407 height 33
paste input "72203218"
type textarea "x"
type input "72203218"
type textarea "x"
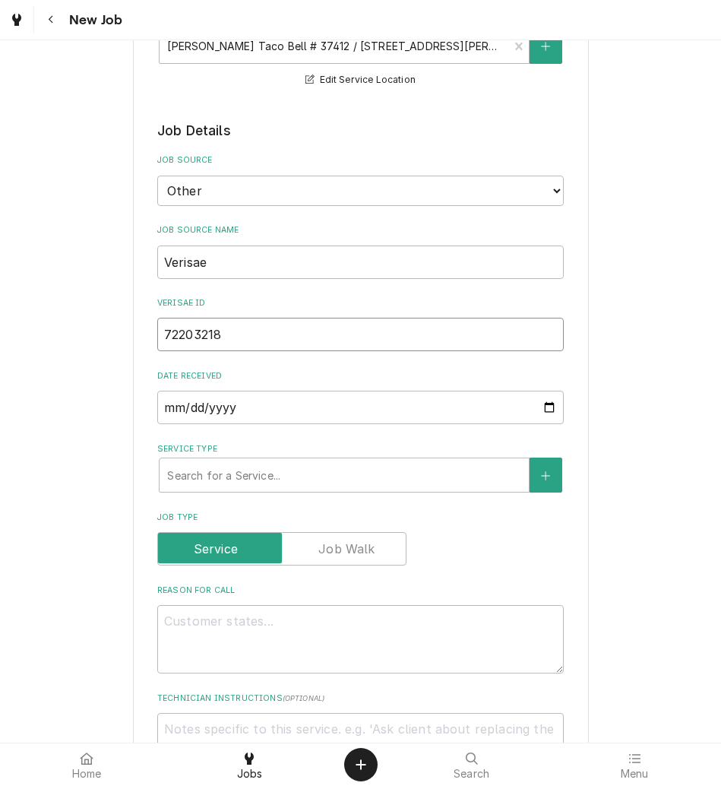
scroll to position [255, 0]
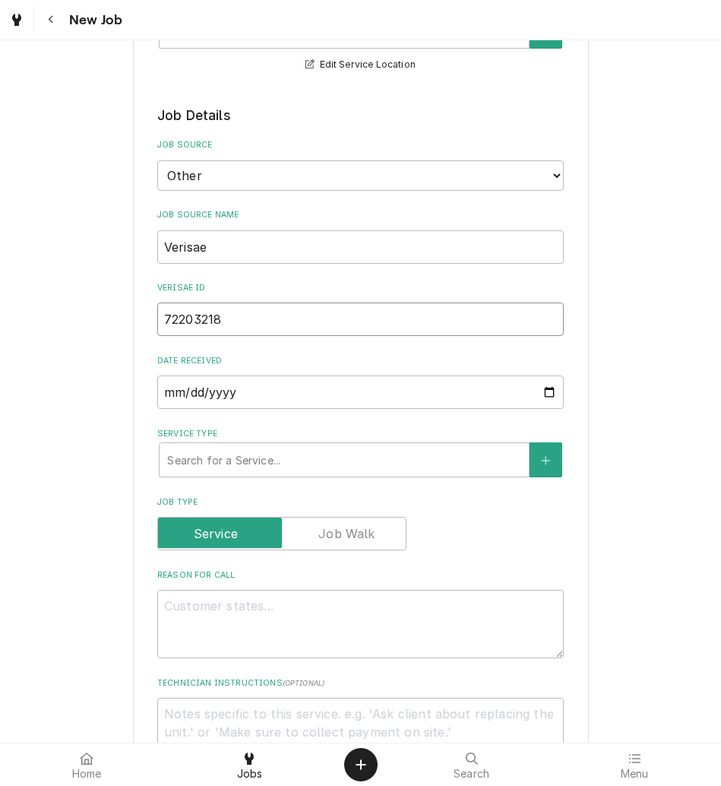
type input "72203218"
click at [205, 609] on textarea "Reason For Call" at bounding box center [360, 624] width 407 height 68
type textarea "x"
type textarea "N"
type textarea "x"
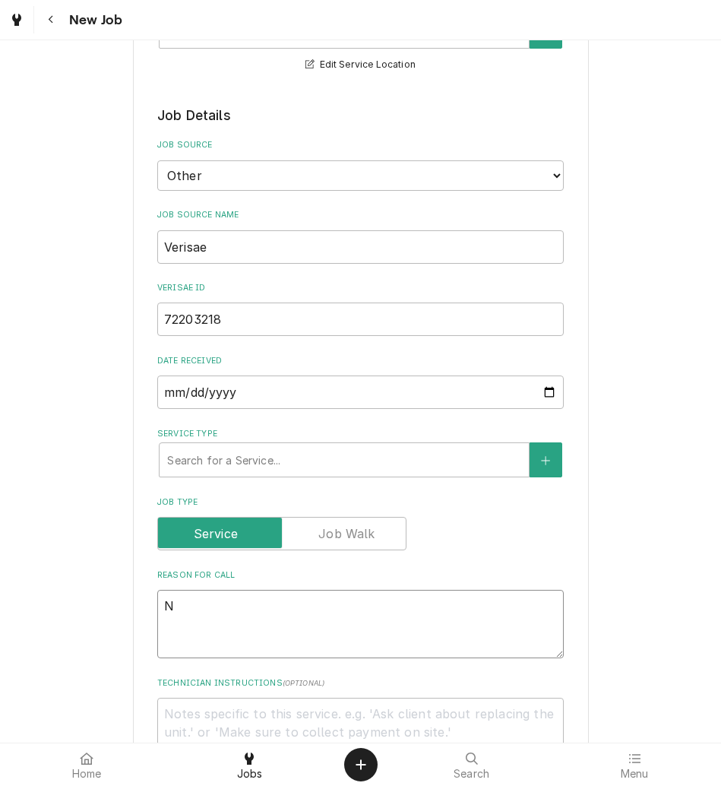
type textarea "NT"
type textarea "x"
type textarea "NTE"
type textarea "x"
type textarea "NTE:"
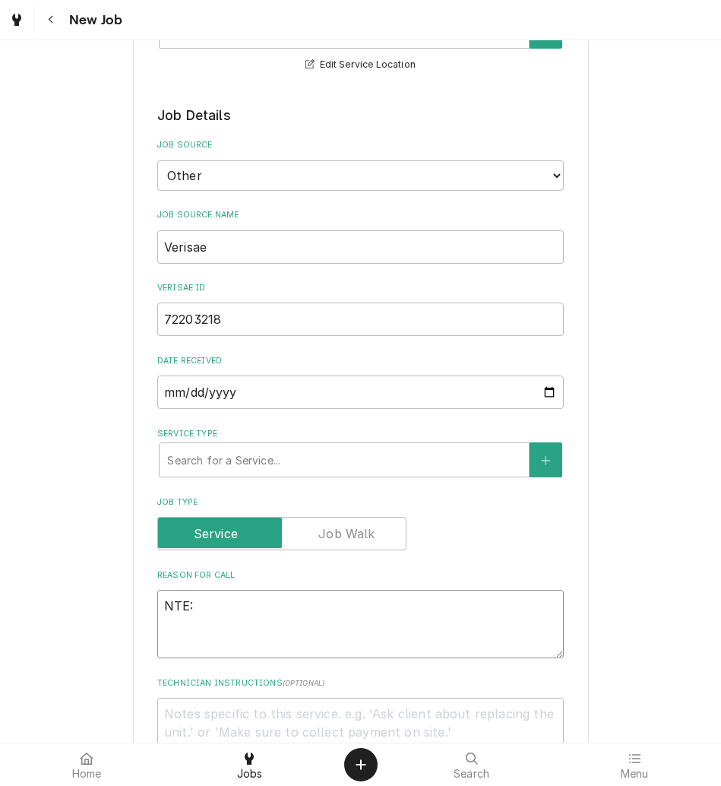
type textarea "x"
type textarea "NTE:"
type textarea "x"
type textarea "NTE: $"
type textarea "x"
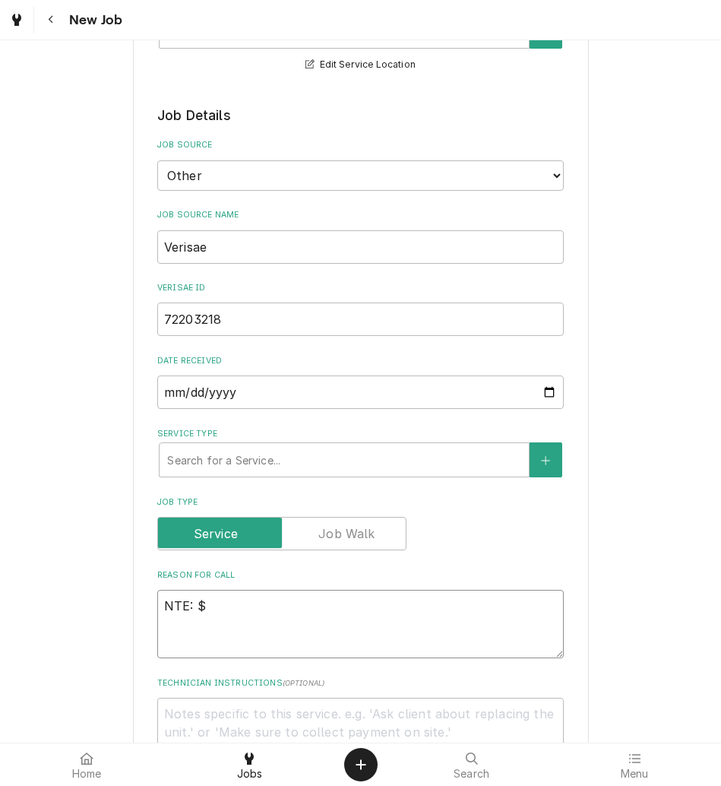
type textarea "NTE: $5"
type textarea "x"
type textarea "NTE: $50"
type textarea "x"
type textarea "NTE: $500"
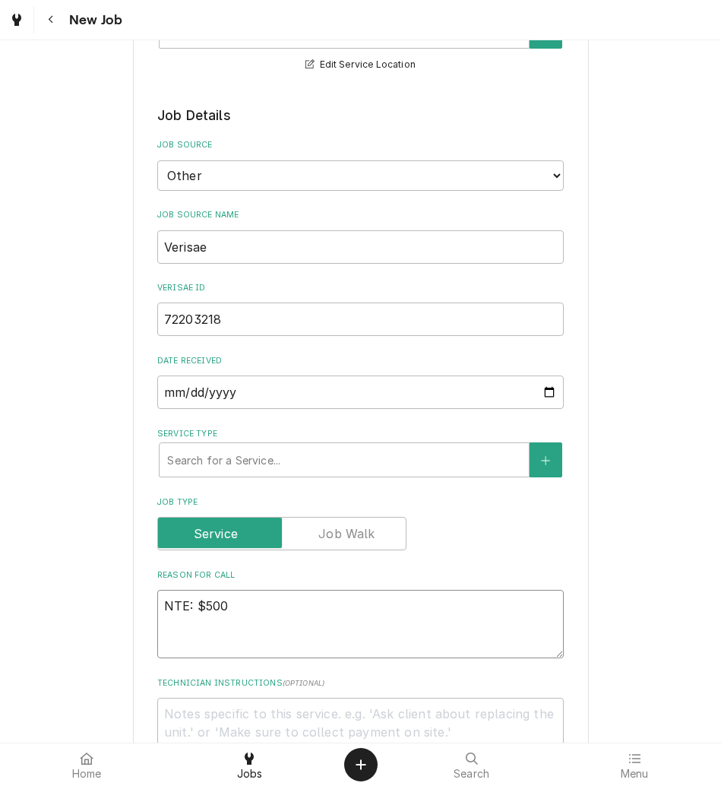
type textarea "x"
type textarea "NTE: $500"
type textarea "x"
type textarea "NTE: $500 P"
type textarea "x"
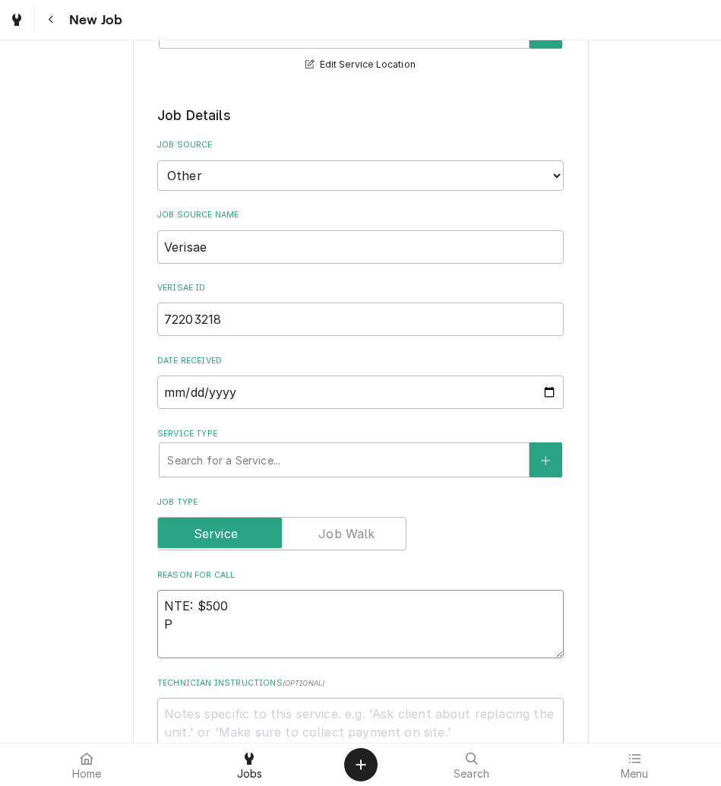
type textarea "NTE: $500 PO"
type textarea "x"
type textarea "NTE: $500 PO"
type textarea "x"
type textarea "NTE: $500 PO #"
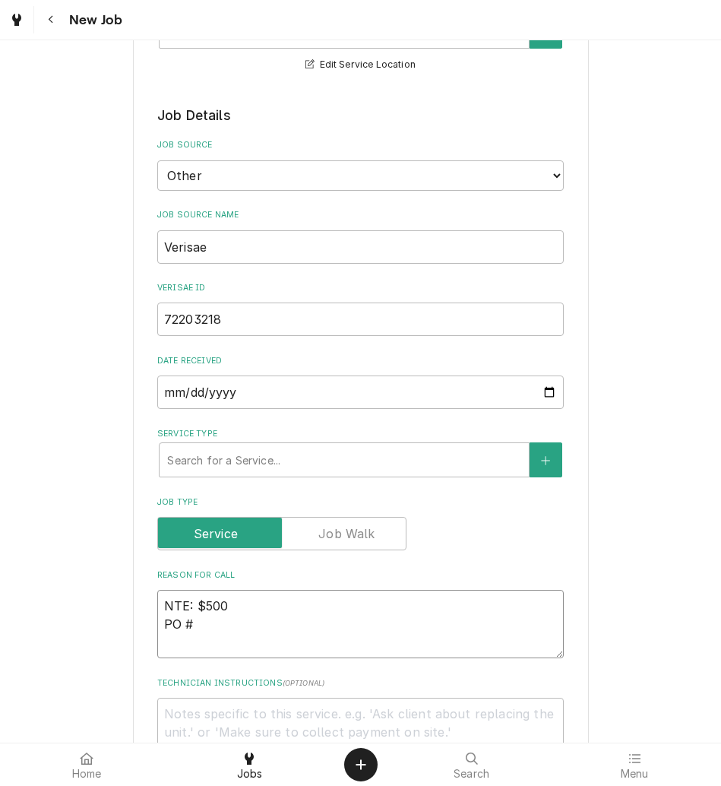
type textarea "x"
type textarea "NTE: $500 PO #"
paste textarea "72203218"
type textarea "x"
type textarea "NTE: $500 PO # 72203218"
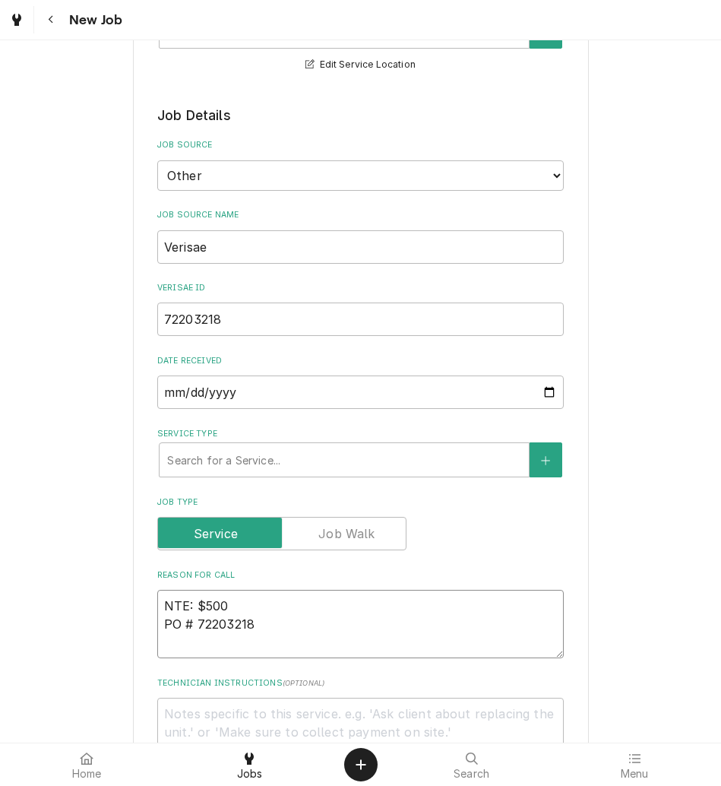
type textarea "x"
type textarea "NTE: $500 PO # 72203218"
click at [158, 605] on textarea "NTE: $500 PO # 72203218" at bounding box center [360, 624] width 407 height 68
paste textarea "Please extend pvc pipe to be center over floor drain and move the plastic line …"
type textarea "x"
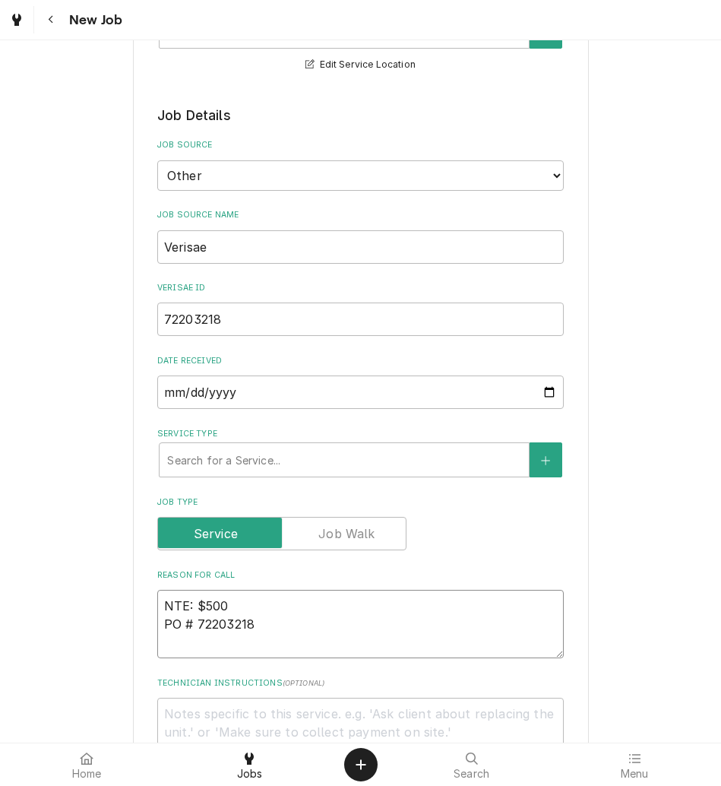
type textarea "Please extend pvc pipe to be center over floor drain and move the plastic line …"
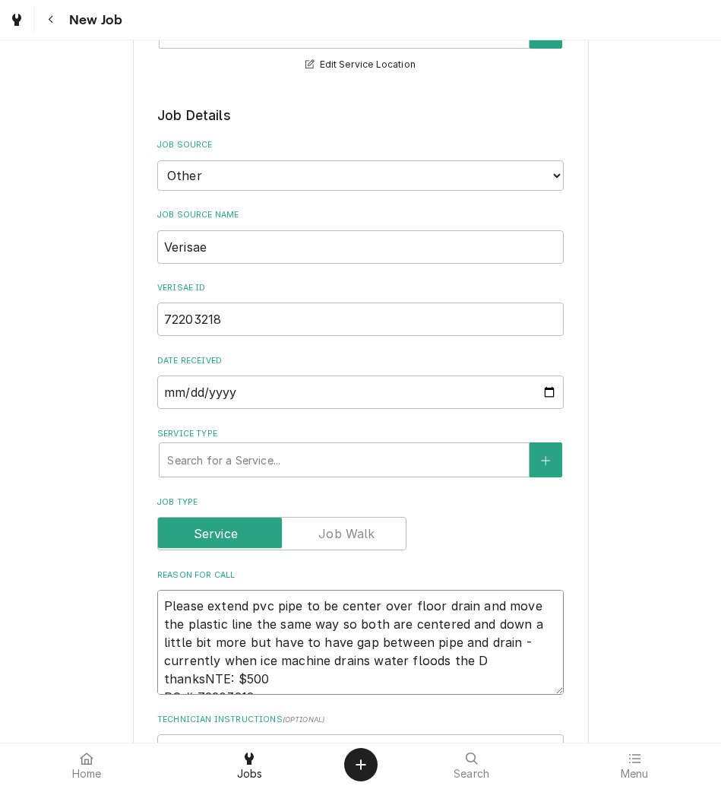
type textarea "x"
type textarea "Please extend pvc pipe to be center over floor drain and move the plastic line …"
type textarea "x"
type textarea "Please extend pvc pipe to be center over floor drain and move the plastic line …"
click at [308, 437] on label "Service Type" at bounding box center [360, 434] width 407 height 12
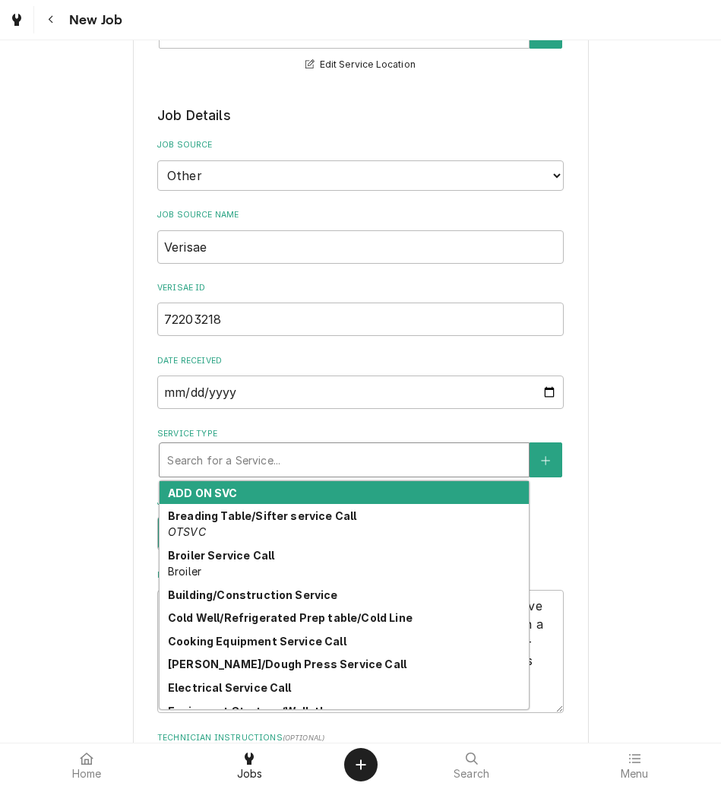
click at [303, 449] on div "Service Type" at bounding box center [344, 459] width 354 height 27
type textarea "x"
type input "P"
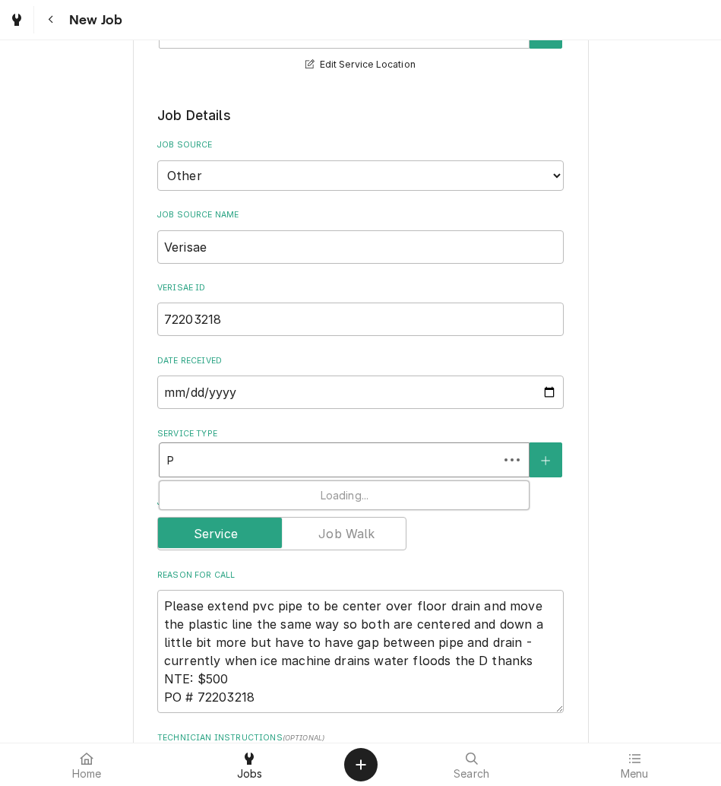
type textarea "x"
type input "PL"
type textarea "x"
type input "PLU"
type textarea "x"
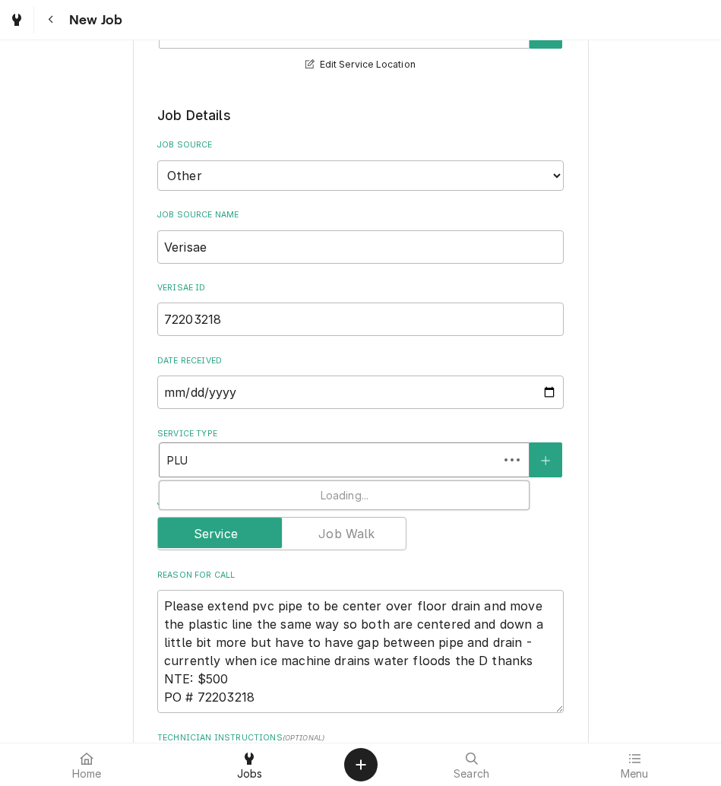
type input "PLUM"
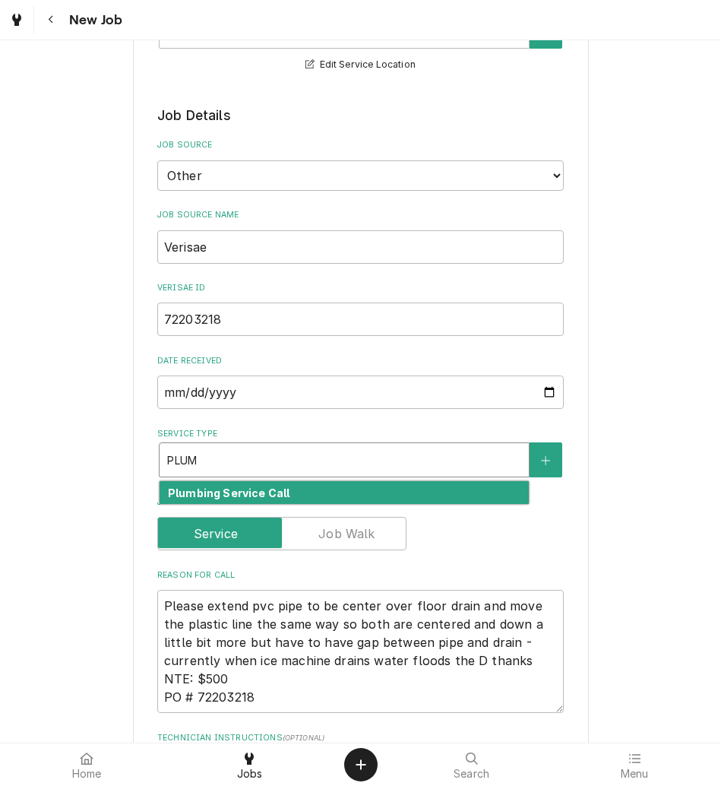
click at [233, 490] on strong "Plumbing Service Call" at bounding box center [229, 493] width 122 height 13
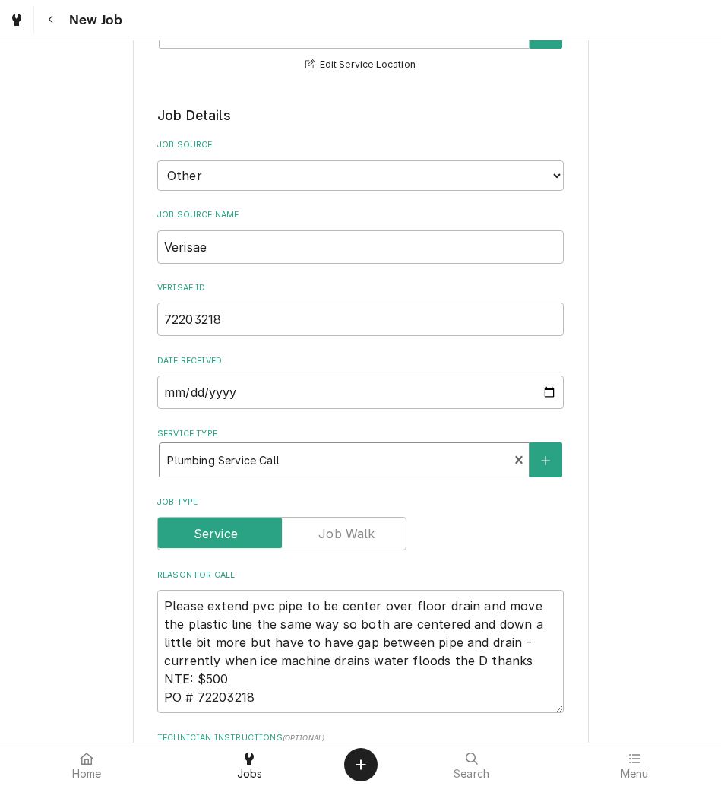
type textarea "x"
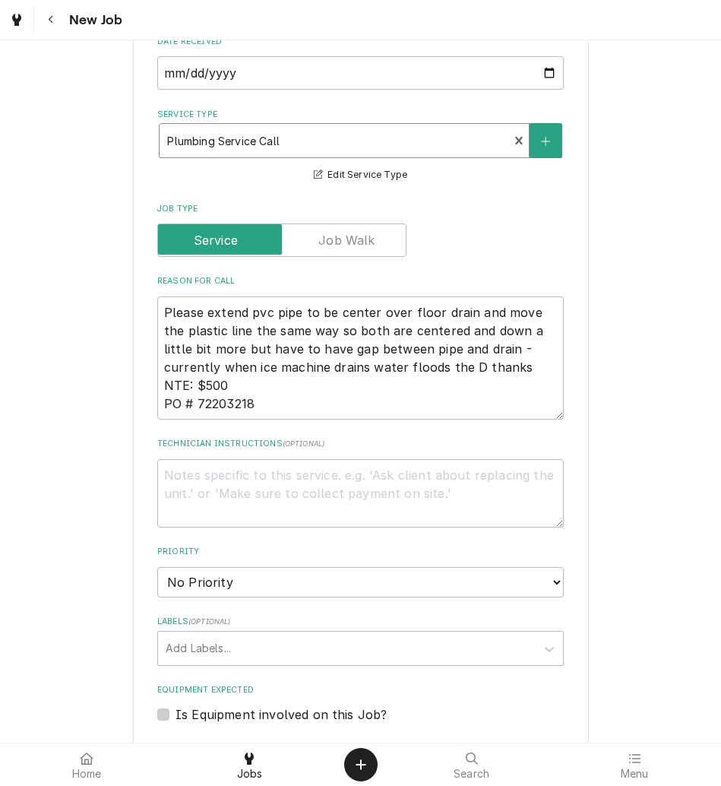
scroll to position [585, 0]
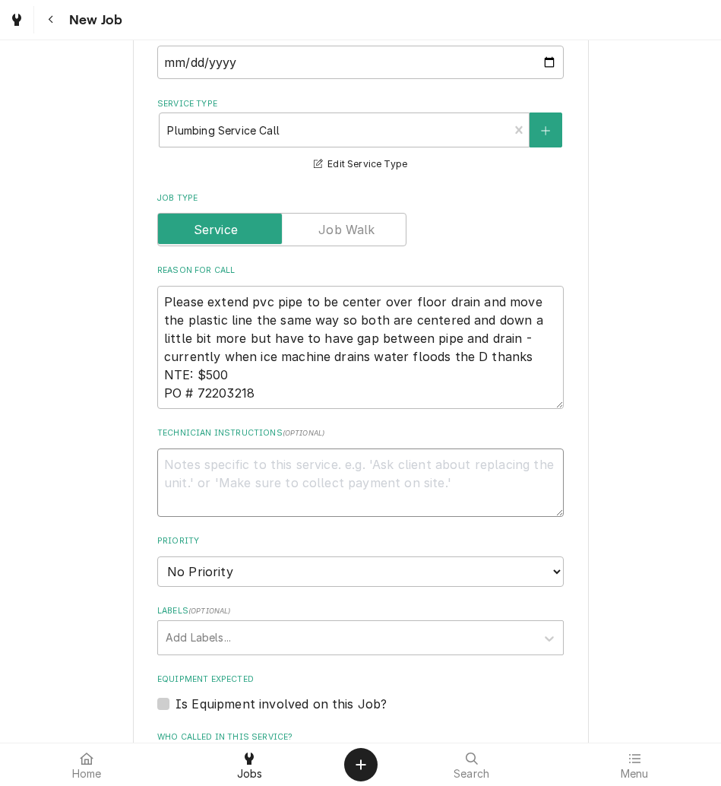
click at [233, 490] on textarea "Technician Instructions ( optional )" at bounding box center [360, 483] width 407 height 68
click at [234, 585] on select "No Priority Urgent High Medium Low" at bounding box center [360, 571] width 407 height 30
select select "2"
click at [157, 556] on select "No Priority Urgent High Medium Low" at bounding box center [360, 571] width 407 height 30
type textarea "x"
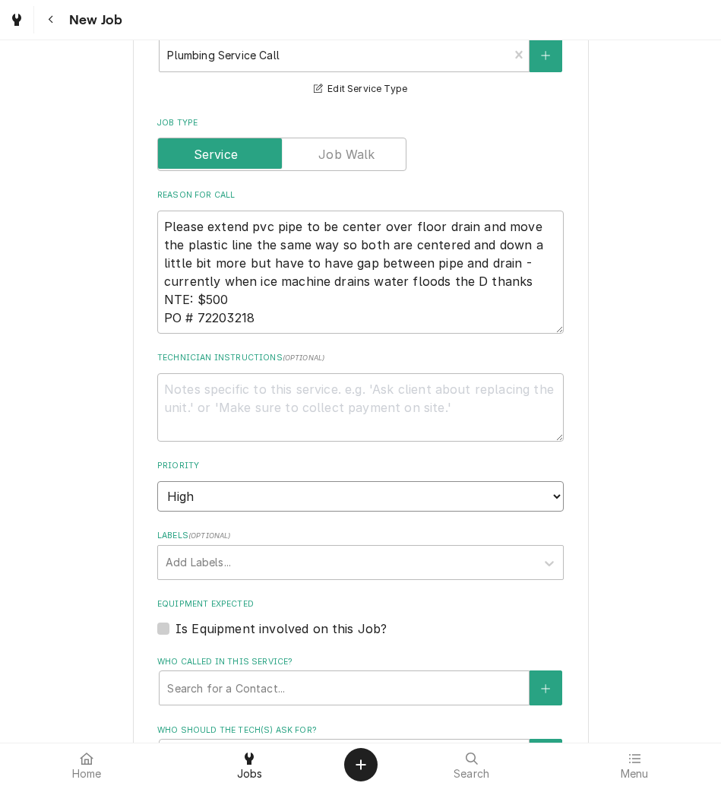
scroll to position [661, 0]
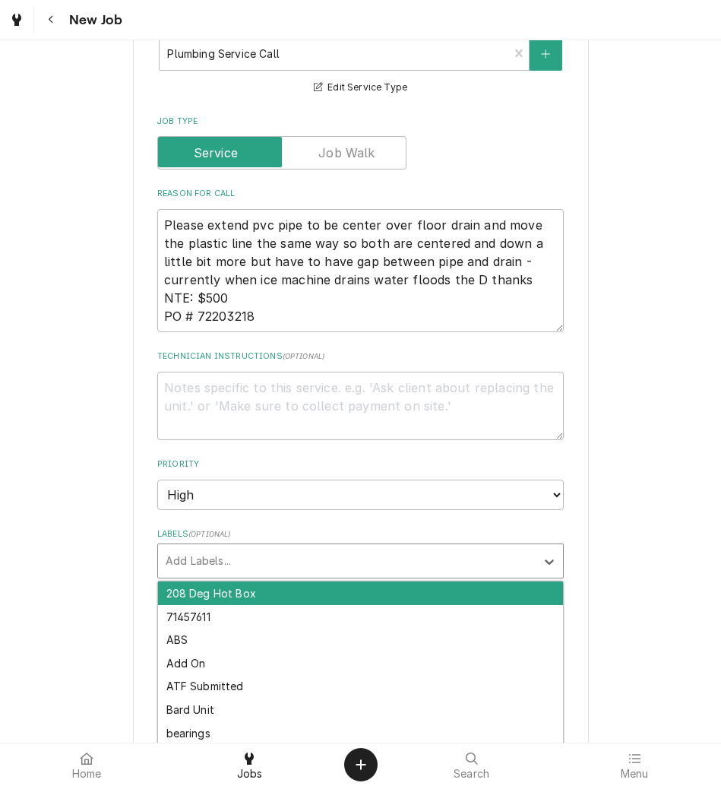
click at [213, 566] on div "Labels" at bounding box center [347, 560] width 363 height 27
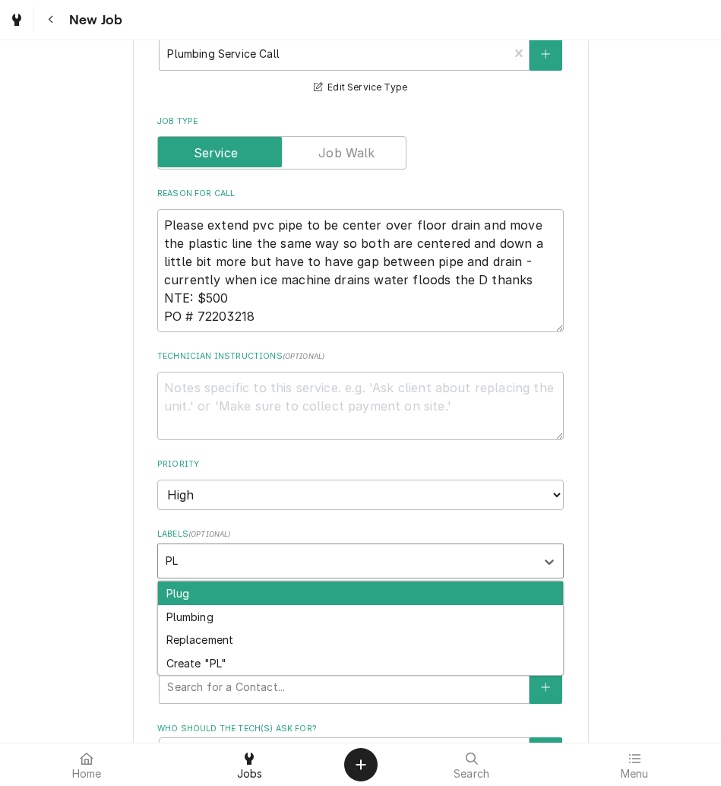
type input "PLU"
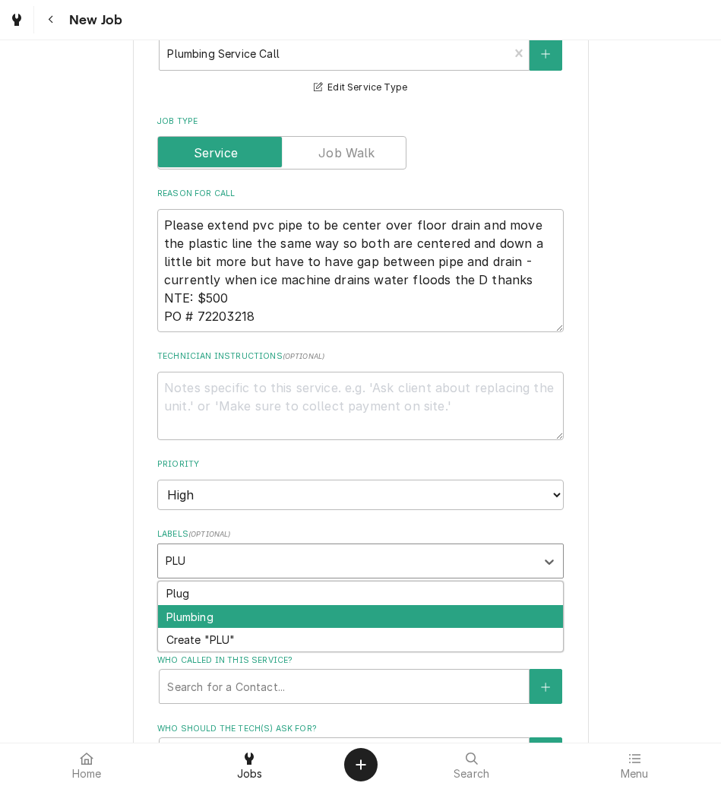
click at [208, 610] on div "Plumbing" at bounding box center [360, 617] width 405 height 24
type textarea "x"
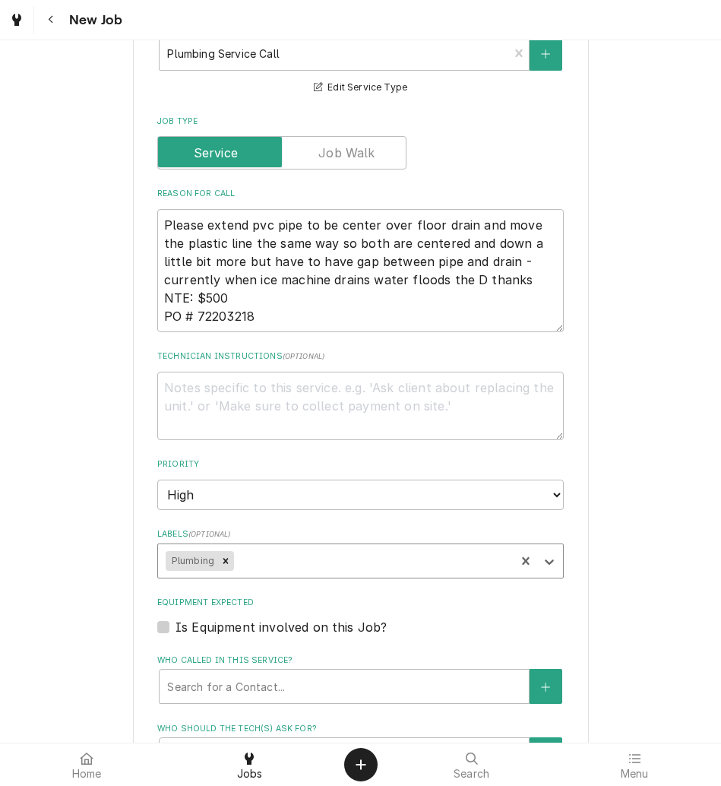
type textarea "x"
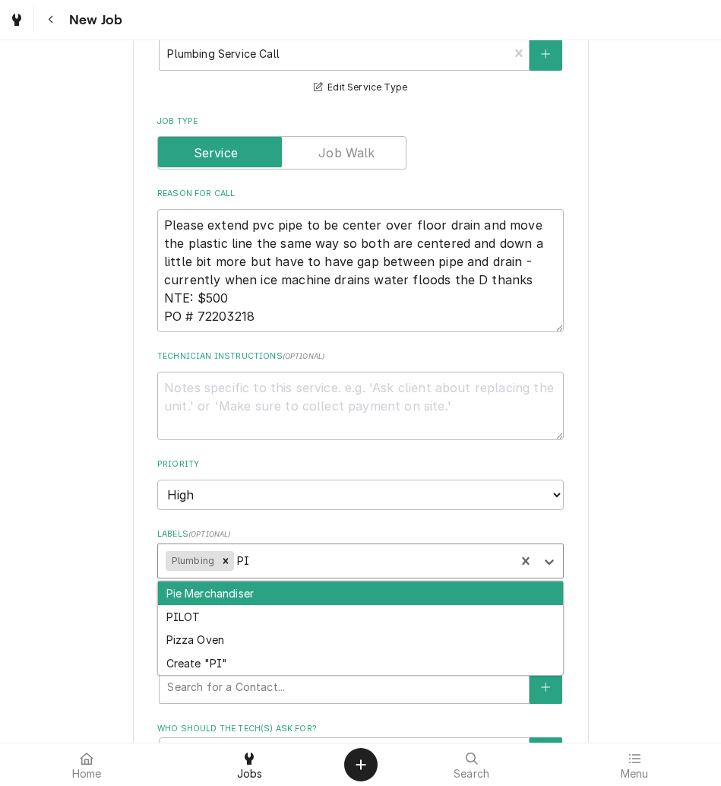
type input "P"
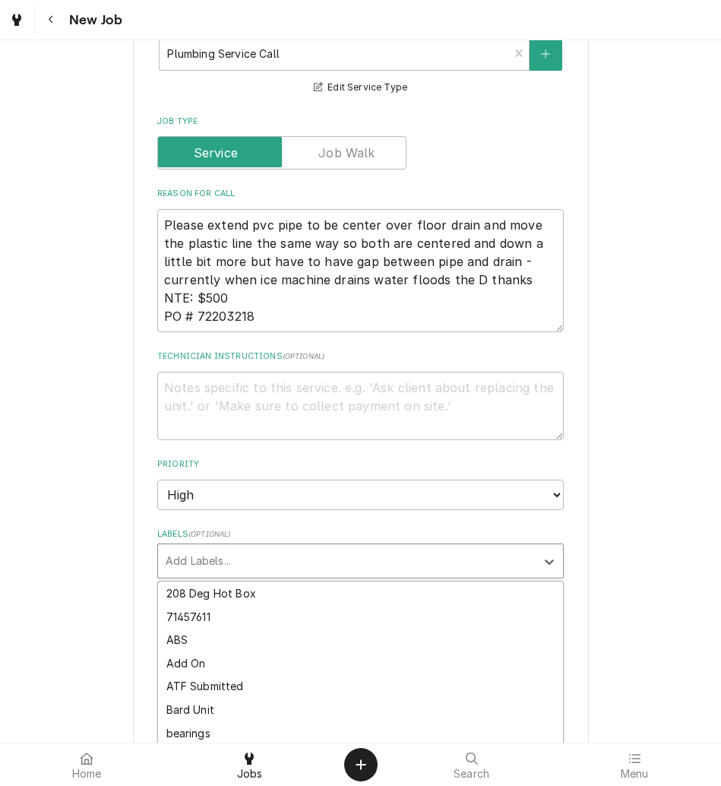
type textarea "x"
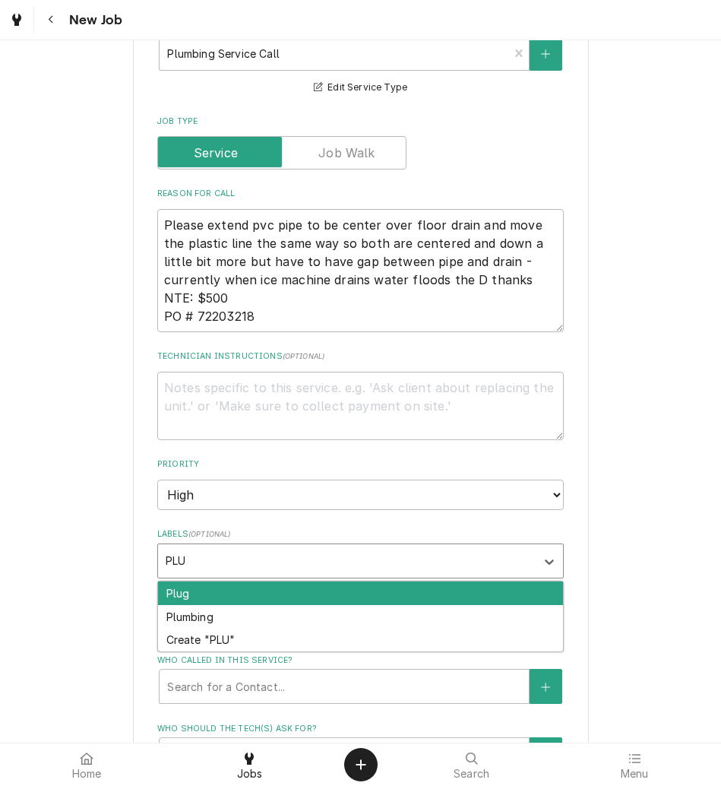
type input "PLUM"
click at [208, 597] on div "Plumbing" at bounding box center [360, 594] width 405 height 24
type textarea "x"
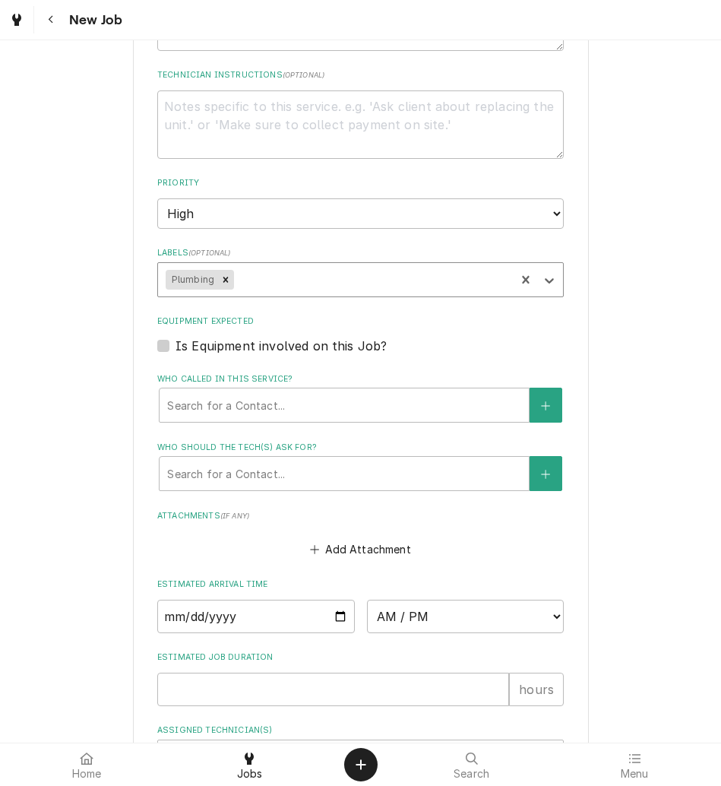
scroll to position [949, 0]
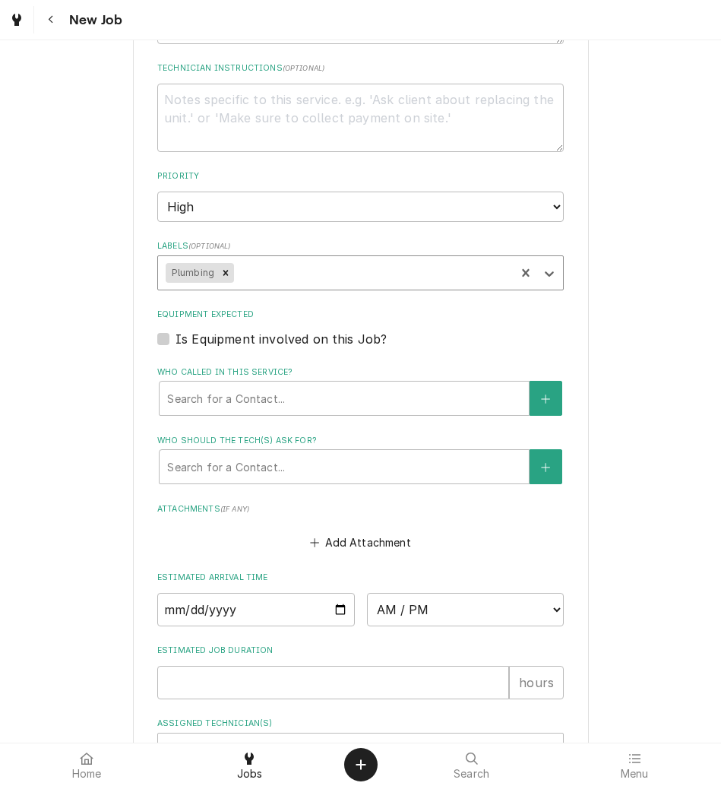
click at [237, 385] on div "Who called in this service?" at bounding box center [344, 398] width 354 height 27
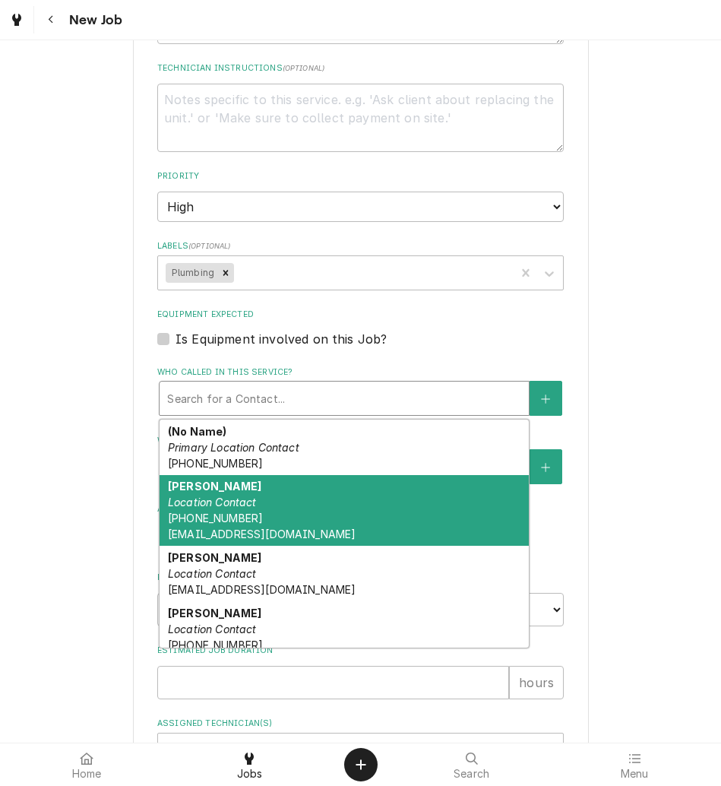
click at [249, 515] on div "Joe Schmidt Location Contact (813) 956-2726 jschmidt@kbpfoods.com" at bounding box center [344, 510] width 369 height 71
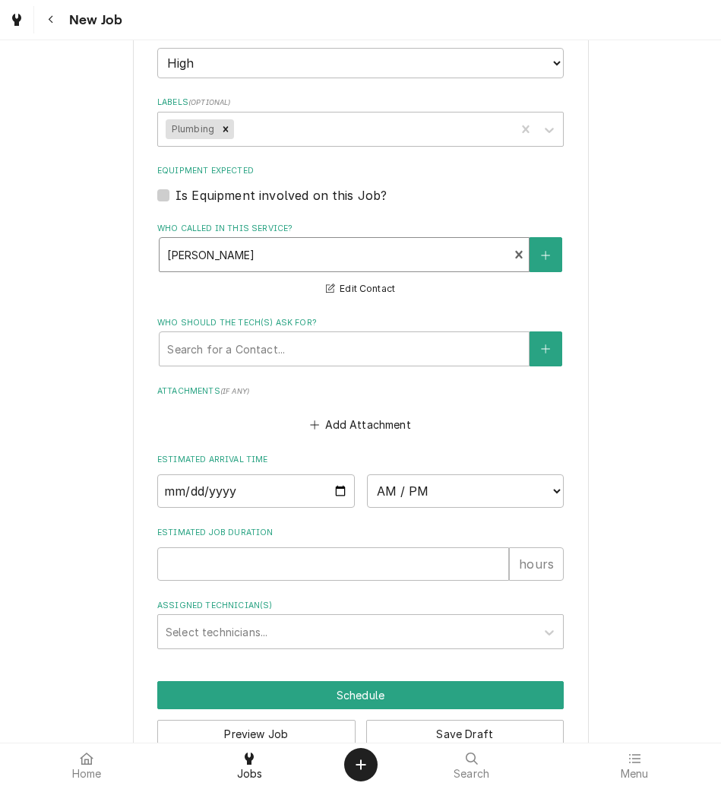
scroll to position [1131, 0]
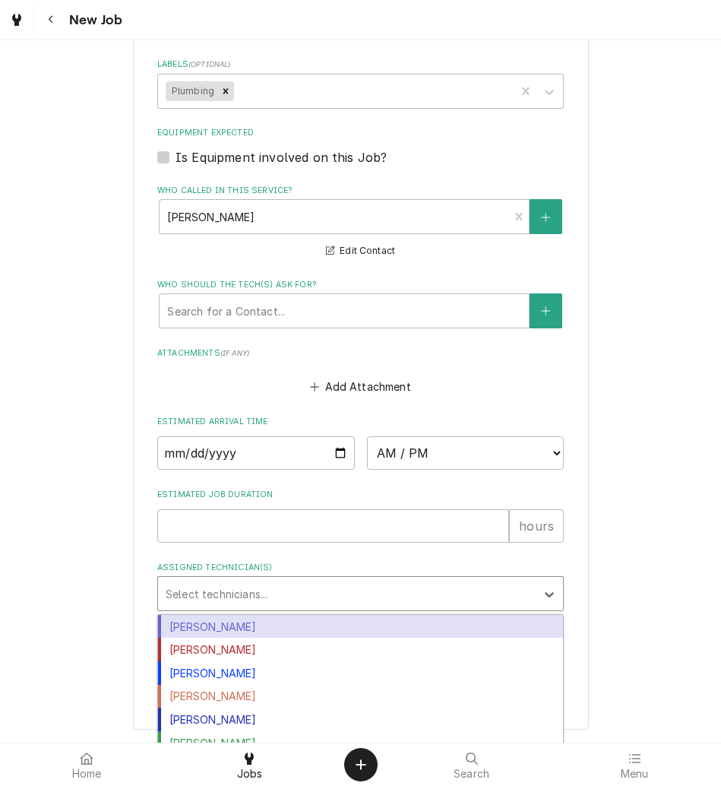
click at [253, 586] on div "Assigned Technician(s)" at bounding box center [347, 593] width 363 height 27
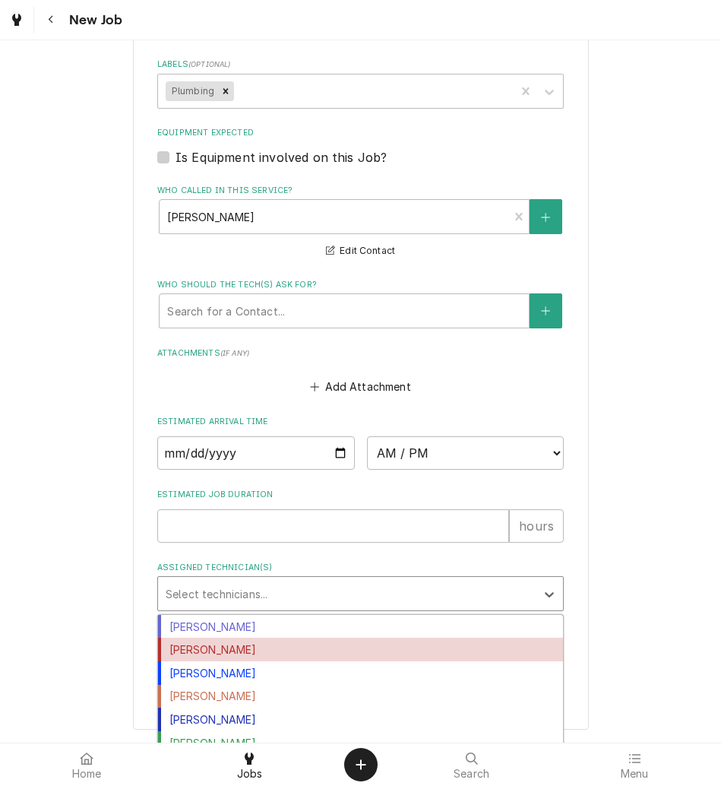
click at [239, 655] on div "Izaia Bain" at bounding box center [360, 650] width 405 height 24
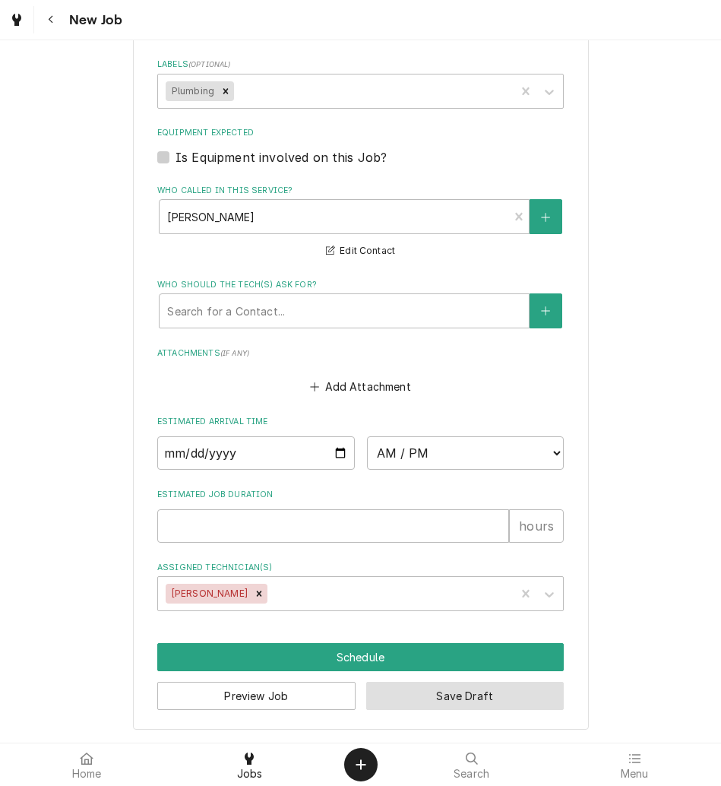
click at [426, 702] on button "Save Draft" at bounding box center [465, 696] width 198 height 28
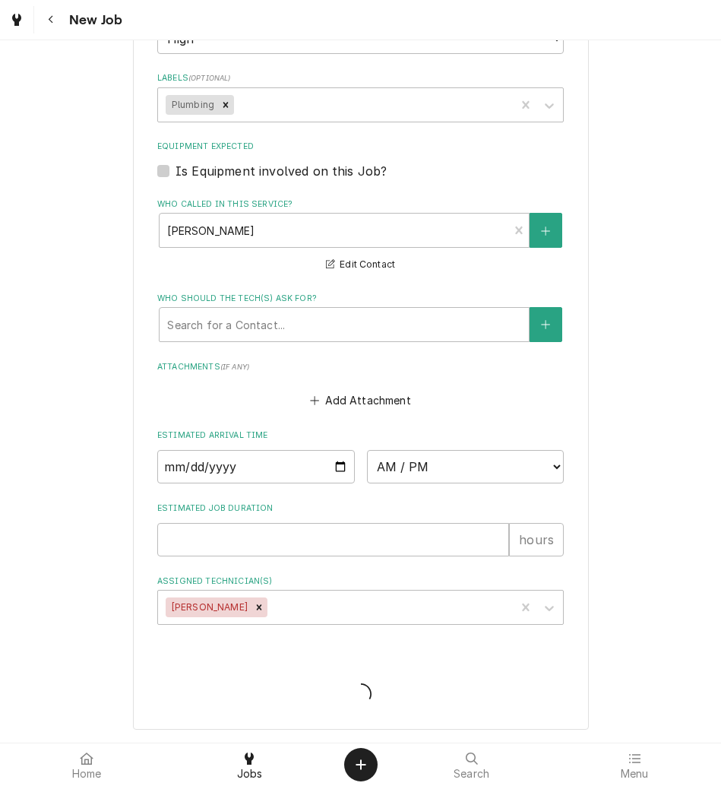
type textarea "x"
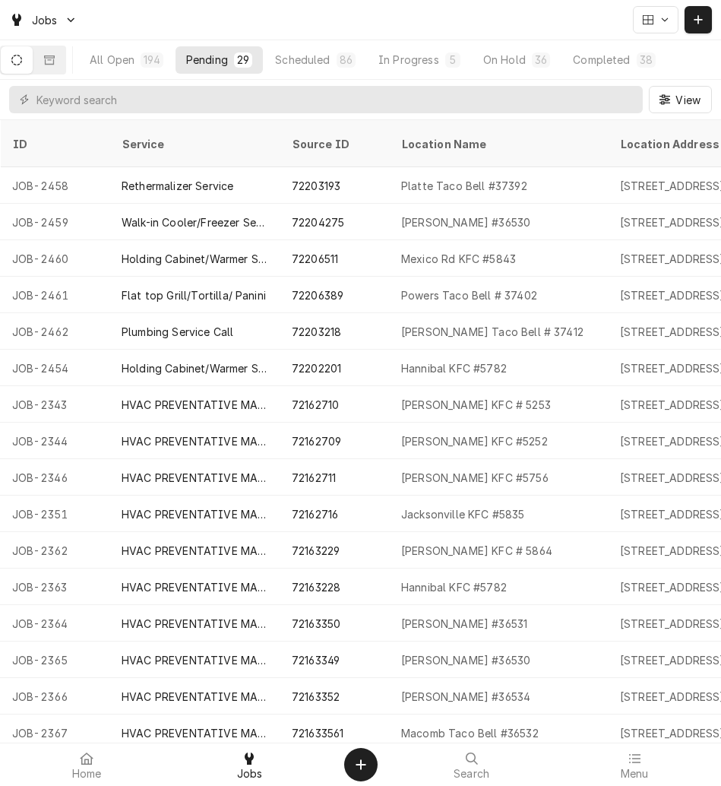
click at [700, 19] on icon "Dynamic Content Wrapper" at bounding box center [698, 19] width 8 height 8
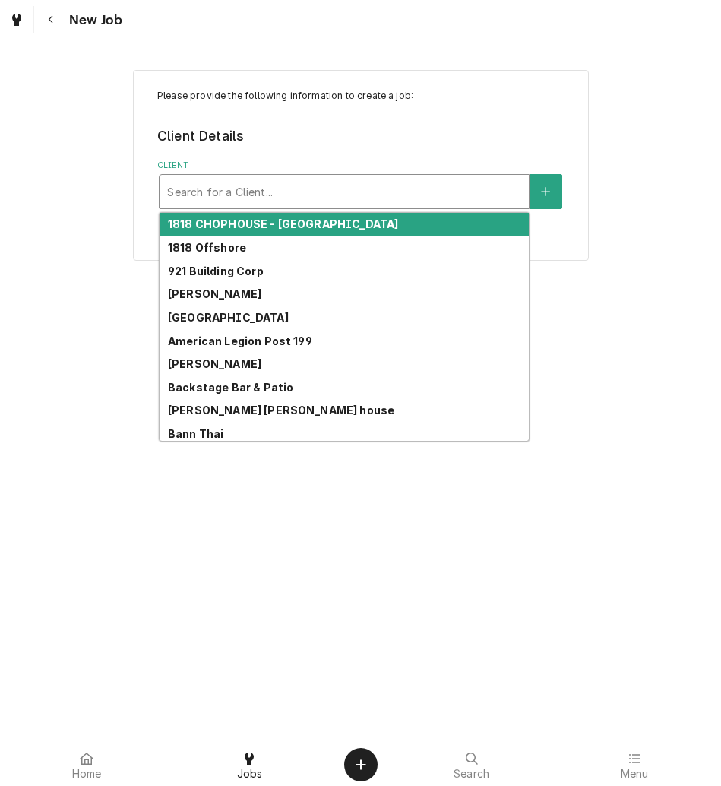
click at [265, 175] on div "Search for a Client..." at bounding box center [344, 191] width 369 height 33
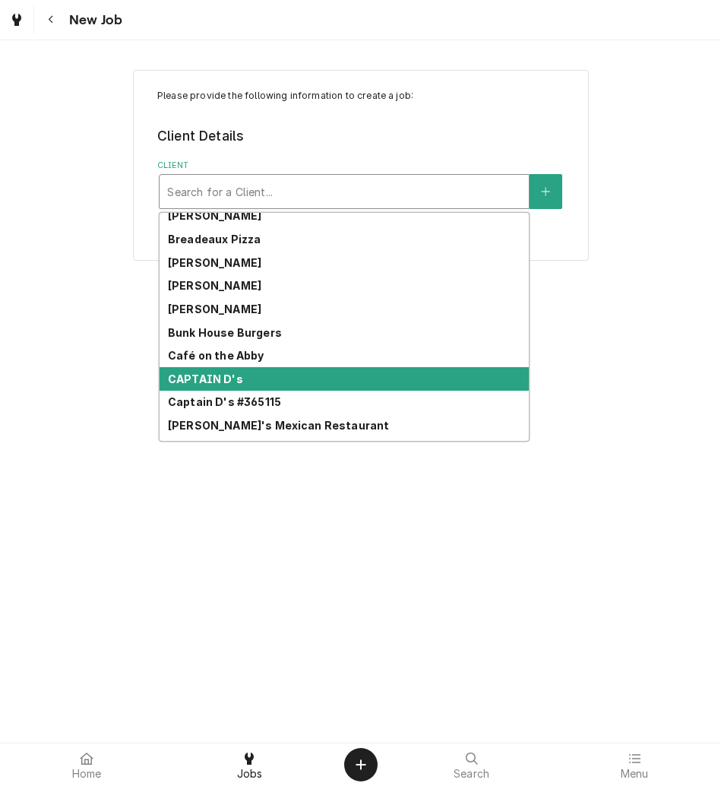
scroll to position [382, 0]
click at [258, 383] on div "CAPTAIN D's" at bounding box center [344, 378] width 369 height 24
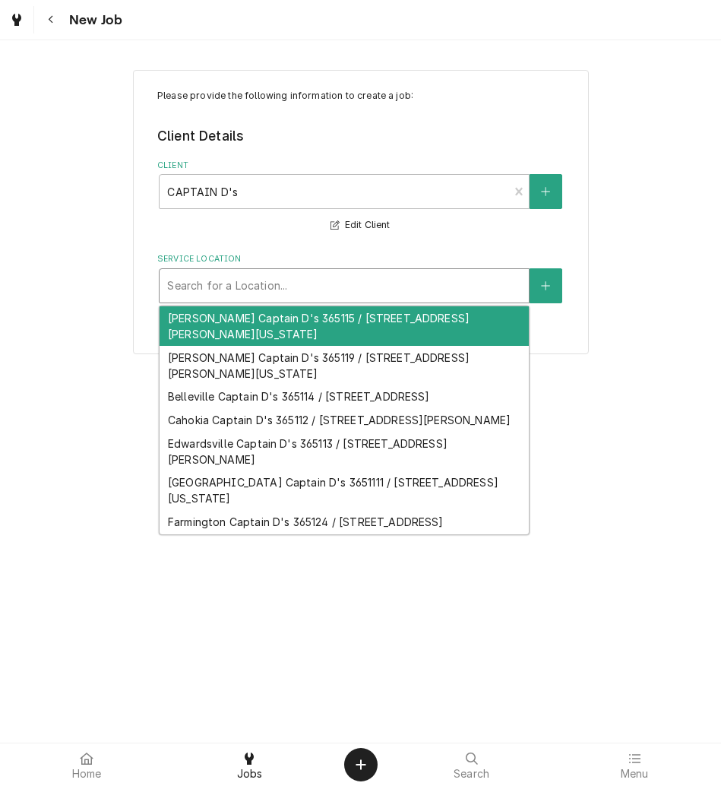
click at [286, 282] on div "Service Location" at bounding box center [344, 285] width 354 height 27
click at [401, 281] on div "Service Location" at bounding box center [344, 285] width 354 height 27
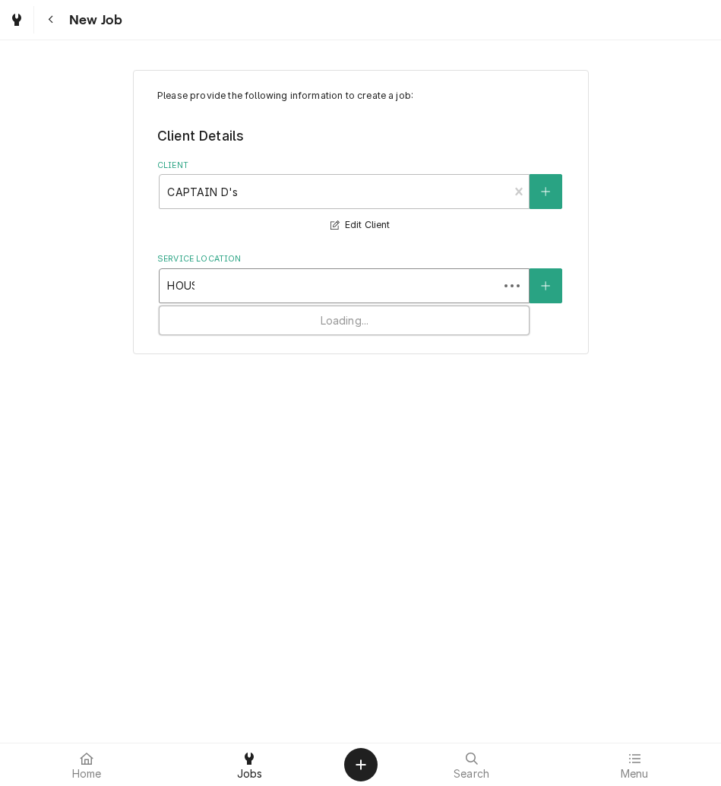
type input "HOUSE"
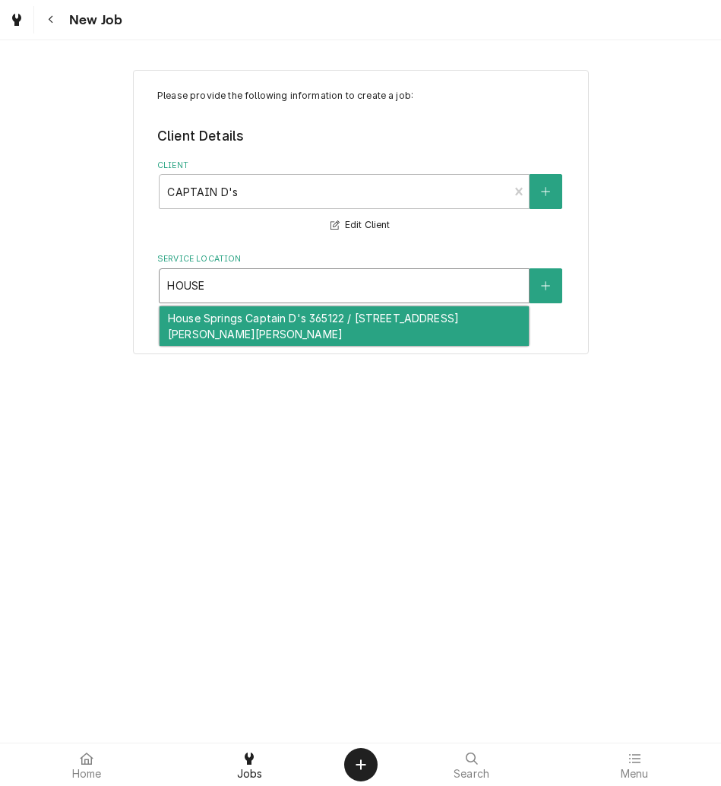
click at [350, 309] on div "House Springs Captain D's 365122 / 35 Walters Pl, St. Louis, MO 63051" at bounding box center [344, 326] width 369 height 40
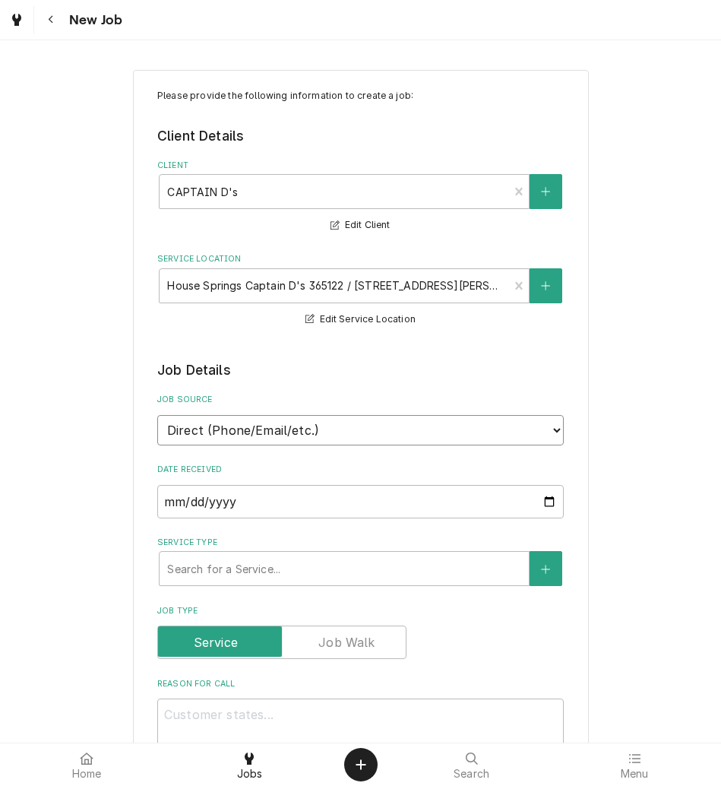
click at [273, 436] on select "Direct (Phone/Email/etc.) Other" at bounding box center [360, 430] width 407 height 30
select select "100"
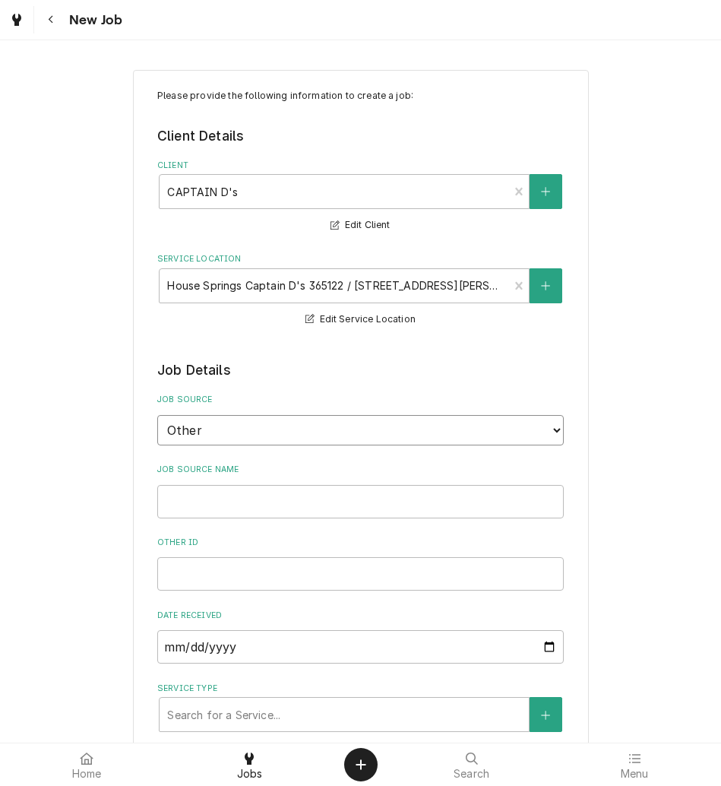
type textarea "x"
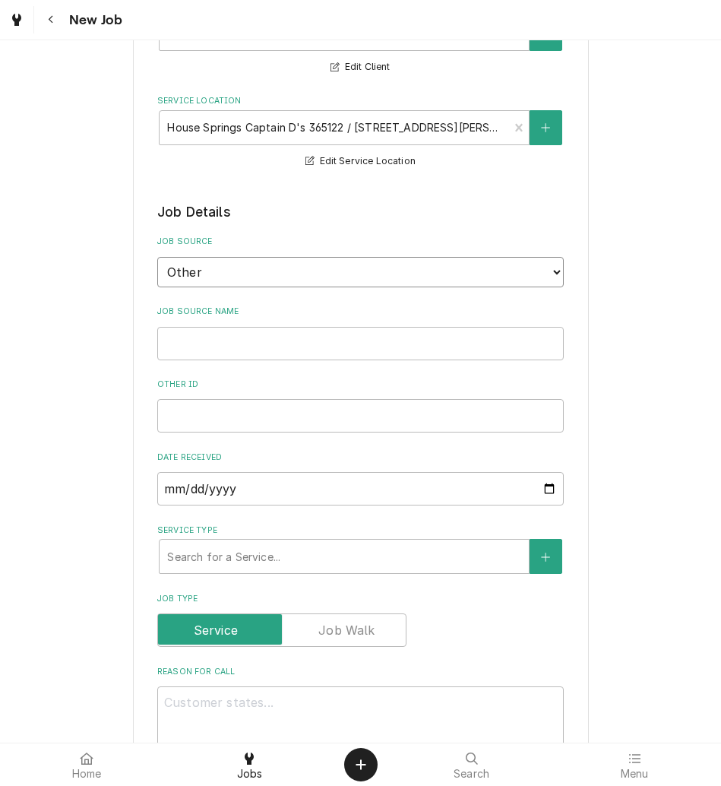
scroll to position [166, 0]
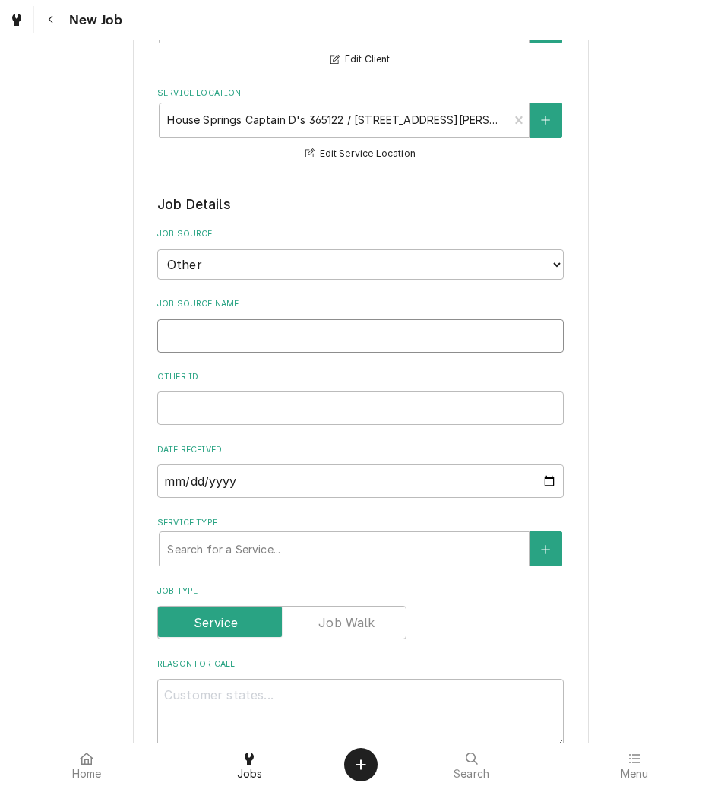
click at [228, 339] on input "Job Source Name" at bounding box center [360, 335] width 407 height 33
click at [232, 265] on select "Direct (Phone/Email/etc.) Other" at bounding box center [360, 264] width 407 height 30
select select "0"
click at [157, 249] on select "Direct (Phone/Email/etc.) Other" at bounding box center [360, 264] width 407 height 30
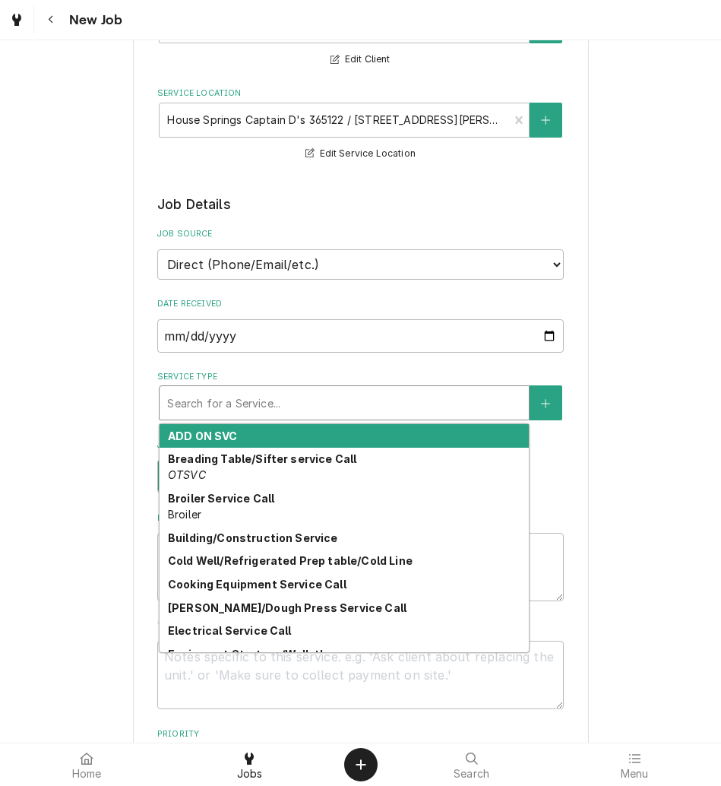
click at [232, 411] on div "Service Type" at bounding box center [344, 402] width 354 height 27
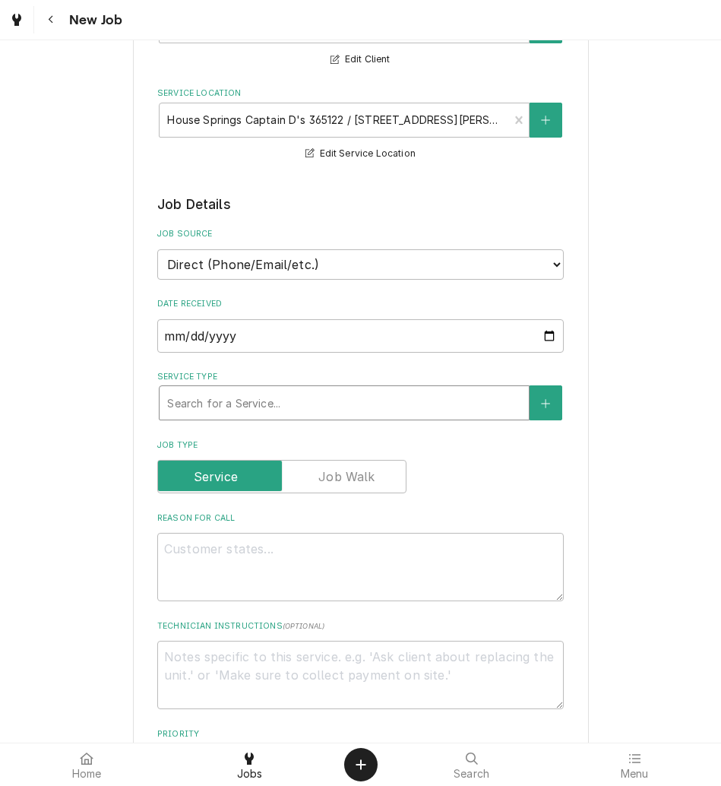
click at [232, 411] on div "Service Type" at bounding box center [344, 402] width 354 height 27
type textarea "x"
type input "P"
type textarea "x"
type input "PL"
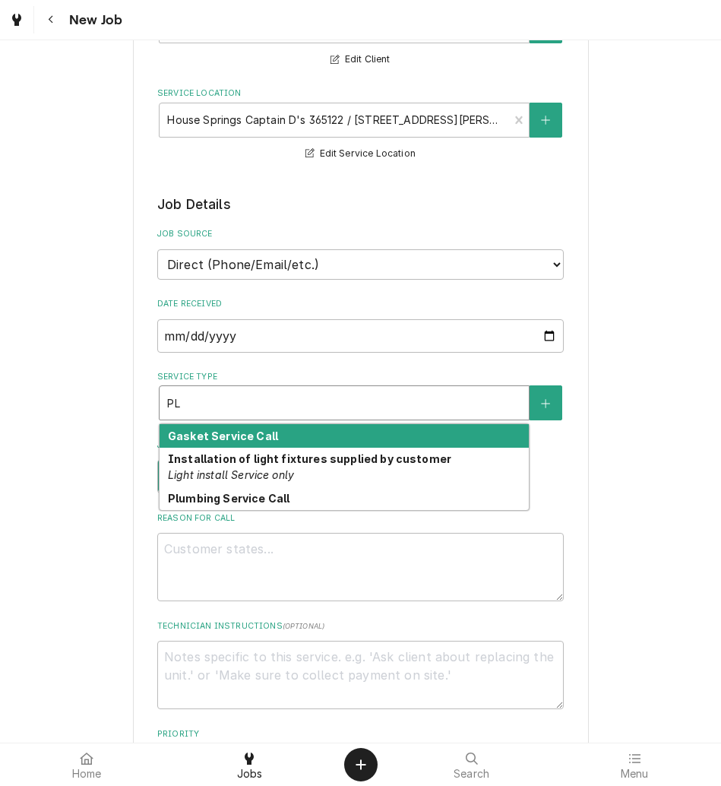
type textarea "x"
type input "PLU"
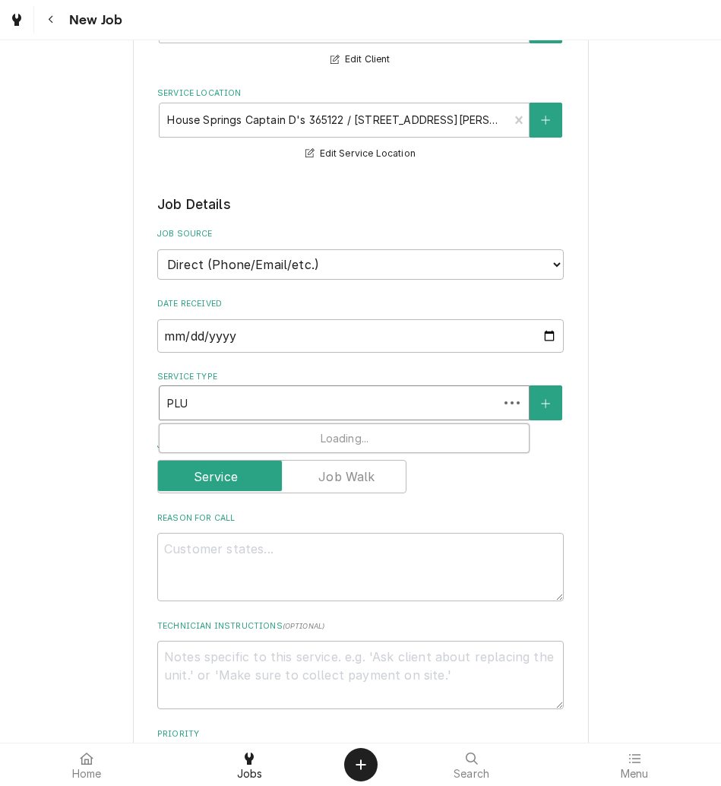
type textarea "x"
type input "PLUM"
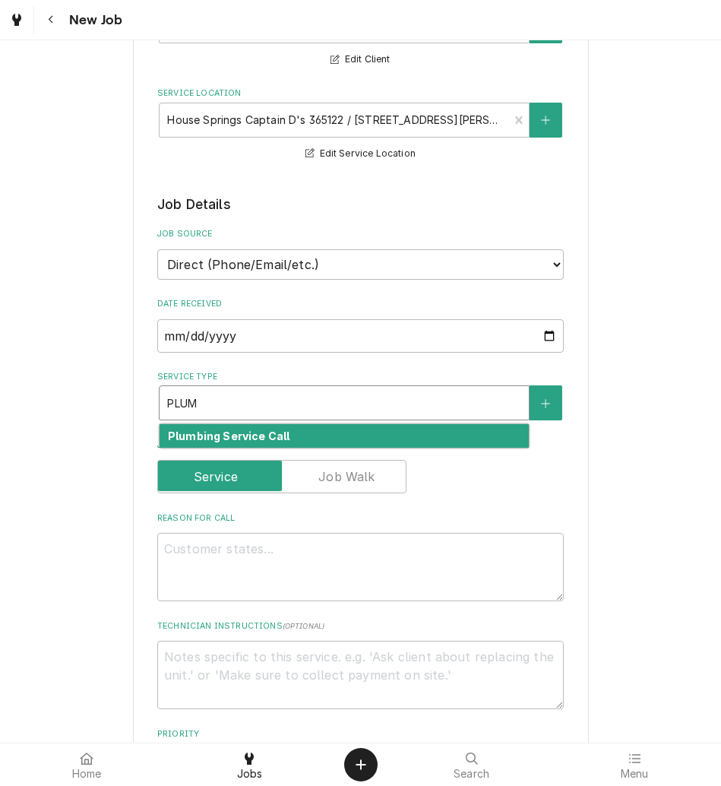
type textarea "x"
type input "PLU"
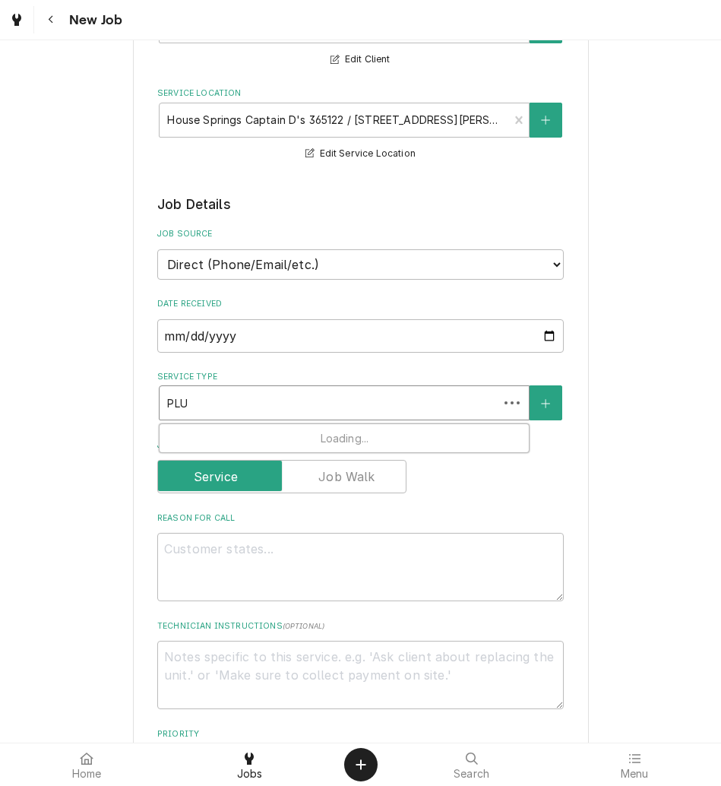
type textarea "x"
type input "PL"
type textarea "x"
type input "P"
type textarea "x"
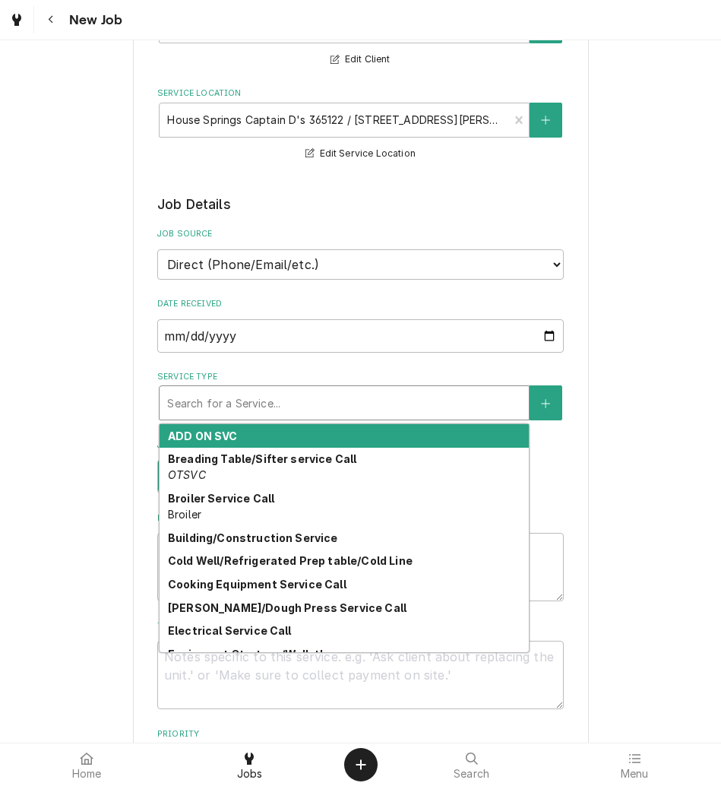
type textarea "x"
type input "B"
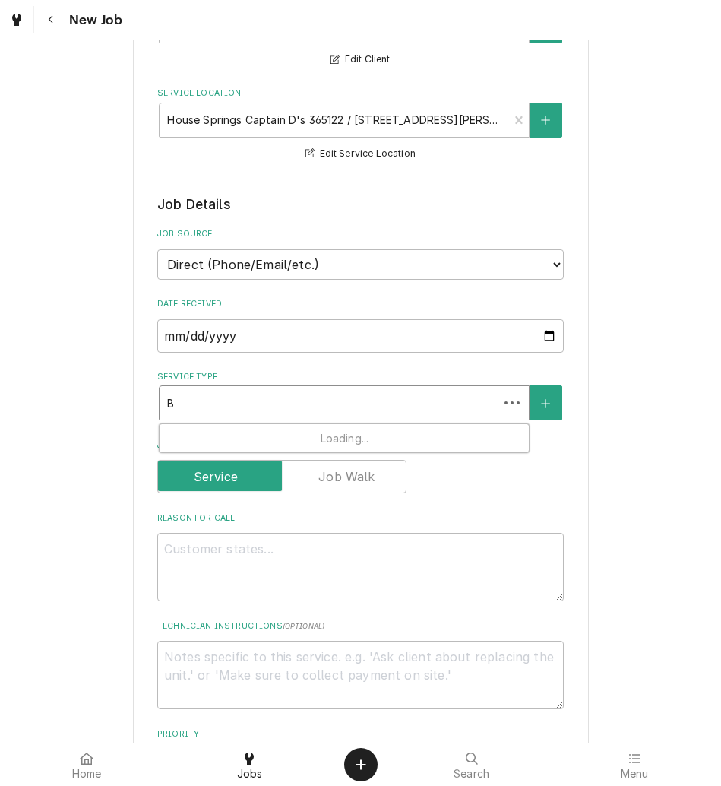
type textarea "x"
type input "BU"
type textarea "x"
type input "BUI"
type textarea "x"
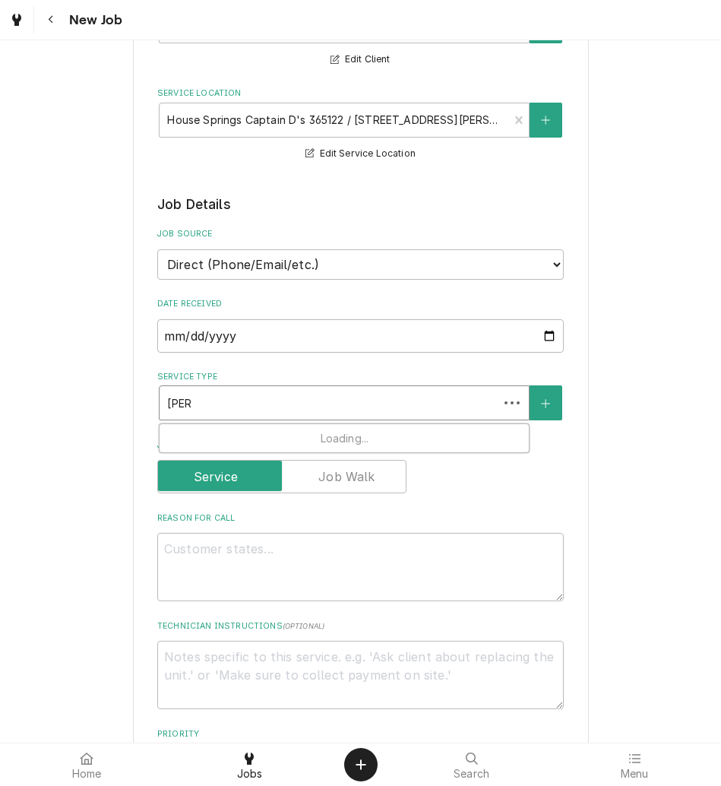
type input "BUIL"
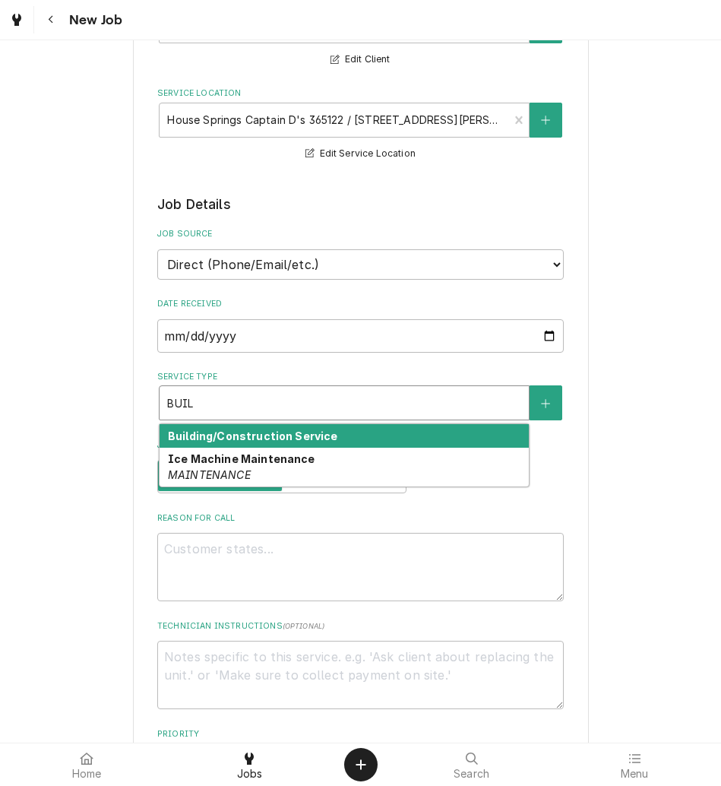
click at [235, 438] on strong "Building/Construction Service" at bounding box center [253, 436] width 170 height 13
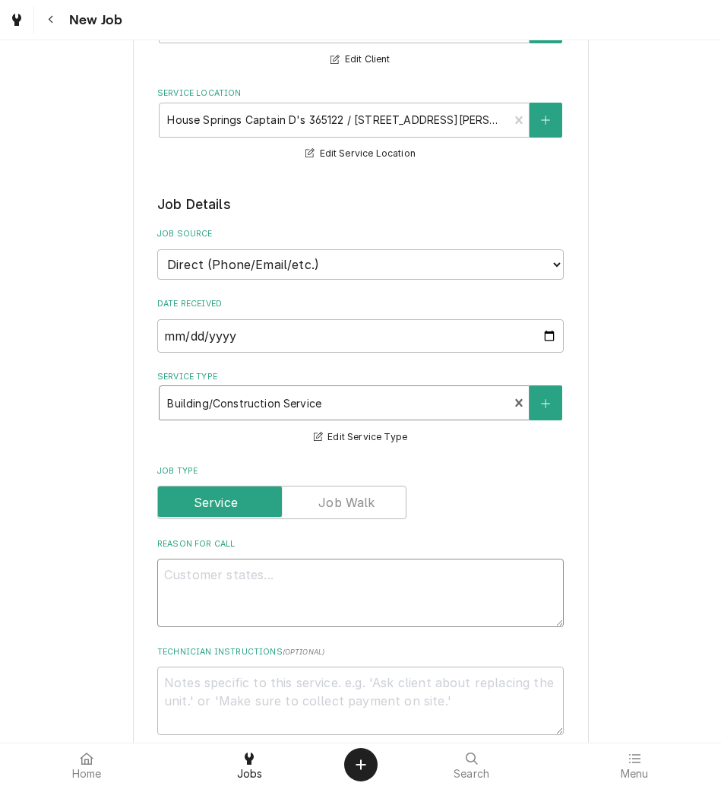
click at [233, 591] on textarea "Reason For Call" at bounding box center [360, 593] width 407 height 68
paste textarea "I have a sink in House Springs, that is falling off the wall and would love to …"
type textarea "x"
type textarea "I have a sink in House Springs, that is falling off the wall and would love to …"
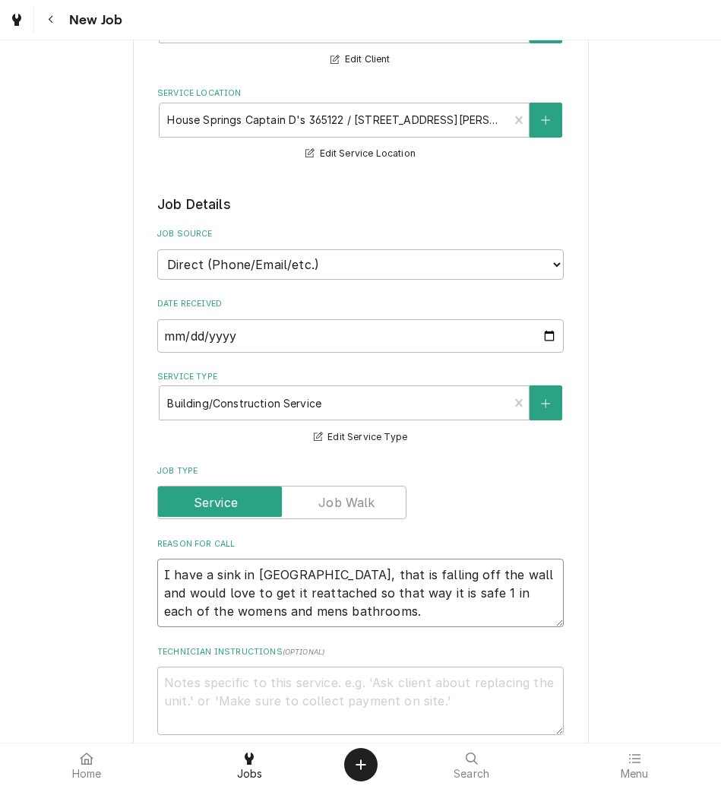
type textarea "x"
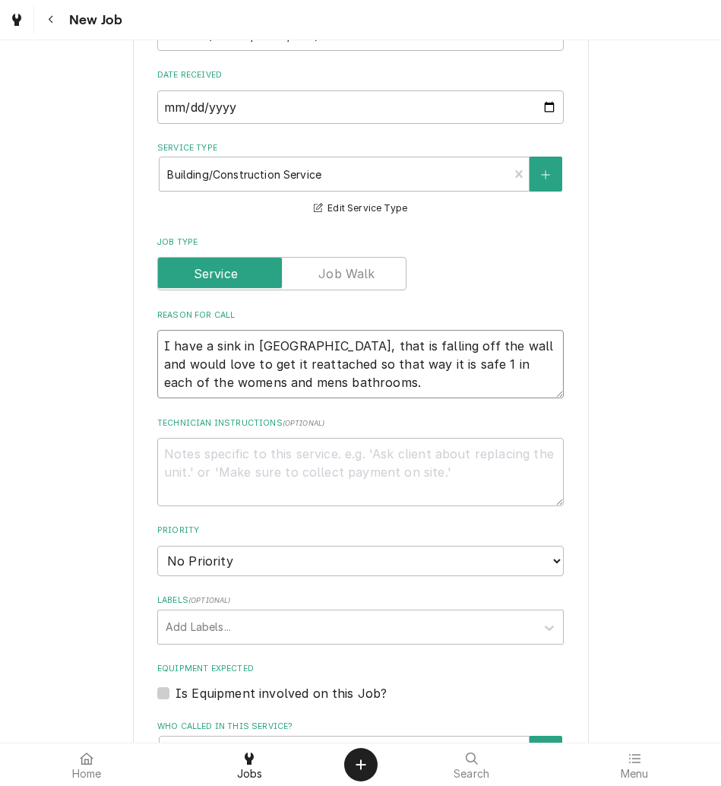
scroll to position [398, 0]
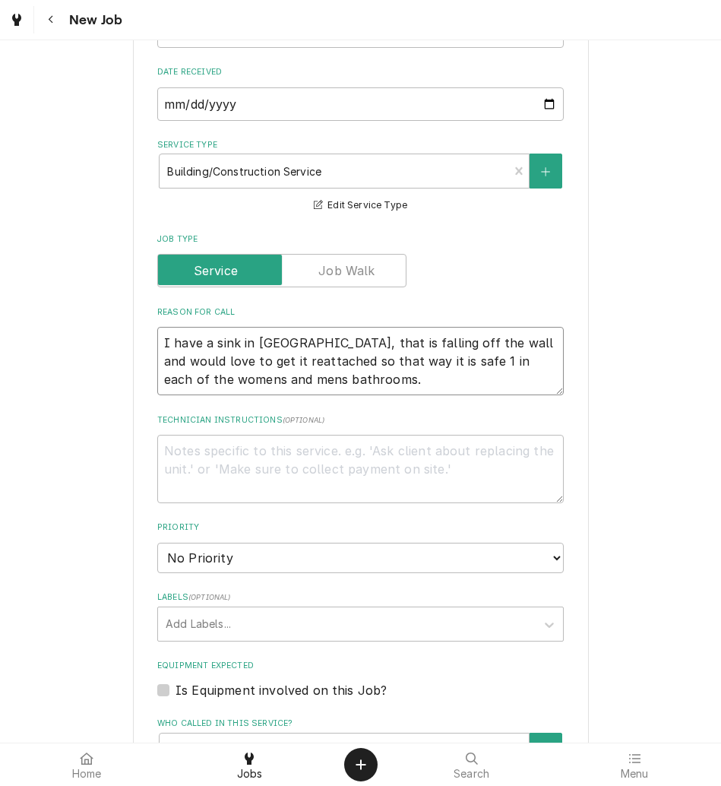
type textarea "I have a sink in House Springs, that is falling off the wall and would love to …"
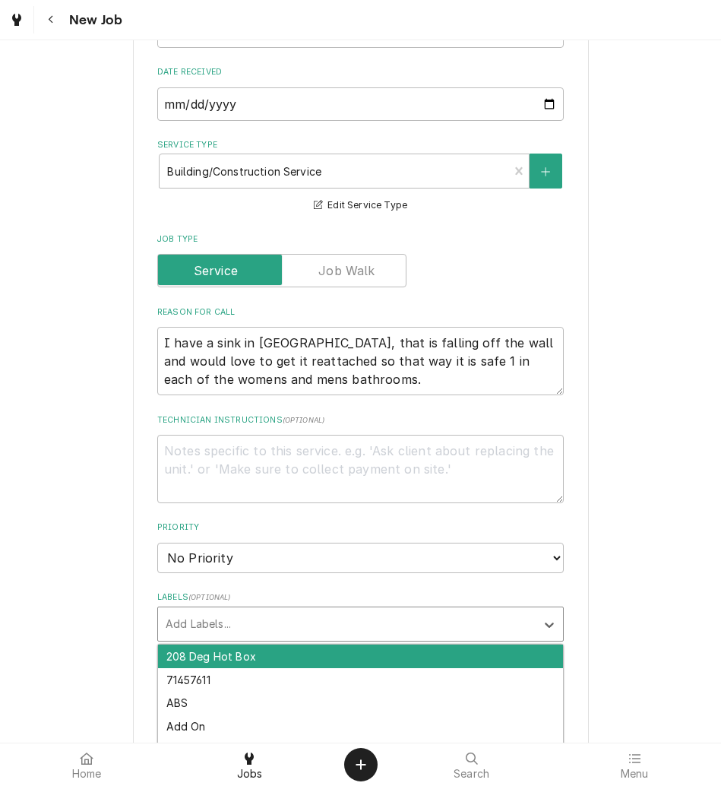
click at [200, 615] on div "Labels" at bounding box center [347, 623] width 363 height 27
type input "WOM"
click at [206, 663] on div "Women's" at bounding box center [360, 657] width 405 height 24
type textarea "x"
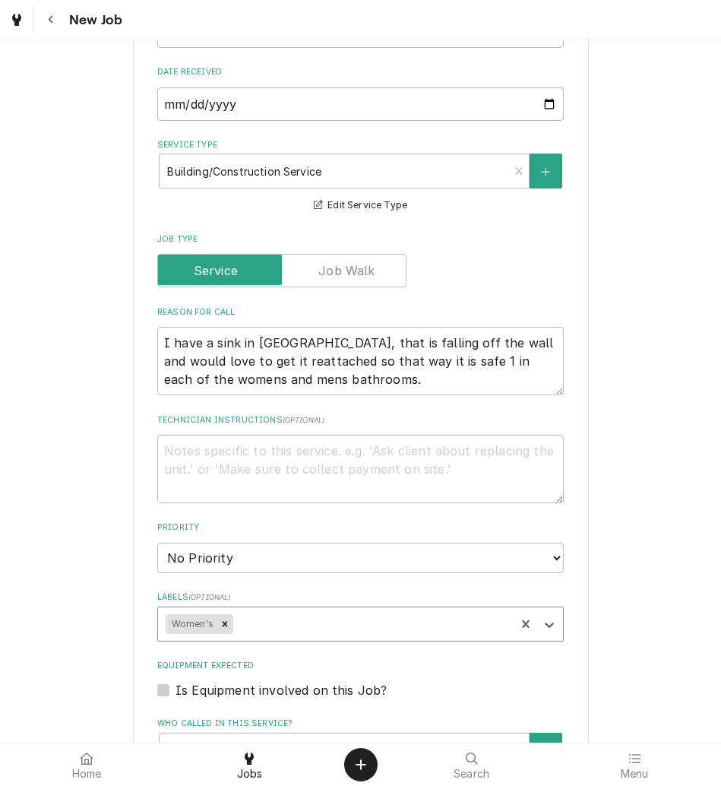
type textarea "x"
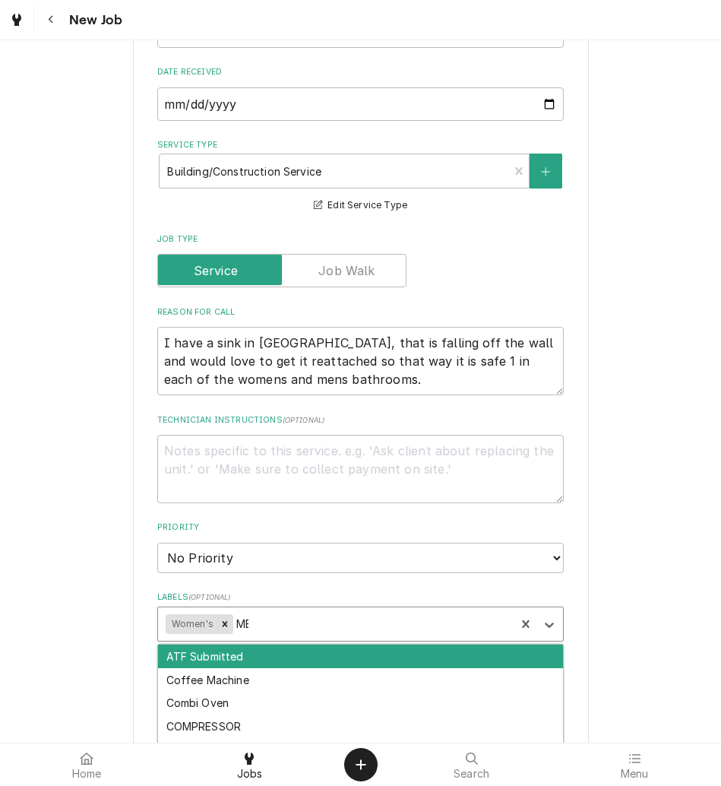
type input "MEN"
click at [206, 663] on div "men's room" at bounding box center [360, 657] width 405 height 24
type textarea "x"
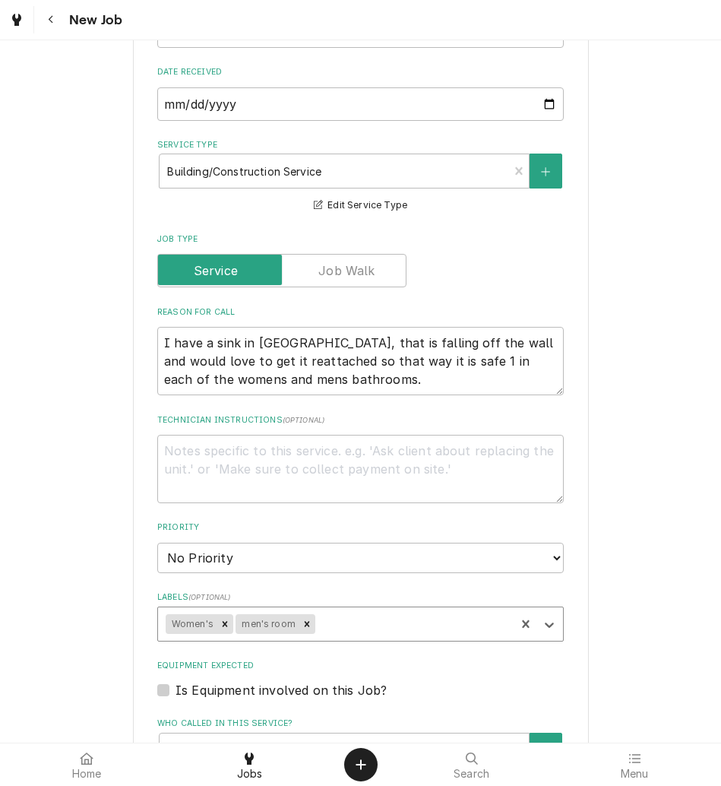
click at [302, 626] on icon "Remove men's room" at bounding box center [307, 624] width 11 height 11
type textarea "x"
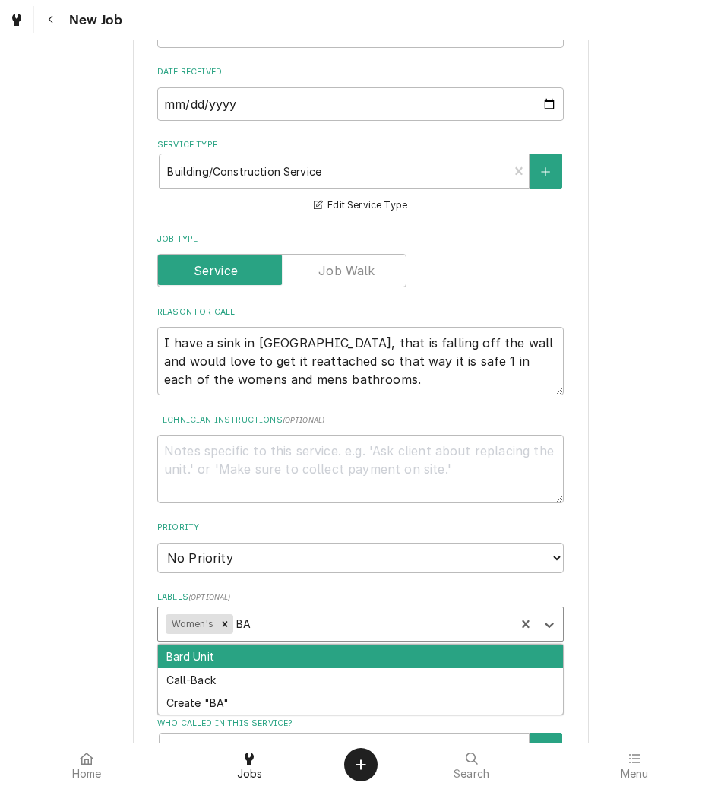
type input "B"
type input "RES"
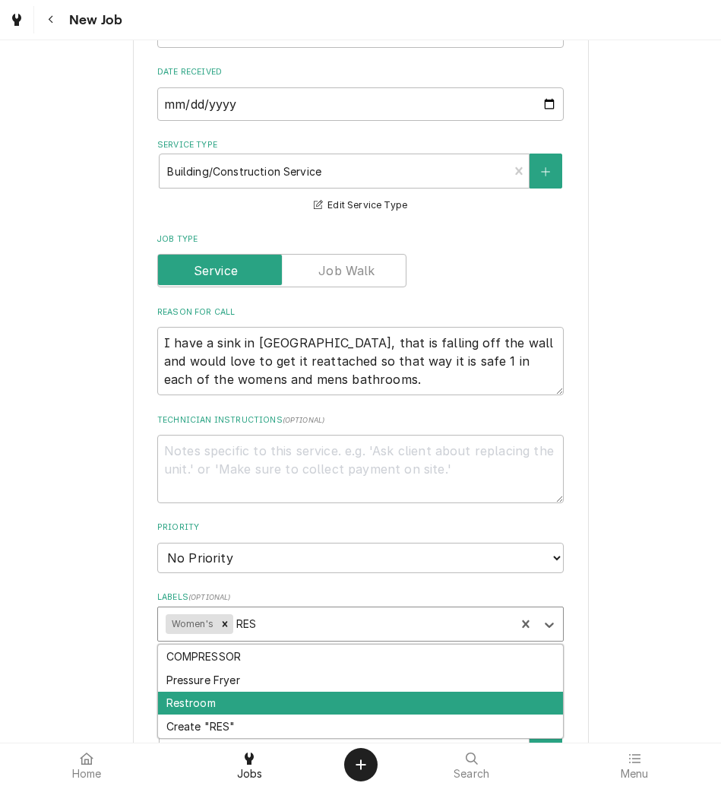
click at [249, 705] on div "Restroom" at bounding box center [360, 704] width 405 height 24
type textarea "x"
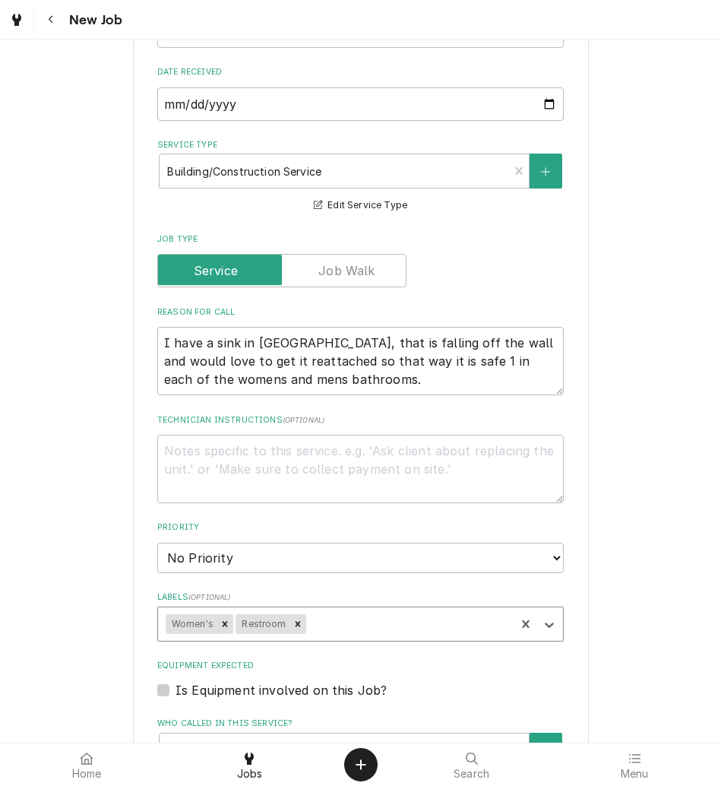
type textarea "x"
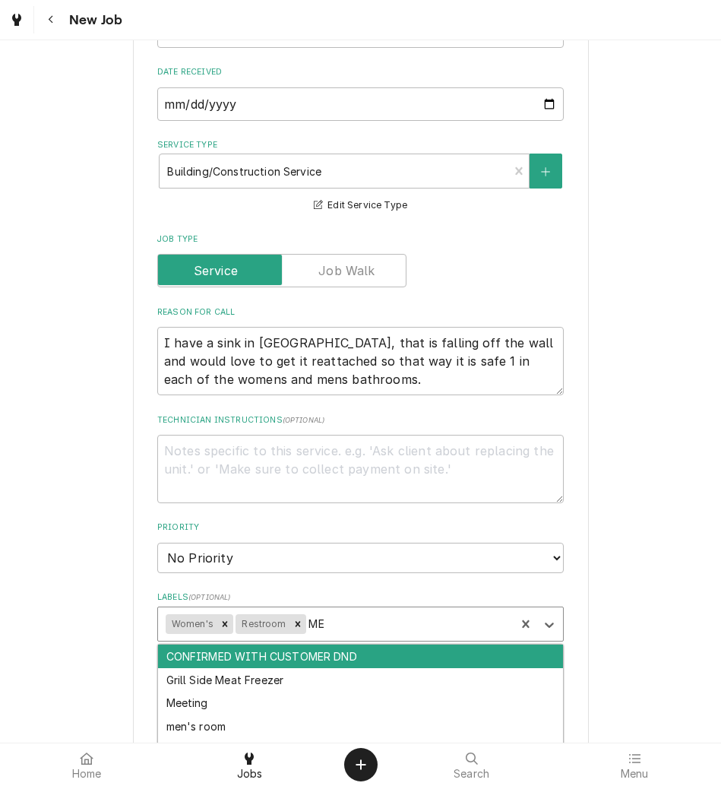
type input "MEN"
click at [325, 660] on div "men's room" at bounding box center [360, 657] width 405 height 24
type textarea "x"
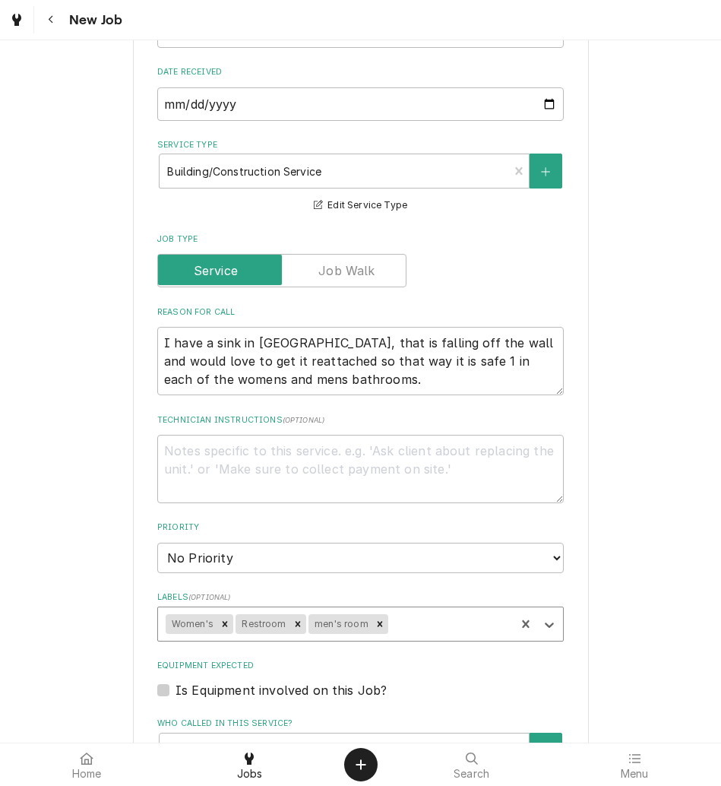
type textarea "x"
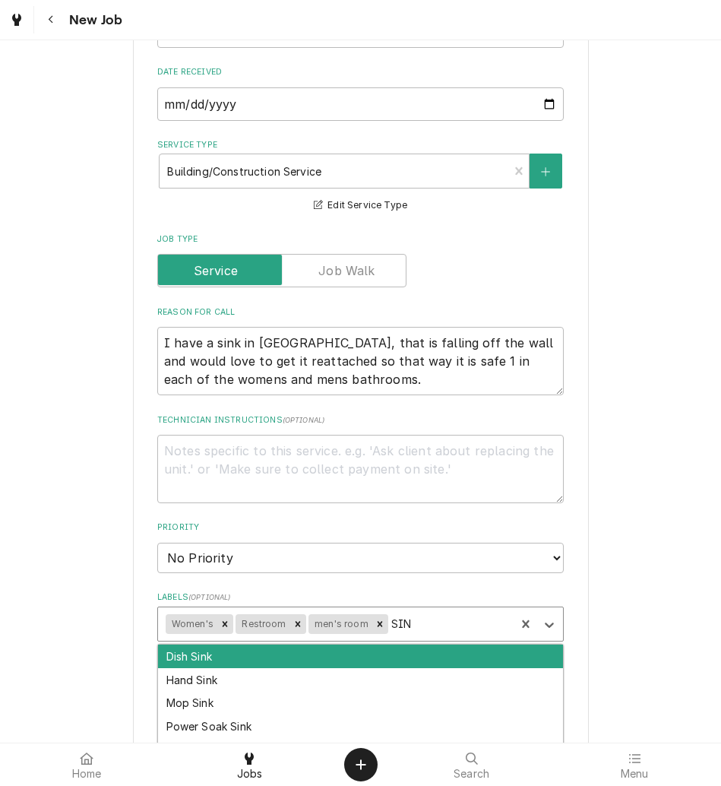
type input "SINK"
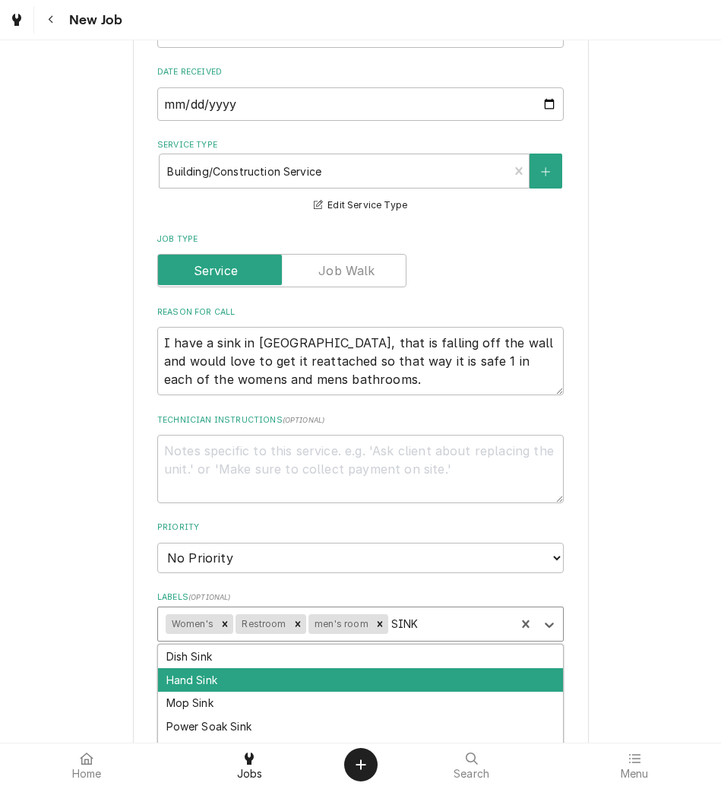
click at [313, 683] on div "Hand Sink" at bounding box center [360, 680] width 405 height 24
type textarea "x"
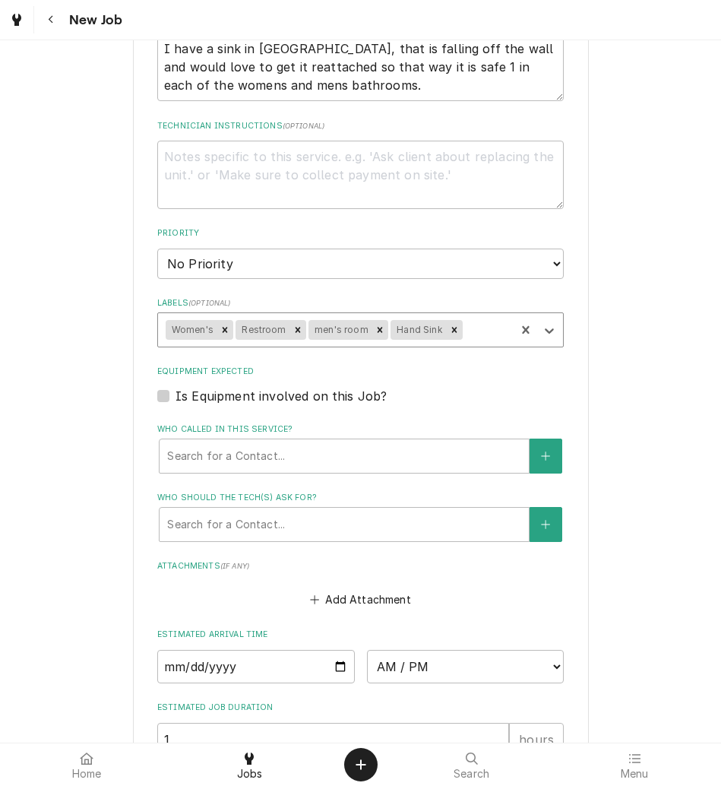
scroll to position [702, 0]
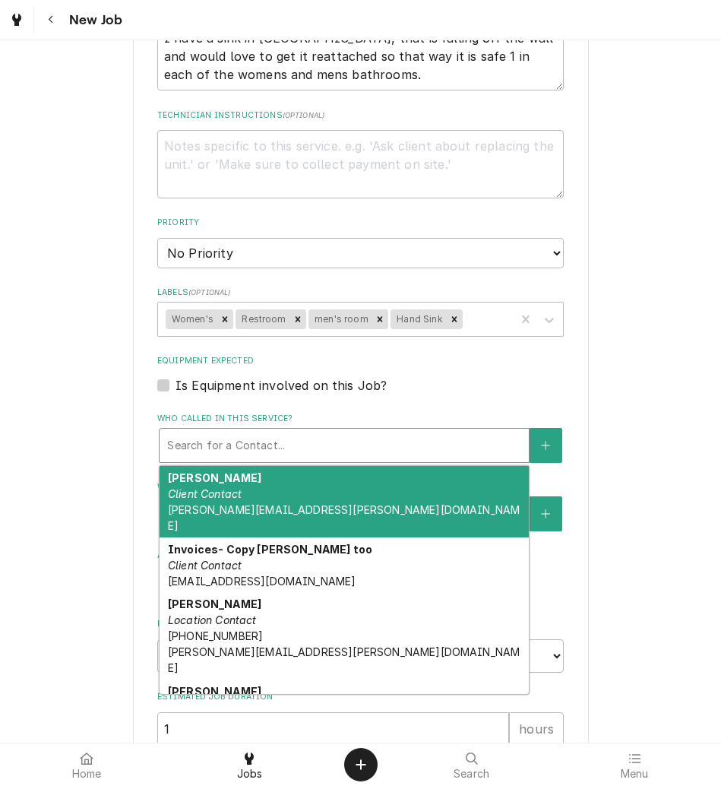
click at [291, 434] on div "Who called in this service?" at bounding box center [344, 445] width 354 height 27
type textarea "x"
type input "T"
type textarea "x"
type input "TO"
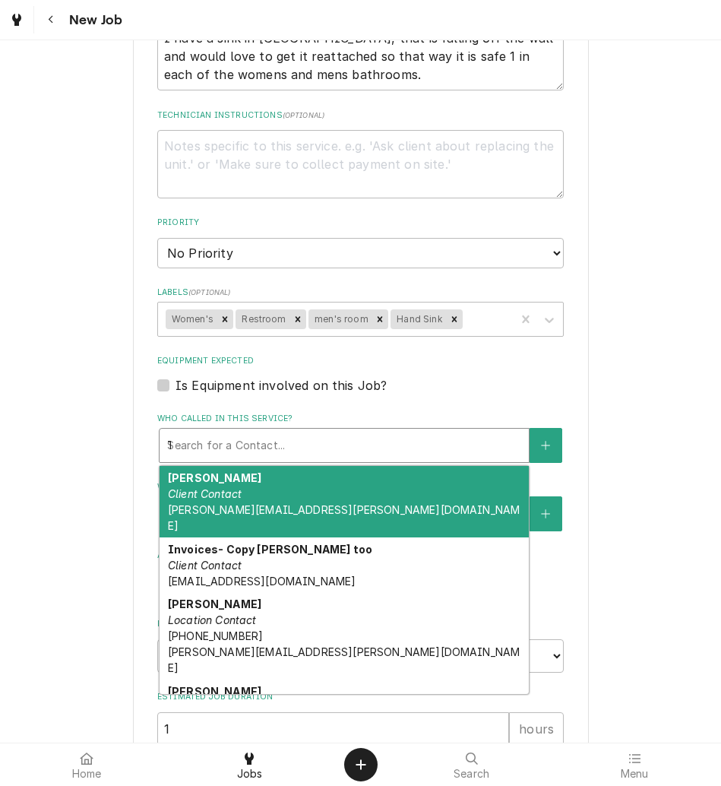
type textarea "x"
type input "TON"
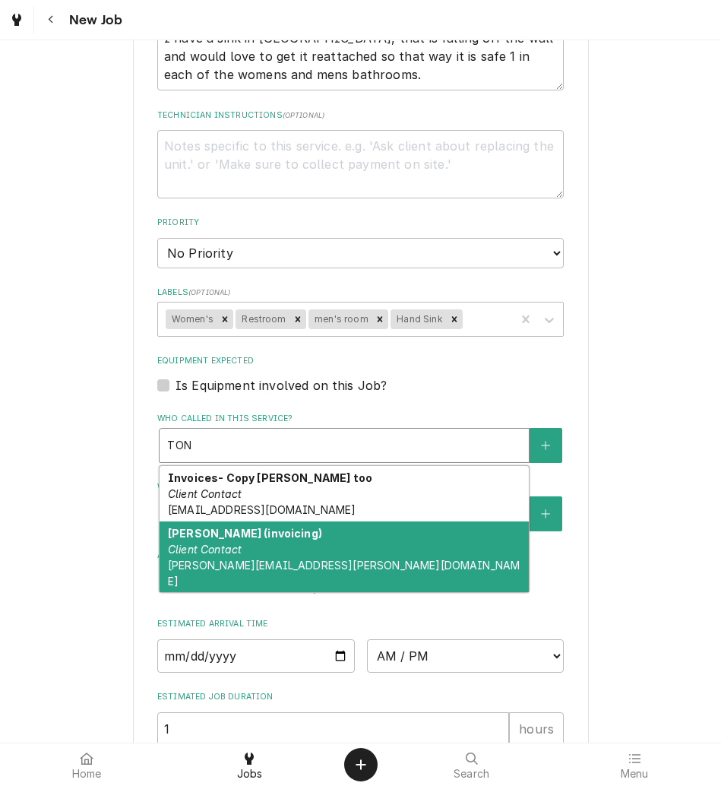
click at [279, 550] on div "Tony Shelton (invoicing) Client Contact tony.shelton@amazingmexicanfood.com" at bounding box center [344, 556] width 369 height 71
type textarea "x"
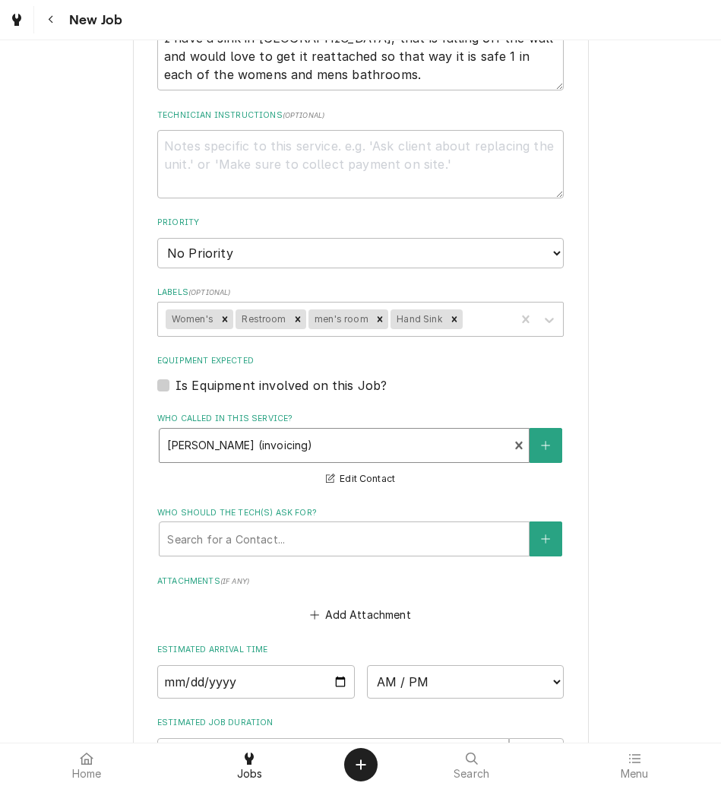
scroll to position [930, 0]
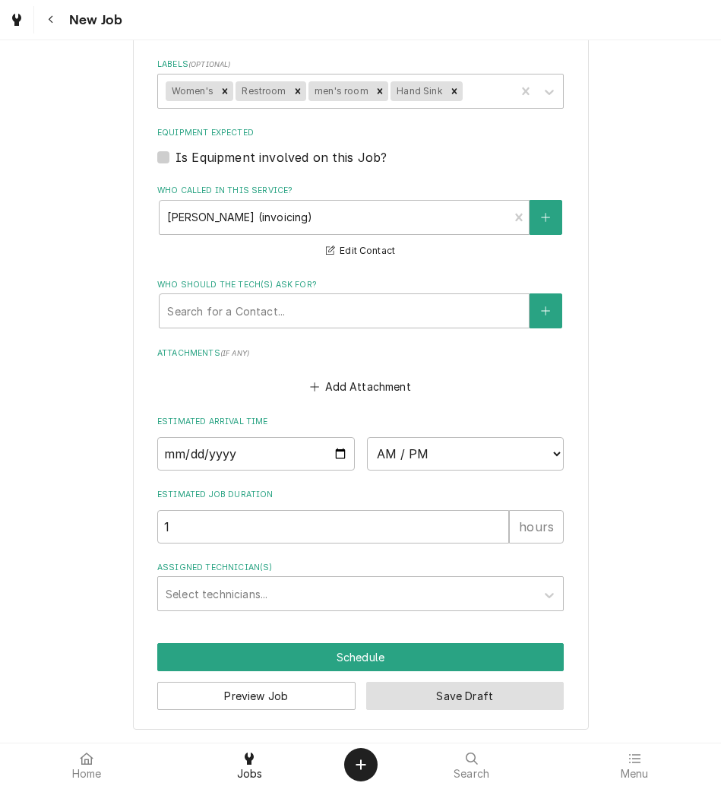
click at [464, 695] on button "Save Draft" at bounding box center [465, 696] width 198 height 28
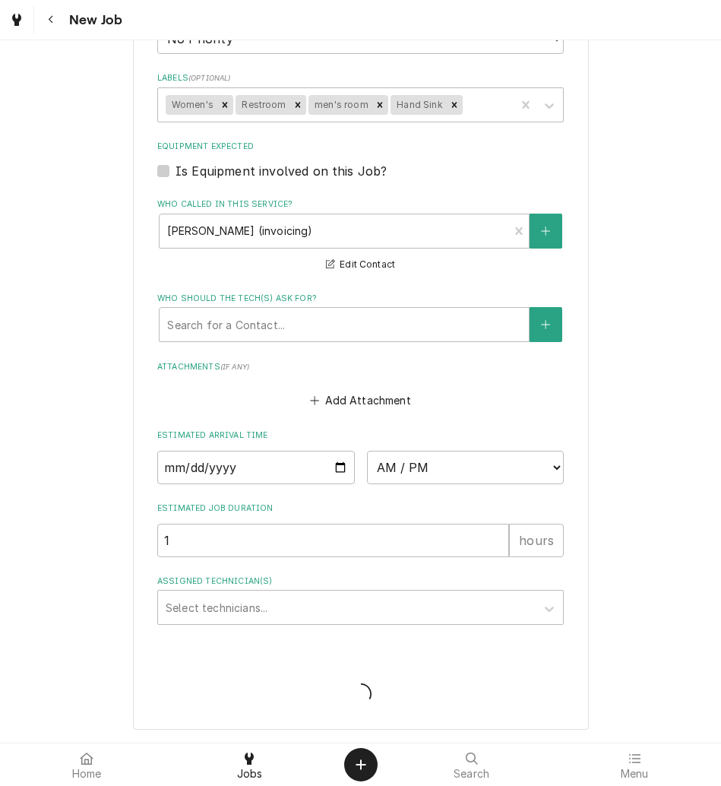
scroll to position [917, 0]
type textarea "x"
